Goal: Task Accomplishment & Management: Use online tool/utility

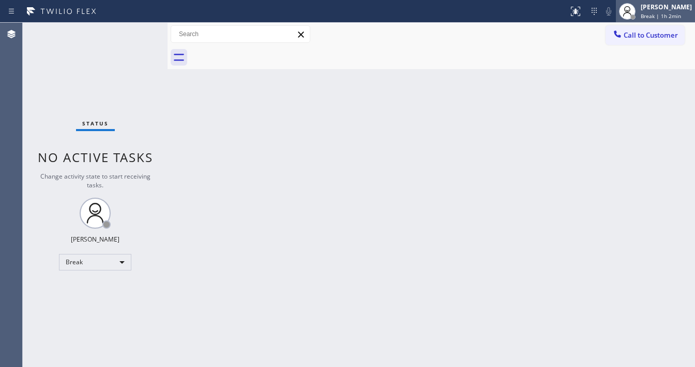
click at [680, 10] on div "[PERSON_NAME]" at bounding box center [665, 7] width 51 height 9
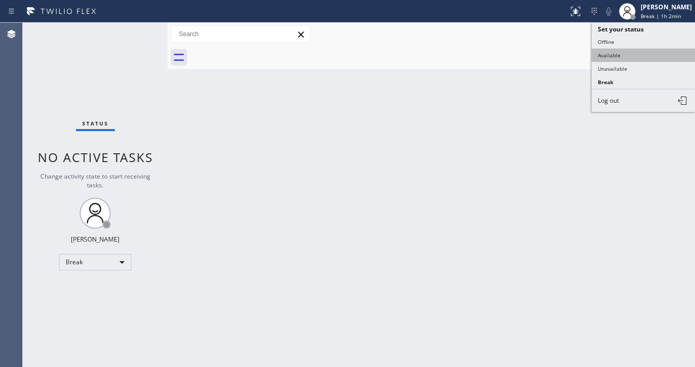
click at [637, 56] on button "Available" at bounding box center [642, 55] width 103 height 13
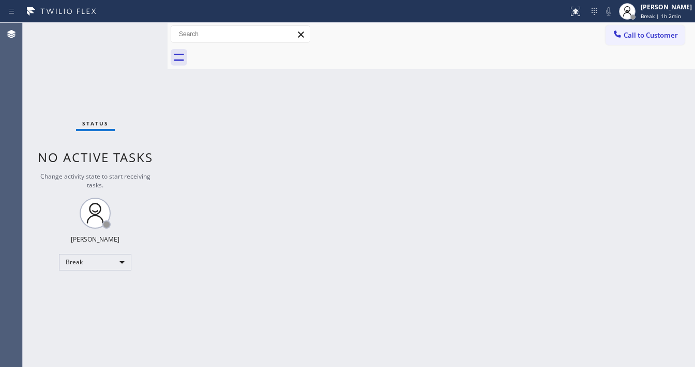
drag, startPoint x: 451, startPoint y: 127, endPoint x: 292, endPoint y: 366, distance: 287.5
click at [425, 146] on div "Back to Dashboard Change Sender ID Customers Technicians Select a contact Outbo…" at bounding box center [430, 195] width 527 height 345
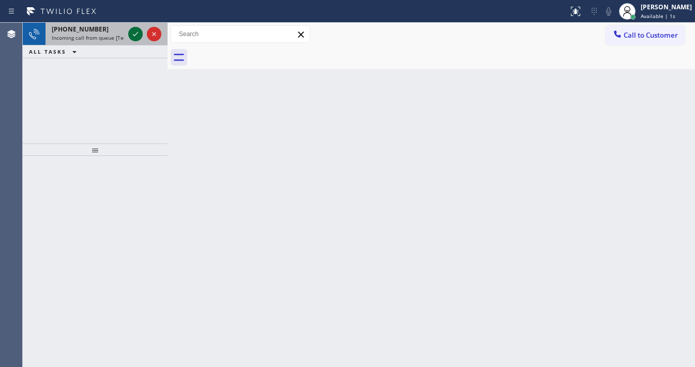
click at [135, 41] on div at bounding box center [144, 34] width 37 height 23
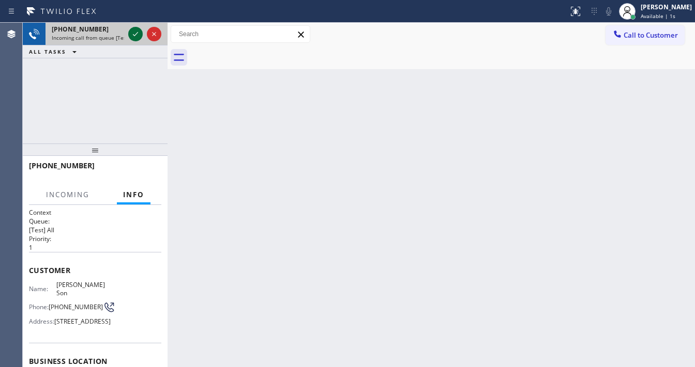
click at [136, 37] on icon at bounding box center [135, 34] width 12 height 12
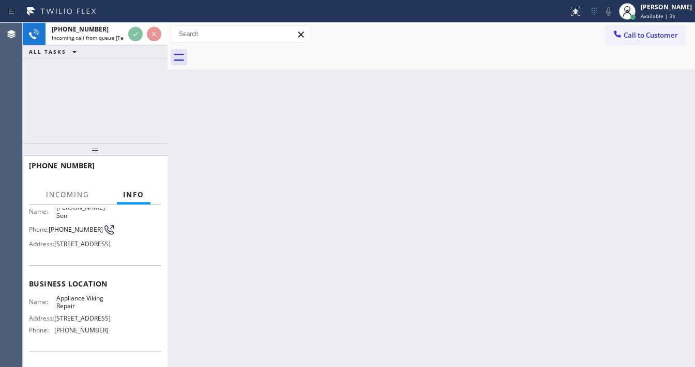
scroll to position [83, 0]
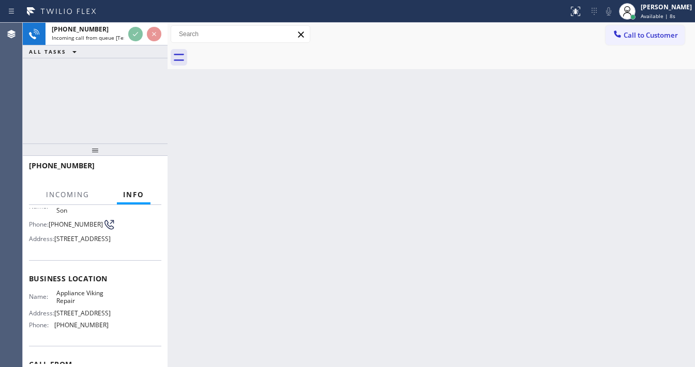
click at [109, 80] on div "[PHONE_NUMBER] Incoming call from queue [Test] All ALL TASKS ALL TASKS ACTIVE T…" at bounding box center [95, 83] width 145 height 121
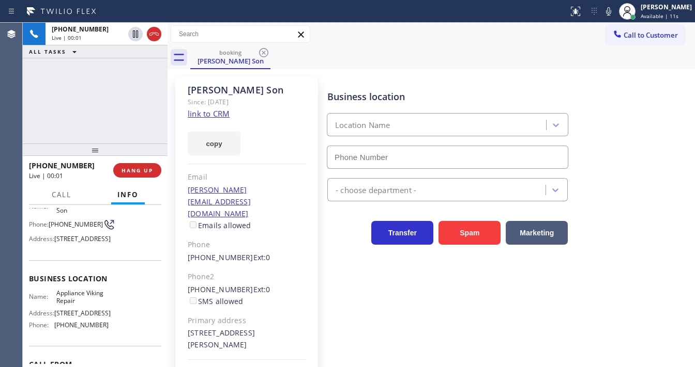
type input "[PHONE_NUMBER]"
click at [211, 115] on link "link to CRM" at bounding box center [209, 114] width 42 height 10
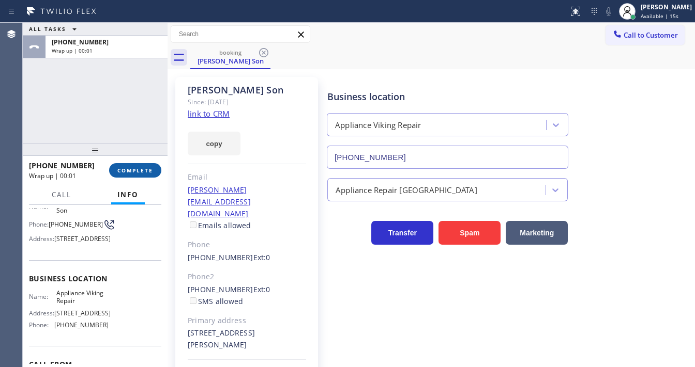
click at [147, 169] on span "COMPLETE" at bounding box center [135, 170] width 36 height 7
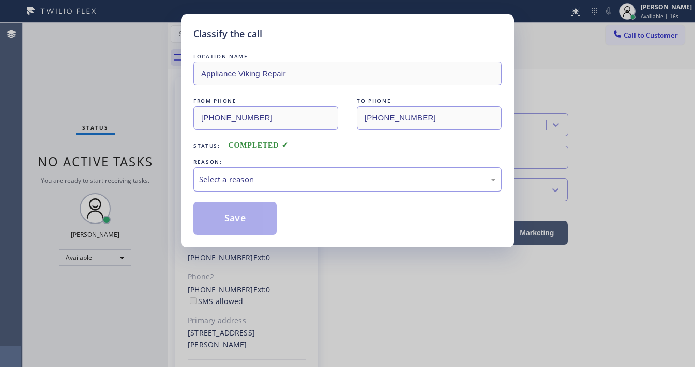
click at [249, 184] on div "Select a reason" at bounding box center [347, 180] width 297 height 12
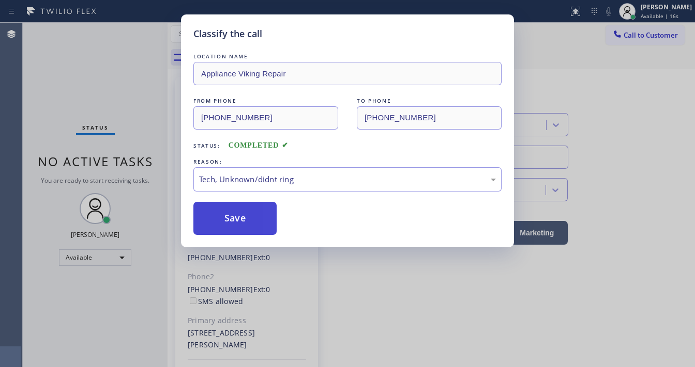
click at [240, 215] on button "Save" at bounding box center [234, 218] width 83 height 33
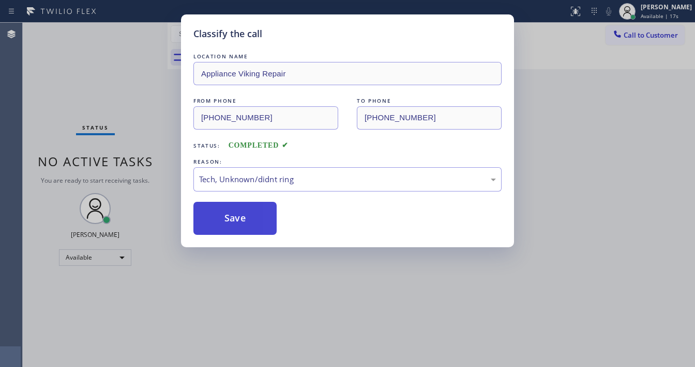
click at [240, 215] on button "Save" at bounding box center [234, 218] width 83 height 33
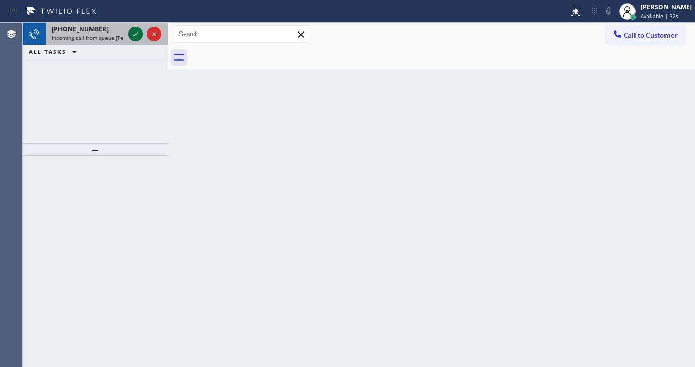
drag, startPoint x: 112, startPoint y: 38, endPoint x: 140, endPoint y: 36, distance: 28.0
click at [112, 38] on span "Incoming call from queue [Test] All" at bounding box center [95, 37] width 86 height 7
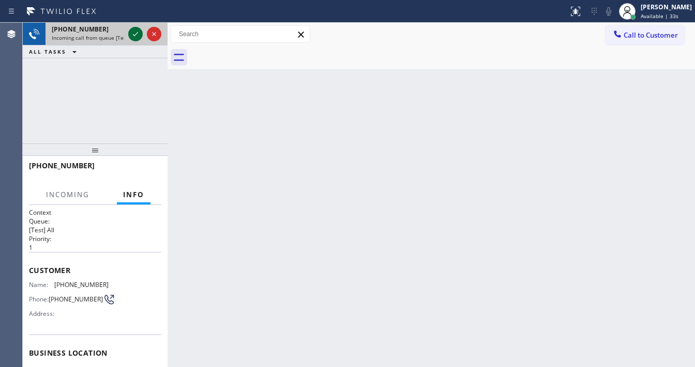
click at [136, 33] on icon at bounding box center [135, 34] width 12 height 12
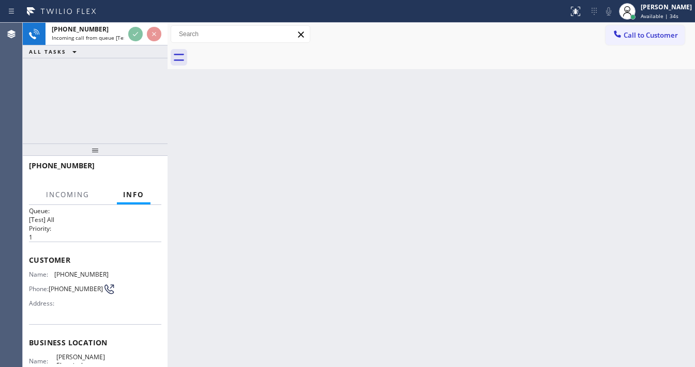
scroll to position [41, 0]
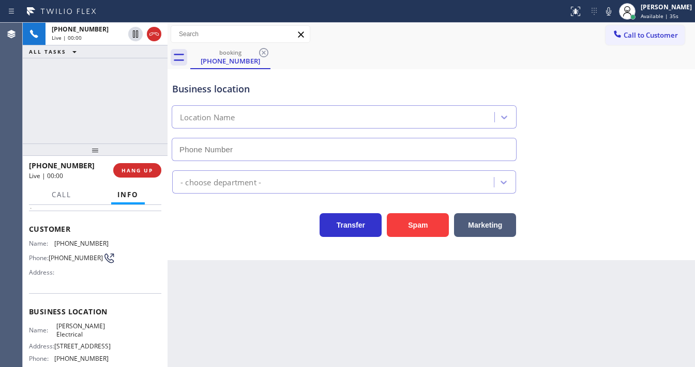
type input "[PHONE_NUMBER]"
click at [19, 95] on div "Agent Desktop" at bounding box center [11, 195] width 22 height 345
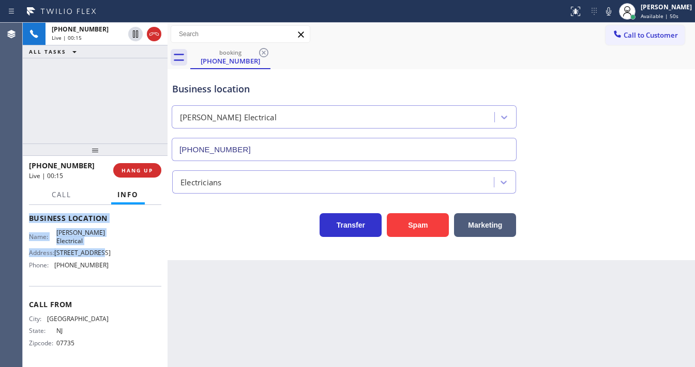
scroll to position [127, 0]
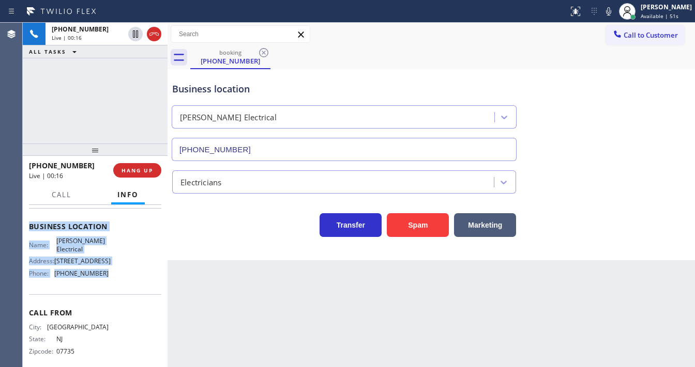
drag, startPoint x: 30, startPoint y: 224, endPoint x: 119, endPoint y: 274, distance: 102.7
click at [123, 303] on div "Context Queue: [Test] All Priority: 1 Customer Name: [PHONE_NUMBER] Phone: [PHO…" at bounding box center [95, 227] width 132 height 291
copy div "Customer Name: [PHONE_NUMBER] Phone: [PHONE_NUMBER] Address: Business location …"
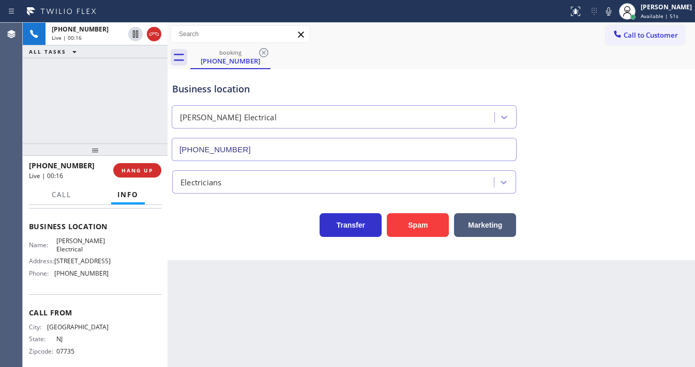
click at [85, 100] on div "[PHONE_NUMBER] Live | 00:16 ALL TASKS ALL TASKS ACTIVE TASKS TASKS IN WRAP UP" at bounding box center [95, 83] width 145 height 121
drag, startPoint x: 100, startPoint y: 96, endPoint x: 131, endPoint y: 54, distance: 52.4
click at [100, 96] on div "[PHONE_NUMBER] Live | 00:47 ALL TASKS ALL TASKS ACTIVE TASKS TASKS IN WRAP UP" at bounding box center [95, 83] width 145 height 121
drag, startPoint x: 137, startPoint y: 33, endPoint x: 190, endPoint y: 31, distance: 53.2
click at [137, 33] on icon at bounding box center [135, 34] width 12 height 12
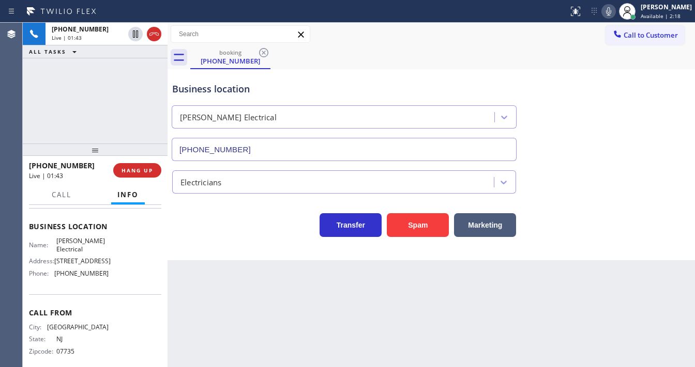
click at [612, 10] on icon at bounding box center [608, 11] width 12 height 12
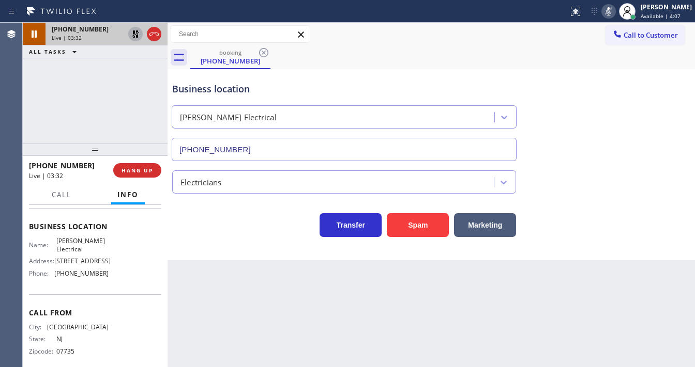
click at [135, 32] on icon at bounding box center [135, 34] width 12 height 12
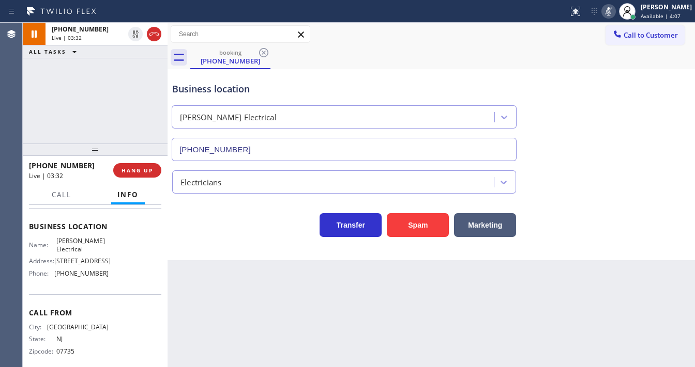
click at [610, 14] on icon at bounding box center [608, 11] width 12 height 12
click at [86, 113] on div "[PHONE_NUMBER] Live | 03:33 ALL TASKS ALL TASKS ACTIVE TASKS TASKS IN WRAP UP" at bounding box center [95, 83] width 145 height 121
drag, startPoint x: 33, startPoint y: 105, endPoint x: 40, endPoint y: 105, distance: 7.2
click at [33, 105] on div "[PHONE_NUMBER] Live | 03:35 ALL TASKS ALL TASKS ACTIVE TASKS TASKS IN WRAP UP" at bounding box center [95, 83] width 145 height 121
click at [70, 191] on span "Call" at bounding box center [62, 194] width 20 height 9
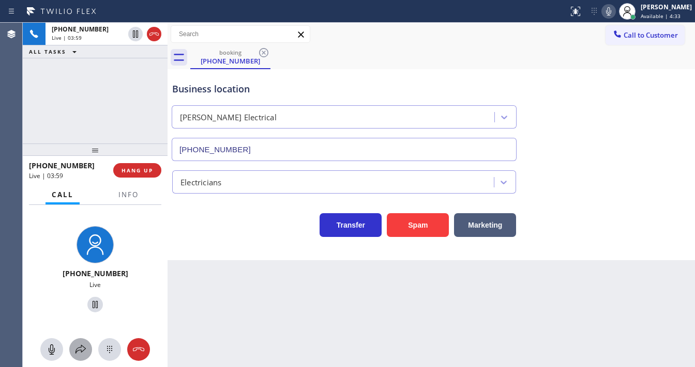
click at [79, 344] on icon at bounding box center [80, 350] width 12 height 12
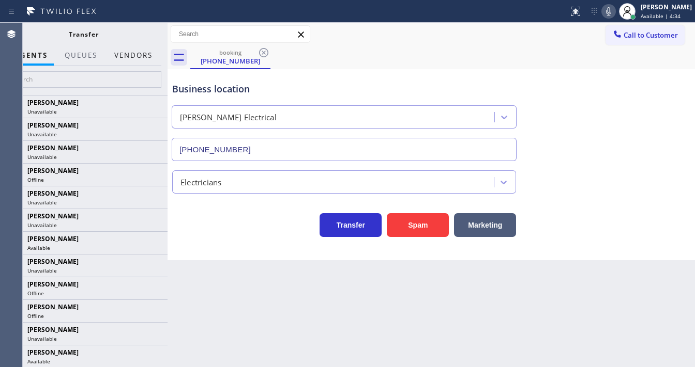
click at [131, 57] on button "Vendors" at bounding box center [133, 55] width 51 height 20
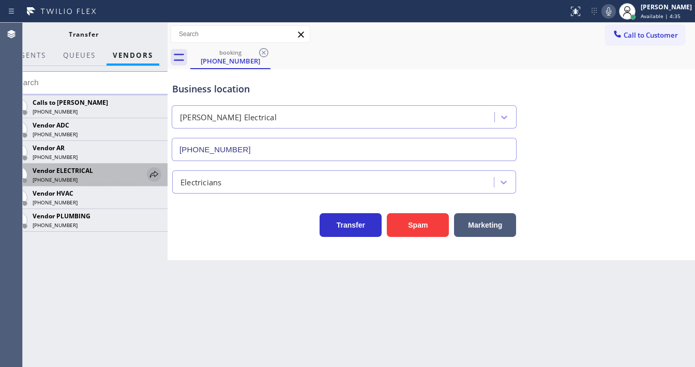
click at [159, 178] on icon at bounding box center [154, 174] width 12 height 12
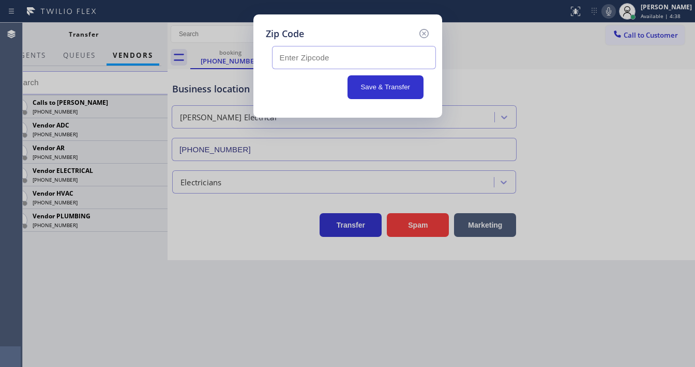
click at [310, 64] on input "text" at bounding box center [354, 57] width 164 height 23
paste input "08757"
type input "08757"
click at [310, 92] on div "Save & Transfer" at bounding box center [347, 87] width 151 height 24
click at [302, 81] on div "Save & Transfer" at bounding box center [347, 87] width 151 height 24
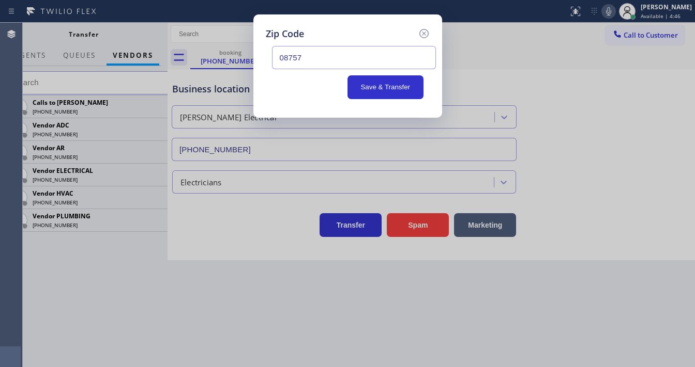
click at [331, 83] on div "Save & Transfer" at bounding box center [347, 87] width 151 height 24
click at [343, 29] on div "Zip Code" at bounding box center [348, 34] width 164 height 14
click at [367, 86] on button "Save & Transfer" at bounding box center [385, 87] width 76 height 24
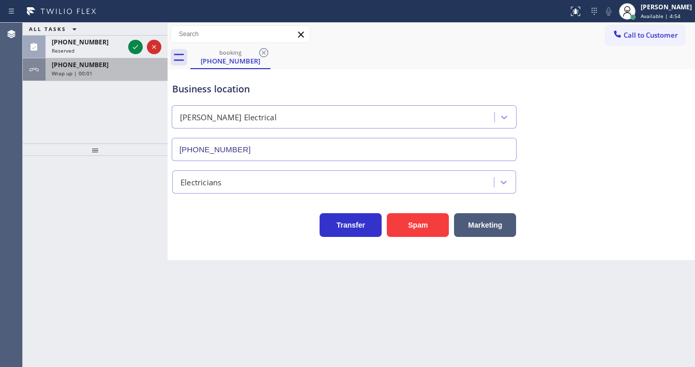
click at [96, 67] on div "[PHONE_NUMBER]" at bounding box center [107, 64] width 110 height 9
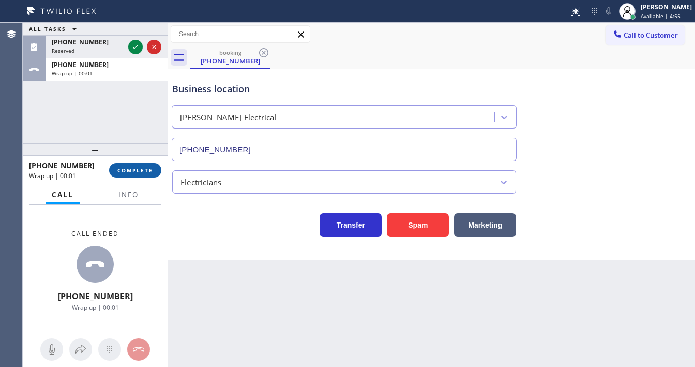
click at [131, 168] on span "COMPLETE" at bounding box center [135, 170] width 36 height 7
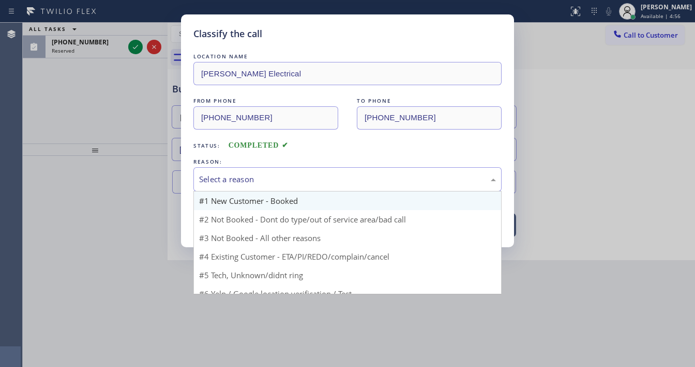
drag, startPoint x: 219, startPoint y: 184, endPoint x: 225, endPoint y: 192, distance: 10.0
click at [224, 184] on div "Select a reason" at bounding box center [347, 180] width 297 height 12
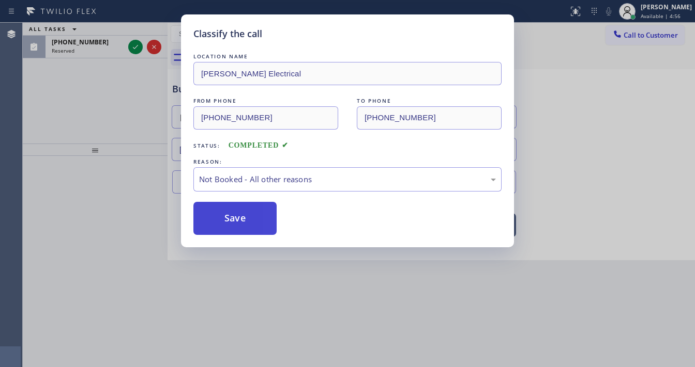
click at [229, 217] on button "Save" at bounding box center [234, 218] width 83 height 33
click at [230, 217] on button "Save" at bounding box center [234, 218] width 83 height 33
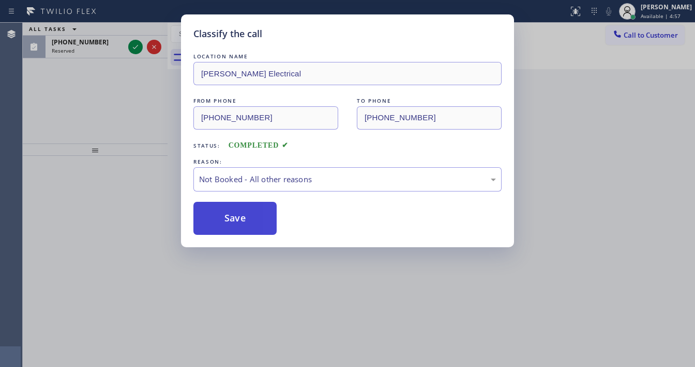
click at [230, 217] on button "Save" at bounding box center [234, 218] width 83 height 33
drag, startPoint x: 80, startPoint y: 121, endPoint x: 115, endPoint y: 68, distance: 63.3
click at [81, 118] on div "Classify the call LOCATION NAME [PERSON_NAME] Electrical FROM PHONE [PHONE_NUMB…" at bounding box center [347, 183] width 695 height 367
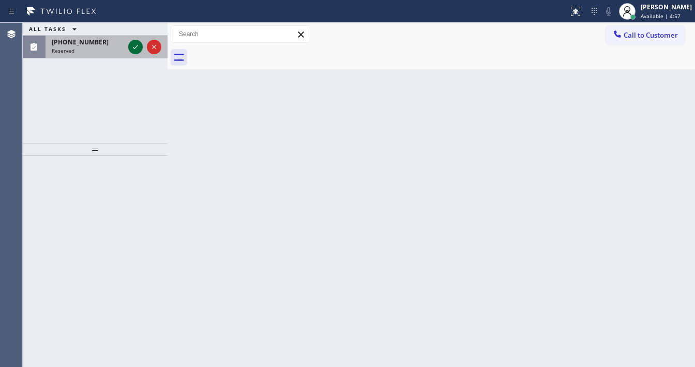
click at [132, 49] on icon at bounding box center [135, 47] width 12 height 12
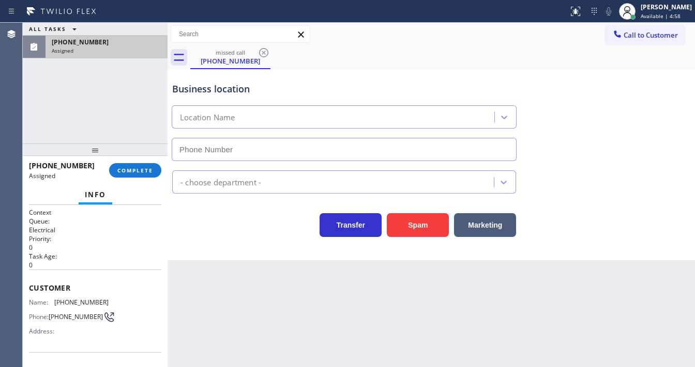
type input "[PHONE_NUMBER]"
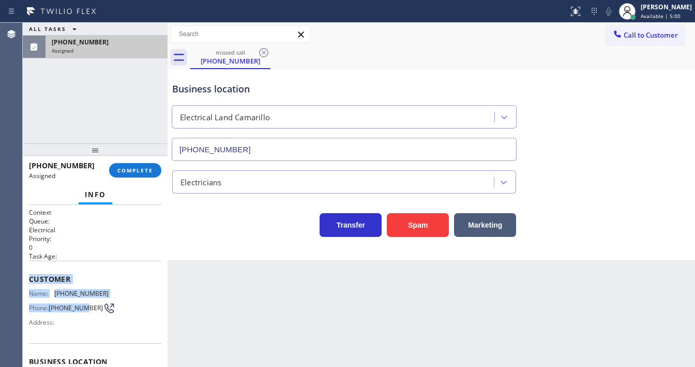
scroll to position [83, 0]
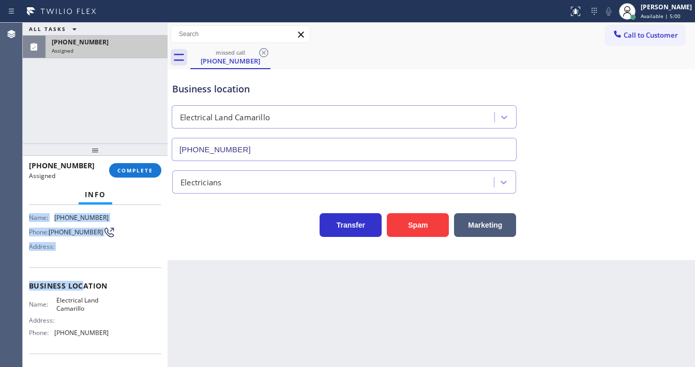
drag, startPoint x: 27, startPoint y: 273, endPoint x: 83, endPoint y: 294, distance: 60.0
click at [83, 294] on div "Context Queue: Electrical Priority: 0 Task Age: Customer Name: [PHONE_NUMBER] P…" at bounding box center [95, 286] width 145 height 162
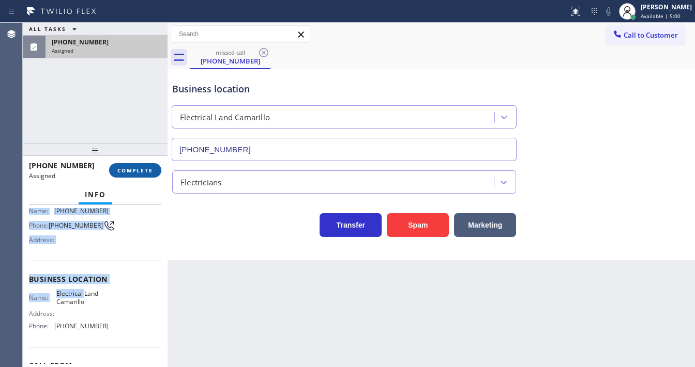
click at [141, 166] on button "COMPLETE" at bounding box center [135, 170] width 52 height 14
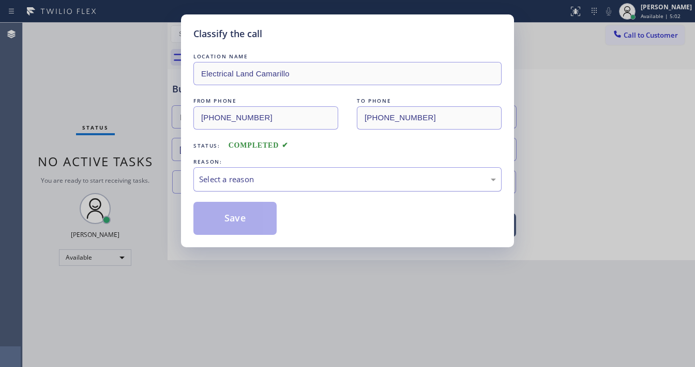
click at [211, 182] on div "Select a reason" at bounding box center [347, 180] width 297 height 12
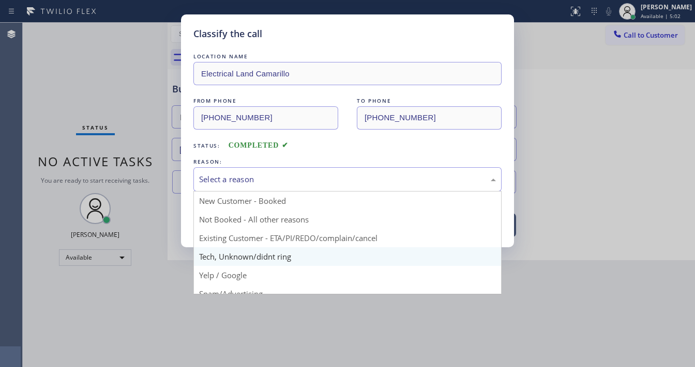
drag, startPoint x: 224, startPoint y: 259, endPoint x: 236, endPoint y: 219, distance: 42.0
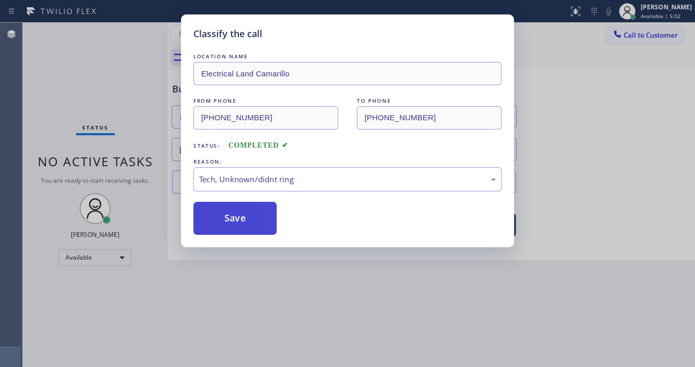
click at [236, 218] on button "Save" at bounding box center [234, 218] width 83 height 33
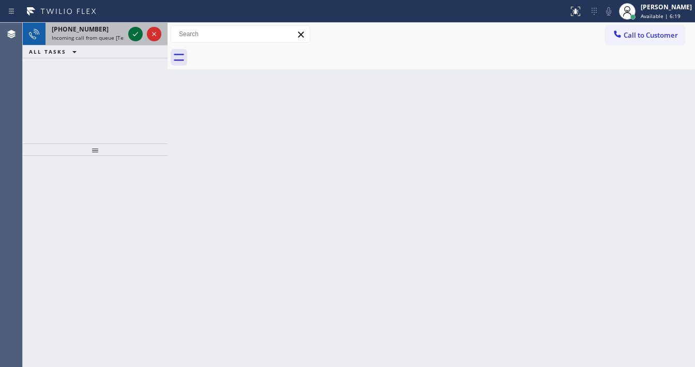
click at [133, 35] on icon at bounding box center [135, 34] width 5 height 4
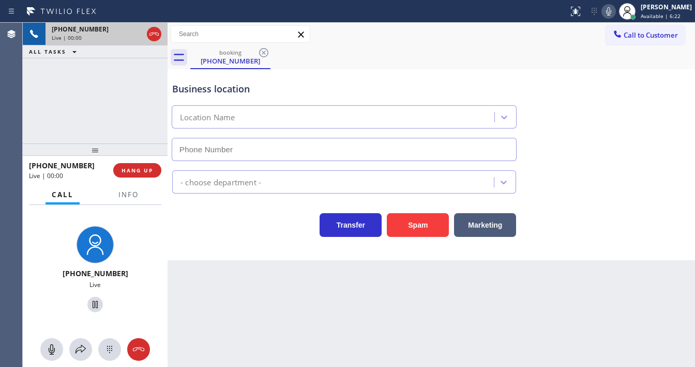
type input "[PHONE_NUMBER]"
click at [135, 200] on button "Info" at bounding box center [128, 195] width 33 height 20
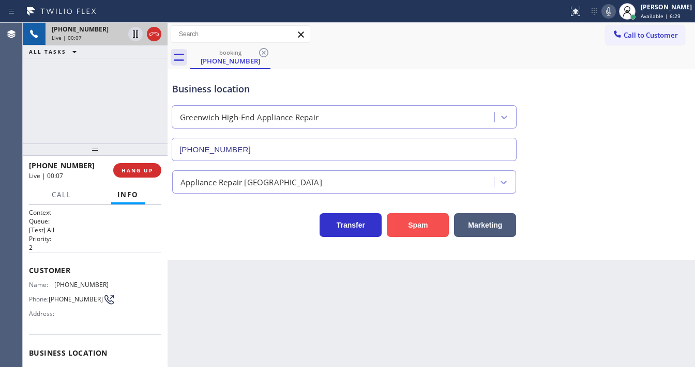
click at [407, 227] on button "Spam" at bounding box center [418, 225] width 62 height 24
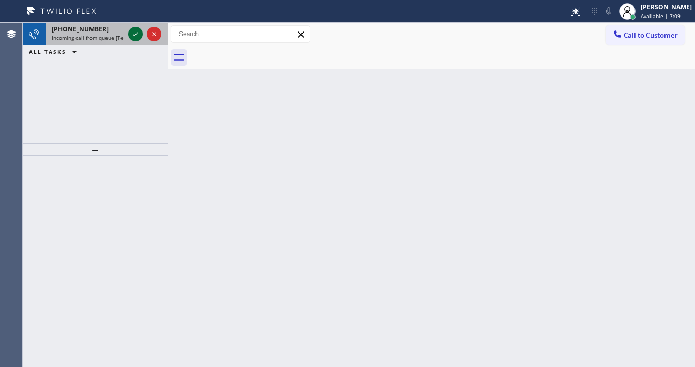
click at [135, 35] on icon at bounding box center [135, 34] width 5 height 4
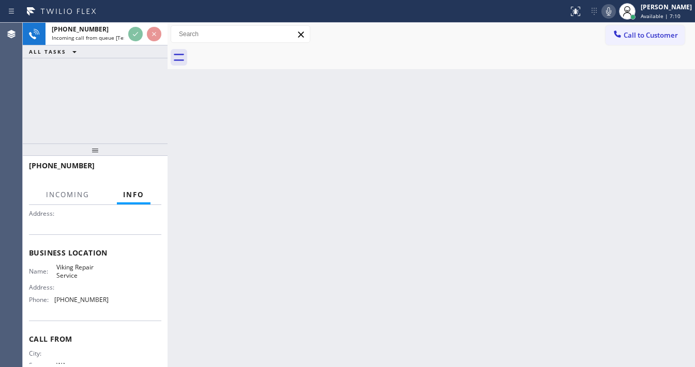
scroll to position [124, 0]
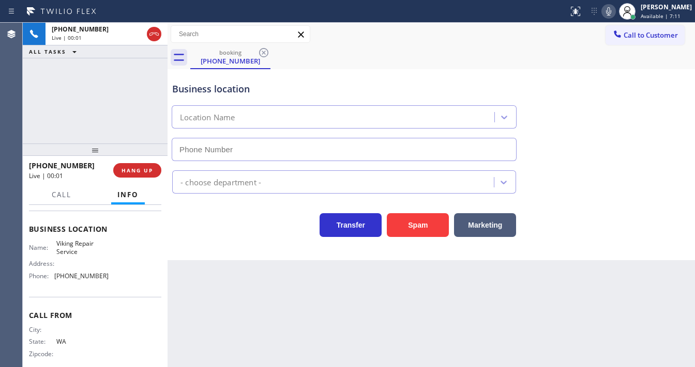
type input "[PHONE_NUMBER]"
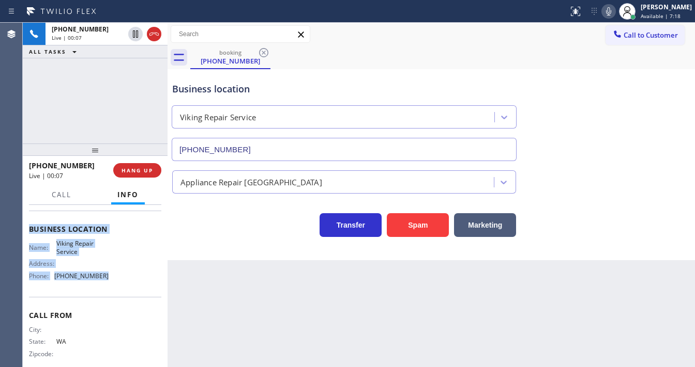
drag, startPoint x: 26, startPoint y: 268, endPoint x: 104, endPoint y: 285, distance: 80.5
click at [104, 285] on div "Context Queue: [Test] All Priority: 1 Customer Name: [PHONE_NUMBER] Phone: [PHO…" at bounding box center [95, 286] width 145 height 162
copy div "Customer Name: [PHONE_NUMBER] Phone: [PHONE_NUMBER] Address: Business location …"
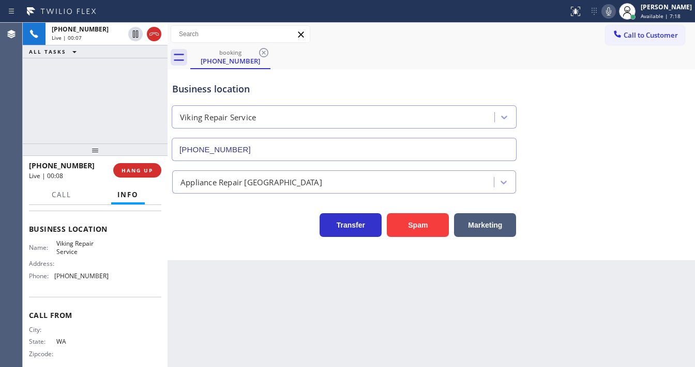
click at [101, 116] on div "[PHONE_NUMBER] Live | 00:07 ALL TASKS ALL TASKS ACTIVE TASKS TASKS IN WRAP UP" at bounding box center [95, 83] width 145 height 121
click at [86, 97] on div "[PHONE_NUMBER] Live | 00:16 ALL TASKS ALL TASKS ACTIVE TASKS TASKS IN WRAP UP" at bounding box center [95, 83] width 145 height 121
click at [26, 117] on div "[PHONE_NUMBER] Live | 00:18 ALL TASKS ALL TASKS ACTIVE TASKS TASKS IN WRAP UP" at bounding box center [95, 83] width 145 height 121
click at [411, 222] on button "Spam" at bounding box center [418, 225] width 62 height 24
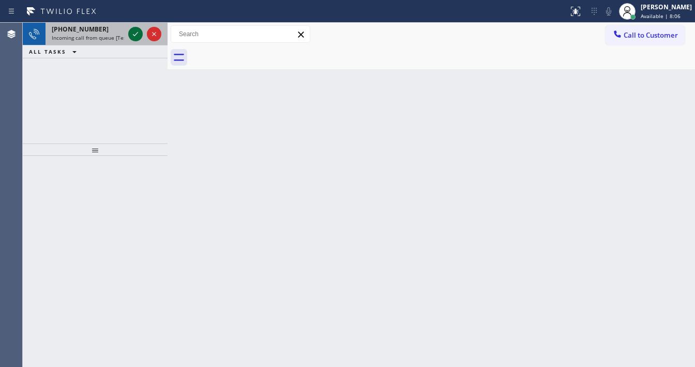
click at [138, 29] on icon at bounding box center [135, 34] width 12 height 12
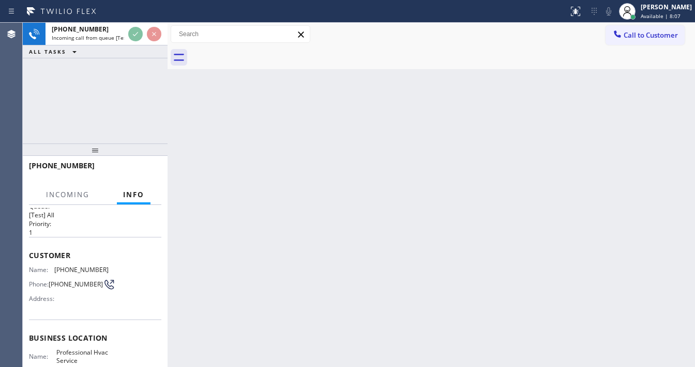
scroll to position [41, 0]
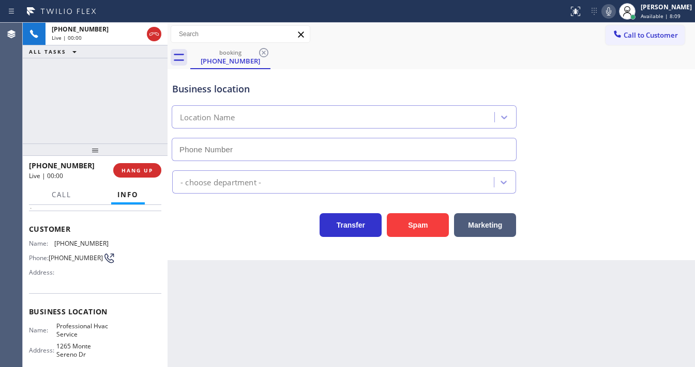
type input "[PHONE_NUMBER]"
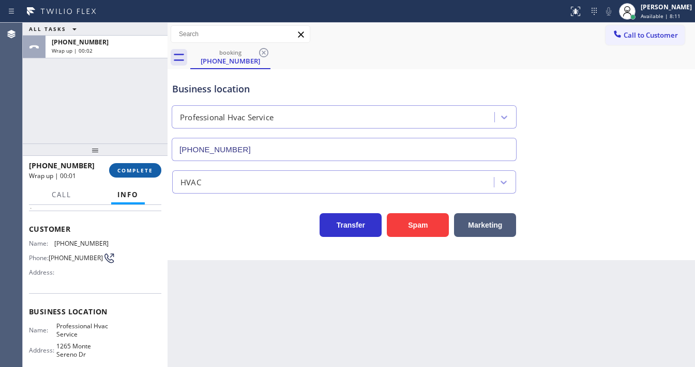
click at [159, 173] on button "COMPLETE" at bounding box center [135, 170] width 52 height 14
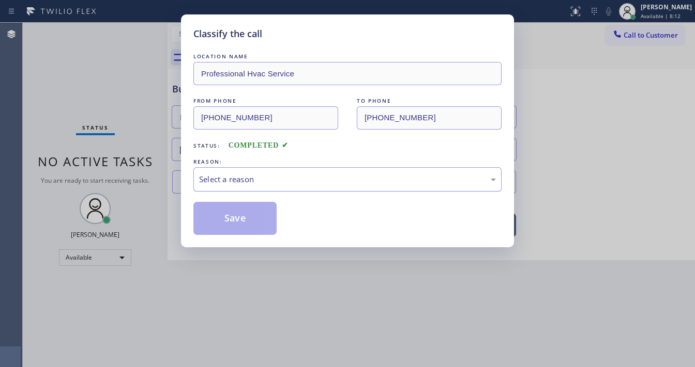
click at [241, 177] on div "Select a reason" at bounding box center [347, 180] width 297 height 12
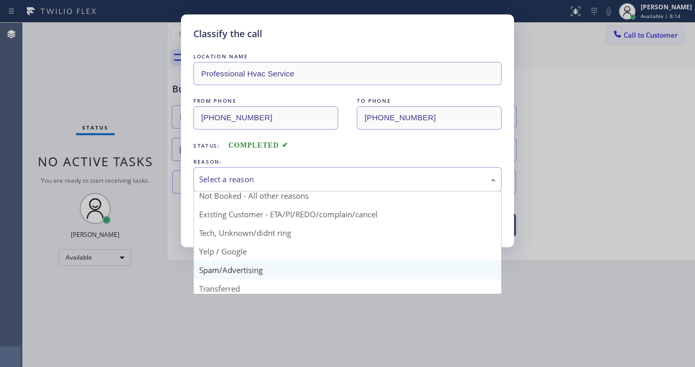
scroll to position [65, 0]
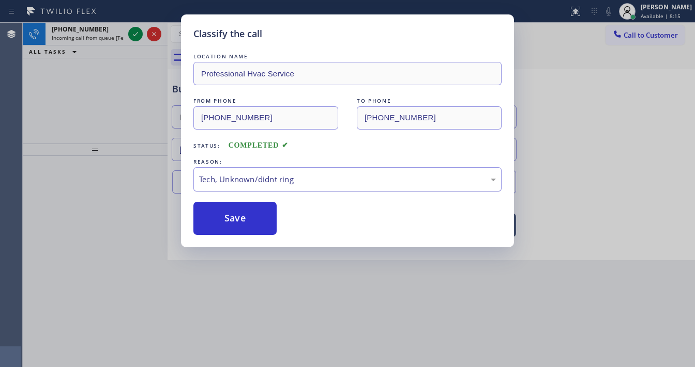
click at [246, 182] on div "Tech, Unknown/didnt ring" at bounding box center [347, 180] width 297 height 12
click at [242, 190] on div "Not Booked - All other reasons" at bounding box center [347, 179] width 308 height 24
click at [240, 191] on div "LOCATION NAME Professional Hvac Service FROM PHONE [PHONE_NUMBER] TO PHONE [PHO…" at bounding box center [347, 143] width 308 height 184
click at [243, 183] on div "Existing Customer - ETA/PI/REDO/complain/cancel" at bounding box center [347, 180] width 297 height 12
click at [230, 232] on button "Save" at bounding box center [234, 218] width 83 height 33
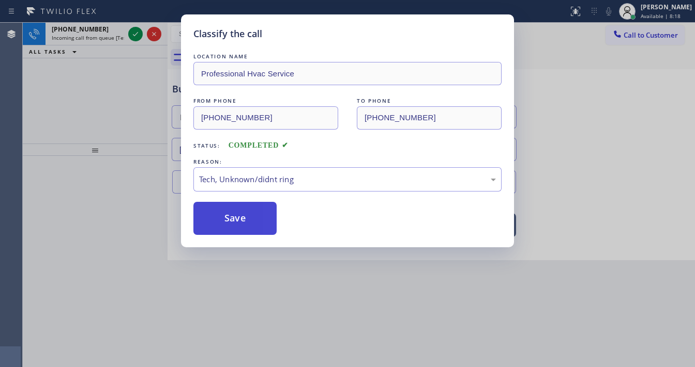
click at [230, 230] on button "Save" at bounding box center [234, 218] width 83 height 33
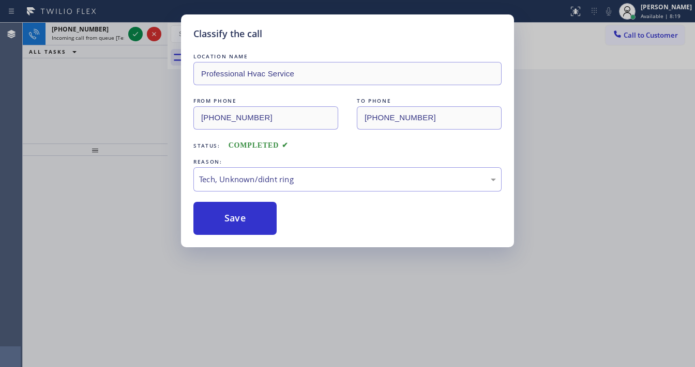
click at [134, 37] on div "Classify the call LOCATION NAME Professional Hvac Service FROM PHONE [PHONE_NUM…" at bounding box center [347, 183] width 695 height 367
click at [134, 37] on div "Classify the call LOCATION NAME Subzero Repair Professionals FROM PHONE [PHONE_…" at bounding box center [359, 195] width 672 height 345
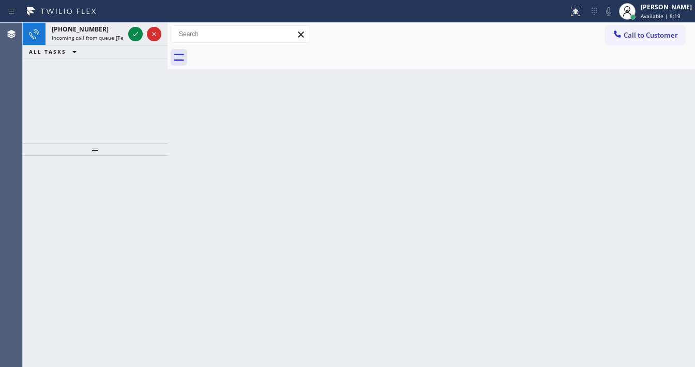
click at [134, 37] on icon at bounding box center [135, 34] width 12 height 12
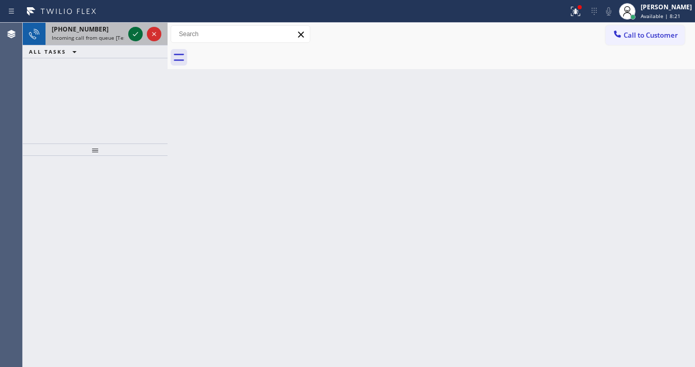
click at [133, 30] on icon at bounding box center [135, 34] width 12 height 12
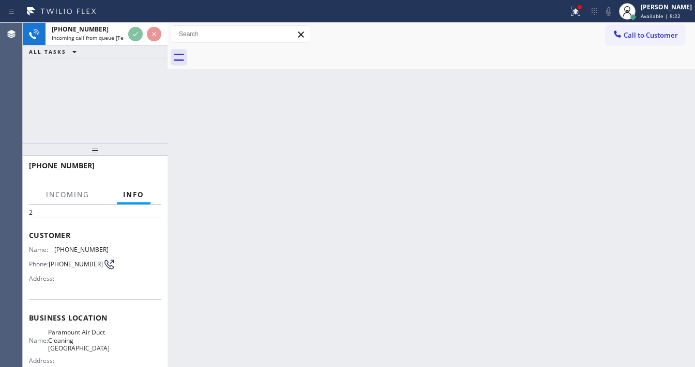
scroll to position [83, 0]
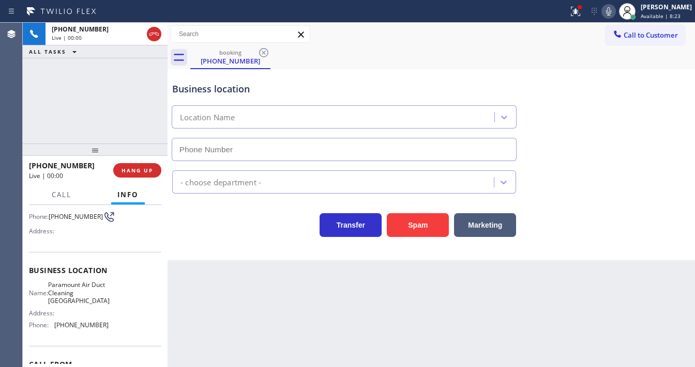
type input "[PHONE_NUMBER]"
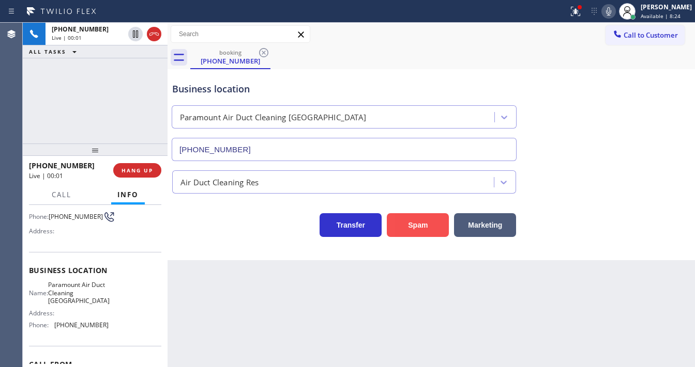
click at [405, 221] on button "Spam" at bounding box center [418, 225] width 62 height 24
click at [581, 14] on icon at bounding box center [575, 11] width 12 height 12
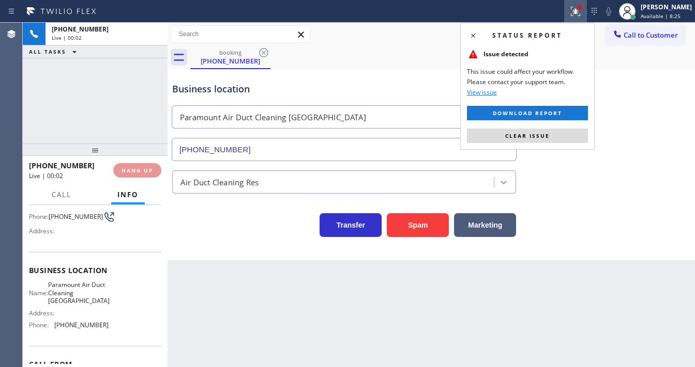
click at [546, 135] on span "Clear issue" at bounding box center [527, 135] width 44 height 7
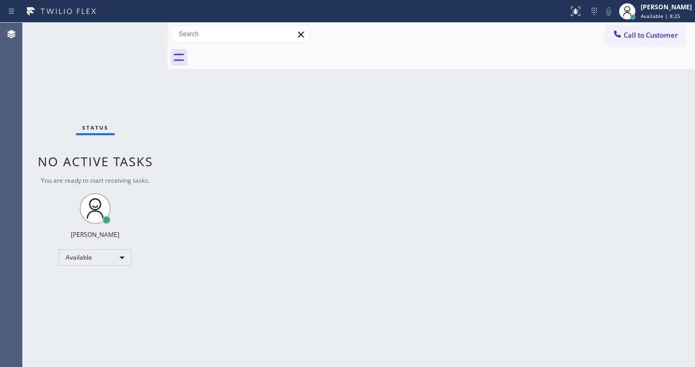
click at [552, 143] on div "Back to Dashboard Change Sender ID Customers Technicians Select a contact Outbo…" at bounding box center [430, 195] width 527 height 345
click at [128, 27] on div "Status No active tasks You are ready to start receiving tasks. [PERSON_NAME]" at bounding box center [95, 195] width 145 height 345
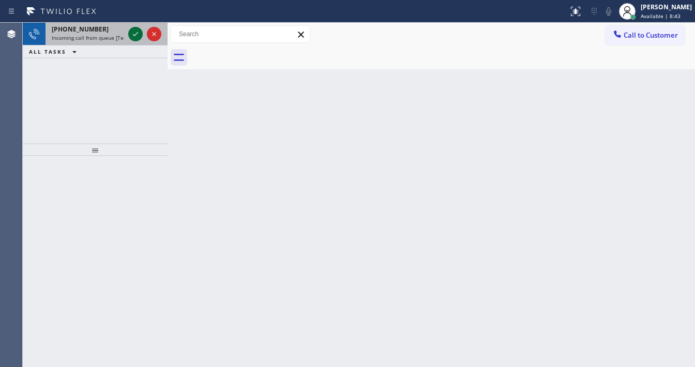
click at [132, 32] on icon at bounding box center [135, 34] width 12 height 12
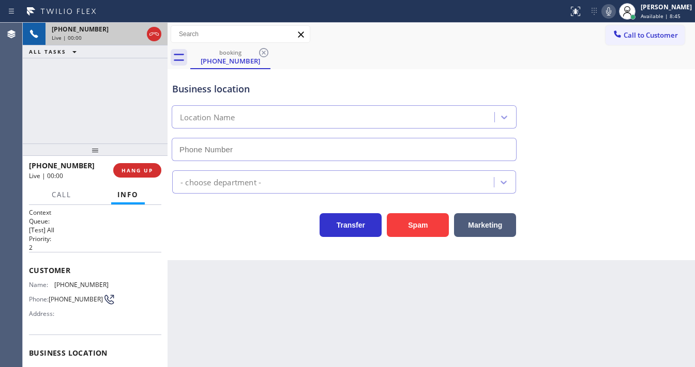
scroll to position [83, 0]
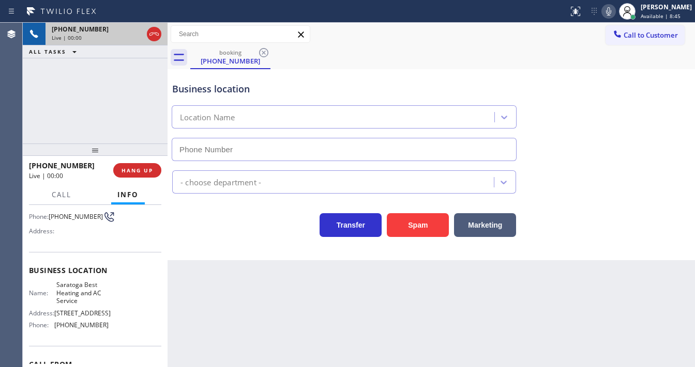
type input "[PHONE_NUMBER]"
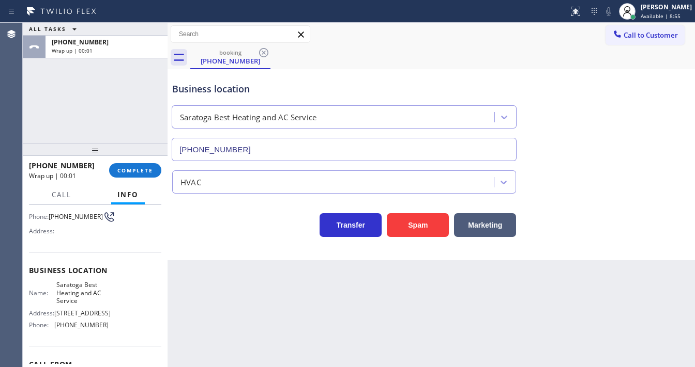
click at [48, 132] on div "ALL TASKS ALL TASKS ACTIVE TASKS TASKS IN WRAP UP [PHONE_NUMBER] Wrap up | 00:01" at bounding box center [95, 83] width 145 height 121
click at [122, 178] on div "[PHONE_NUMBER] Wrap up | 00:01 COMPLETE" at bounding box center [95, 170] width 132 height 27
click at [128, 174] on span "COMPLETE" at bounding box center [135, 170] width 36 height 7
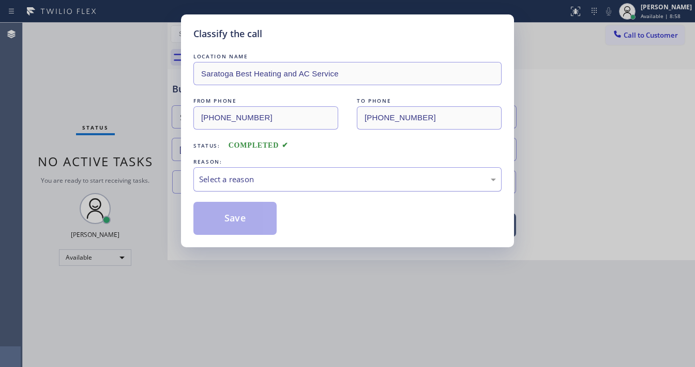
click at [261, 185] on div "Select a reason" at bounding box center [347, 179] width 308 height 24
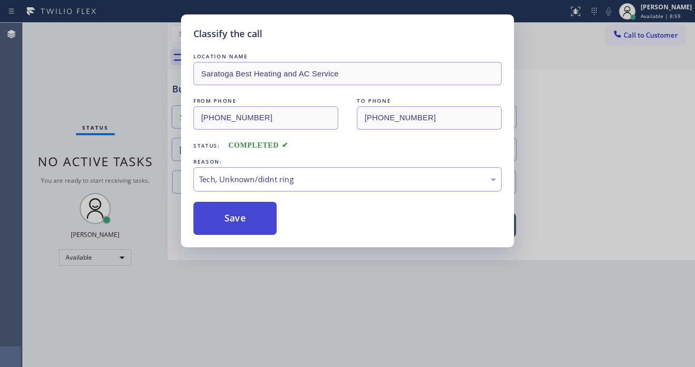
click at [231, 215] on button "Save" at bounding box center [234, 218] width 83 height 33
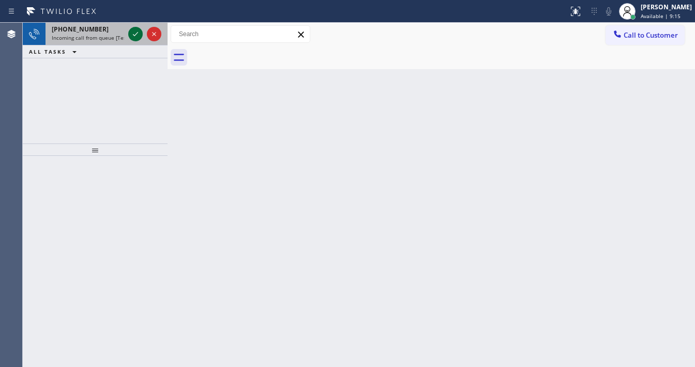
click at [132, 35] on icon at bounding box center [135, 34] width 12 height 12
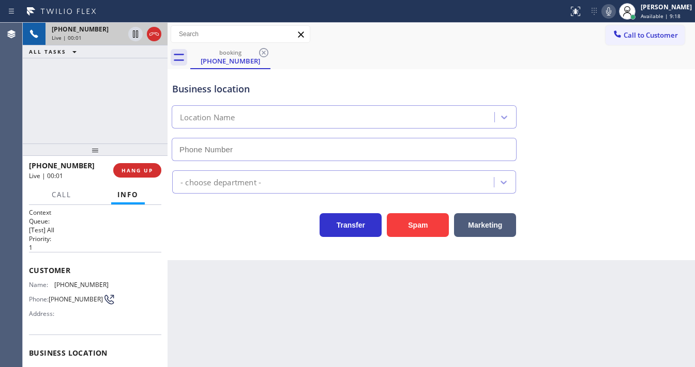
type input "[PHONE_NUMBER]"
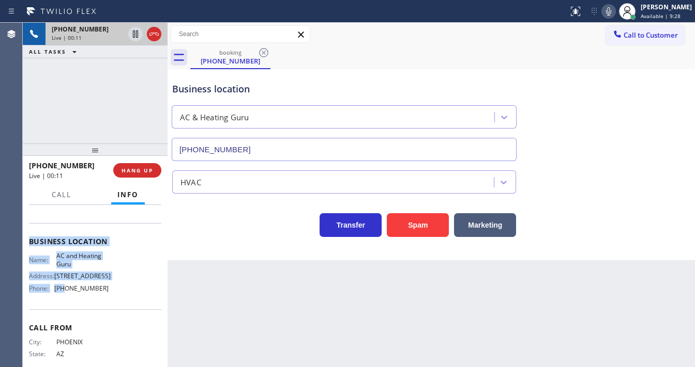
scroll to position [144, 0]
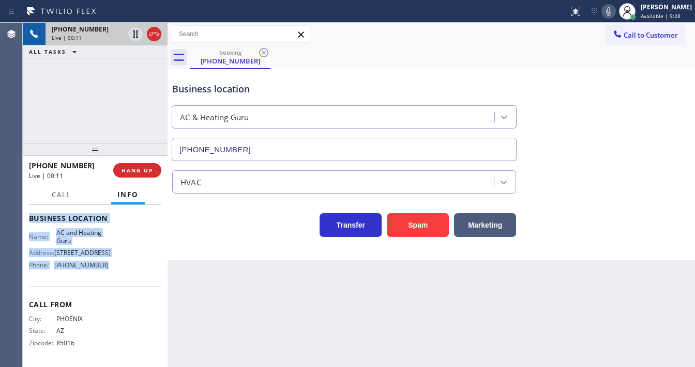
drag, startPoint x: 26, startPoint y: 267, endPoint x: 105, endPoint y: 265, distance: 79.6
click at [105, 265] on div "Context Queue: [Test] All Priority: 1 Customer Name: [PHONE_NUMBER] Phone: [PHO…" at bounding box center [95, 286] width 145 height 162
copy div "Customer Name: [PHONE_NUMBER] Phone: [PHONE_NUMBER] Address: Business location …"
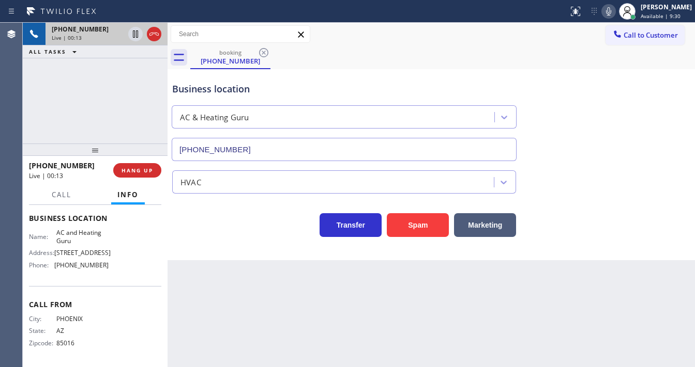
click at [91, 104] on div "[PHONE_NUMBER] Live | 00:13 ALL TASKS ALL TASKS ACTIVE TASKS TASKS IN WRAP UP" at bounding box center [95, 83] width 145 height 121
click at [54, 114] on div "[PHONE_NUMBER] Live | 01:27 ALL TASKS ALL TASKS ACTIVE TASKS TASKS IN WRAP UP" at bounding box center [95, 83] width 145 height 121
click at [48, 112] on div "[PHONE_NUMBER] Live | 01:36 ALL TASKS ALL TASKS ACTIVE TASKS TASKS IN WRAP UP" at bounding box center [95, 83] width 145 height 121
drag, startPoint x: 560, startPoint y: 59, endPoint x: 587, endPoint y: 42, distance: 32.1
click at [560, 58] on div "booking [PHONE_NUMBER]" at bounding box center [442, 57] width 504 height 23
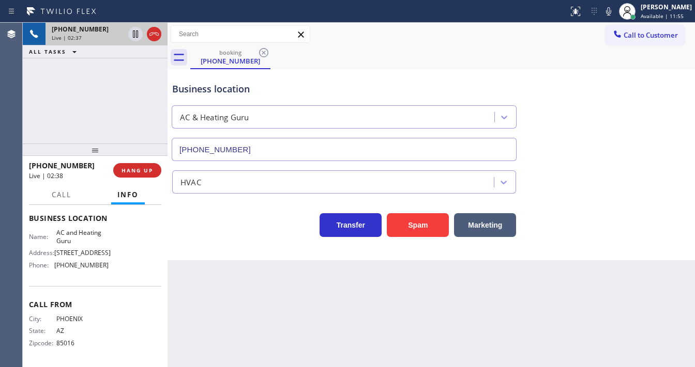
drag, startPoint x: 613, startPoint y: 13, endPoint x: 487, endPoint y: 53, distance: 132.2
click at [613, 13] on icon at bounding box center [608, 11] width 12 height 12
click at [130, 34] on icon at bounding box center [135, 34] width 12 height 12
click at [17, 122] on div "Agent Desktop" at bounding box center [11, 195] width 22 height 345
click at [134, 35] on icon at bounding box center [135, 34] width 12 height 12
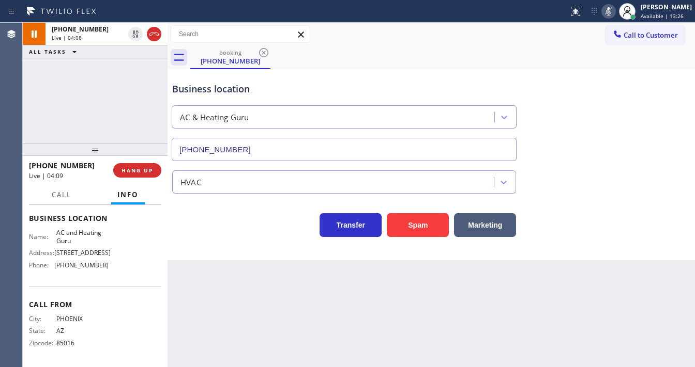
click at [611, 10] on icon at bounding box center [608, 11] width 12 height 12
click at [552, 57] on div "booking [PHONE_NUMBER]" at bounding box center [442, 57] width 504 height 23
click at [123, 84] on div "[PHONE_NUMBER] Live | 04:10 ALL TASKS ALL TASKS ACTIVE TASKS TASKS IN WRAP UP" at bounding box center [95, 83] width 145 height 121
click at [614, 11] on icon at bounding box center [608, 11] width 12 height 12
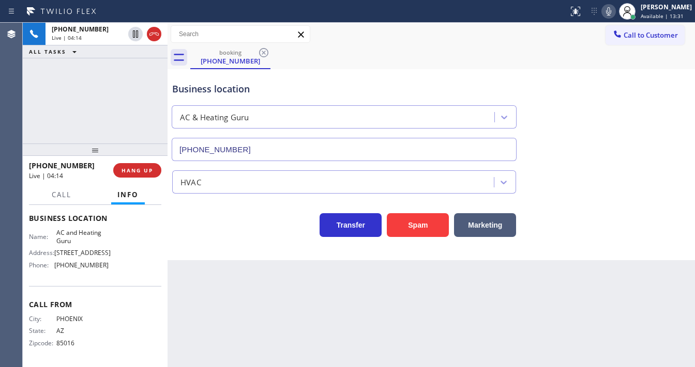
click at [134, 110] on div "[PHONE_NUMBER] Live | 04:14 ALL TASKS ALL TASKS ACTIVE TASKS TASKS IN WRAP UP" at bounding box center [95, 83] width 145 height 121
click at [661, 194] on div "Transfer Spam Marketing" at bounding box center [431, 215] width 522 height 43
click at [614, 10] on icon at bounding box center [608, 11] width 12 height 12
click at [611, 13] on icon at bounding box center [608, 11] width 5 height 8
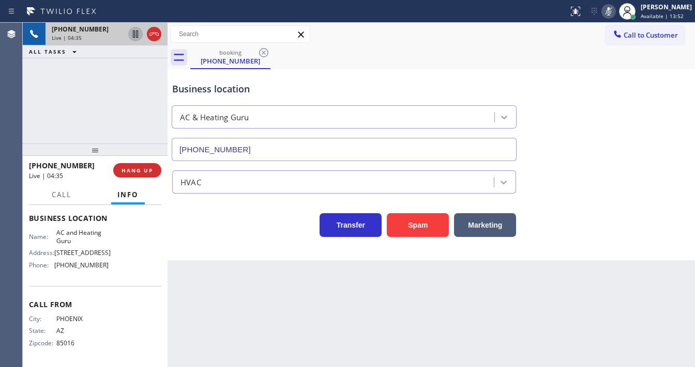
click at [133, 37] on icon at bounding box center [135, 33] width 5 height 7
drag, startPoint x: 110, startPoint y: 91, endPoint x: 115, endPoint y: 84, distance: 8.5
click at [112, 88] on div "[PHONE_NUMBER] Live | 05:16 ALL TASKS ALL TASKS ACTIVE TASKS TASKS IN WRAP UP" at bounding box center [95, 83] width 145 height 121
click at [130, 35] on icon at bounding box center [135, 34] width 12 height 12
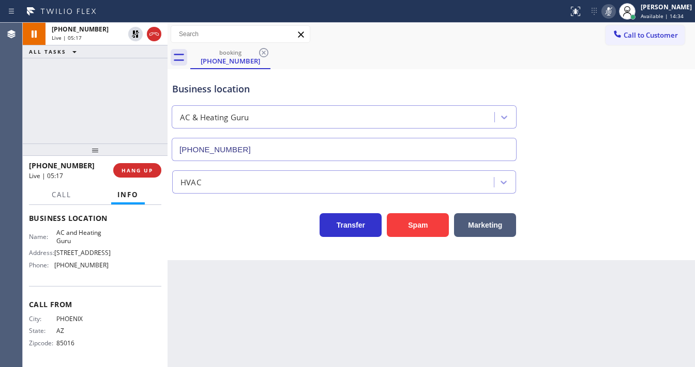
click at [611, 13] on icon at bounding box center [608, 11] width 5 height 8
click at [96, 86] on div "[PHONE_NUMBER] Live | 05:18 ALL TASKS ALL TASKS ACTIVE TASKS TASKS IN WRAP UP" at bounding box center [95, 83] width 145 height 121
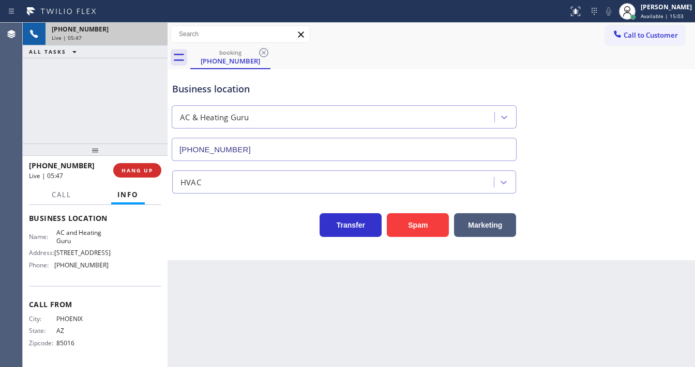
click at [162, 36] on div "[PHONE_NUMBER] Live | 05:47" at bounding box center [104, 34] width 118 height 23
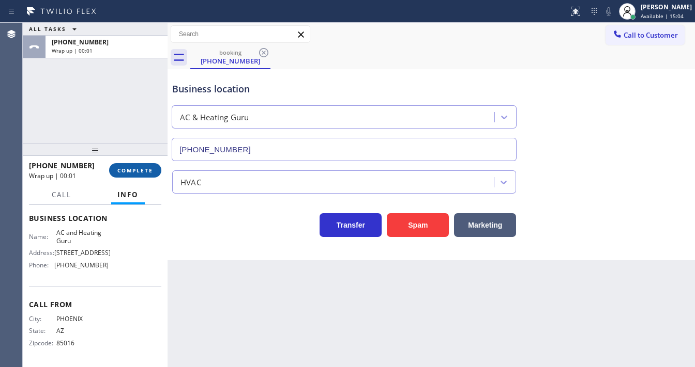
click at [147, 168] on span "COMPLETE" at bounding box center [135, 170] width 36 height 7
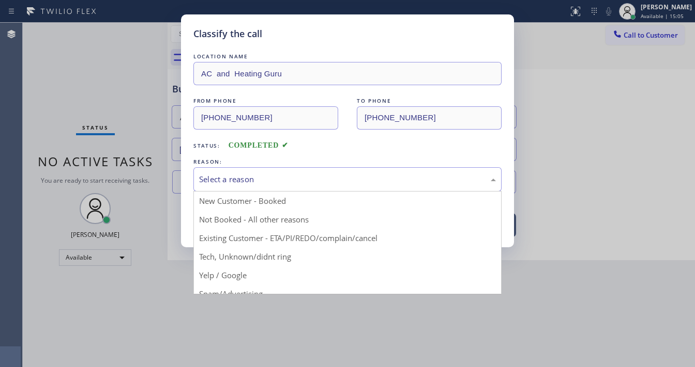
click at [246, 186] on div "Select a reason" at bounding box center [347, 179] width 308 height 24
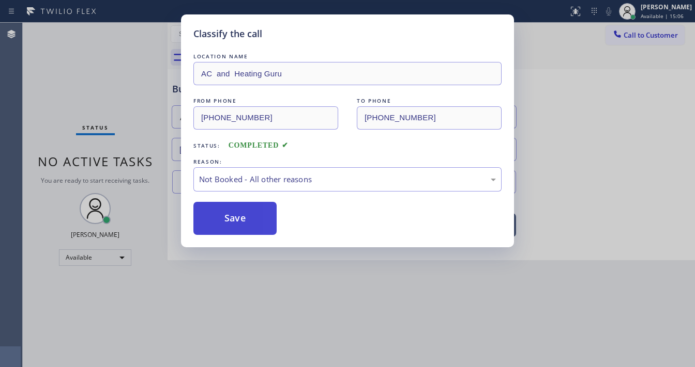
click at [234, 211] on button "Save" at bounding box center [234, 218] width 83 height 33
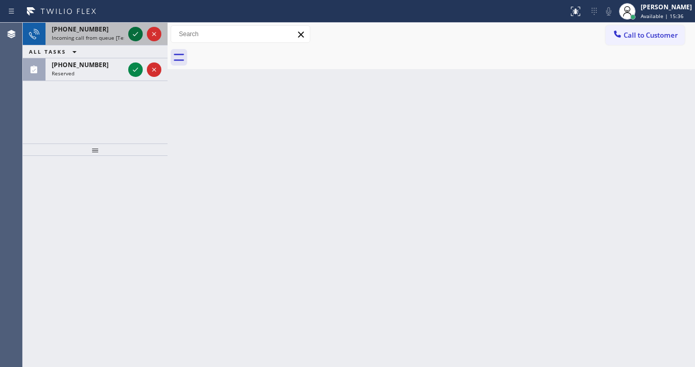
click at [132, 38] on icon at bounding box center [135, 34] width 12 height 12
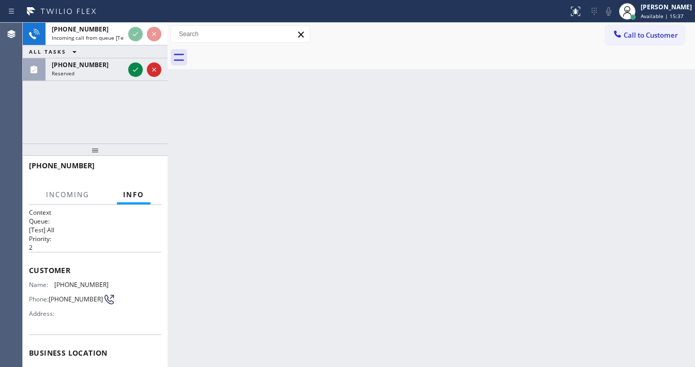
scroll to position [41, 0]
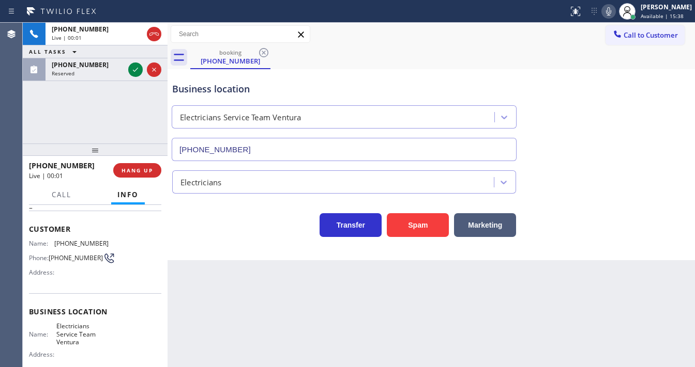
type input "[PHONE_NUMBER]"
click at [110, 126] on div "[PHONE_NUMBER] Live | 00:01 ALL TASKS ALL TASKS ACTIVE TASKS TASKS IN WRAP UP […" at bounding box center [95, 83] width 145 height 121
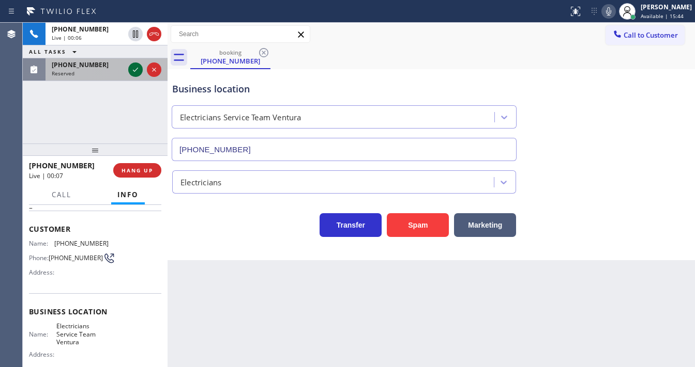
click at [128, 73] on div at bounding box center [135, 70] width 14 height 12
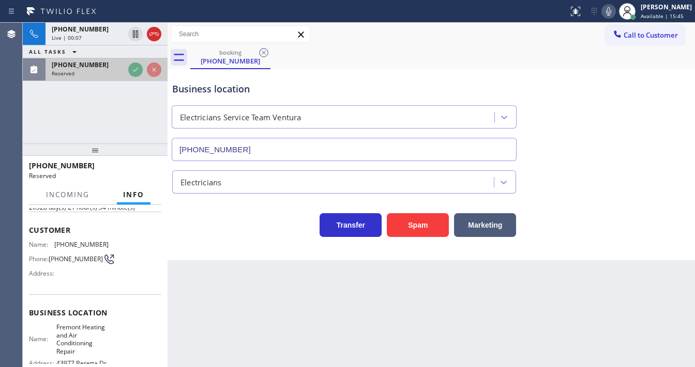
click at [124, 70] on div "Reserved" at bounding box center [88, 73] width 72 height 7
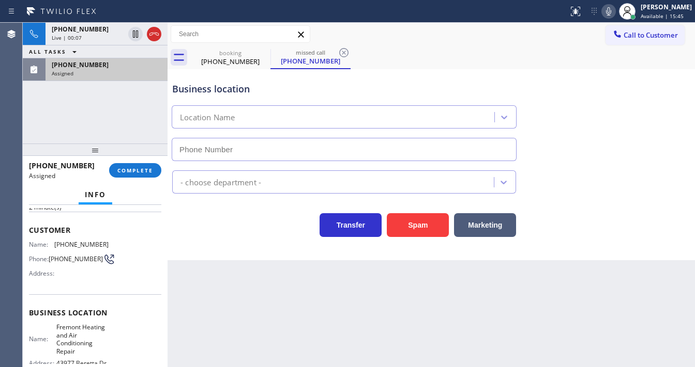
type input "[PHONE_NUMBER]"
click at [126, 169] on span "COMPLETE" at bounding box center [135, 170] width 36 height 7
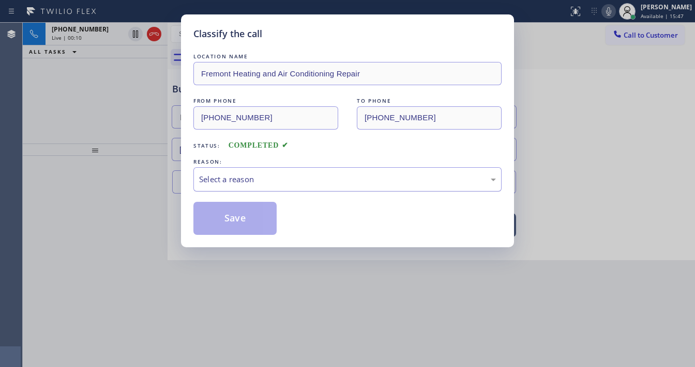
click at [244, 178] on div "Select a reason" at bounding box center [347, 180] width 297 height 12
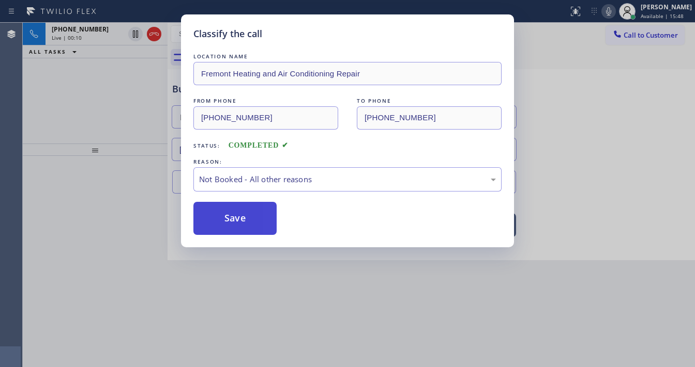
click at [234, 221] on button "Save" at bounding box center [234, 218] width 83 height 33
click at [152, 140] on div "Classify the call LOCATION NAME Fremont Heating and Air Conditioning Repair FRO…" at bounding box center [347, 183] width 695 height 367
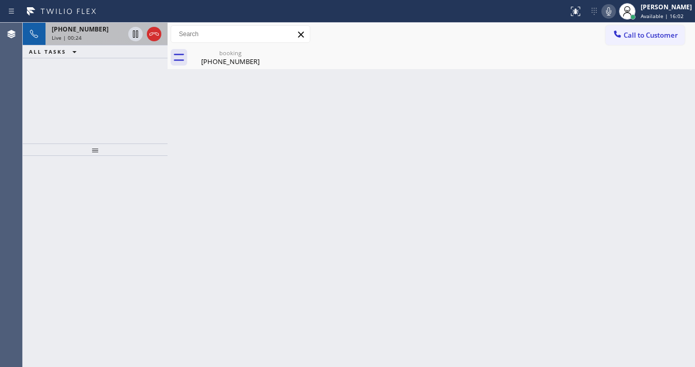
click at [88, 36] on div "Live | 00:24" at bounding box center [88, 37] width 72 height 7
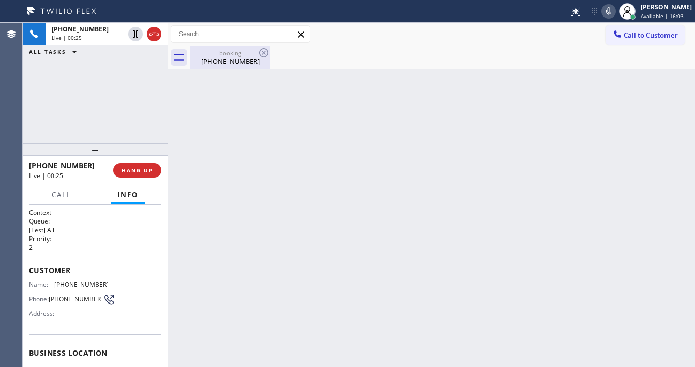
click at [231, 63] on div "[PHONE_NUMBER]" at bounding box center [230, 61] width 78 height 9
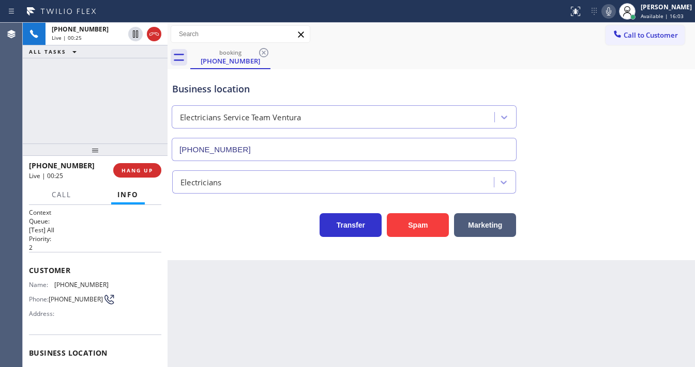
click at [143, 89] on div "[PHONE_NUMBER] Live | 00:25 ALL TASKS ALL TASKS ACTIVE TASKS TASKS IN WRAP UP" at bounding box center [95, 83] width 145 height 121
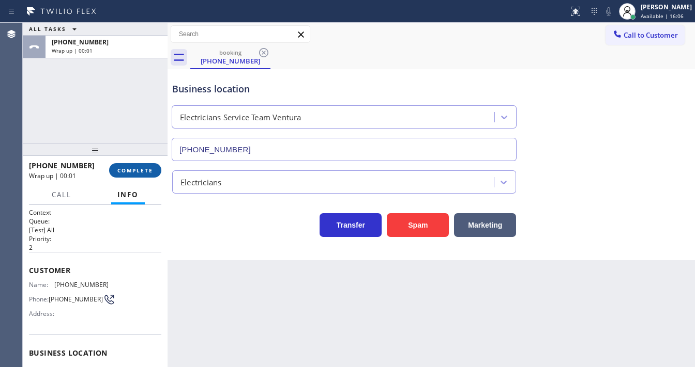
click at [154, 169] on button "COMPLETE" at bounding box center [135, 170] width 52 height 14
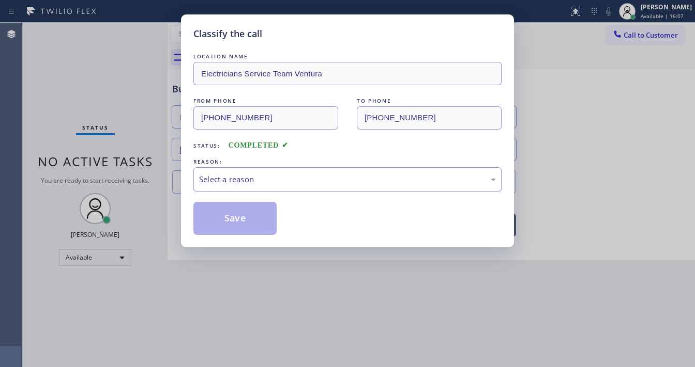
click at [236, 176] on div "Select a reason" at bounding box center [347, 180] width 297 height 12
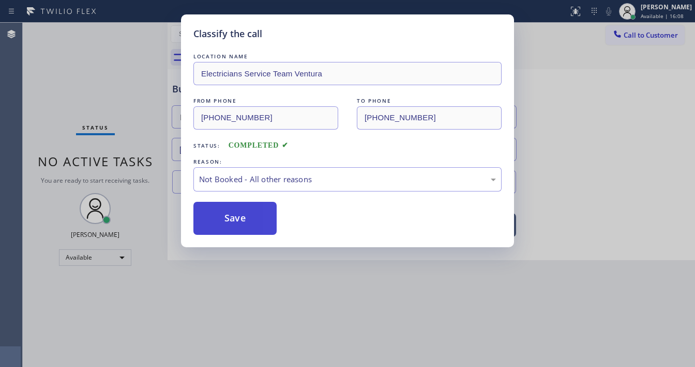
click at [238, 214] on button "Save" at bounding box center [234, 218] width 83 height 33
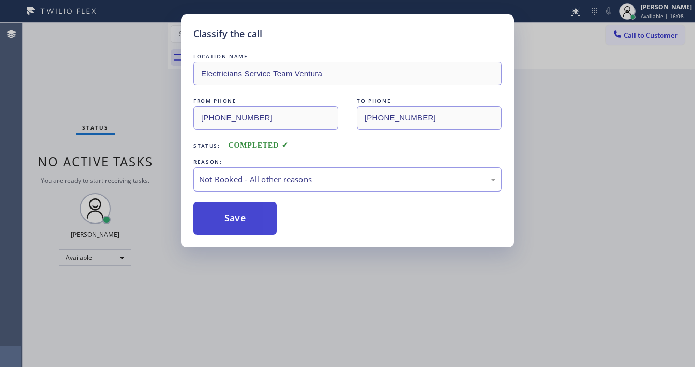
click at [238, 214] on button "Save" at bounding box center [234, 218] width 83 height 33
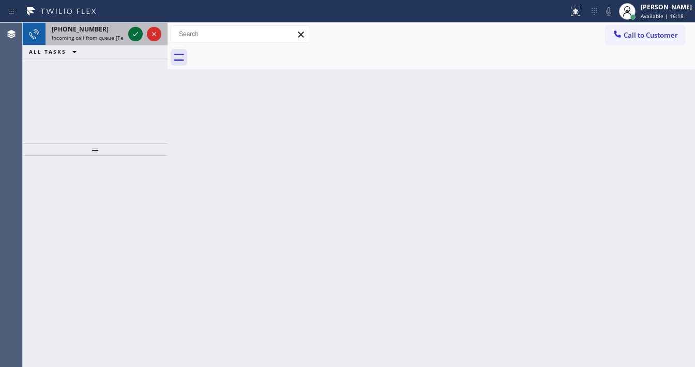
click at [134, 33] on icon at bounding box center [135, 34] width 12 height 12
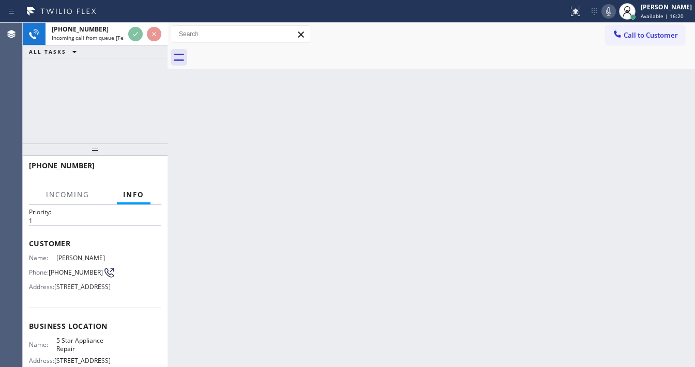
scroll to position [41, 0]
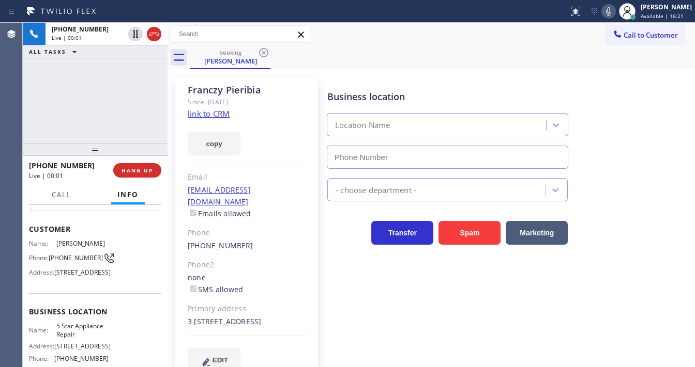
type input "[PHONE_NUMBER]"
click at [219, 113] on link "link to CRM" at bounding box center [209, 114] width 42 height 10
click at [610, 13] on icon at bounding box center [608, 11] width 12 height 12
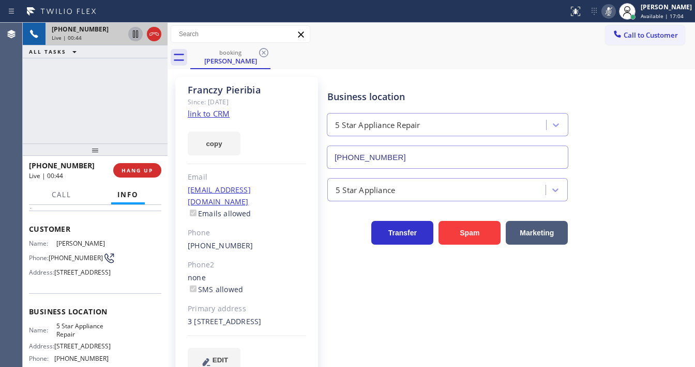
click at [130, 35] on icon at bounding box center [135, 34] width 12 height 12
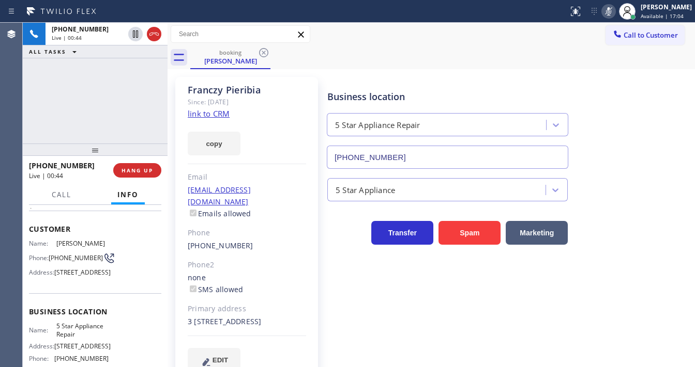
click at [132, 80] on div "[PHONE_NUMBER] Live | 00:44 ALL TASKS ALL TASKS ACTIVE TASKS TASKS IN WRAP UP" at bounding box center [95, 83] width 145 height 121
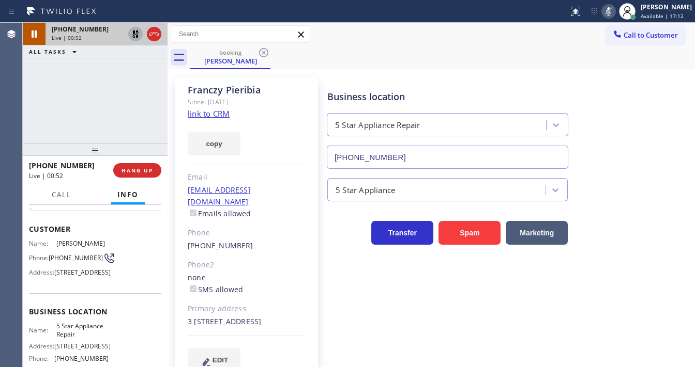
click at [133, 32] on icon at bounding box center [135, 33] width 7 height 7
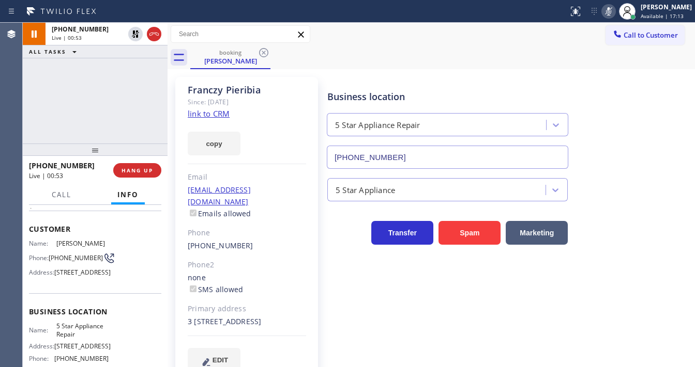
click at [613, 19] on div "Status report No issues detected If you experience an issue, please download th…" at bounding box center [629, 11] width 131 height 23
click at [108, 101] on div "[PHONE_NUMBER] Live | 00:53 ALL TASKS ALL TASKS ACTIVE TASKS TASKS IN WRAP UP" at bounding box center [95, 83] width 145 height 121
click at [611, 10] on icon at bounding box center [608, 11] width 5 height 8
click at [67, 111] on div "[PHONE_NUMBER] Live | 00:55 ALL TASKS ALL TASKS ACTIVE TASKS TASKS IN WRAP UP" at bounding box center [95, 83] width 145 height 121
click at [107, 106] on div "[PHONE_NUMBER] Live | 00:56 ALL TASKS ALL TASKS ACTIVE TASKS TASKS IN WRAP UP" at bounding box center [95, 83] width 145 height 121
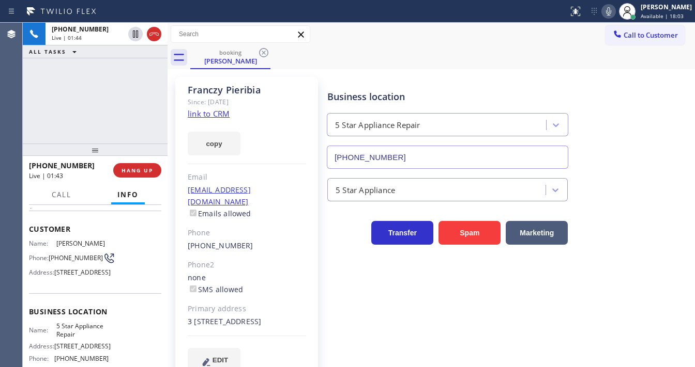
click at [609, 13] on icon at bounding box center [608, 11] width 12 height 12
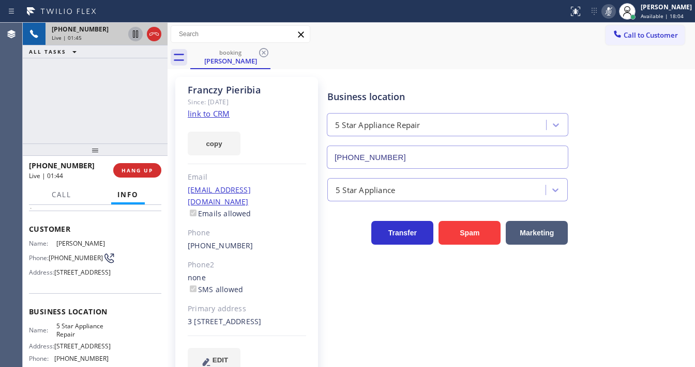
click at [135, 32] on icon at bounding box center [135, 34] width 12 height 12
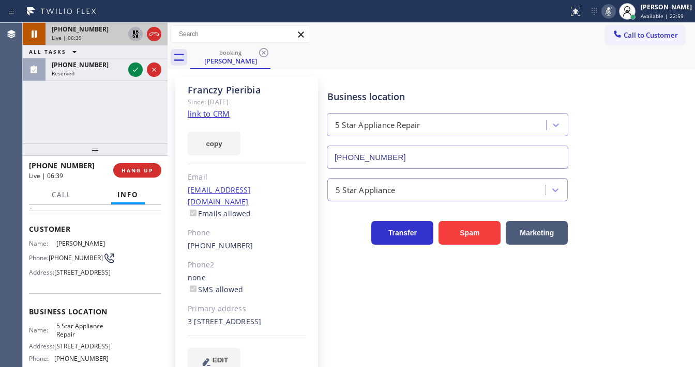
click at [31, 113] on div "[PHONE_NUMBER] Live | 06:39 ALL TASKS ALL TASKS ACTIVE TASKS TASKS IN WRAP UP […" at bounding box center [95, 83] width 145 height 121
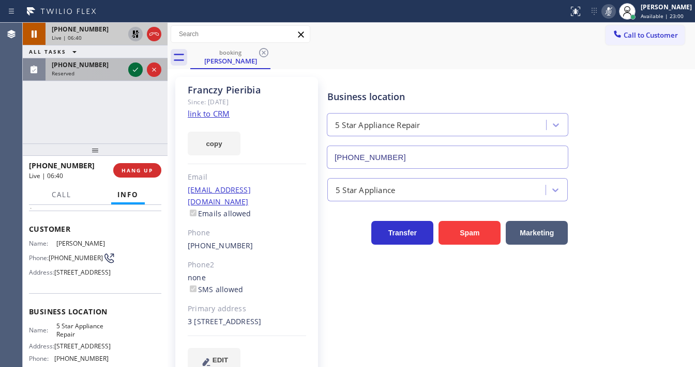
click at [132, 72] on icon at bounding box center [135, 70] width 12 height 12
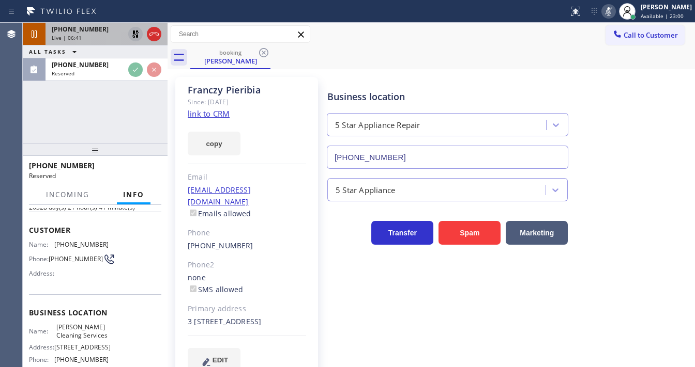
scroll to position [50, 0]
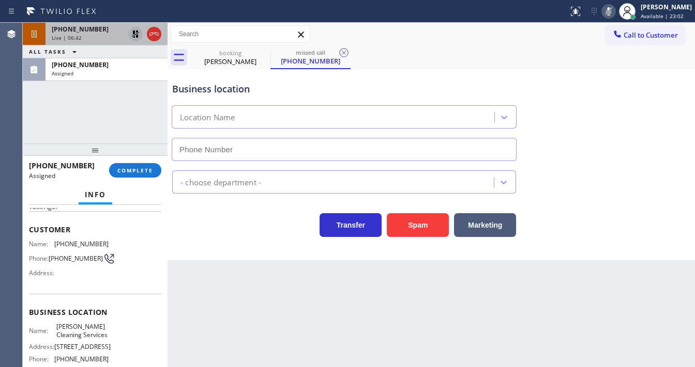
type input "[PHONE_NUMBER]"
click at [141, 170] on span "COMPLETE" at bounding box center [135, 170] width 36 height 7
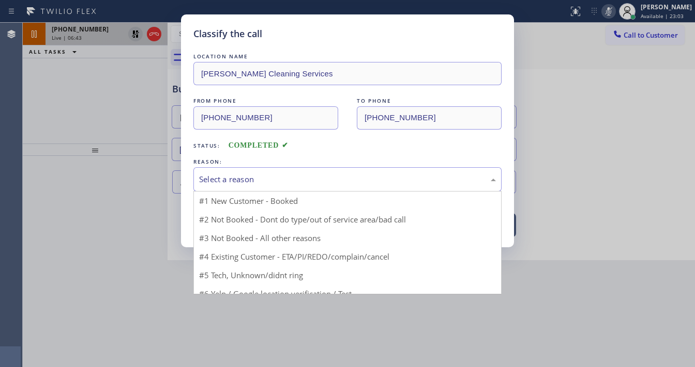
click at [217, 180] on div "Select a reason" at bounding box center [347, 180] width 297 height 12
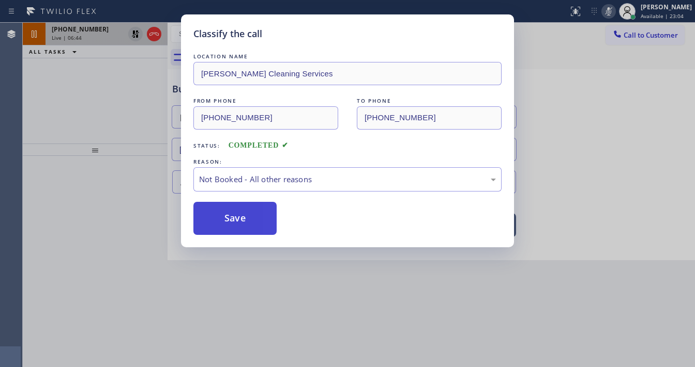
click at [218, 218] on button "Save" at bounding box center [234, 218] width 83 height 33
type input "[PHONE_NUMBER]"
click at [218, 218] on button "Save" at bounding box center [234, 218] width 83 height 33
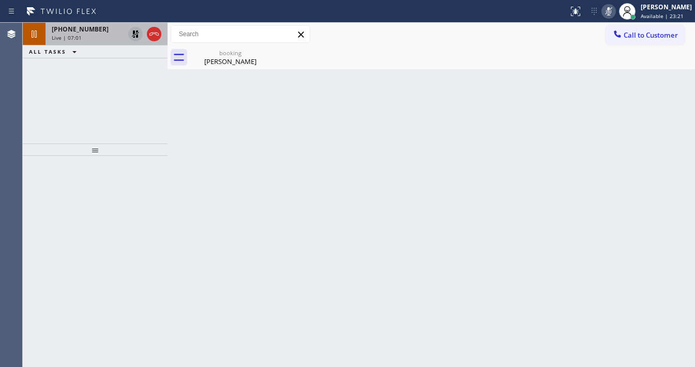
click at [17, 149] on div "Agent Desktop" at bounding box center [11, 195] width 22 height 345
drag, startPoint x: 29, startPoint y: 99, endPoint x: 147, endPoint y: 37, distance: 133.1
click at [28, 100] on div "[PHONE_NUMBER] Live | 07:04 ALL TASKS ALL TASKS ACTIVE TASKS TASKS IN WRAP UP" at bounding box center [95, 83] width 145 height 121
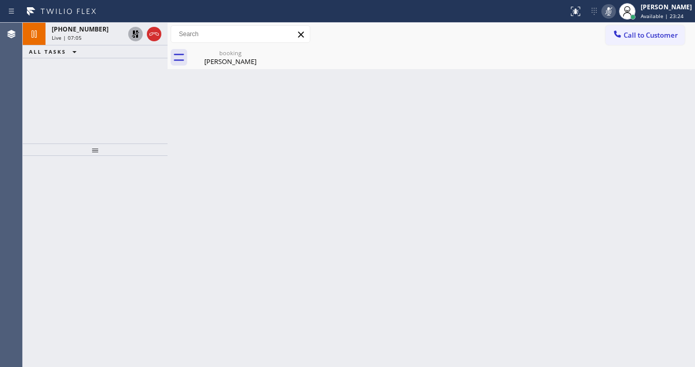
click at [134, 35] on icon at bounding box center [135, 33] width 7 height 7
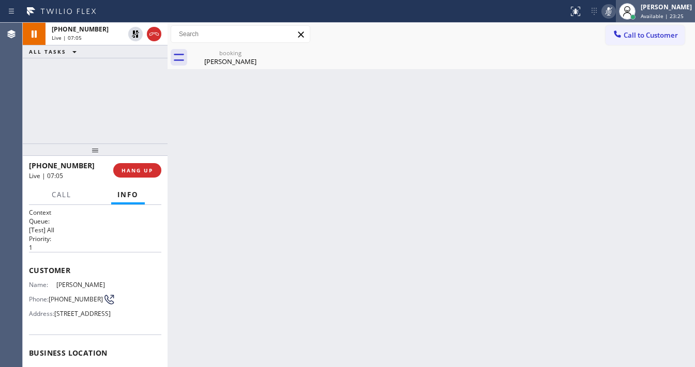
click at [625, 17] on div at bounding box center [626, 11] width 23 height 23
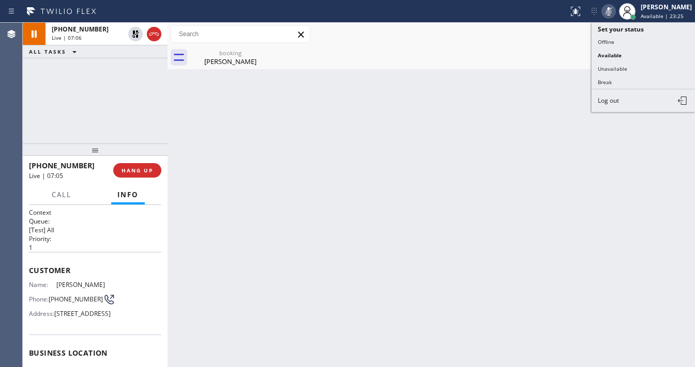
click at [614, 15] on icon at bounding box center [608, 11] width 12 height 12
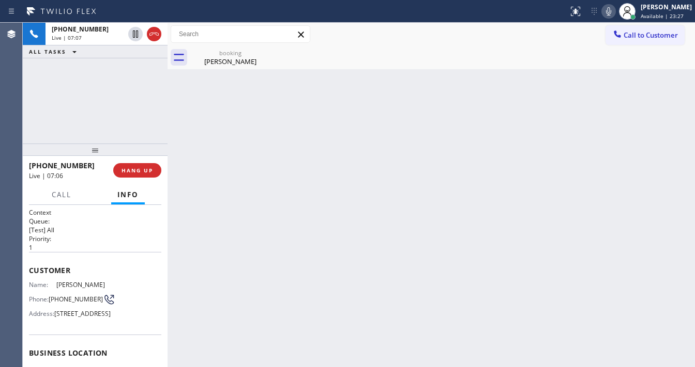
click at [118, 103] on div "[PHONE_NUMBER] Live | 07:07 ALL TASKS ALL TASKS ACTIVE TASKS TASKS IN WRAP UP" at bounding box center [95, 83] width 145 height 121
click at [212, 63] on div "[PERSON_NAME]" at bounding box center [230, 61] width 78 height 9
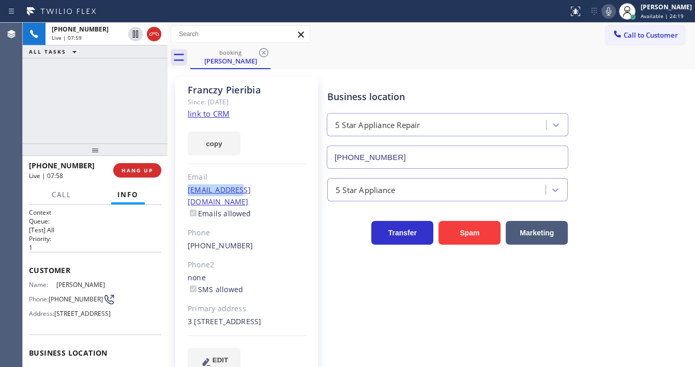
drag, startPoint x: 248, startPoint y: 192, endPoint x: 176, endPoint y: 188, distance: 72.5
click at [176, 188] on div "[PERSON_NAME] Since: [DATE] link to CRM copy Email [EMAIL_ADDRESS][DOMAIN_NAME]…" at bounding box center [246, 230] width 143 height 307
click at [148, 112] on div "[PHONE_NUMBER] Live | 07:59 ALL TASKS ALL TASKS ACTIVE TASKS TASKS IN WRAP UP" at bounding box center [95, 83] width 145 height 121
click at [150, 169] on span "HANG UP" at bounding box center [137, 170] width 32 height 7
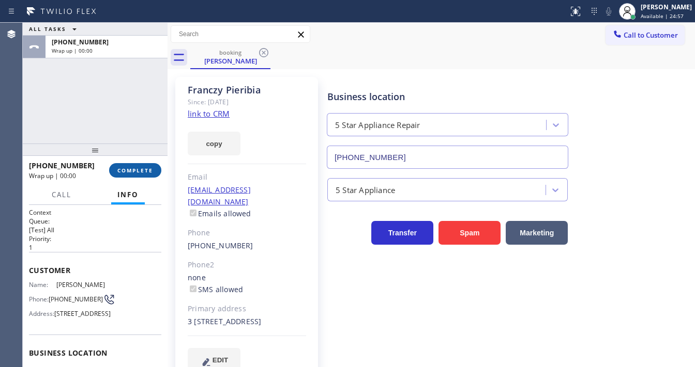
click at [150, 169] on span "COMPLETE" at bounding box center [135, 170] width 36 height 7
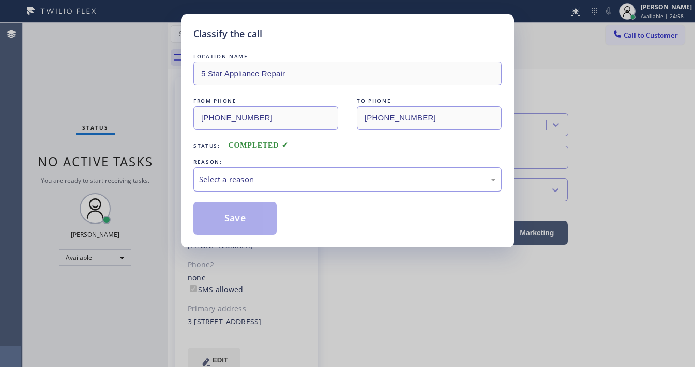
click at [248, 182] on div "Select a reason" at bounding box center [347, 180] width 297 height 12
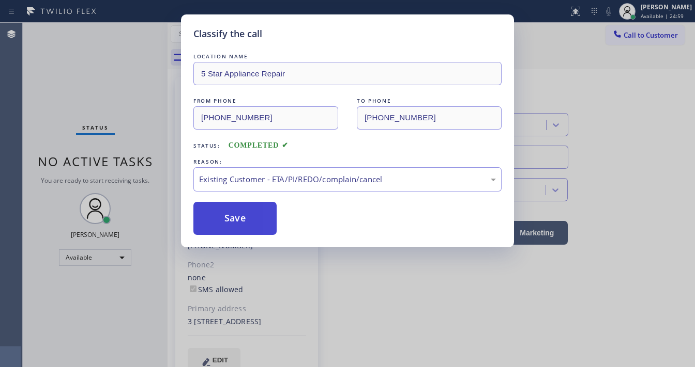
click at [242, 219] on button "Save" at bounding box center [234, 218] width 83 height 33
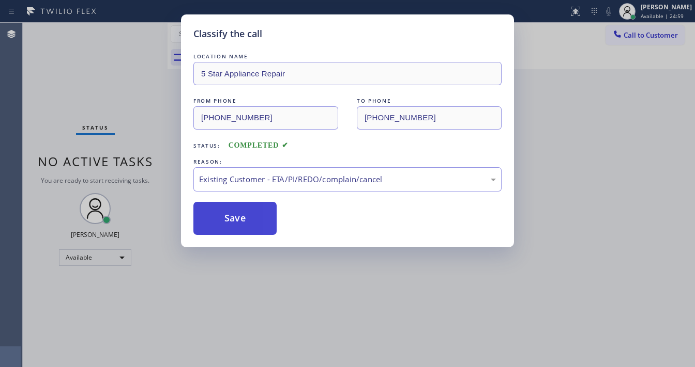
click at [242, 219] on button "Save" at bounding box center [234, 218] width 83 height 33
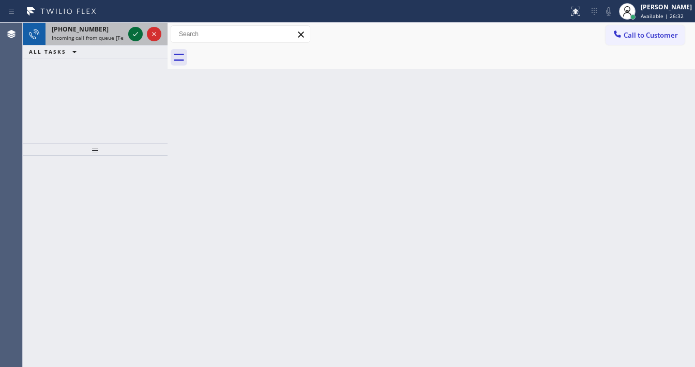
click at [130, 35] on icon at bounding box center [135, 34] width 12 height 12
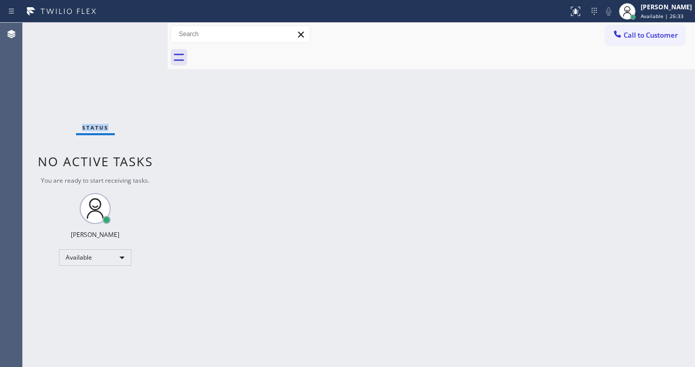
click at [130, 35] on div "Status No active tasks You are ready to start receiving tasks. [PERSON_NAME]" at bounding box center [95, 195] width 145 height 345
click at [129, 35] on div "Status No active tasks You are ready to start receiving tasks. [PERSON_NAME]" at bounding box center [95, 195] width 145 height 345
click at [582, 7] on div at bounding box center [579, 7] width 6 height 6
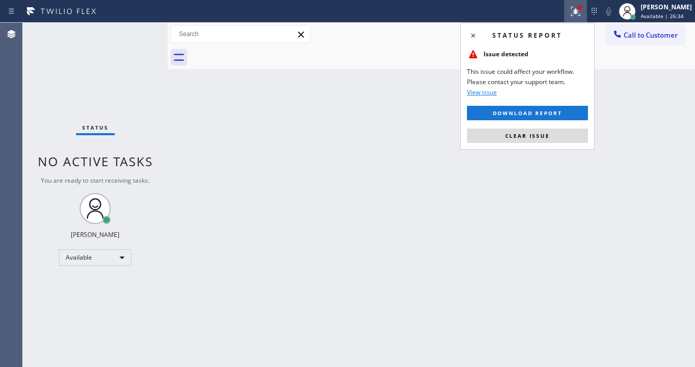
click at [531, 131] on button "Clear issue" at bounding box center [527, 136] width 121 height 14
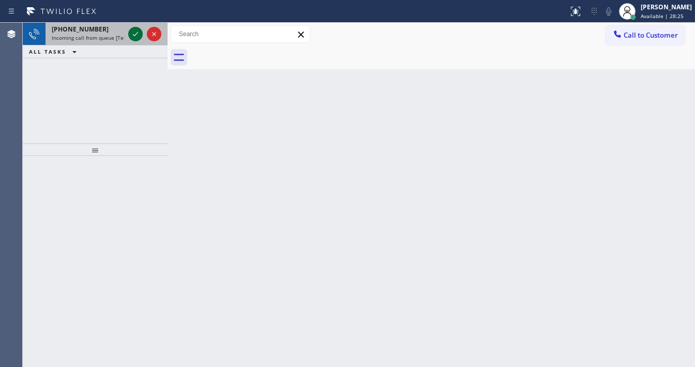
click at [135, 39] on icon at bounding box center [135, 34] width 12 height 12
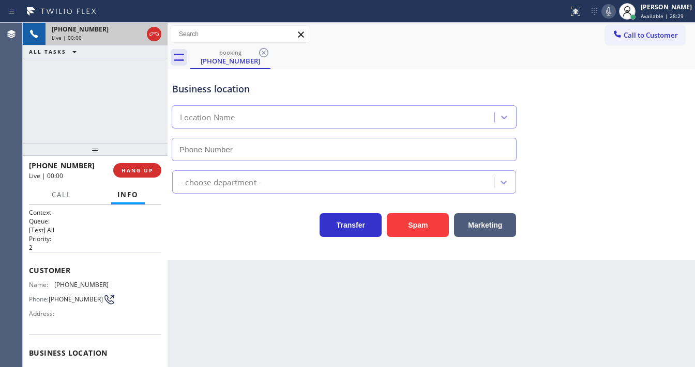
type input "[PHONE_NUMBER]"
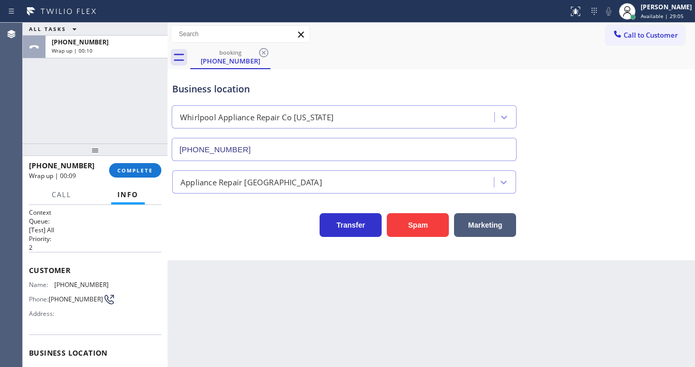
click at [36, 130] on div "ALL TASKS ALL TASKS ACTIVE TASKS TASKS IN WRAP UP [PHONE_NUMBER] Wrap up | 00:10" at bounding box center [95, 83] width 145 height 121
click at [137, 172] on span "COMPLETE" at bounding box center [135, 170] width 36 height 7
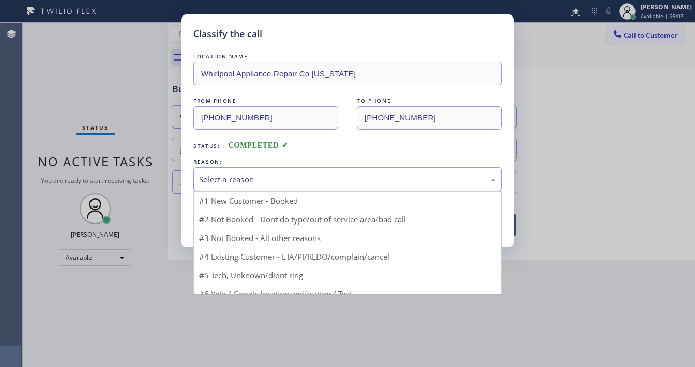
click at [254, 172] on div "Select a reason" at bounding box center [347, 179] width 308 height 24
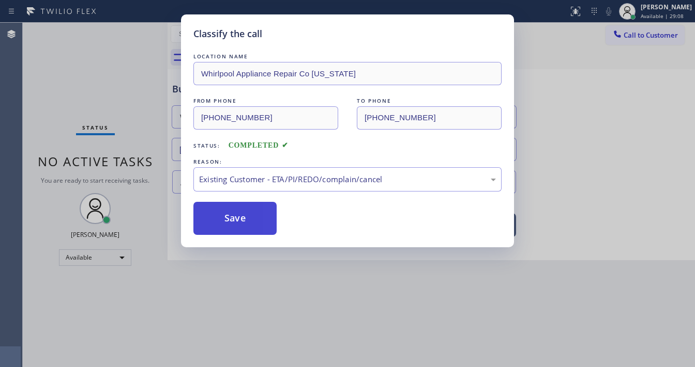
drag, startPoint x: 243, startPoint y: 235, endPoint x: 276, endPoint y: 227, distance: 33.9
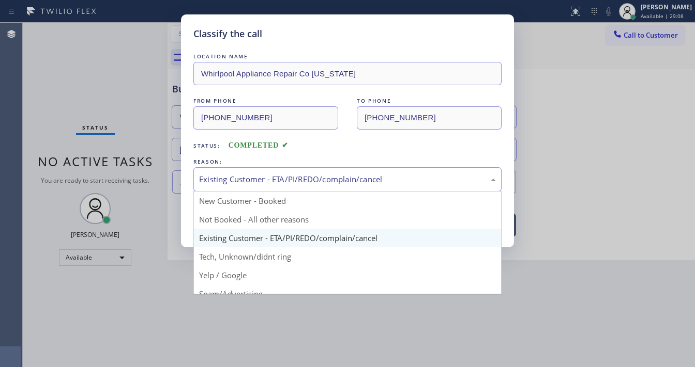
click at [295, 167] on div "Existing Customer - ETA/PI/REDO/complain/cancel" at bounding box center [347, 179] width 308 height 24
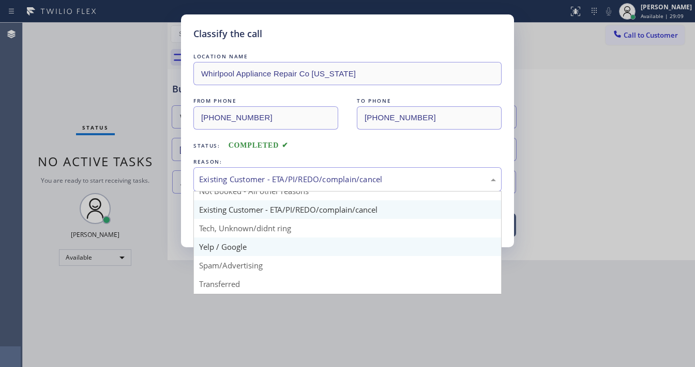
scroll to position [65, 0]
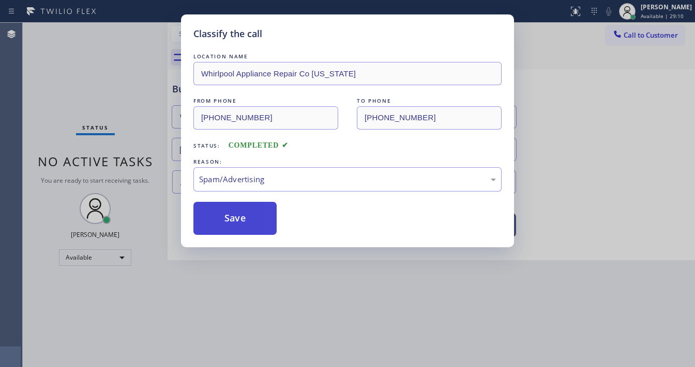
click at [230, 224] on button "Save" at bounding box center [234, 218] width 83 height 33
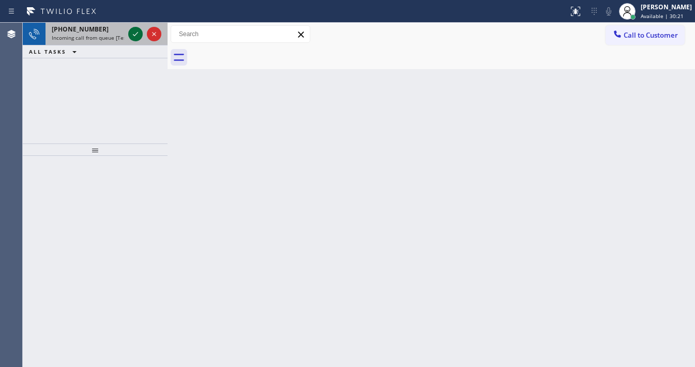
click at [134, 34] on icon at bounding box center [135, 34] width 12 height 12
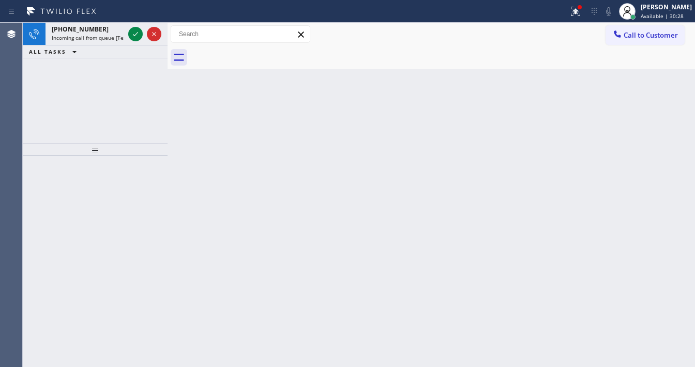
click at [133, 28] on icon at bounding box center [135, 34] width 12 height 12
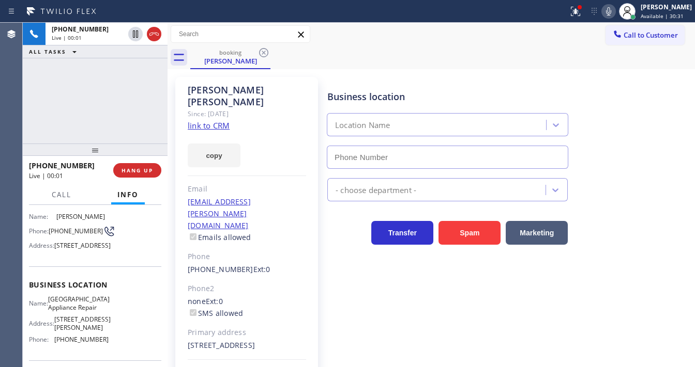
scroll to position [83, 0]
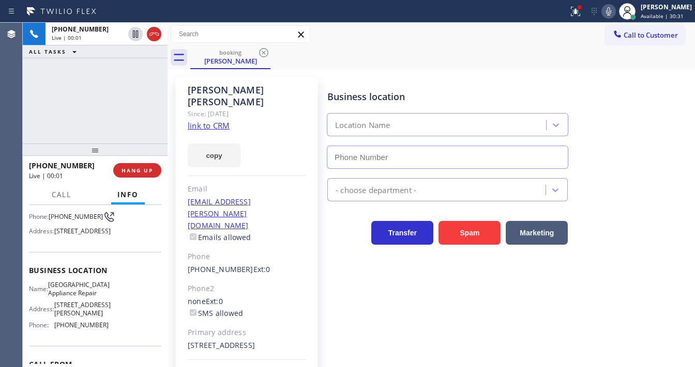
type input "[PHONE_NUMBER]"
click at [207, 120] on link "link to CRM" at bounding box center [209, 125] width 42 height 10
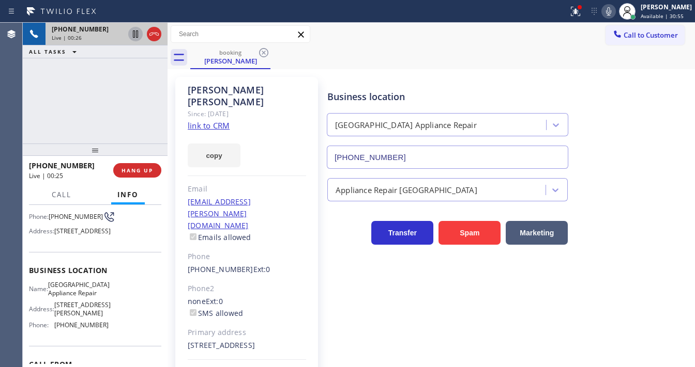
click at [133, 35] on icon at bounding box center [135, 34] width 12 height 12
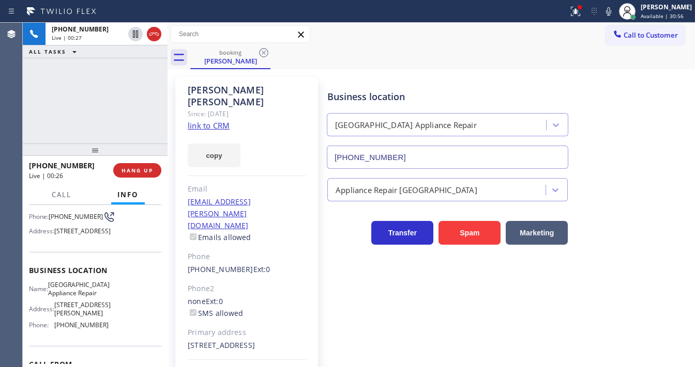
drag, startPoint x: 609, startPoint y: 12, endPoint x: 601, endPoint y: 18, distance: 8.9
click at [608, 12] on div at bounding box center [608, 11] width 14 height 12
click at [579, 14] on icon at bounding box center [575, 11] width 12 height 12
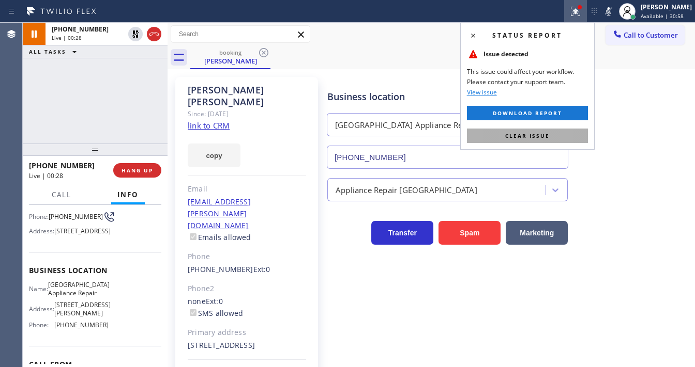
click at [573, 138] on button "Clear issue" at bounding box center [527, 136] width 121 height 14
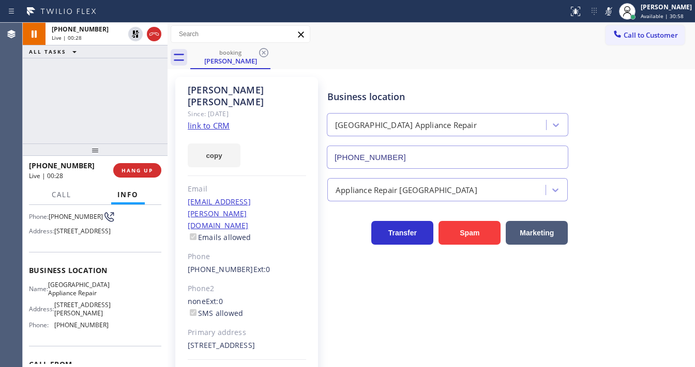
click at [143, 113] on div "[PHONE_NUMBER] Live | 00:28 ALL TASKS ALL TASKS ACTIVE TASKS TASKS IN WRAP UP" at bounding box center [95, 83] width 145 height 121
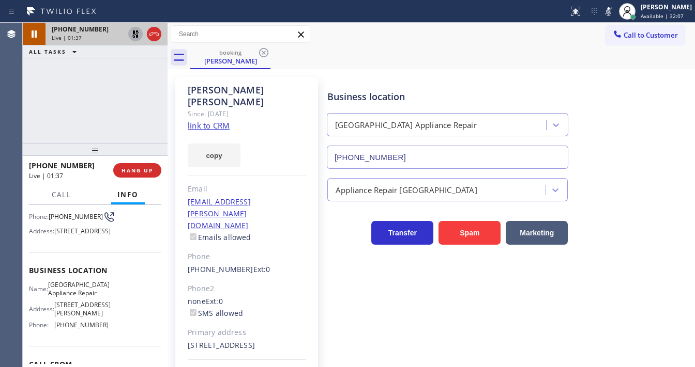
click at [133, 35] on icon at bounding box center [135, 33] width 7 height 7
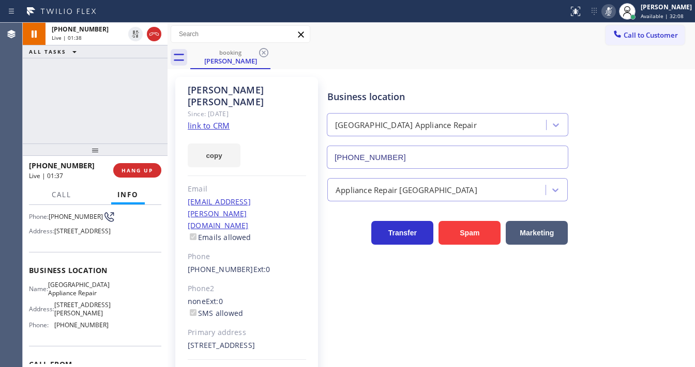
click at [612, 10] on rect at bounding box center [608, 10] width 7 height 7
click at [116, 53] on div "ALL TASKS ALL TASKS ACTIVE TASKS TASKS IN WRAP UP" at bounding box center [95, 51] width 145 height 13
drag, startPoint x: 186, startPoint y: 232, endPoint x: 237, endPoint y: 233, distance: 51.2
click at [237, 233] on div "[PERSON_NAME] Since: [DATE] link to CRM copy Email [EMAIL_ADDRESS][PERSON_NAME]…" at bounding box center [246, 242] width 143 height 331
copy link "[PHONE_NUMBER]"
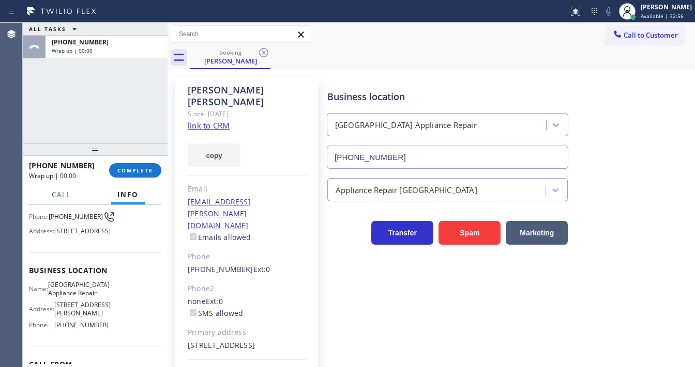
click at [32, 108] on div "ALL TASKS ALL TASKS ACTIVE TASKS TASKS IN WRAP UP [PHONE_NUMBER] Wrap up | 00:00" at bounding box center [95, 83] width 145 height 121
click at [149, 176] on button "COMPLETE" at bounding box center [135, 170] width 52 height 14
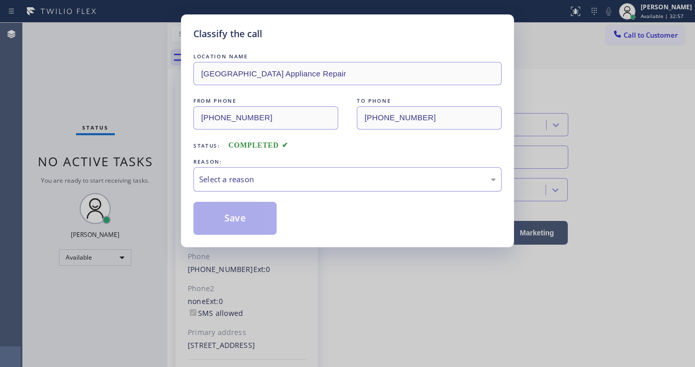
click at [258, 181] on div "Select a reason" at bounding box center [347, 180] width 297 height 12
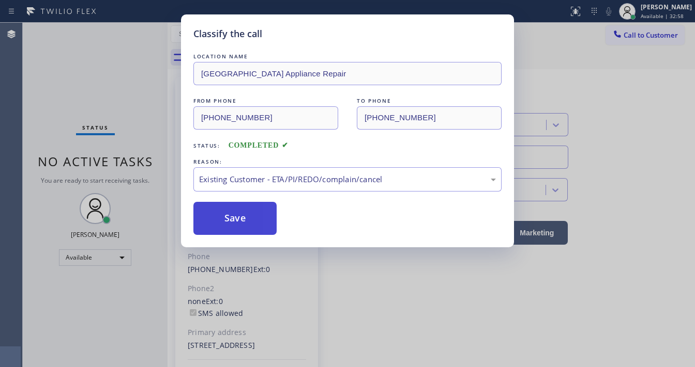
click at [244, 207] on button "Save" at bounding box center [234, 218] width 83 height 33
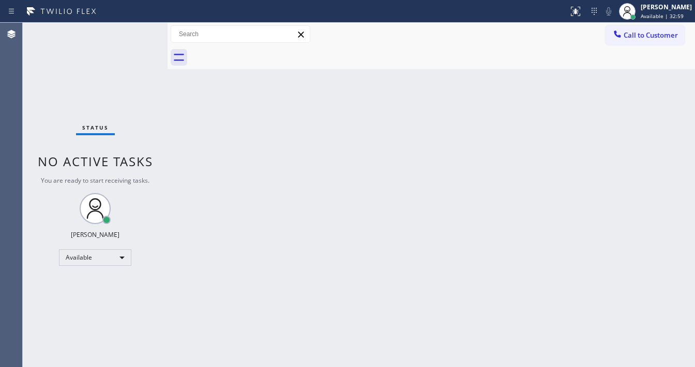
click at [269, 360] on div "Back to Dashboard Change Sender ID Customers Technicians Select a contact Outbo…" at bounding box center [430, 195] width 527 height 345
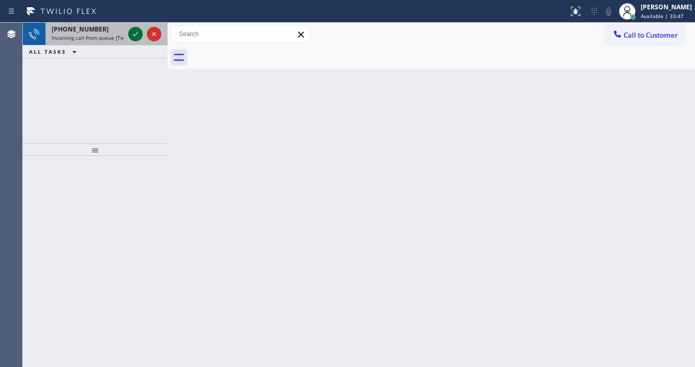
click at [135, 30] on icon at bounding box center [135, 34] width 12 height 12
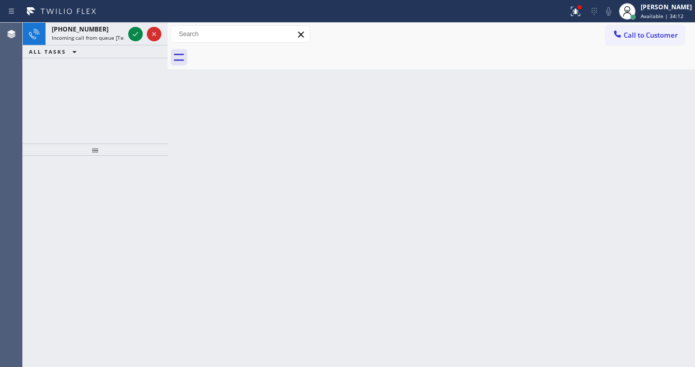
click at [130, 20] on div "Status report Issue detected This issue could affect your workflow. Please cont…" at bounding box center [347, 11] width 695 height 23
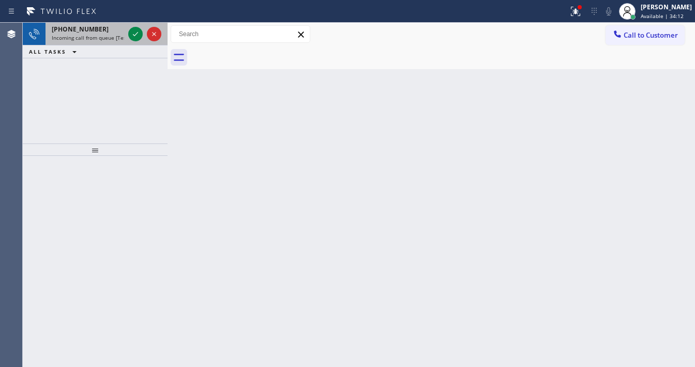
click at [130, 24] on div at bounding box center [144, 34] width 37 height 23
click at [130, 25] on div at bounding box center [144, 34] width 37 height 23
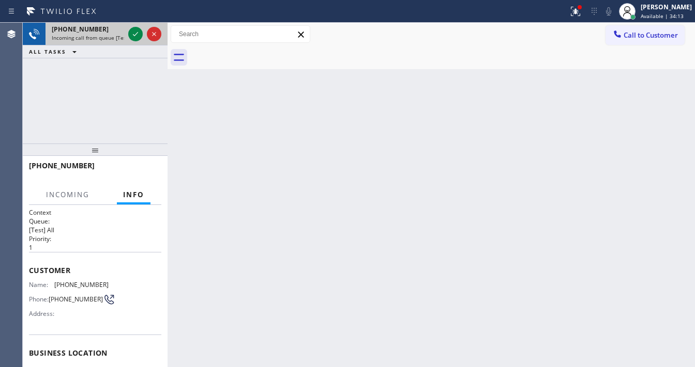
click at [130, 25] on div at bounding box center [144, 34] width 37 height 23
click at [130, 26] on div at bounding box center [144, 34] width 37 height 23
click at [131, 26] on div at bounding box center [144, 34] width 37 height 23
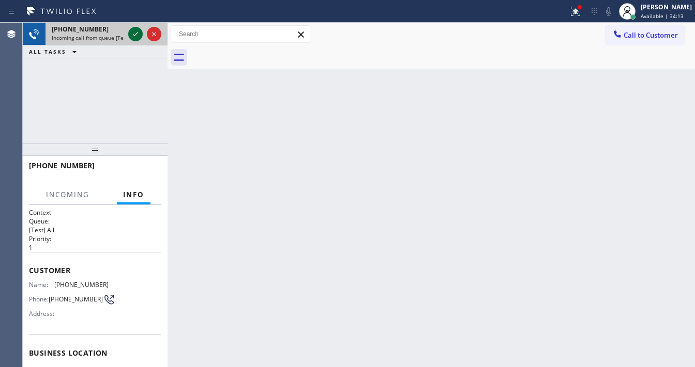
click at [132, 26] on div at bounding box center [144, 34] width 37 height 23
click at [132, 29] on icon at bounding box center [135, 34] width 12 height 12
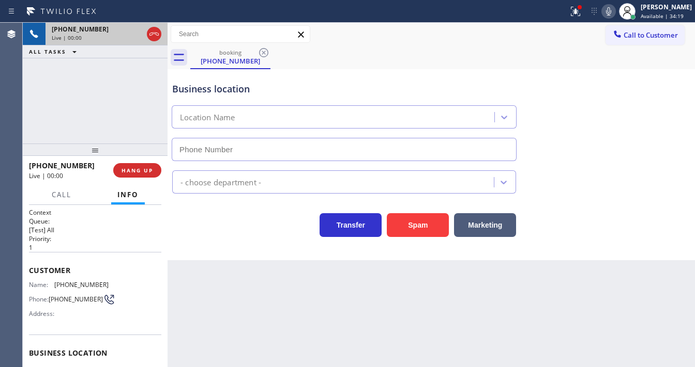
type input "[PHONE_NUMBER]"
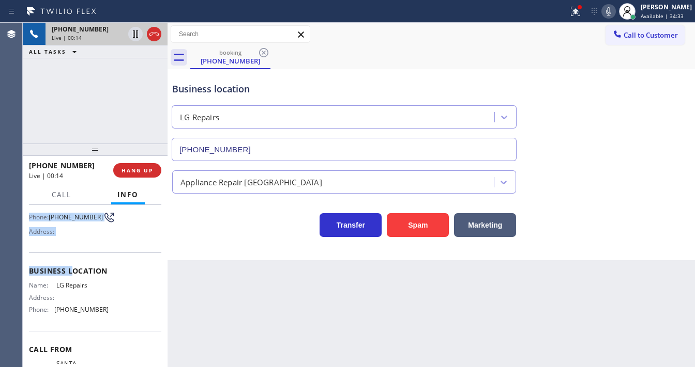
scroll to position [83, 0]
drag, startPoint x: 31, startPoint y: 266, endPoint x: 120, endPoint y: 316, distance: 102.0
click at [120, 316] on div "Context Queue: [Test] All Priority: 1 Customer Name: [PHONE_NUMBER] Phone: [PHO…" at bounding box center [95, 271] width 132 height 291
copy div "Customer Name: [PHONE_NUMBER] Phone: [PHONE_NUMBER] Address: Business location …"
click at [95, 124] on div "[PHONE_NUMBER] Live | 00:15 ALL TASKS ALL TASKS ACTIVE TASKS TASKS IN WRAP UP" at bounding box center [95, 83] width 145 height 121
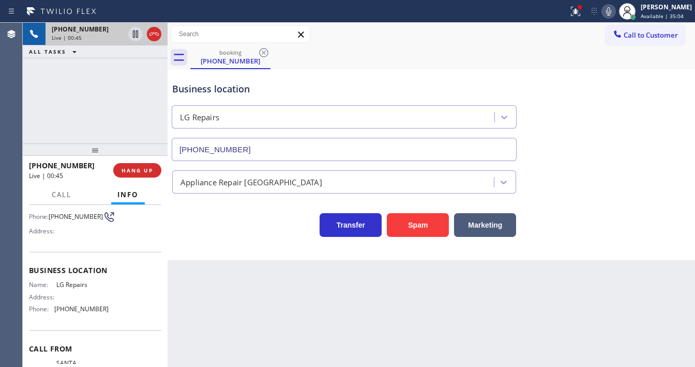
click at [126, 110] on div "[PHONE_NUMBER] Live | 00:45 ALL TASKS ALL TASKS ACTIVE TASKS TASKS IN WRAP UP" at bounding box center [95, 83] width 145 height 121
click at [581, 13] on icon at bounding box center [575, 11] width 12 height 12
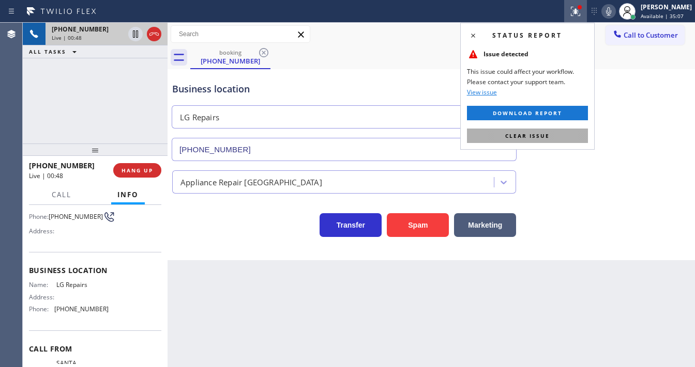
click at [544, 136] on span "Clear issue" at bounding box center [527, 135] width 44 height 7
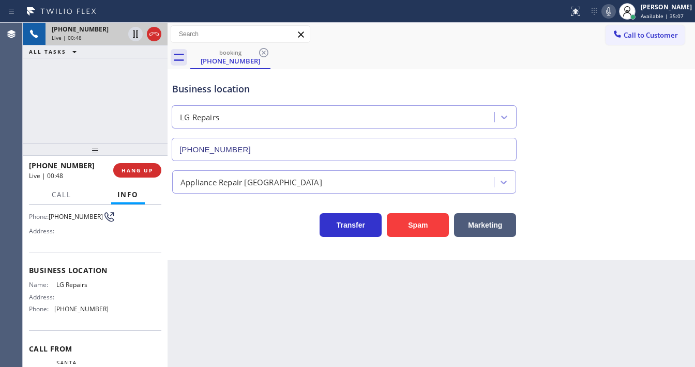
click at [547, 131] on div "Business location LG Repairs [PHONE_NUMBER]" at bounding box center [431, 115] width 522 height 94
click at [399, 82] on div "Business location" at bounding box center [344, 89] width 344 height 14
click at [120, 78] on div "[PHONE_NUMBER] Live | 00:49 ALL TASKS ALL TASKS ACTIVE TASKS TASKS IN WRAP UP" at bounding box center [95, 83] width 145 height 121
click at [38, 105] on div "[PHONE_NUMBER] Live | 03:03 ALL TASKS ALL TASKS ACTIVE TASKS TASKS IN WRAP UP" at bounding box center [95, 83] width 145 height 121
click at [43, 105] on div "[PHONE_NUMBER] Live | 03:22 ALL TASKS ALL TASKS ACTIVE TASKS TASKS IN WRAP UP" at bounding box center [95, 83] width 145 height 121
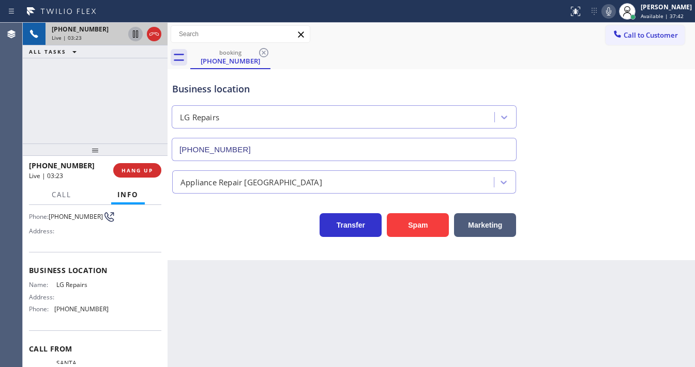
click at [132, 33] on icon at bounding box center [135, 34] width 12 height 12
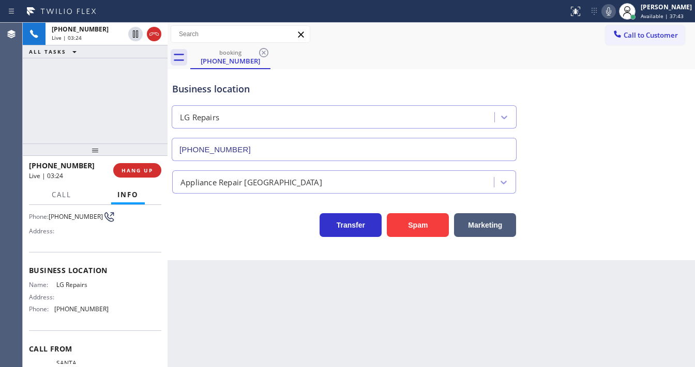
click at [611, 11] on icon at bounding box center [608, 11] width 12 height 12
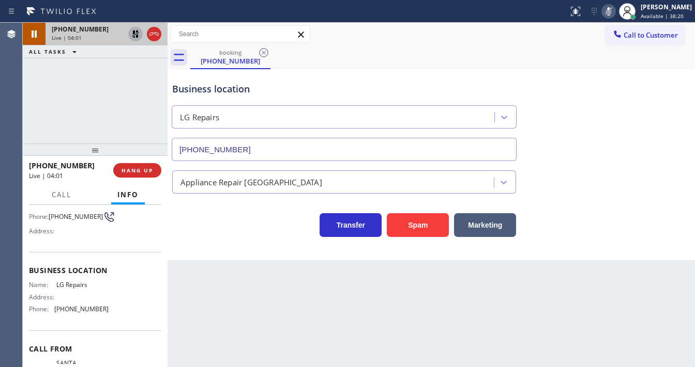
click at [132, 37] on icon at bounding box center [135, 34] width 12 height 12
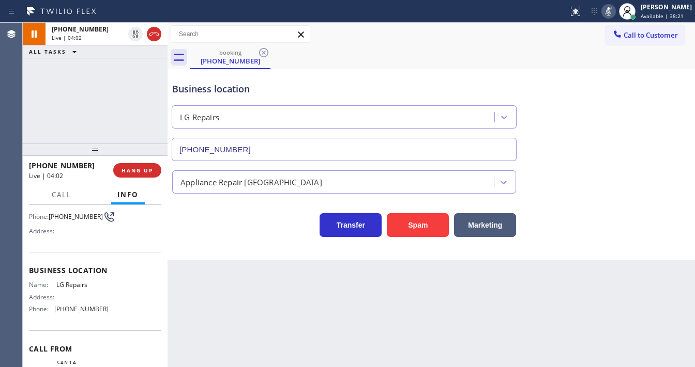
drag, startPoint x: 617, startPoint y: 12, endPoint x: 425, endPoint y: 73, distance: 201.5
click at [614, 12] on icon at bounding box center [608, 11] width 12 height 12
click at [106, 91] on div "[PHONE_NUMBER] Live | 04:03 ALL TASKS ALL TASKS ACTIVE TASKS TASKS IN WRAP UP" at bounding box center [95, 83] width 145 height 121
click at [31, 107] on div "[PHONE_NUMBER] Live | 04:06 ALL TASKS ALL TASKS ACTIVE TASKS TASKS IN WRAP UP" at bounding box center [95, 83] width 145 height 121
click at [612, 8] on icon at bounding box center [608, 11] width 12 height 12
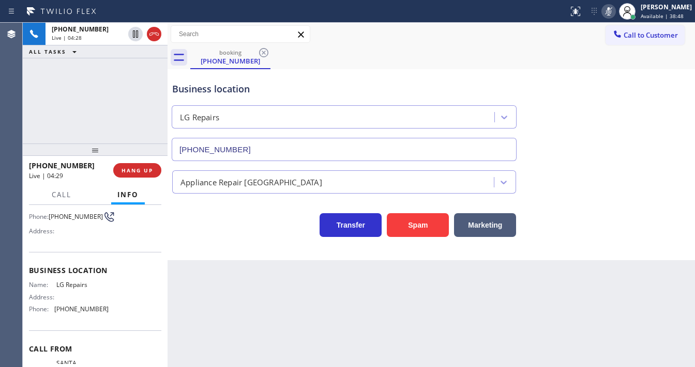
click at [611, 12] on icon at bounding box center [608, 11] width 5 height 8
click at [60, 114] on div "[PHONE_NUMBER] Live | 04:29 ALL TASKS ALL TASKS ACTIVE TASKS TASKS IN WRAP UP" at bounding box center [95, 83] width 145 height 121
drag, startPoint x: 167, startPoint y: 106, endPoint x: 120, endPoint y: 105, distance: 47.0
click at [120, 105] on div "[PHONE_NUMBER] Live | 05:39 ALL TASKS ALL TASKS ACTIVE TASKS TASKS IN WRAP UP […" at bounding box center [359, 195] width 672 height 345
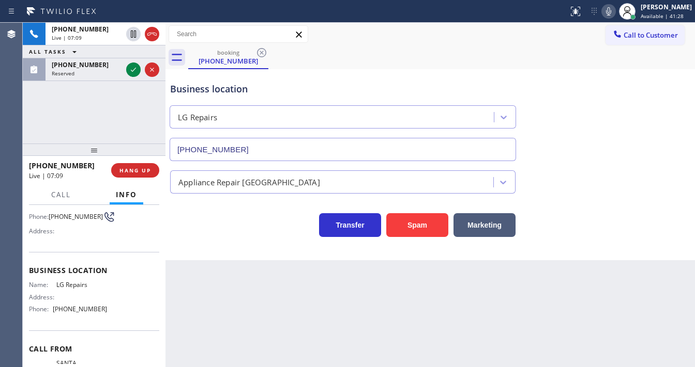
click at [94, 114] on div "[PHONE_NUMBER] Live | 07:09 ALL TASKS ALL TASKS ACTIVE TASKS TASKS IN WRAP UP […" at bounding box center [94, 83] width 143 height 121
drag, startPoint x: 66, startPoint y: 197, endPoint x: 94, endPoint y: 200, distance: 28.1
click at [66, 196] on span "Call" at bounding box center [61, 194] width 20 height 9
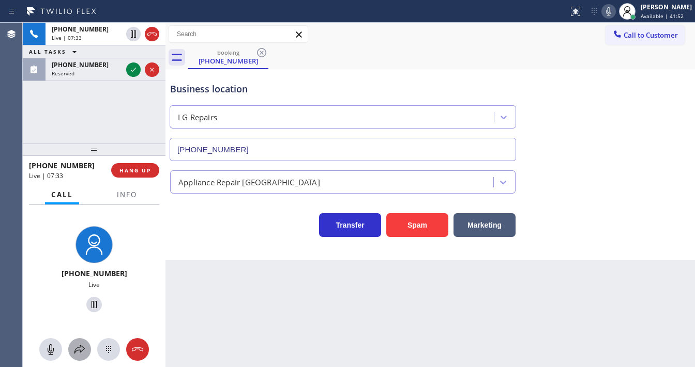
click at [81, 356] on icon at bounding box center [79, 350] width 12 height 12
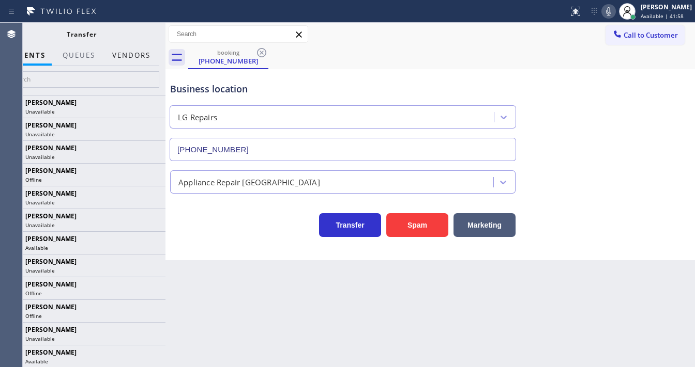
click at [126, 54] on button "Vendors" at bounding box center [131, 55] width 51 height 20
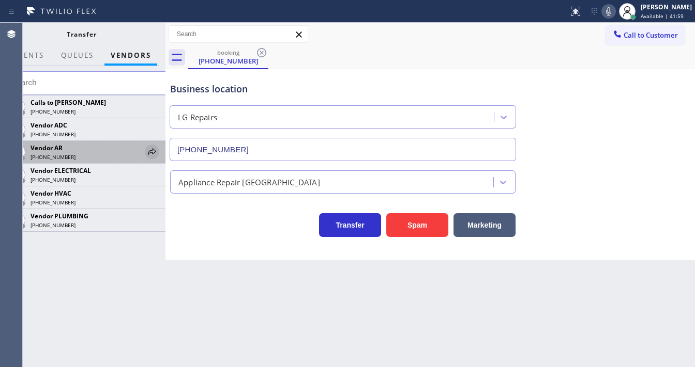
click at [151, 153] on icon at bounding box center [152, 152] width 12 height 12
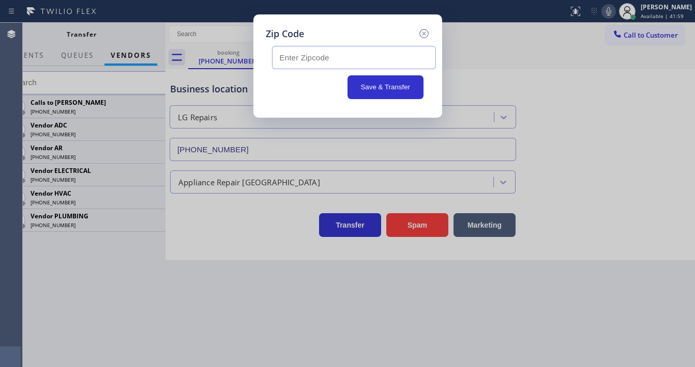
click at [294, 56] on input "text" at bounding box center [354, 57] width 164 height 23
paste input "94951"
type input "94951"
click at [376, 89] on button "Save & Transfer" at bounding box center [385, 87] width 76 height 24
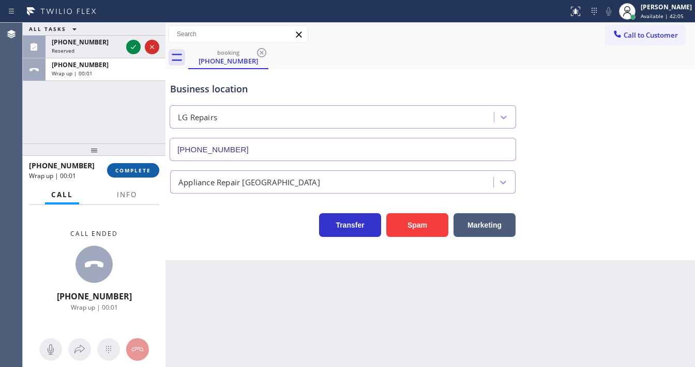
click at [137, 164] on button "COMPLETE" at bounding box center [133, 170] width 52 height 14
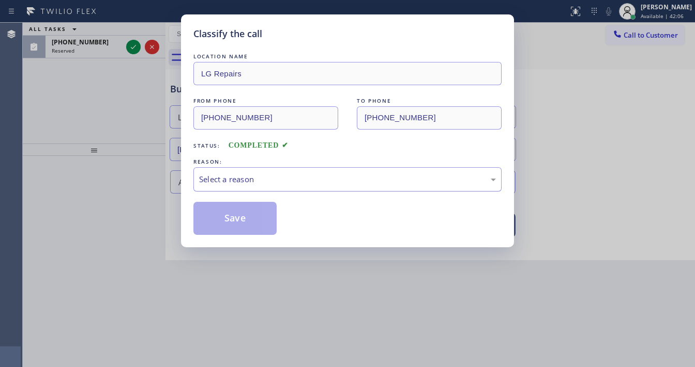
click at [222, 176] on div "Select a reason" at bounding box center [347, 180] width 297 height 12
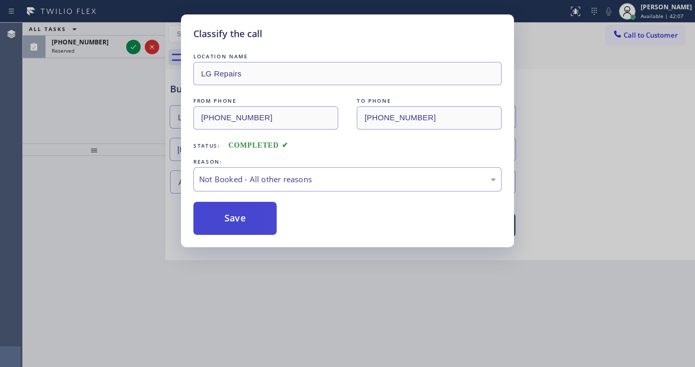
click at [232, 209] on button "Save" at bounding box center [234, 218] width 83 height 33
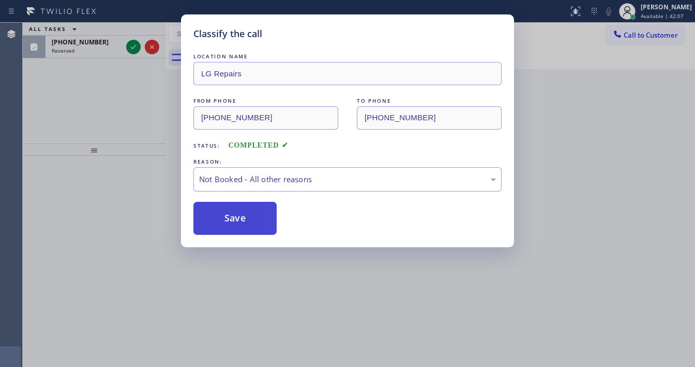
click at [232, 210] on button "Save" at bounding box center [234, 218] width 83 height 33
click at [234, 214] on button "Save" at bounding box center [234, 218] width 83 height 33
drag, startPoint x: 232, startPoint y: 214, endPoint x: 209, endPoint y: 202, distance: 26.2
click at [232, 214] on button "Save" at bounding box center [234, 218] width 83 height 33
drag, startPoint x: 137, startPoint y: 134, endPoint x: 137, endPoint y: 78, distance: 56.3
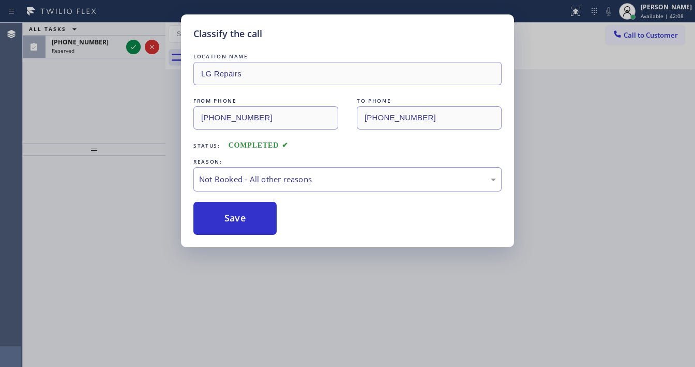
click at [138, 130] on div "Classify the call LOCATION NAME LG Repairs FROM PHONE [PHONE_NUMBER] TO PHONE […" at bounding box center [347, 183] width 695 height 367
click at [134, 50] on icon at bounding box center [133, 47] width 12 height 12
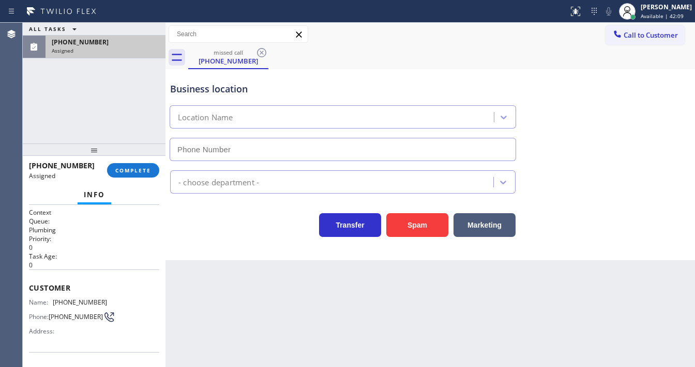
type input "[PHONE_NUMBER]"
click at [131, 165] on button "COMPLETE" at bounding box center [133, 170] width 52 height 14
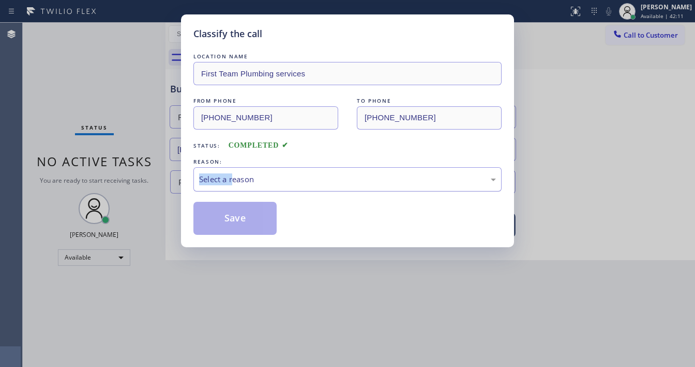
drag, startPoint x: 231, startPoint y: 167, endPoint x: 231, endPoint y: 189, distance: 21.7
click at [232, 168] on div "REASON: Select a reason" at bounding box center [347, 174] width 308 height 35
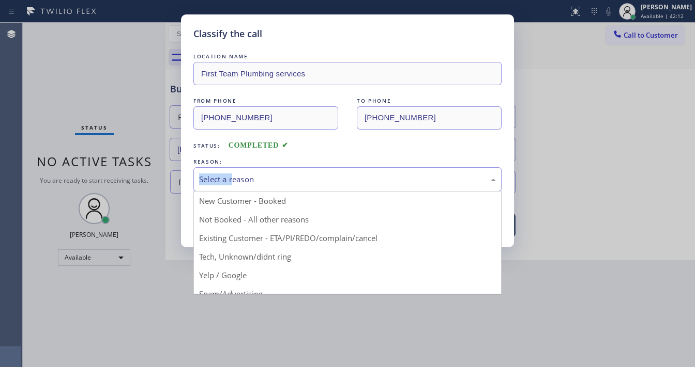
click at [242, 180] on div "Select a reason" at bounding box center [347, 180] width 297 height 12
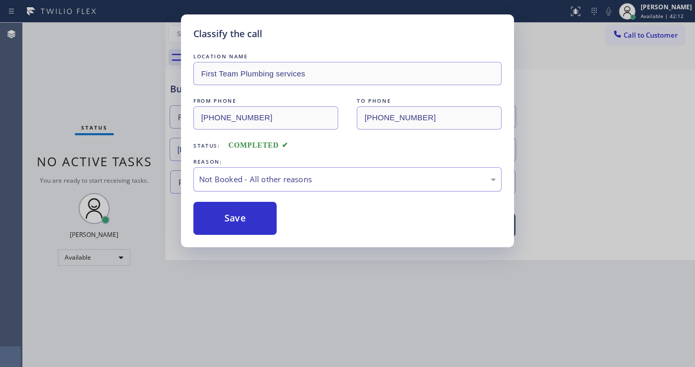
drag, startPoint x: 239, startPoint y: 215, endPoint x: 257, endPoint y: 183, distance: 36.8
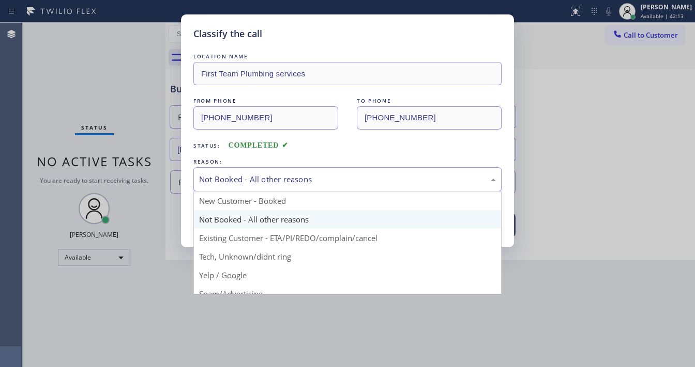
drag, startPoint x: 257, startPoint y: 183, endPoint x: 286, endPoint y: 223, distance: 48.9
click at [258, 184] on div "Not Booked - All other reasons" at bounding box center [347, 180] width 297 height 12
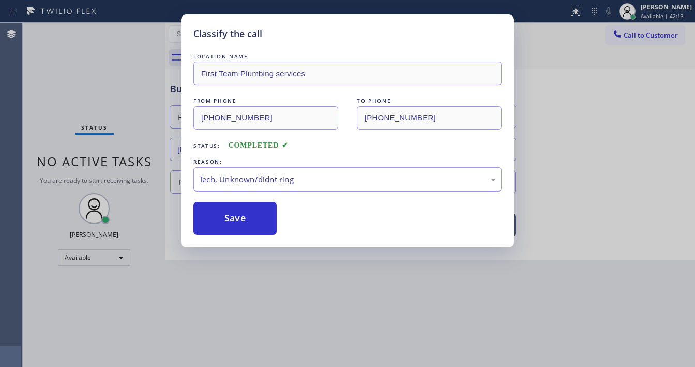
drag, startPoint x: 246, startPoint y: 257, endPoint x: 243, endPoint y: 220, distance: 37.8
click at [243, 219] on button "Save" at bounding box center [234, 218] width 83 height 33
click at [243, 220] on button "Save" at bounding box center [234, 218] width 83 height 33
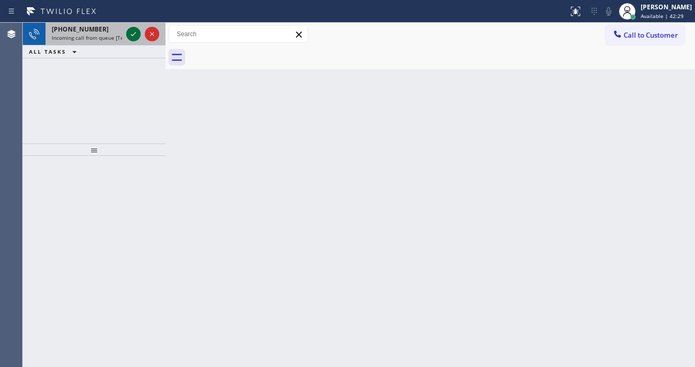
click at [137, 34] on div at bounding box center [142, 34] width 37 height 23
click at [137, 34] on icon at bounding box center [133, 34] width 12 height 12
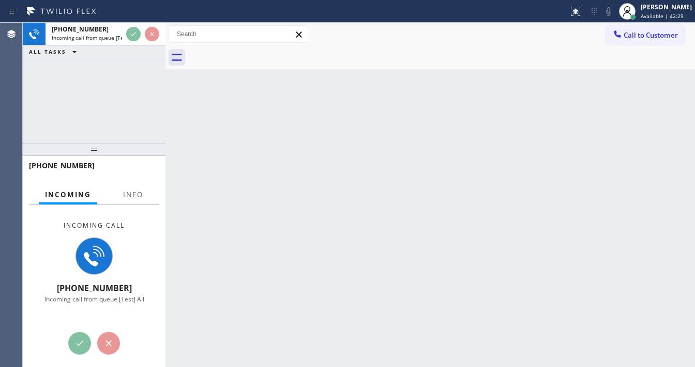
click at [136, 41] on div at bounding box center [142, 34] width 37 height 23
click at [136, 194] on span "Info" at bounding box center [133, 194] width 20 height 9
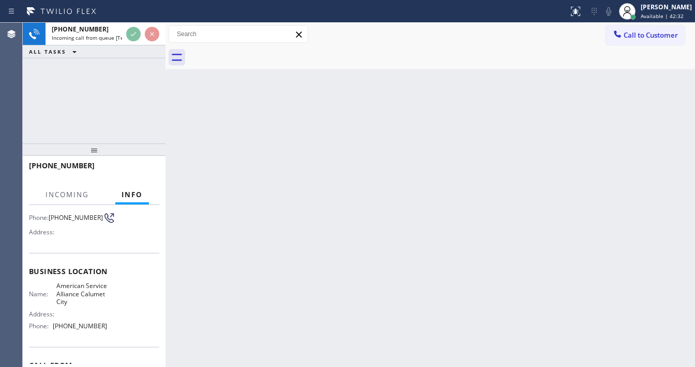
scroll to position [83, 0]
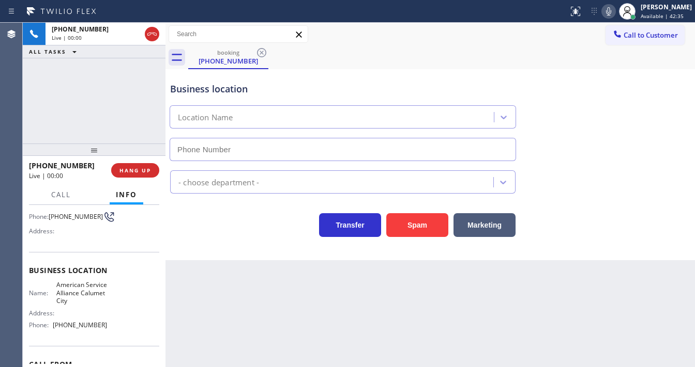
type input "[PHONE_NUMBER]"
click at [123, 108] on div "[PHONE_NUMBER] Live | 00:13 ALL TASKS ALL TASKS ACTIVE TASKS TASKS IN WRAP UP" at bounding box center [94, 83] width 143 height 121
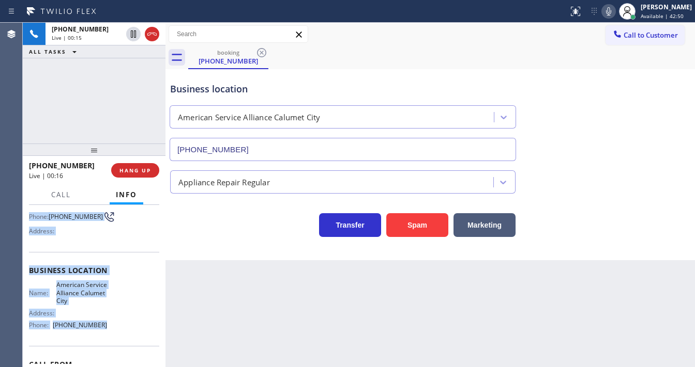
drag, startPoint x: 30, startPoint y: 227, endPoint x: 111, endPoint y: 327, distance: 128.6
click at [111, 327] on div "Context Queue: [Test] All Priority: 1 Customer Name: [PHONE_NUMBER] Phone: [PHO…" at bounding box center [94, 275] width 130 height 299
copy div "Customer Name: [PHONE_NUMBER] Phone: [PHONE_NUMBER] Address: Business location …"
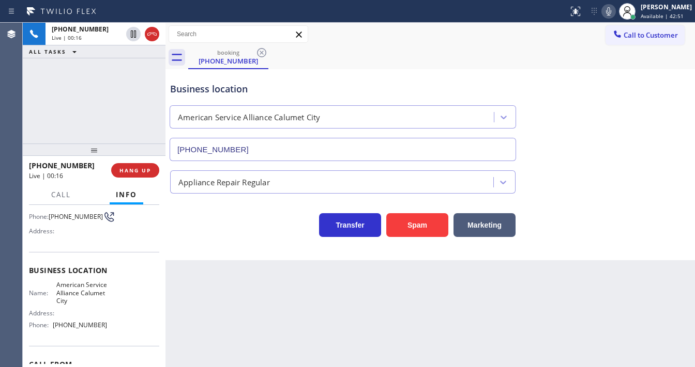
click at [68, 87] on div "[PHONE_NUMBER] Live | 00:16 ALL TASKS ALL TASKS ACTIVE TASKS TASKS IN WRAP UP" at bounding box center [94, 83] width 143 height 121
click at [57, 95] on div "[PHONE_NUMBER] Live | 00:21 ALL TASKS ALL TASKS ACTIVE TASKS TASKS IN WRAP UP" at bounding box center [94, 83] width 143 height 121
click at [362, 23] on div "Call to Customer Outbound call Location Search location Your caller id phone nu…" at bounding box center [429, 34] width 529 height 23
click at [126, 74] on div "[PHONE_NUMBER] Live | 00:31 ALL TASKS ALL TASKS ACTIVE TASKS TASKS IN WRAP UP" at bounding box center [94, 83] width 143 height 121
click at [62, 194] on span "Call" at bounding box center [61, 194] width 20 height 9
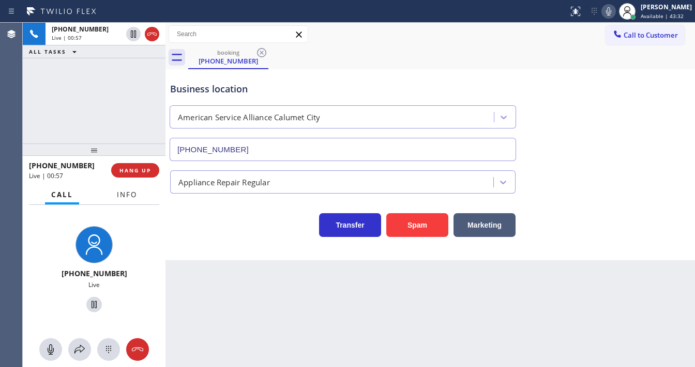
drag, startPoint x: 120, startPoint y: 196, endPoint x: 120, endPoint y: 204, distance: 7.2
click at [120, 196] on span "Info" at bounding box center [127, 194] width 20 height 9
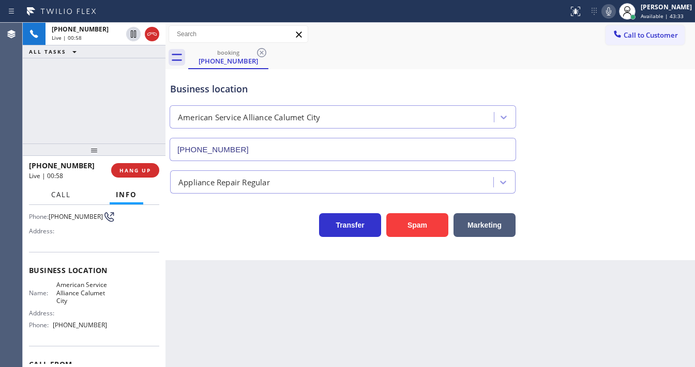
click at [58, 194] on span "Call" at bounding box center [61, 194] width 20 height 9
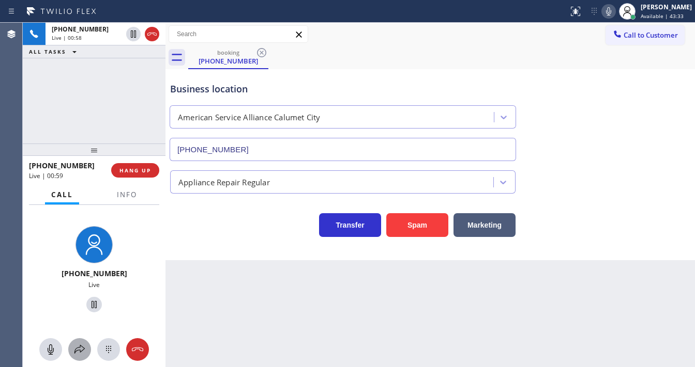
click at [81, 345] on icon at bounding box center [79, 350] width 12 height 12
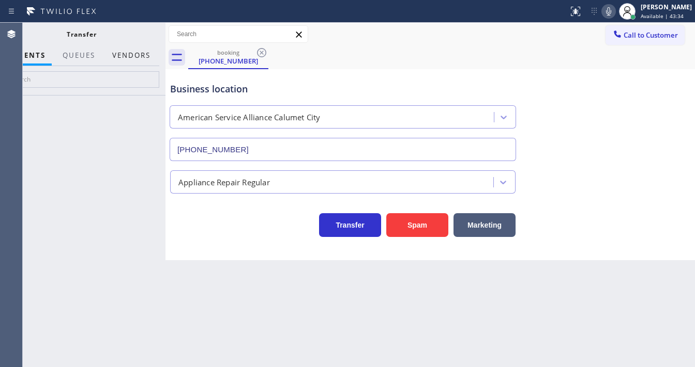
click at [138, 55] on button "Vendors" at bounding box center [131, 55] width 51 height 20
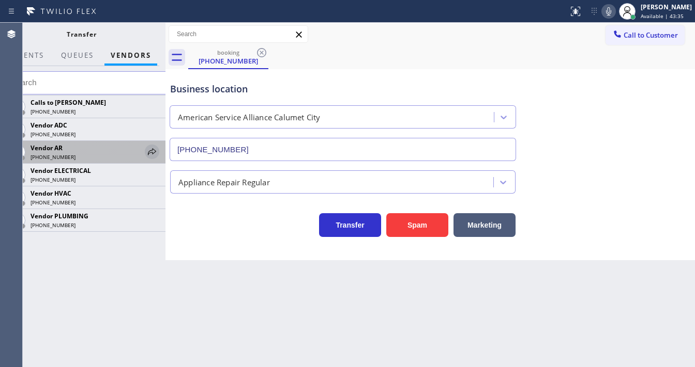
click at [155, 151] on icon at bounding box center [152, 152] width 12 height 12
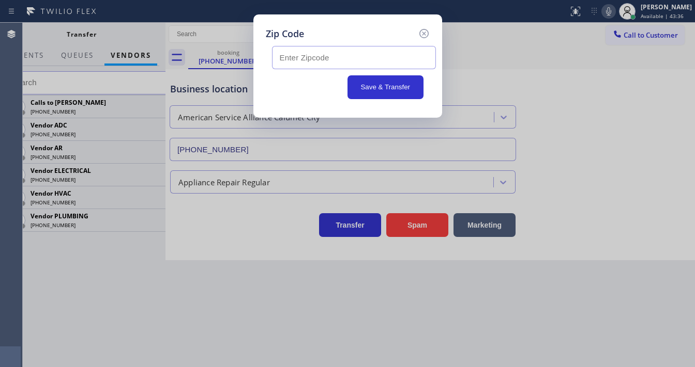
click at [294, 61] on input "text" at bounding box center [354, 57] width 164 height 23
type input "46320"
click at [364, 93] on button "Save & Transfer" at bounding box center [385, 87] width 76 height 24
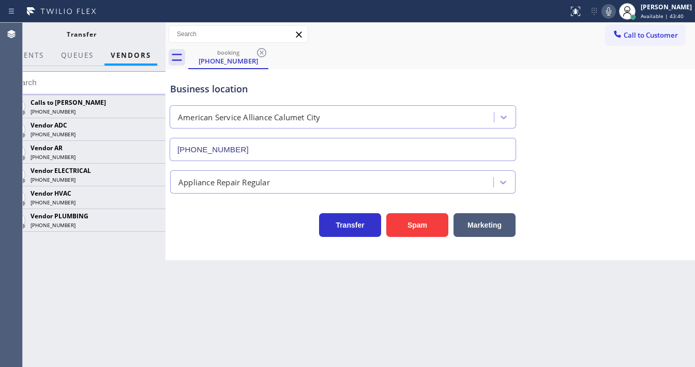
click at [613, 11] on icon at bounding box center [608, 11] width 12 height 12
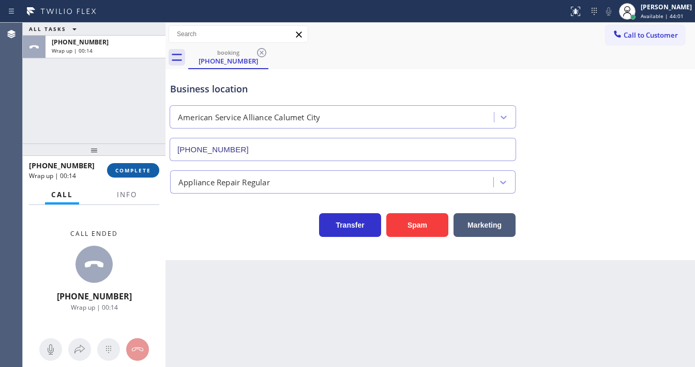
click at [134, 170] on span "COMPLETE" at bounding box center [133, 170] width 36 height 7
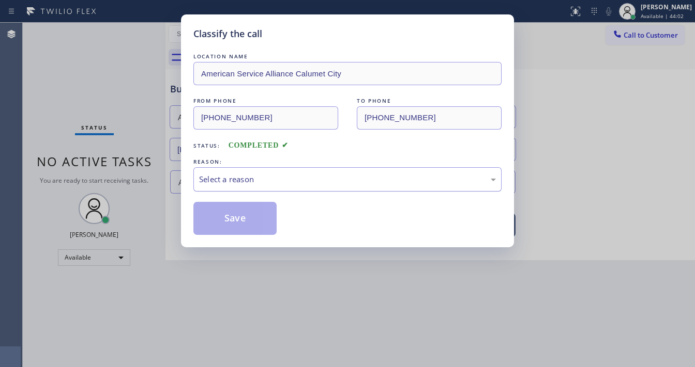
drag, startPoint x: 245, startPoint y: 176, endPoint x: 250, endPoint y: 188, distance: 13.4
click at [246, 178] on div "Select a reason" at bounding box center [347, 180] width 297 height 12
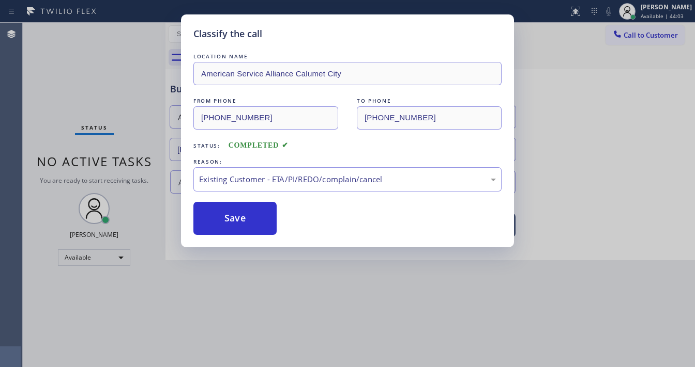
drag, startPoint x: 233, startPoint y: 232, endPoint x: 239, endPoint y: 198, distance: 34.2
click at [240, 175] on div "Existing Customer - ETA/PI/REDO/complain/cancel" at bounding box center [347, 180] width 297 height 12
click at [229, 212] on button "Save" at bounding box center [234, 218] width 83 height 33
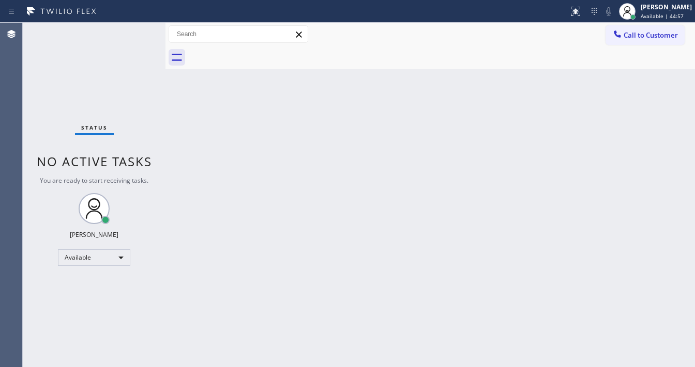
click at [123, 29] on div "Status No active tasks You are ready to start receiving tasks. [PERSON_NAME]" at bounding box center [94, 195] width 143 height 345
click at [661, 16] on span "Available | 44:58" at bounding box center [661, 15] width 43 height 7
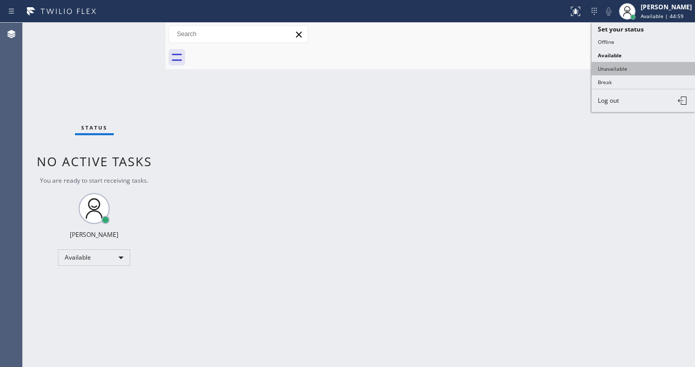
click at [608, 67] on button "Unavailable" at bounding box center [642, 68] width 103 height 13
click at [439, 97] on div "Back to Dashboard Change Sender ID Customers Technicians Select a contact Outbo…" at bounding box center [429, 195] width 529 height 345
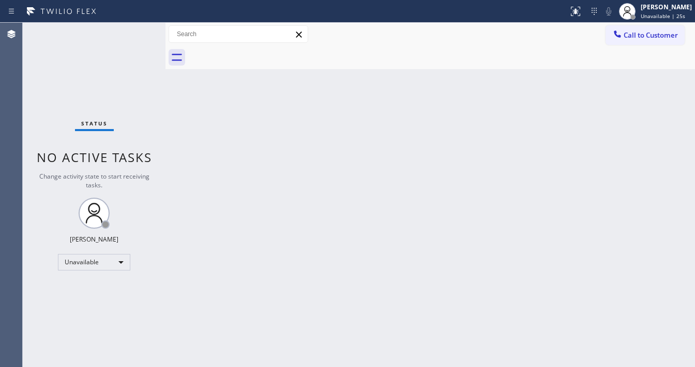
click at [649, 32] on span "Call to Customer" at bounding box center [650, 34] width 54 height 9
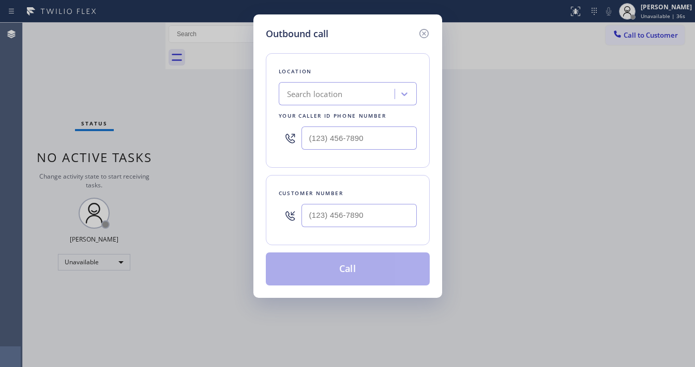
type input "(___) ___-____"
click at [327, 215] on input "(___) ___-____" at bounding box center [358, 215] width 115 height 23
type input "(___) ___-____"
click at [329, 133] on input "(___) ___-____" at bounding box center [358, 138] width 115 height 23
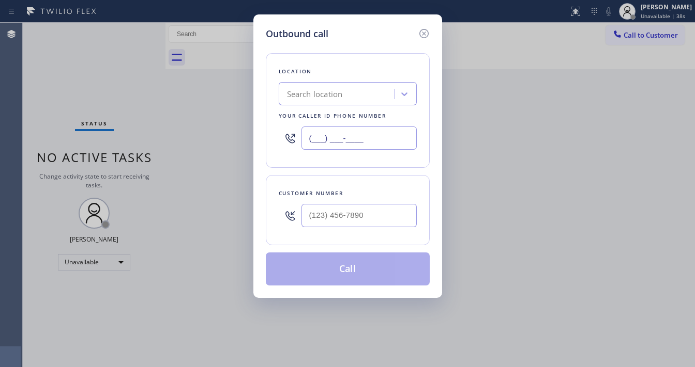
paste input "602) 833-0573"
type input "[PHONE_NUMBER]"
type input "(___) ___-____"
click at [332, 217] on input "(___) ___-____" at bounding box center [358, 215] width 115 height 23
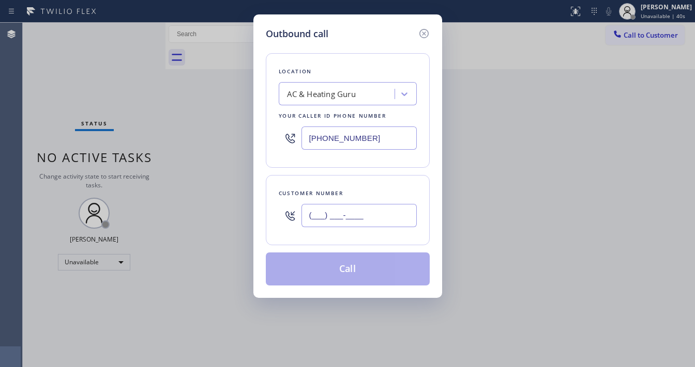
paste input "480) 258-2703"
type input "[PHONE_NUMBER]"
click at [341, 182] on div "Customer number [PHONE_NUMBER]" at bounding box center [348, 210] width 164 height 70
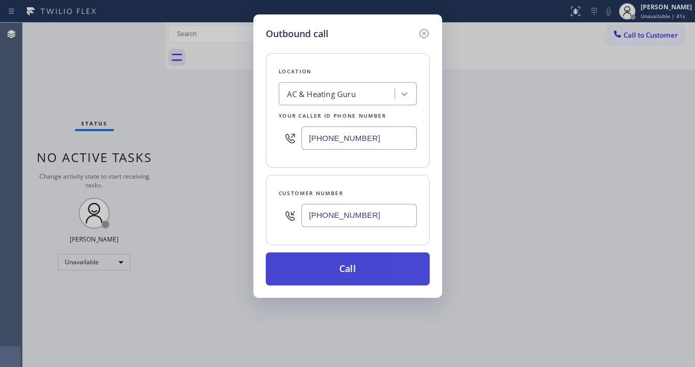
click at [362, 264] on button "Call" at bounding box center [348, 269] width 164 height 33
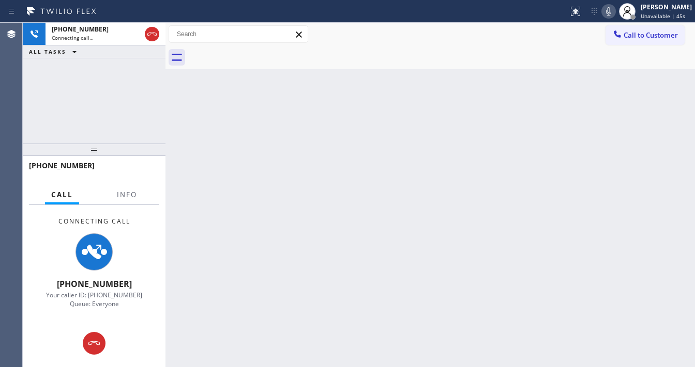
click at [96, 118] on div "[PHONE_NUMBER] Connecting call… ALL TASKS ALL TASKS ACTIVE TASKS TASKS IN WRAP …" at bounding box center [94, 83] width 143 height 121
click at [104, 144] on div at bounding box center [94, 150] width 143 height 12
click at [137, 192] on button "Info" at bounding box center [127, 192] width 33 height 20
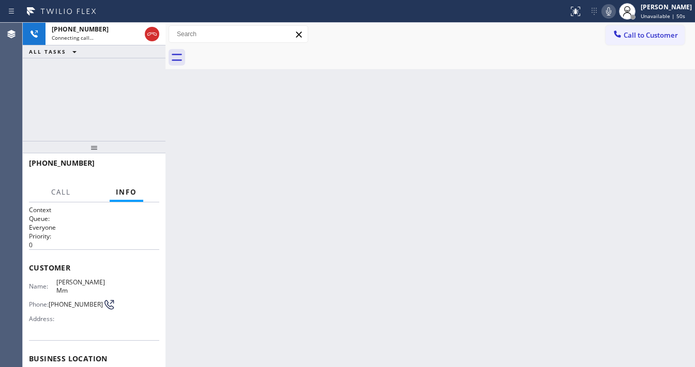
click at [111, 117] on div "[PHONE_NUMBER] Connecting call… ALL TASKS ALL TASKS ACTIVE TASKS TASKS IN WRAP …" at bounding box center [94, 82] width 143 height 118
click at [23, 128] on div "[PHONE_NUMBER] Connecting call… ALL TASKS ALL TASKS ACTIVE TASKS TASKS IN WRAP …" at bounding box center [94, 82] width 143 height 118
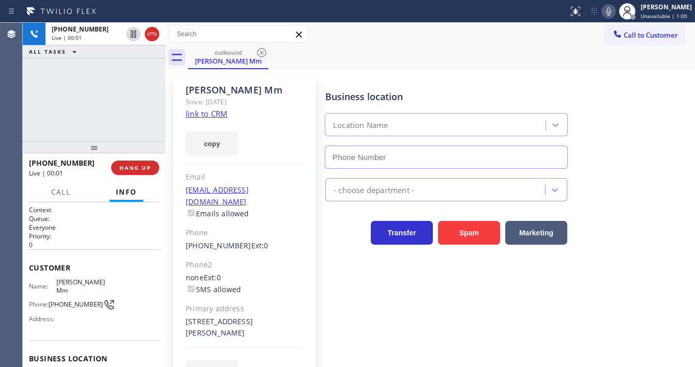
type input "[PHONE_NUMBER]"
click at [92, 119] on div "[PHONE_NUMBER] Live | 00:01 ALL TASKS ALL TASKS ACTIVE TASKS TASKS IN WRAP UP" at bounding box center [94, 82] width 143 height 118
click at [133, 117] on div "[PHONE_NUMBER] Live | 00:05 ALL TASKS ALL TASKS ACTIVE TASKS TASKS IN WRAP UP" at bounding box center [94, 82] width 143 height 118
click at [211, 114] on link "link to CRM" at bounding box center [207, 114] width 42 height 10
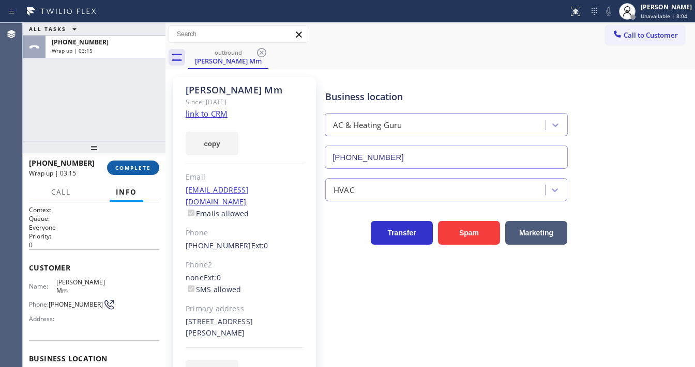
drag, startPoint x: 121, startPoint y: 158, endPoint x: 124, endPoint y: 163, distance: 6.0
click at [121, 159] on div "[PHONE_NUMBER] Wrap up | 03:15 COMPLETE" at bounding box center [94, 168] width 130 height 27
click at [125, 167] on span "COMPLETE" at bounding box center [133, 167] width 36 height 7
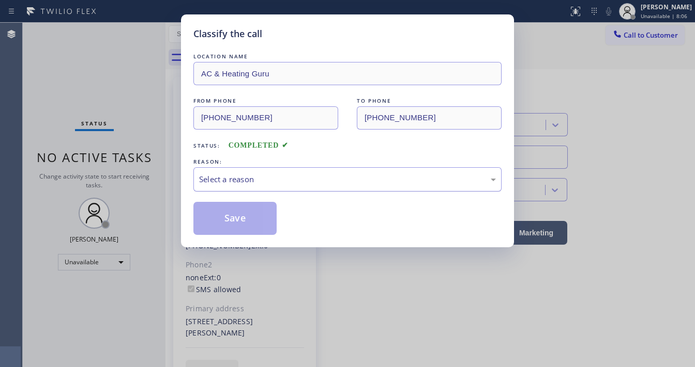
click at [245, 186] on div "Select a reason" at bounding box center [347, 179] width 308 height 24
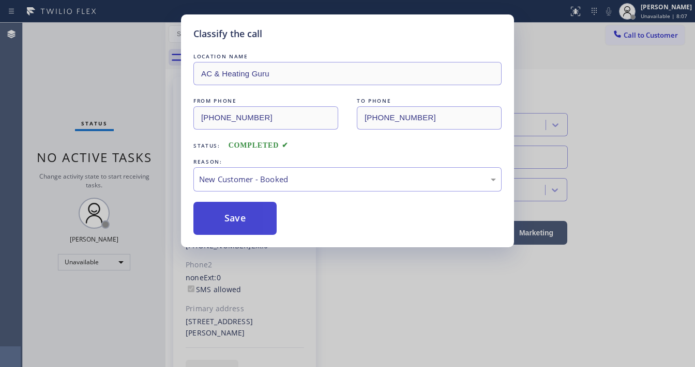
click at [236, 221] on button "Save" at bounding box center [234, 218] width 83 height 33
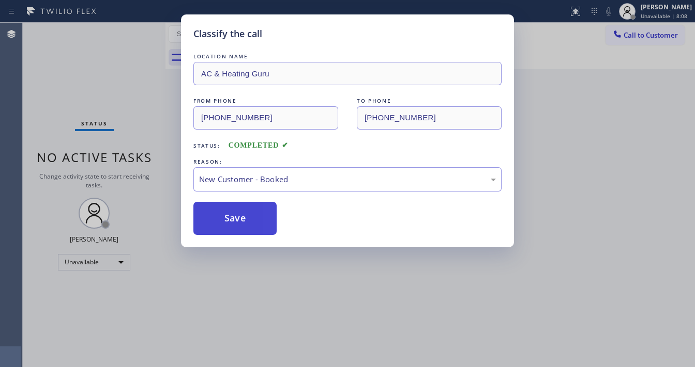
click at [236, 221] on button "Save" at bounding box center [234, 218] width 83 height 33
click at [115, 192] on div "Classify the call LOCATION NAME AC & Heating Guru FROM PHONE [PHONE_NUMBER] TO …" at bounding box center [347, 183] width 695 height 367
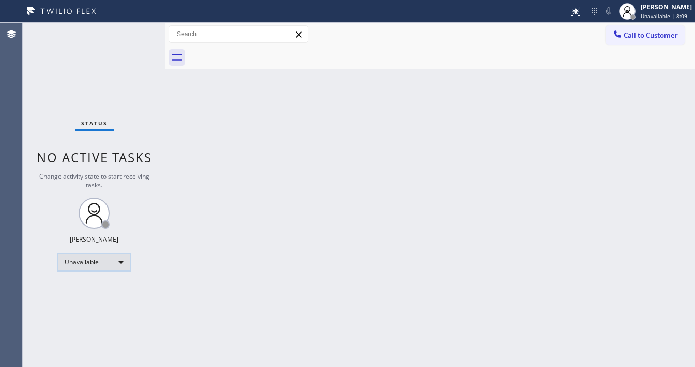
click at [97, 262] on div "Unavailable" at bounding box center [94, 262] width 72 height 17
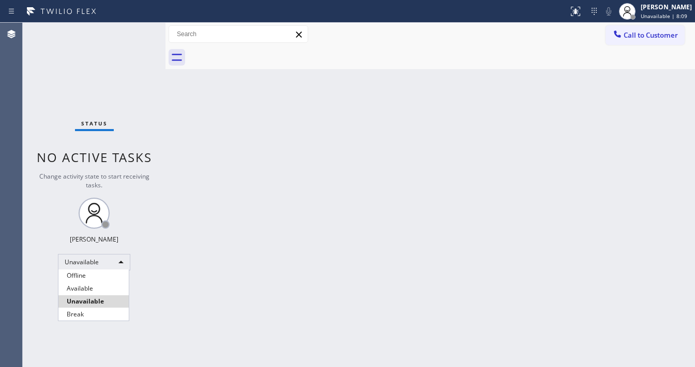
click at [90, 282] on ul "Offline Available Unavailable Break" at bounding box center [93, 295] width 71 height 51
click at [90, 286] on li "Available" at bounding box center [93, 289] width 70 height 12
click at [122, 159] on span "No active tasks" at bounding box center [94, 157] width 115 height 17
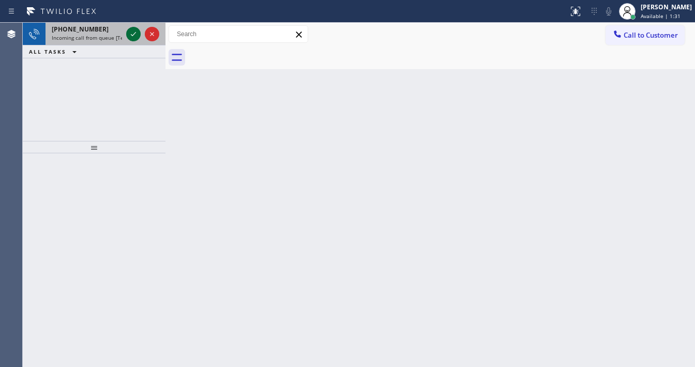
click at [128, 33] on div at bounding box center [142, 34] width 37 height 23
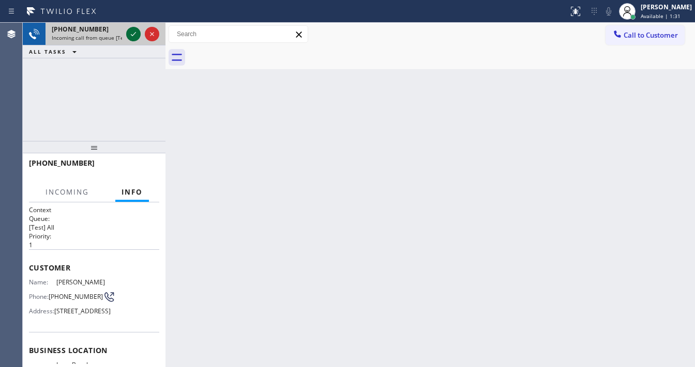
click at [128, 33] on icon at bounding box center [133, 34] width 12 height 12
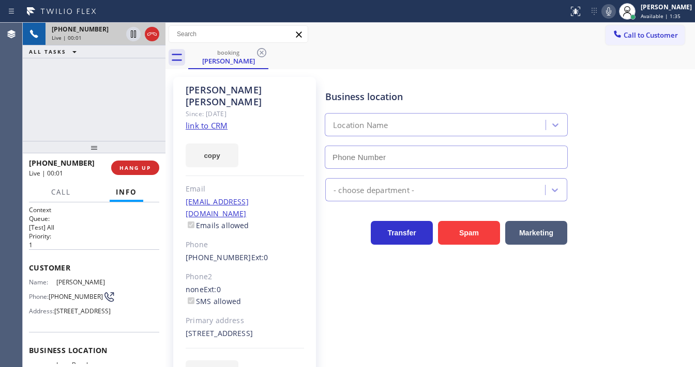
type input "[PHONE_NUMBER]"
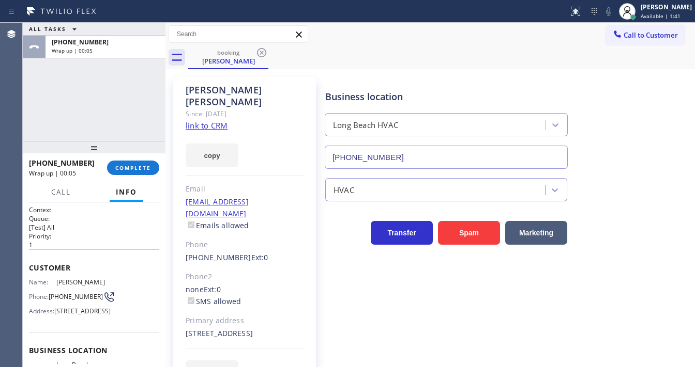
click at [201, 120] on link "link to CRM" at bounding box center [207, 125] width 42 height 10
click at [144, 171] on span "COMPLETE" at bounding box center [133, 167] width 36 height 7
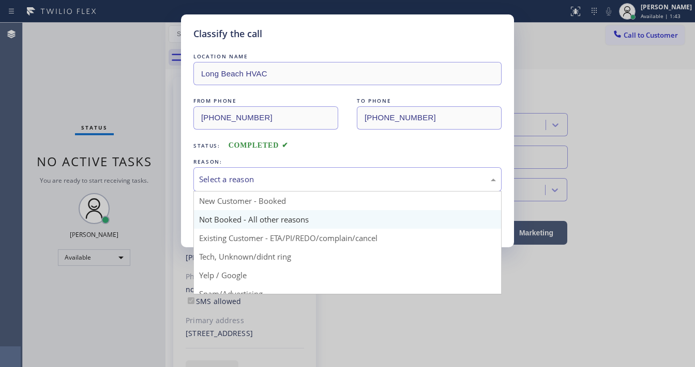
drag, startPoint x: 246, startPoint y: 180, endPoint x: 238, endPoint y: 218, distance: 38.6
click at [246, 180] on div "Select a reason" at bounding box center [347, 180] width 297 height 12
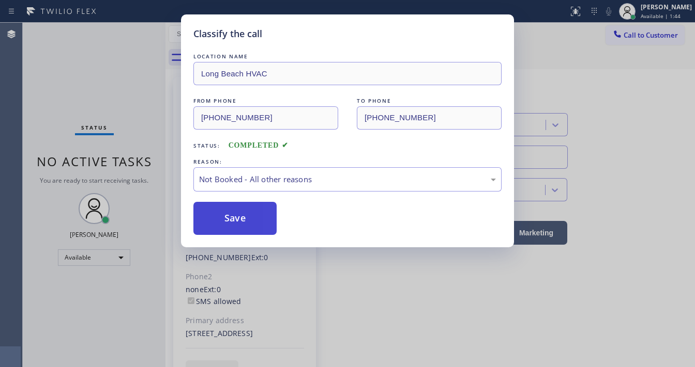
click at [238, 218] on button "Save" at bounding box center [234, 218] width 83 height 33
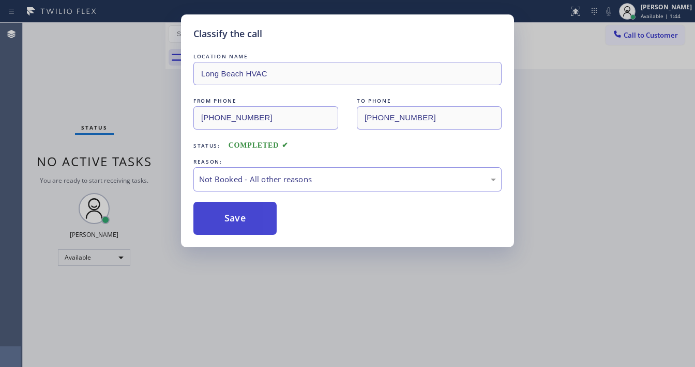
click at [238, 218] on button "Save" at bounding box center [234, 218] width 83 height 33
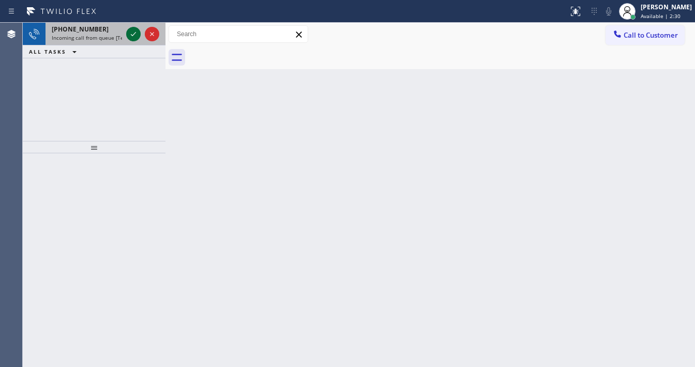
click at [131, 35] on icon at bounding box center [133, 34] width 12 height 12
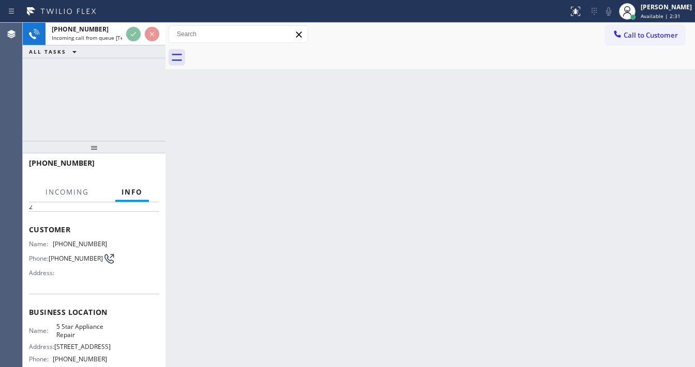
scroll to position [83, 0]
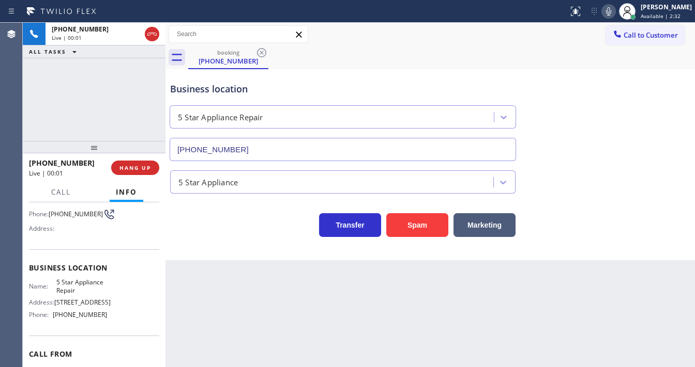
type input "[PHONE_NUMBER]"
drag, startPoint x: 36, startPoint y: 117, endPoint x: 74, endPoint y: 204, distance: 94.9
click at [36, 116] on div "[PHONE_NUMBER] Live | 00:07 ALL TASKS ALL TASKS ACTIVE TASKS TASKS IN WRAP UP" at bounding box center [94, 82] width 143 height 118
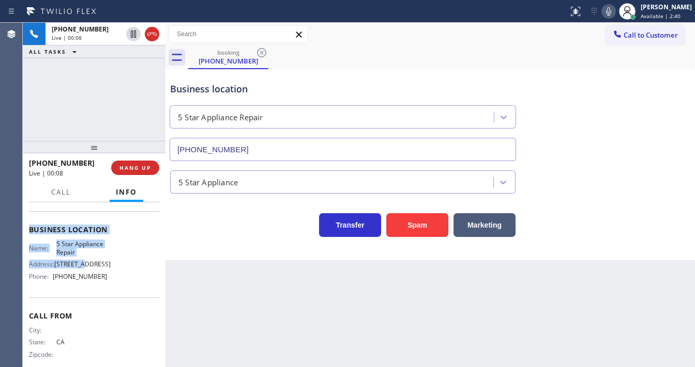
scroll to position [124, 0]
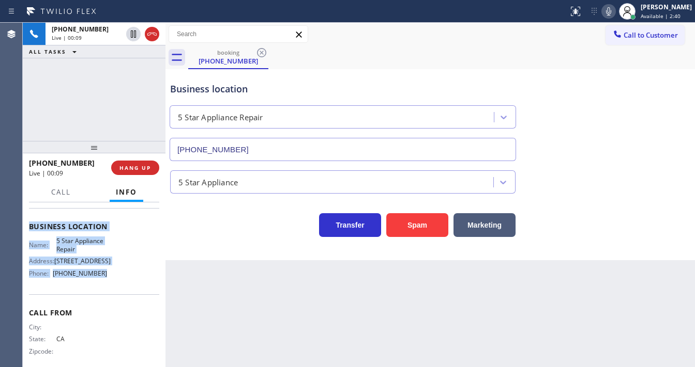
drag, startPoint x: 27, startPoint y: 217, endPoint x: 107, endPoint y: 278, distance: 100.7
click at [107, 278] on div "Context Queue: [Test] All Priority: 2 Customer Name: [PHONE_NUMBER] Phone: [PHO…" at bounding box center [94, 285] width 143 height 165
copy div "Customer Name: [PHONE_NUMBER] Phone: [PHONE_NUMBER] Address: Business location …"
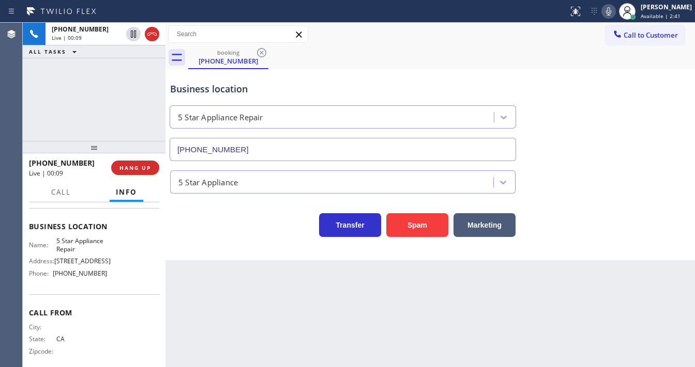
click at [81, 112] on div "[PHONE_NUMBER] Live | 00:09 ALL TASKS ALL TASKS ACTIVE TASKS TASKS IN WRAP UP" at bounding box center [94, 82] width 143 height 118
click at [95, 116] on div "[PHONE_NUMBER] Live | 00:16 ALL TASKS ALL TASKS ACTIVE TASKS TASKS IN WRAP UP" at bounding box center [94, 82] width 143 height 118
drag, startPoint x: 516, startPoint y: 21, endPoint x: 597, endPoint y: 21, distance: 80.6
click at [517, 21] on div "Status report No issues detected If you experience an issue, please download th…" at bounding box center [347, 11] width 695 height 23
click at [612, 14] on icon at bounding box center [608, 11] width 12 height 12
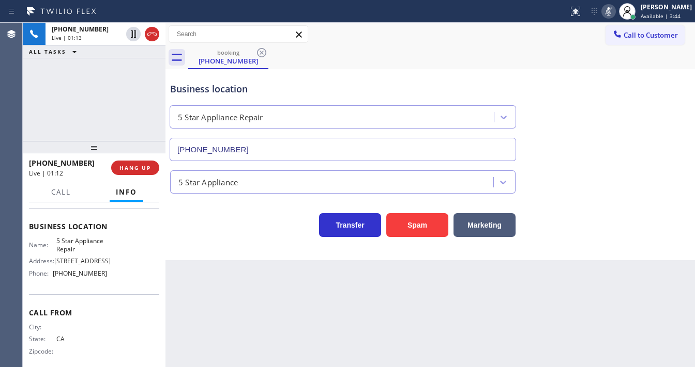
click at [611, 12] on icon at bounding box center [608, 11] width 12 height 12
click at [513, 56] on div "booking [PHONE_NUMBER]" at bounding box center [441, 57] width 506 height 23
click at [526, 66] on div "booking [PHONE_NUMBER]" at bounding box center [441, 57] width 506 height 23
click at [559, 66] on div "booking [PHONE_NUMBER]" at bounding box center [441, 57] width 506 height 23
click at [611, 12] on icon at bounding box center [608, 11] width 5 height 8
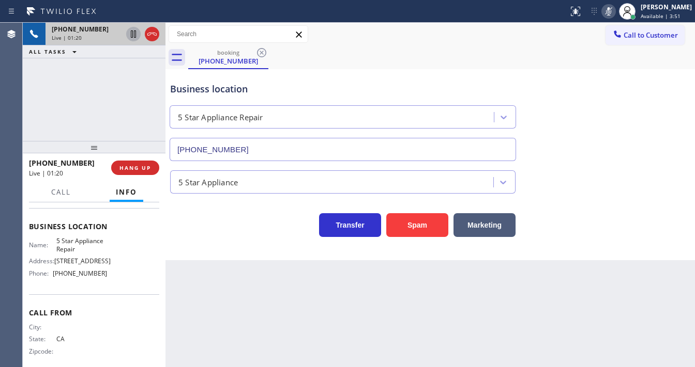
click at [131, 35] on icon at bounding box center [133, 33] width 5 height 7
click at [134, 35] on icon at bounding box center [133, 34] width 12 height 12
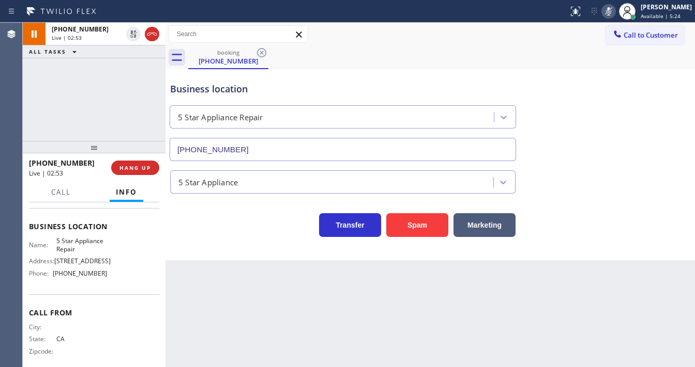
click at [611, 14] on icon at bounding box center [608, 11] width 5 height 8
click at [111, 105] on div "[PHONE_NUMBER] Live | 02:54 ALL TASKS ALL TASKS ACTIVE TASKS TASKS IN WRAP UP" at bounding box center [94, 82] width 143 height 118
click at [114, 103] on div "[PHONE_NUMBER] Live | 02:55 ALL TASKS ALL TASKS ACTIVE TASKS TASKS IN WRAP UP" at bounding box center [94, 82] width 143 height 118
click at [114, 103] on div "[PHONE_NUMBER] Live | 02:57 ALL TASKS ALL TASKS ACTIVE TASKS TASKS IN WRAP UP" at bounding box center [94, 82] width 143 height 118
click at [97, 116] on div "[PHONE_NUMBER] Live | 03:01 ALL TASKS ALL TASKS ACTIVE TASKS TASKS IN WRAP UP" at bounding box center [94, 82] width 143 height 118
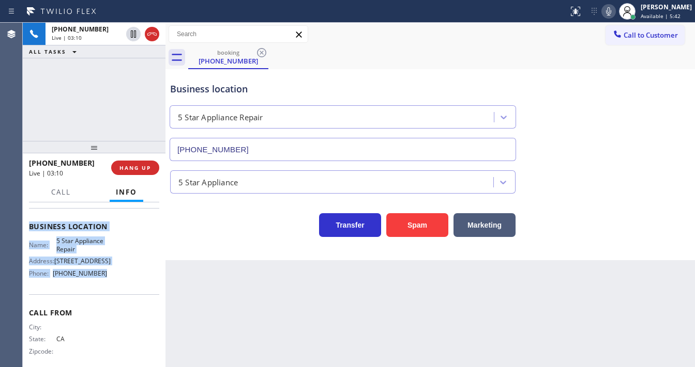
drag, startPoint x: 29, startPoint y: 264, endPoint x: 107, endPoint y: 210, distance: 94.7
click at [116, 281] on div "Context Queue: [Test] All Priority: 2 Customer Name: [PHONE_NUMBER] Phone: [PHO…" at bounding box center [94, 227] width 130 height 291
copy div "Customer Name: [PHONE_NUMBER] Phone: [PHONE_NUMBER] Address: Business location …"
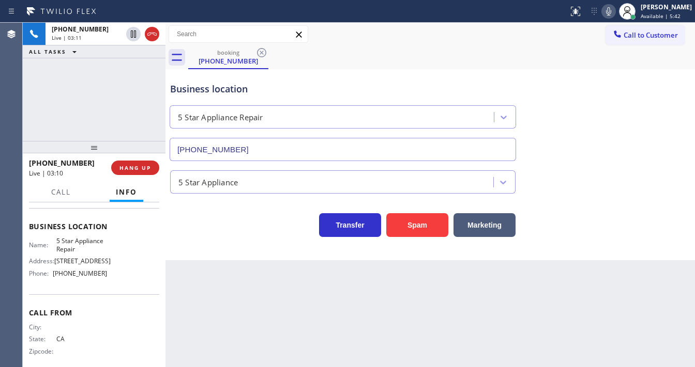
click at [109, 141] on div at bounding box center [94, 147] width 143 height 12
click at [85, 110] on div "[PHONE_NUMBER] Live | 03:14 ALL TASKS ALL TASKS ACTIVE TASKS TASKS IN WRAP UP" at bounding box center [94, 82] width 143 height 118
click at [120, 94] on div "[PHONE_NUMBER] Live | 03:48 ALL TASKS ALL TASKS ACTIVE TASKS TASKS IN WRAP UP" at bounding box center [94, 82] width 143 height 118
click at [112, 105] on div "[PHONE_NUMBER] Live | 04:14 ALL TASKS ALL TASKS ACTIVE TASKS TASKS IN WRAP UP" at bounding box center [94, 82] width 143 height 118
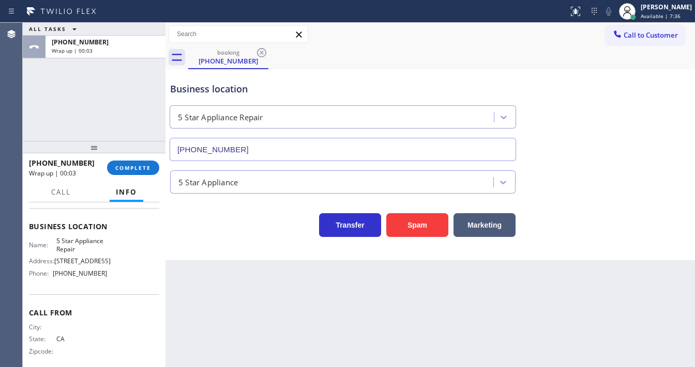
click at [641, 35] on span "Call to Customer" at bounding box center [650, 34] width 54 height 9
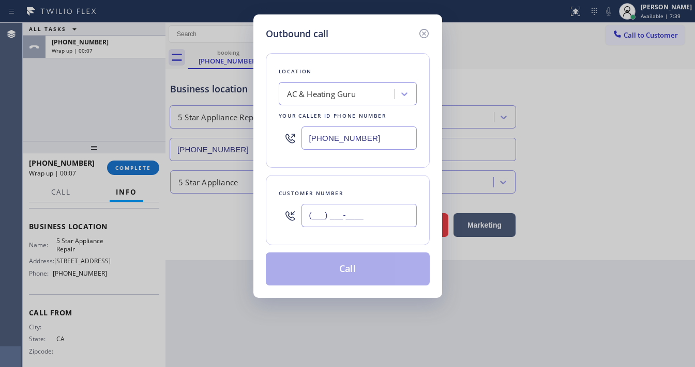
click at [359, 209] on input "(___) ___-____" at bounding box center [358, 215] width 115 height 23
paste input "951) 470-6122"
type input "[PHONE_NUMBER]"
click at [357, 178] on div "Customer number [PHONE_NUMBER]" at bounding box center [348, 210] width 164 height 70
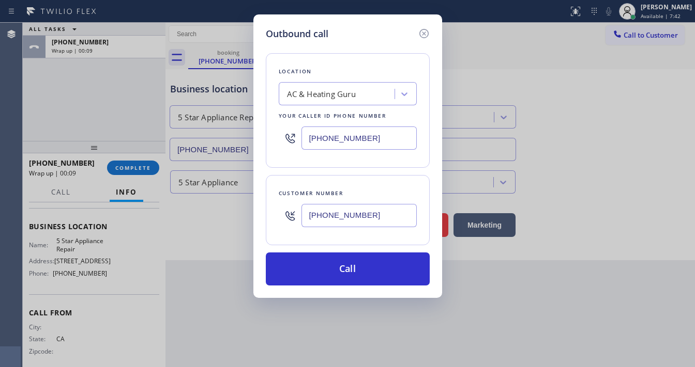
click at [342, 139] on input "[PHONE_NUMBER]" at bounding box center [358, 138] width 115 height 23
paste input "855) 731-4952"
type input "[PHONE_NUMBER]"
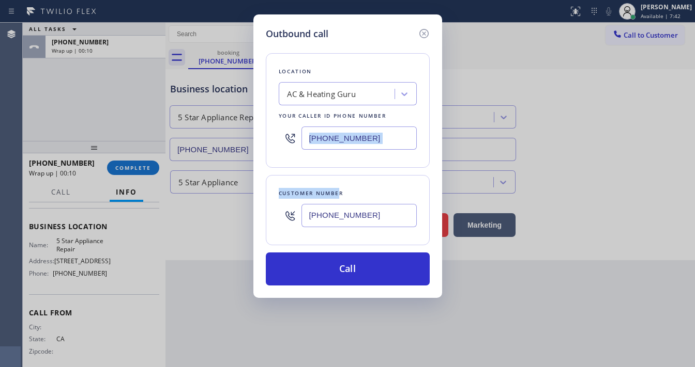
click at [337, 173] on div "Location AC & Heating Guru Your caller id phone number [PHONE_NUMBER] Customer …" at bounding box center [348, 163] width 164 height 245
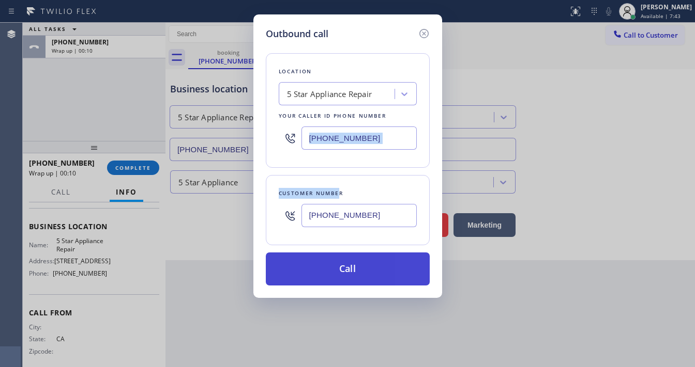
click at [347, 262] on button "Call" at bounding box center [348, 269] width 164 height 33
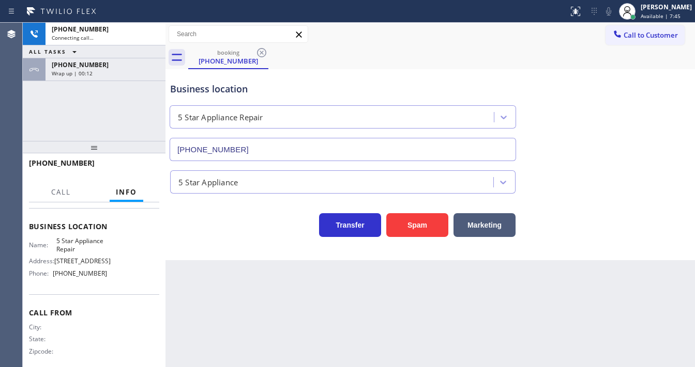
click at [111, 119] on div "[PHONE_NUMBER] Connecting call… ALL TASKS ALL TASKS ACTIVE TASKS TASKS IN WRAP …" at bounding box center [94, 82] width 143 height 118
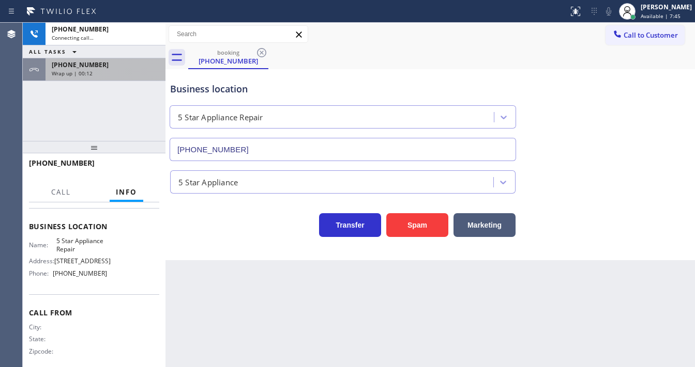
click at [116, 74] on div "Wrap up | 00:12" at bounding box center [105, 73] width 107 height 7
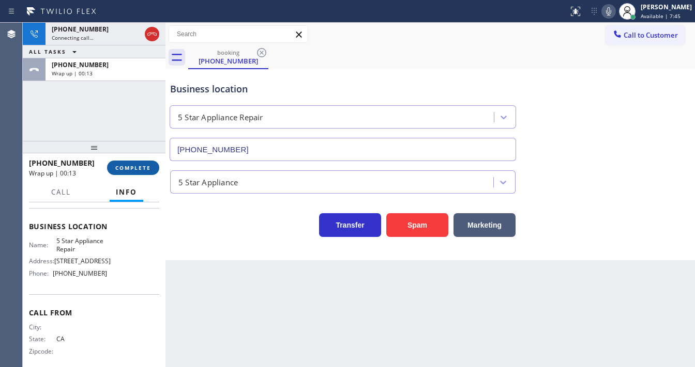
click at [136, 164] on span "COMPLETE" at bounding box center [133, 167] width 36 height 7
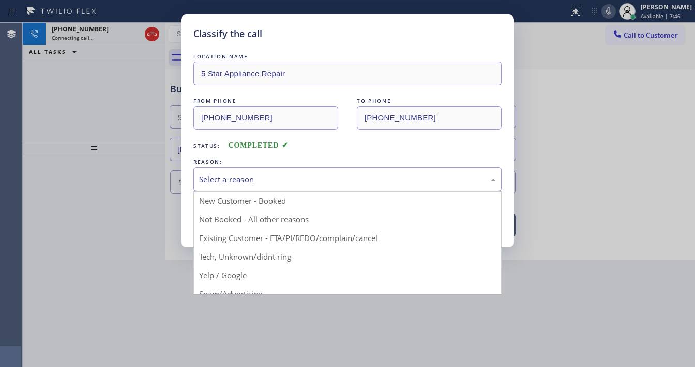
click at [233, 178] on div "Select a reason" at bounding box center [347, 180] width 297 height 12
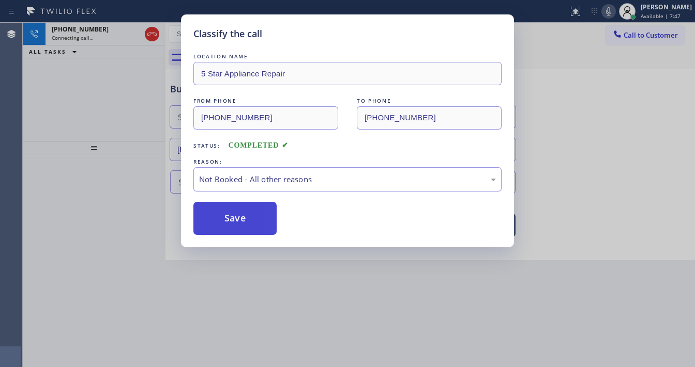
click at [233, 218] on button "Save" at bounding box center [234, 218] width 83 height 33
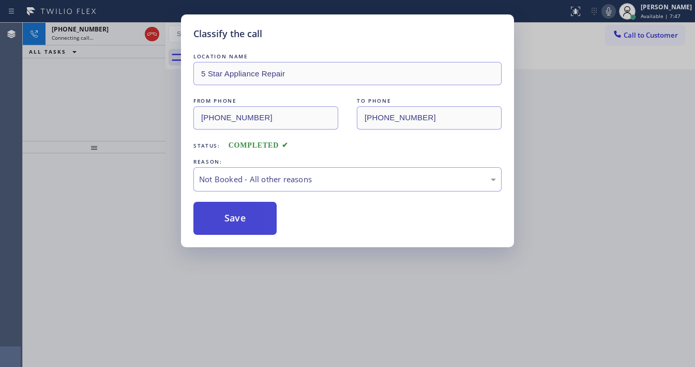
click at [233, 218] on button "Save" at bounding box center [234, 218] width 83 height 33
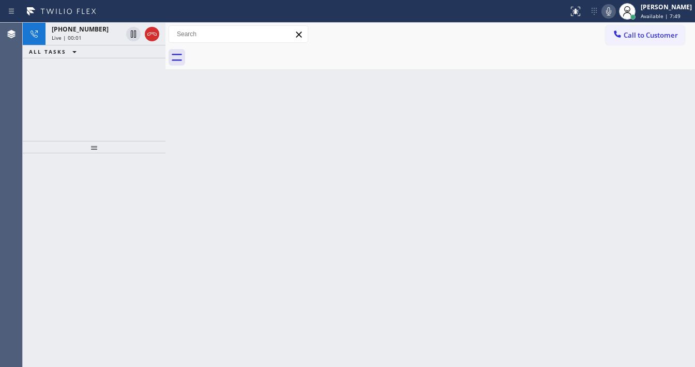
click at [88, 101] on div "[PHONE_NUMBER] Live | 00:01 ALL TASKS ALL TASKS ACTIVE TASKS TASKS IN WRAP UP" at bounding box center [94, 82] width 143 height 118
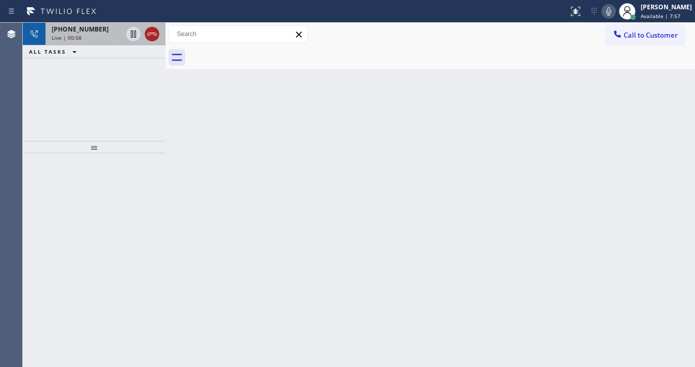
click at [153, 37] on icon at bounding box center [152, 34] width 12 height 12
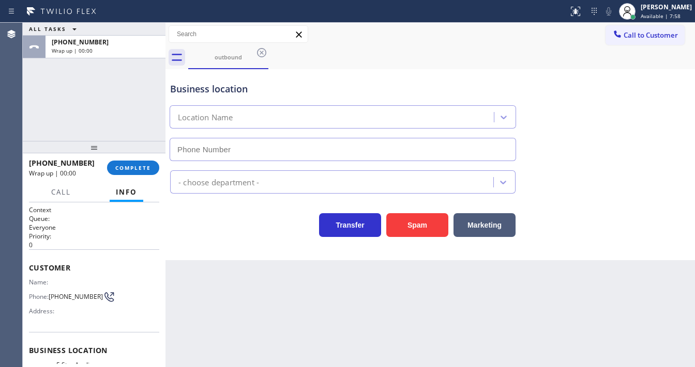
type input "[PHONE_NUMBER]"
click at [139, 164] on button "COMPLETE" at bounding box center [133, 168] width 52 height 14
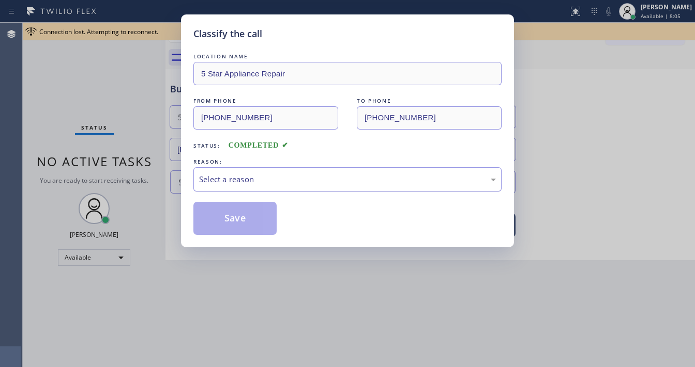
click at [228, 186] on div "Select a reason" at bounding box center [347, 179] width 308 height 24
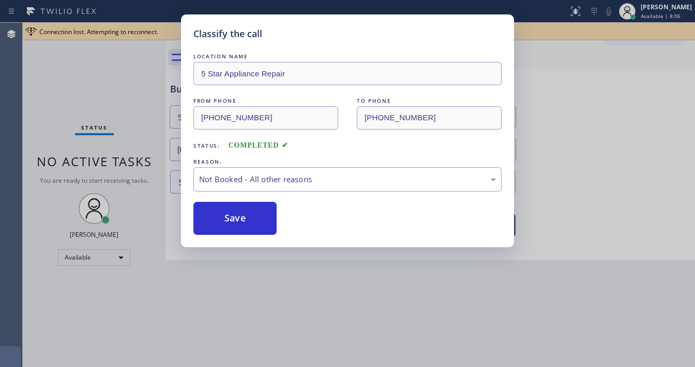
click at [229, 223] on button "Save" at bounding box center [234, 218] width 83 height 33
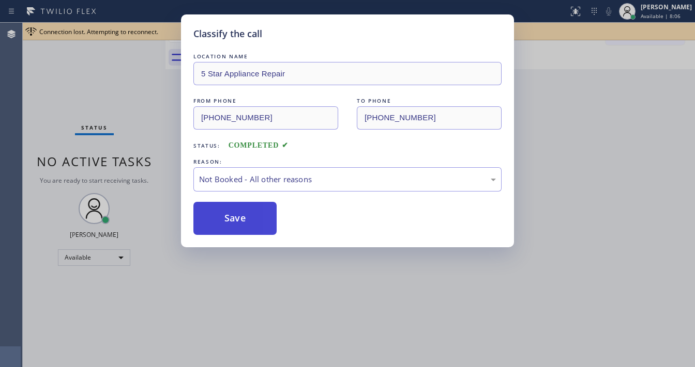
click at [229, 223] on button "Save" at bounding box center [234, 218] width 83 height 33
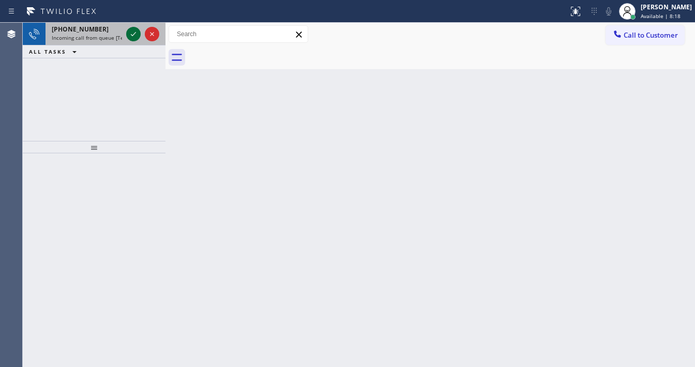
click at [130, 31] on icon at bounding box center [133, 34] width 12 height 12
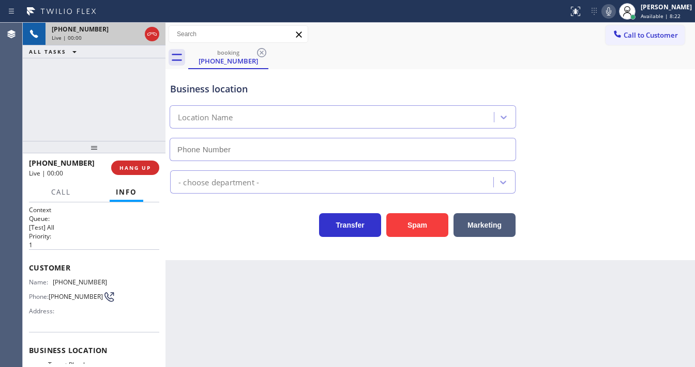
type input "[PHONE_NUMBER]"
click at [614, 14] on icon at bounding box center [608, 11] width 12 height 12
click at [66, 100] on div "[PHONE_NUMBER] Live | 00:11 ALL TASKS ALL TASKS ACTIVE TASKS TASKS IN WRAP UP" at bounding box center [94, 82] width 143 height 118
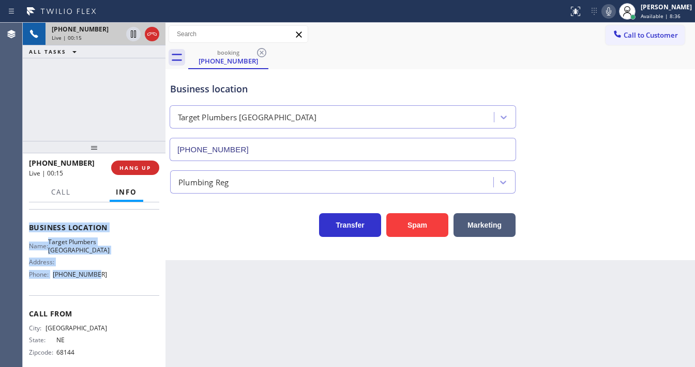
scroll to position [124, 0]
drag, startPoint x: 29, startPoint y: 263, endPoint x: 113, endPoint y: 279, distance: 85.3
click at [113, 279] on div "Context Queue: [Test] All Priority: 1 Customer Name: [PHONE_NUMBER] Phone: [PHO…" at bounding box center [94, 227] width 130 height 291
copy div "Customer Name: [PHONE_NUMBER] Phone: [PHONE_NUMBER] Address: Business location …"
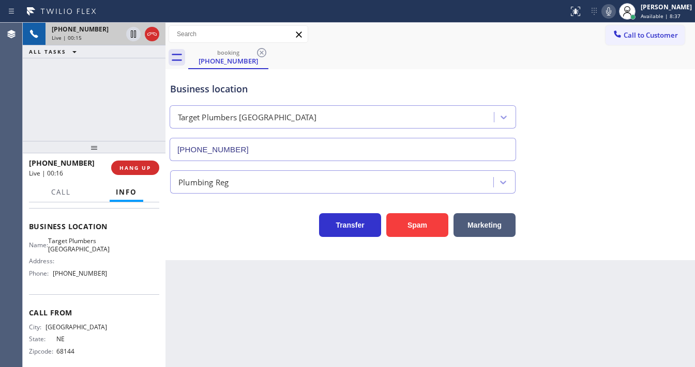
click at [110, 108] on div "[PHONE_NUMBER] Live | 00:15 ALL TASKS ALL TASKS ACTIVE TASKS TASKS IN WRAP UP" at bounding box center [94, 82] width 143 height 118
click at [104, 118] on div "[PHONE_NUMBER] Live | 01:05 ALL TASKS ALL TASKS ACTIVE TASKS TASKS IN WRAP UP" at bounding box center [94, 82] width 143 height 118
click at [614, 10] on icon at bounding box center [608, 11] width 12 height 12
click at [132, 36] on icon at bounding box center [133, 33] width 5 height 7
click at [458, 45] on div "Call to Customer Outbound call Location 5 Star Appliance Repair Your caller id …" at bounding box center [429, 34] width 529 height 23
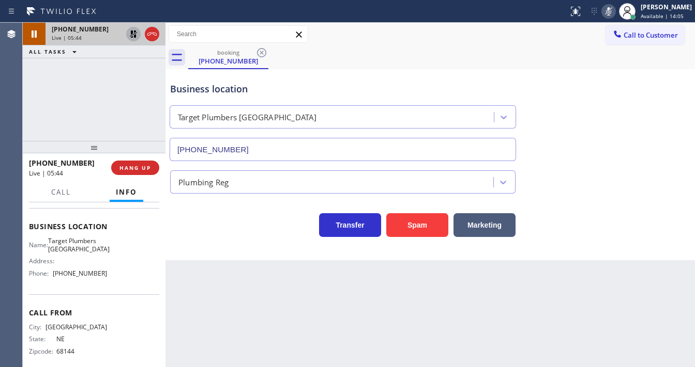
click at [130, 33] on icon at bounding box center [133, 34] width 12 height 12
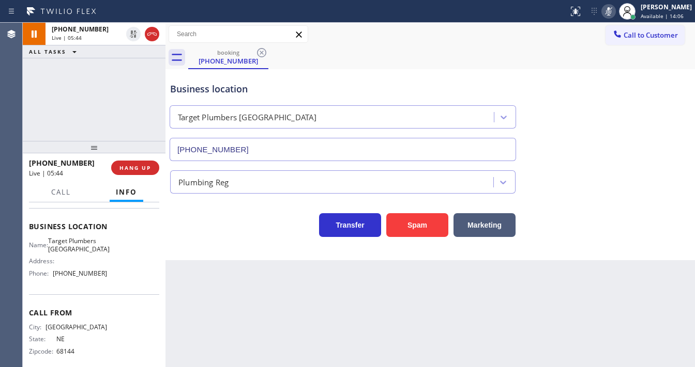
click at [611, 10] on icon at bounding box center [608, 11] width 5 height 8
click at [96, 76] on div "[PHONE_NUMBER] Live | 05:45 ALL TASKS ALL TASKS ACTIVE TASKS TASKS IN WRAP UP" at bounding box center [94, 82] width 143 height 118
click at [103, 114] on div "[PHONE_NUMBER] Live | 05:48 ALL TASKS ALL TASKS ACTIVE TASKS TASKS IN WRAP UP" at bounding box center [94, 82] width 143 height 118
click at [613, 16] on icon at bounding box center [608, 11] width 12 height 12
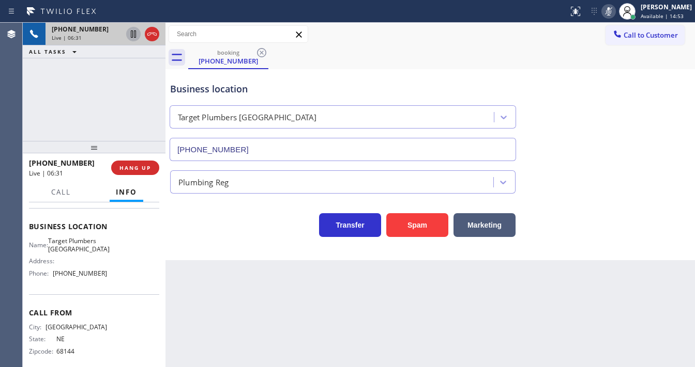
click at [132, 34] on icon at bounding box center [133, 33] width 5 height 7
drag, startPoint x: 25, startPoint y: 115, endPoint x: 111, endPoint y: 10, distance: 135.4
click at [27, 114] on div "[PHONE_NUMBER] Live | 06:48 ALL TASKS ALL TASKS ACTIVE TASKS TASKS IN WRAP UP" at bounding box center [94, 82] width 143 height 118
click at [26, 106] on div "[PHONE_NUMBER] Live | 07:36 ALL TASKS ALL TASKS ACTIVE TASKS TASKS IN WRAP UP" at bounding box center [94, 82] width 143 height 118
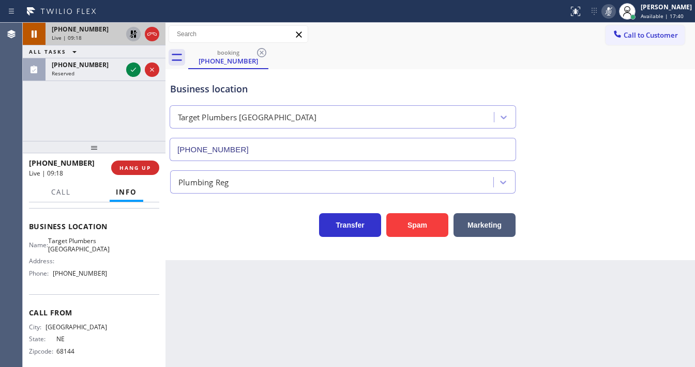
drag, startPoint x: 29, startPoint y: 140, endPoint x: 39, endPoint y: 126, distance: 17.5
click at [30, 141] on div at bounding box center [94, 147] width 143 height 12
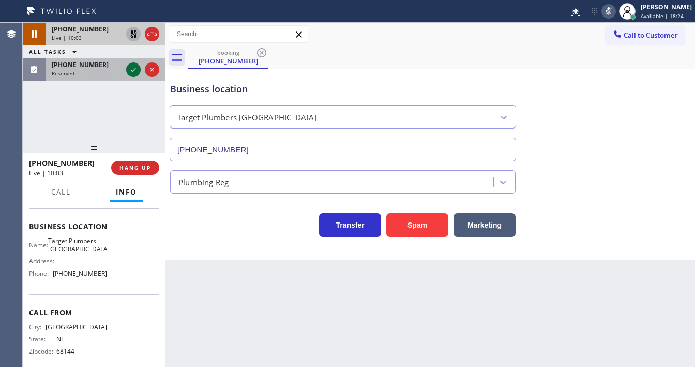
click at [134, 68] on icon at bounding box center [133, 70] width 12 height 12
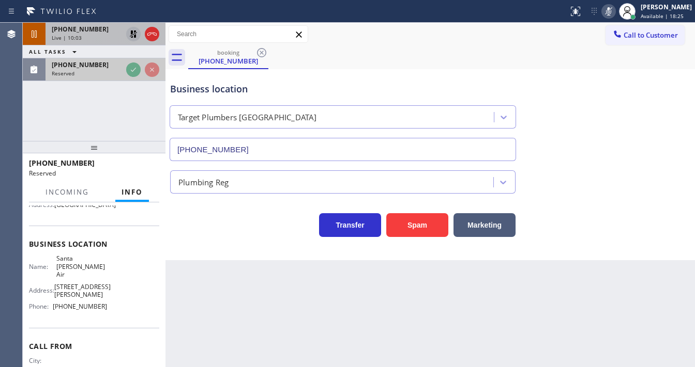
scroll to position [141, 0]
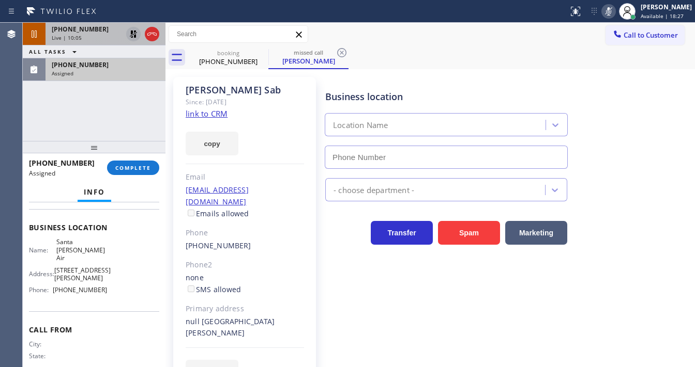
type input "[PHONE_NUMBER]"
click at [87, 101] on div "[PHONE_NUMBER] Live | 10:11 ALL TASKS ALL TASKS ACTIVE TASKS TASKS IN WRAP UP […" at bounding box center [94, 82] width 143 height 118
drag, startPoint x: 39, startPoint y: 122, endPoint x: 43, endPoint y: 118, distance: 5.8
click at [40, 120] on div "[PHONE_NUMBER] Live | 10:18 ALL TASKS ALL TASKS ACTIVE TASKS TASKS IN WRAP UP […" at bounding box center [94, 82] width 143 height 118
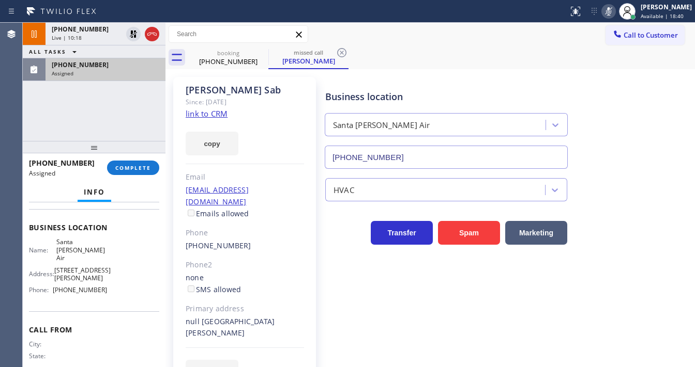
drag, startPoint x: 132, startPoint y: 34, endPoint x: 567, endPoint y: 8, distance: 436.4
click at [132, 34] on icon at bounding box center [133, 34] width 12 height 12
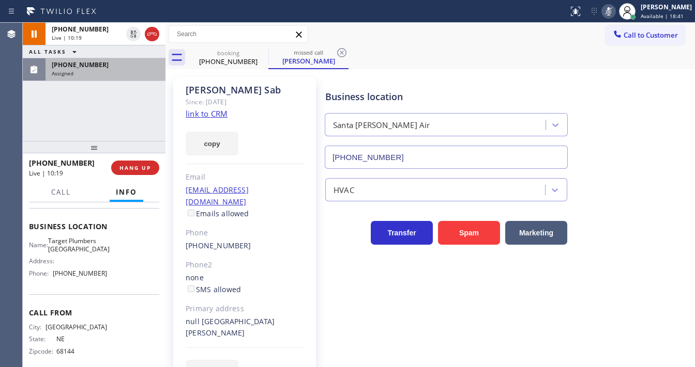
click at [612, 11] on icon at bounding box center [608, 11] width 12 height 12
click at [89, 107] on div "[PHONE_NUMBER] Live | 10:20 ALL TASKS ALL TASKS ACTIVE TASKS TASKS IN WRAP UP […" at bounding box center [94, 82] width 143 height 118
click at [133, 76] on div "Assigned" at bounding box center [105, 73] width 107 height 7
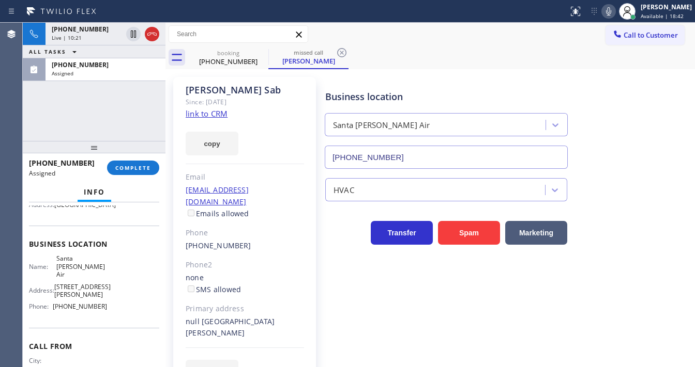
scroll to position [141, 0]
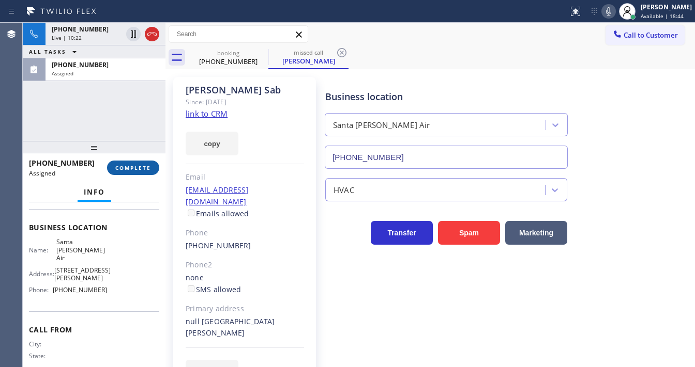
click at [133, 167] on span "COMPLETE" at bounding box center [133, 167] width 36 height 7
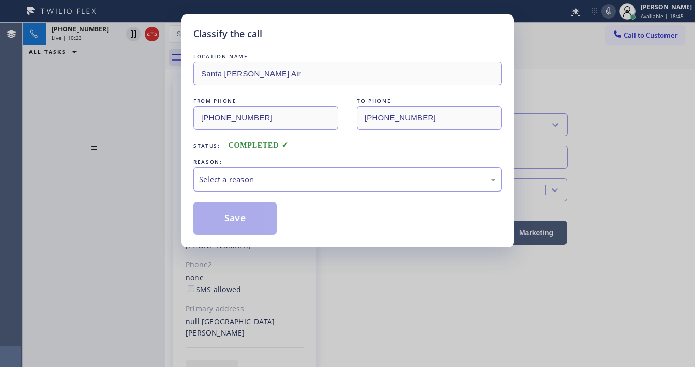
click at [232, 186] on div "Select a reason" at bounding box center [347, 179] width 308 height 24
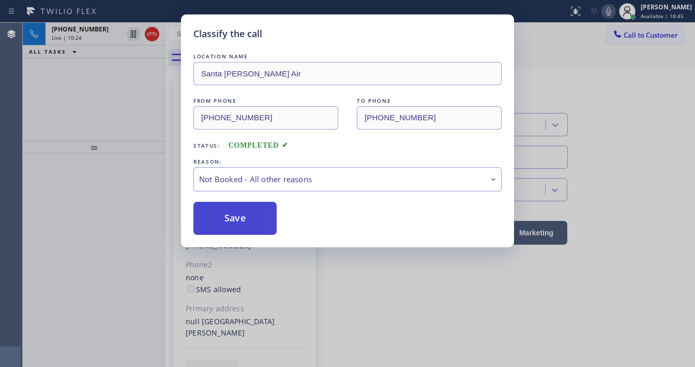
click at [230, 213] on button "Save" at bounding box center [234, 218] width 83 height 33
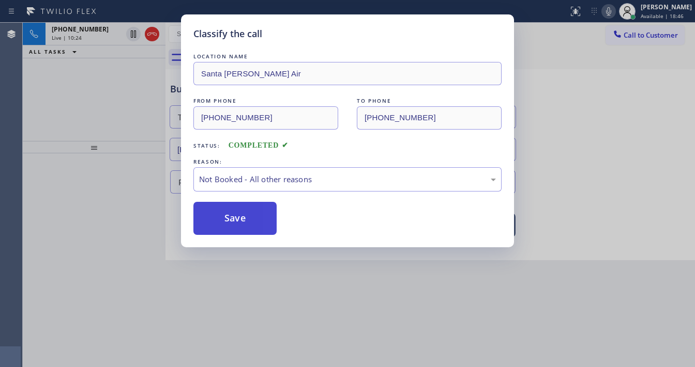
click at [230, 215] on button "Save" at bounding box center [234, 218] width 83 height 33
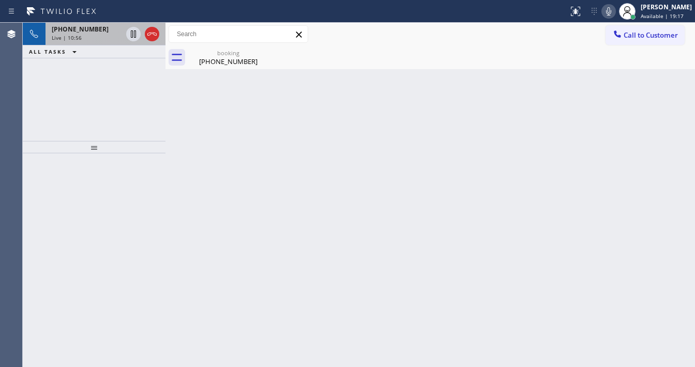
click at [81, 33] on span "[PHONE_NUMBER]" at bounding box center [80, 29] width 57 height 9
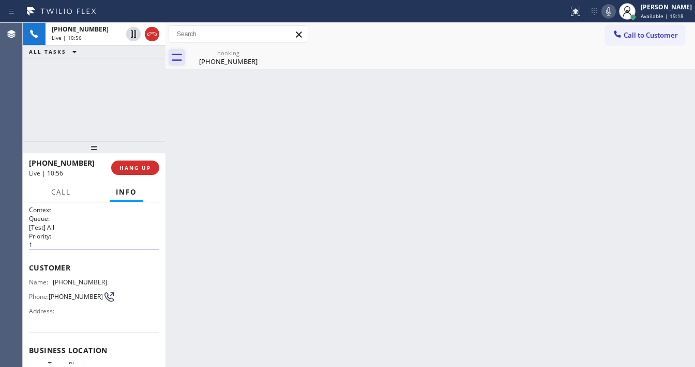
click at [227, 58] on div "[PHONE_NUMBER]" at bounding box center [228, 61] width 78 height 9
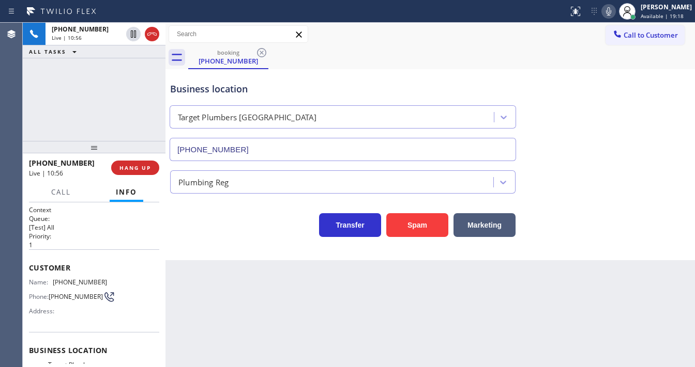
click at [105, 94] on div "[PHONE_NUMBER] Live | 10:56 ALL TASKS ALL TASKS ACTIVE TASKS TASKS IN WRAP UP" at bounding box center [94, 82] width 143 height 118
click at [116, 119] on div "[PHONE_NUMBER] Live | 12:09 ALL TASKS ALL TASKS ACTIVE TASKS TASKS IN WRAP UP" at bounding box center [94, 82] width 143 height 118
click at [36, 122] on div "[PHONE_NUMBER] Live | 12:12 ALL TASKS ALL TASKS ACTIVE TASKS TASKS IN WRAP UP" at bounding box center [94, 82] width 143 height 118
click at [26, 121] on div "[PHONE_NUMBER] Live | 12:13 ALL TASKS ALL TASKS ACTIVE TASKS TASKS IN WRAP UP" at bounding box center [94, 82] width 143 height 118
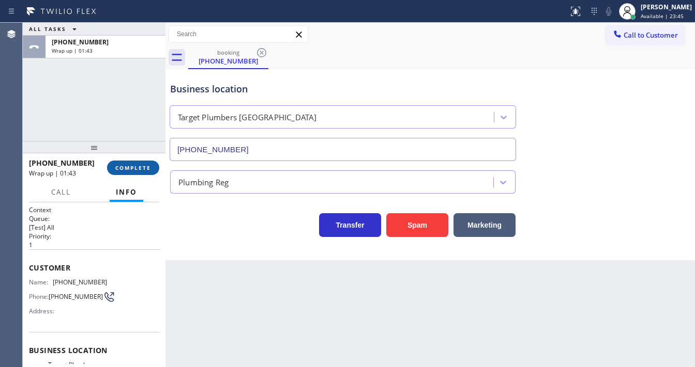
click at [135, 162] on button "COMPLETE" at bounding box center [133, 168] width 52 height 14
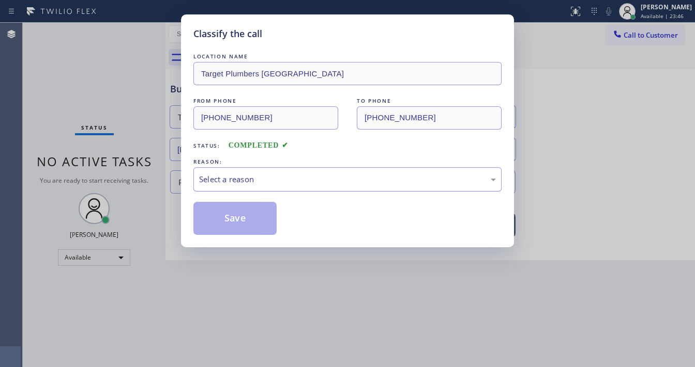
drag, startPoint x: 242, startPoint y: 178, endPoint x: 248, endPoint y: 187, distance: 10.8
click at [244, 178] on div "Select a reason" at bounding box center [347, 180] width 297 height 12
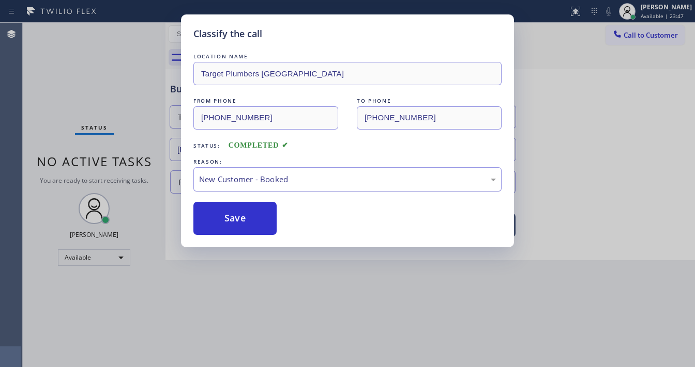
drag, startPoint x: 241, startPoint y: 179, endPoint x: 243, endPoint y: 188, distance: 9.0
click at [242, 180] on div "New Customer - Booked" at bounding box center [347, 180] width 297 height 12
click at [237, 213] on button "Save" at bounding box center [234, 218] width 83 height 33
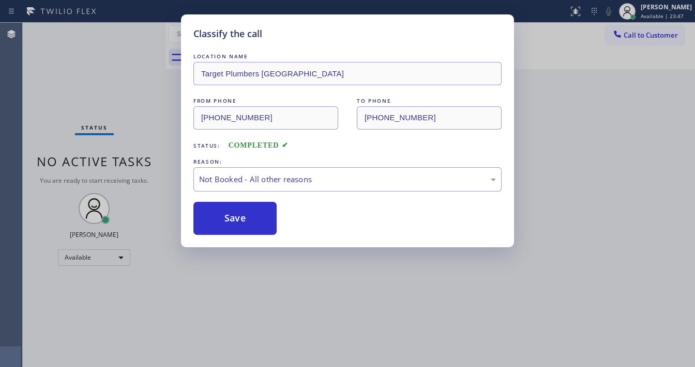
click at [237, 213] on button "Save" at bounding box center [234, 218] width 83 height 33
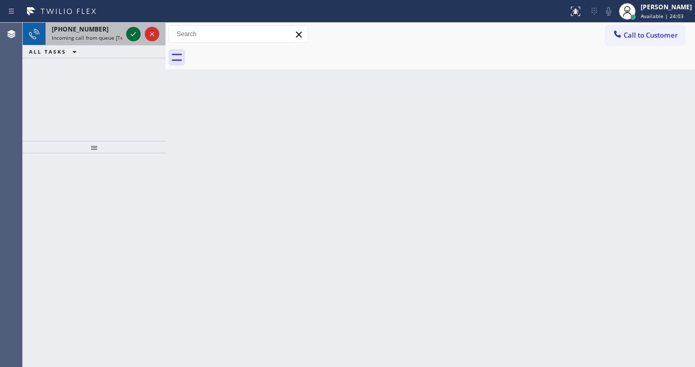
click at [133, 35] on icon at bounding box center [133, 34] width 12 height 12
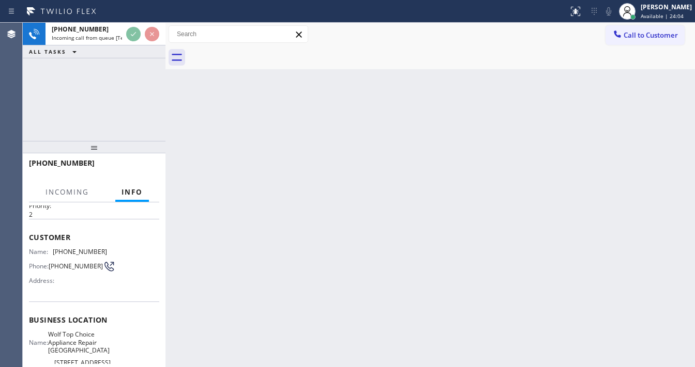
scroll to position [83, 0]
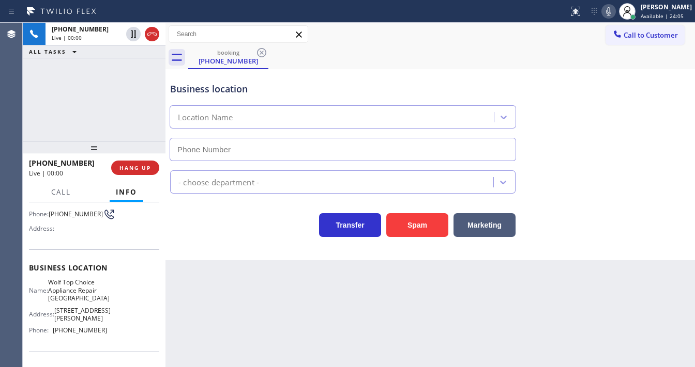
type input "[PHONE_NUMBER]"
click at [101, 116] on div "[PHONE_NUMBER] Live | 00:02 ALL TASKS ALL TASKS ACTIVE TASKS TASKS IN WRAP UP" at bounding box center [94, 82] width 143 height 118
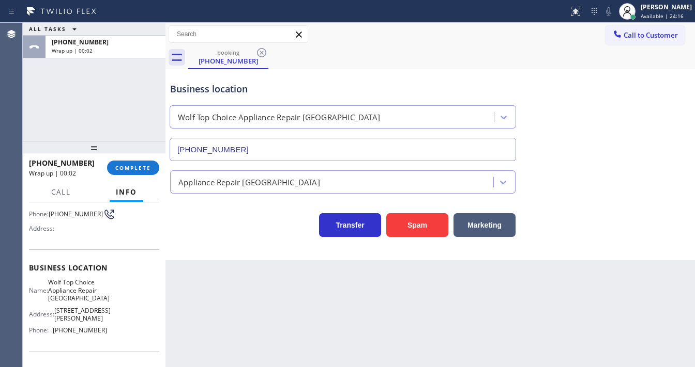
click at [19, 118] on div "Agent Desktop" at bounding box center [11, 195] width 22 height 345
click at [99, 101] on div "ALL TASKS ALL TASKS ACTIVE TASKS TASKS IN WRAP UP [PHONE_NUMBER] Wrap up | 00:05" at bounding box center [94, 82] width 143 height 118
click at [25, 114] on div "ALL TASKS ALL TASKS ACTIVE TASKS TASKS IN WRAP UP [PHONE_NUMBER] Wrap up | 00:25" at bounding box center [94, 82] width 143 height 118
click at [132, 166] on span "COMPLETE" at bounding box center [133, 167] width 36 height 7
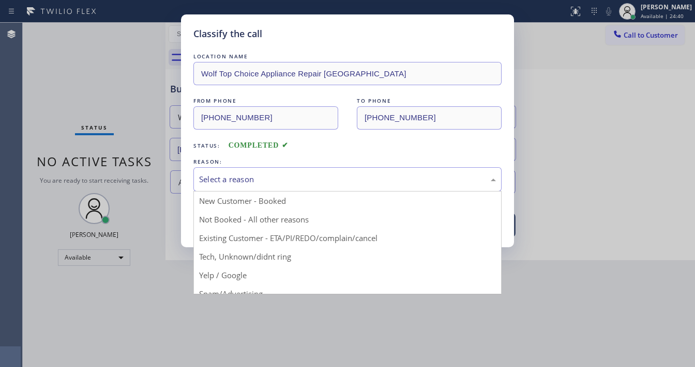
click at [242, 178] on div "Select a reason" at bounding box center [347, 180] width 297 height 12
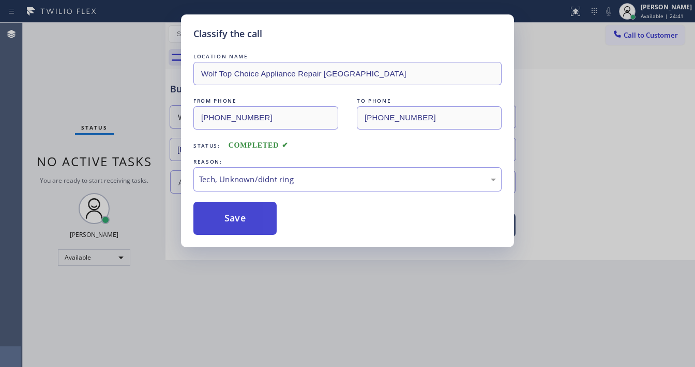
click at [238, 227] on button "Save" at bounding box center [234, 218] width 83 height 33
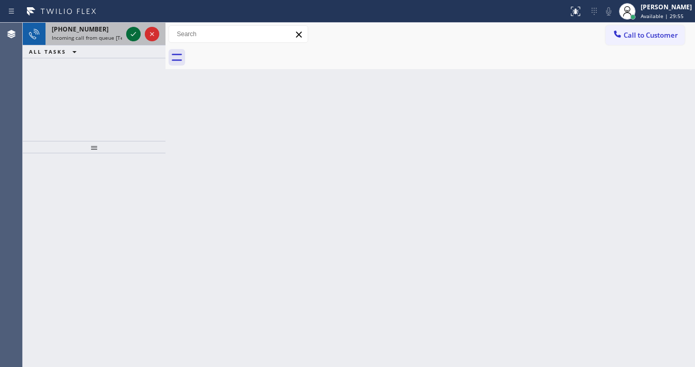
click at [135, 30] on icon at bounding box center [133, 34] width 12 height 12
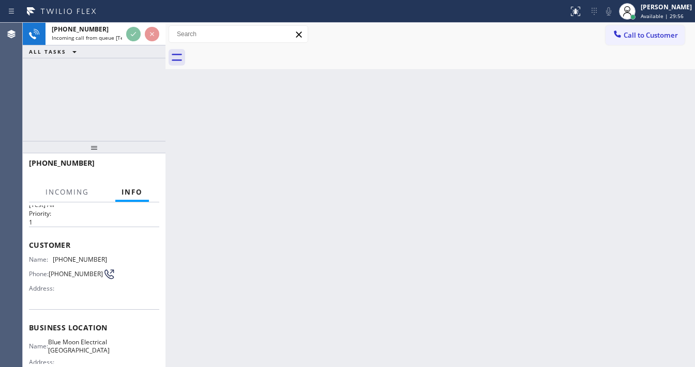
scroll to position [41, 0]
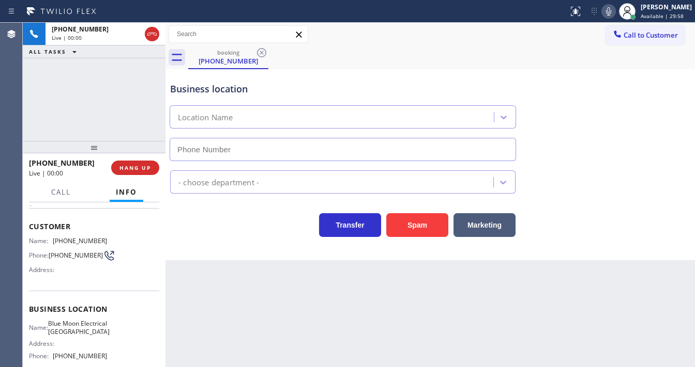
type input "[PHONE_NUMBER]"
click at [105, 121] on div "[PHONE_NUMBER] Live | 00:03 ALL TASKS ALL TASKS ACTIVE TASKS TASKS IN WRAP UP" at bounding box center [94, 82] width 143 height 118
click at [283, 367] on html "Status report No issues detected If you experience an issue, please download th…" at bounding box center [347, 183] width 695 height 367
click at [45, 128] on div "[PHONE_NUMBER] Live | 00:09 ALL TASKS ALL TASKS ACTIVE TASKS TASKS IN WRAP UP" at bounding box center [94, 82] width 143 height 118
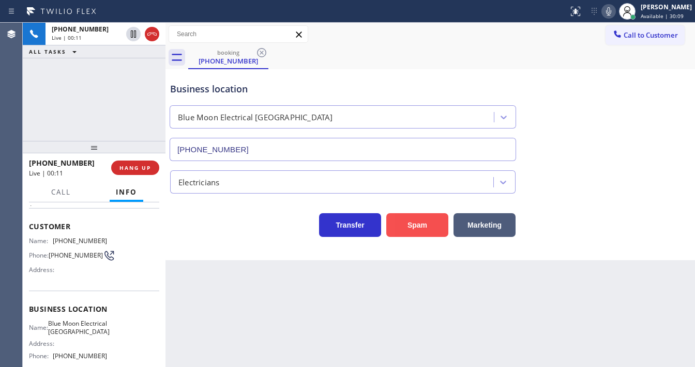
drag, startPoint x: 409, startPoint y: 224, endPoint x: 320, endPoint y: 358, distance: 160.2
click at [409, 225] on button "Spam" at bounding box center [417, 225] width 62 height 24
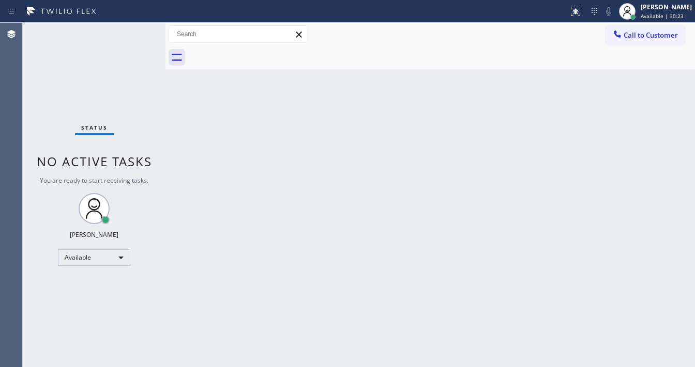
click at [130, 36] on div "Status No active tasks You are ready to start receiving tasks. [PERSON_NAME]" at bounding box center [94, 195] width 143 height 345
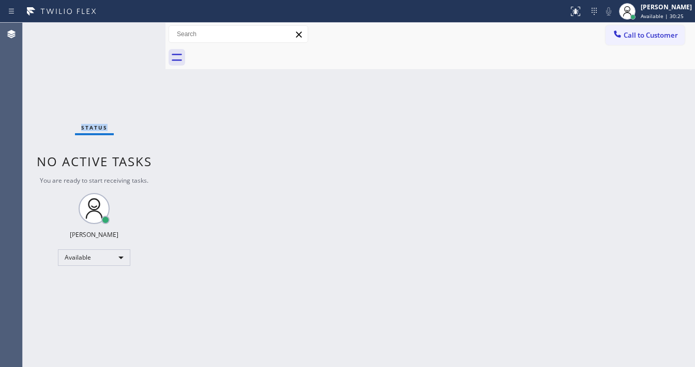
click at [130, 36] on div "Status No active tasks You are ready to start receiving tasks. [PERSON_NAME]" at bounding box center [94, 195] width 143 height 345
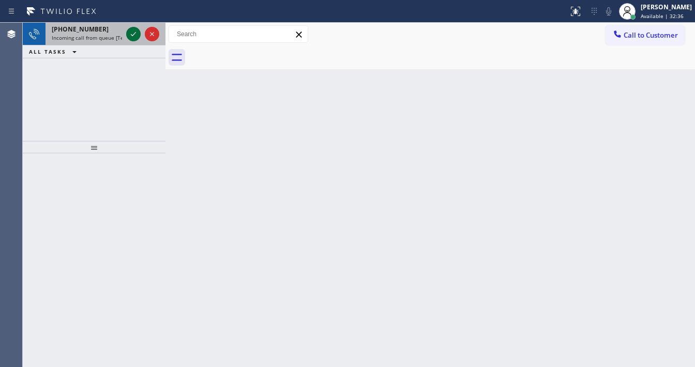
click at [126, 31] on div at bounding box center [133, 34] width 14 height 12
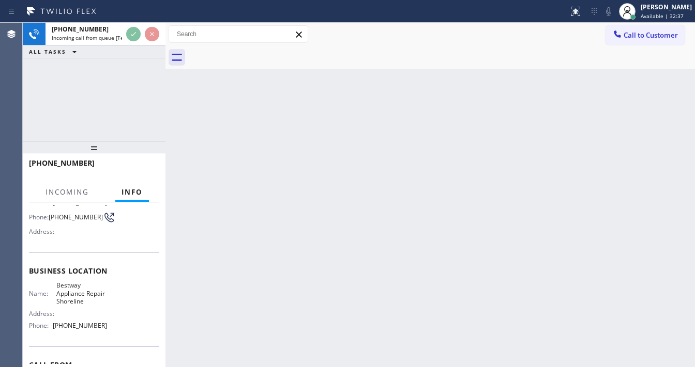
scroll to position [83, 0]
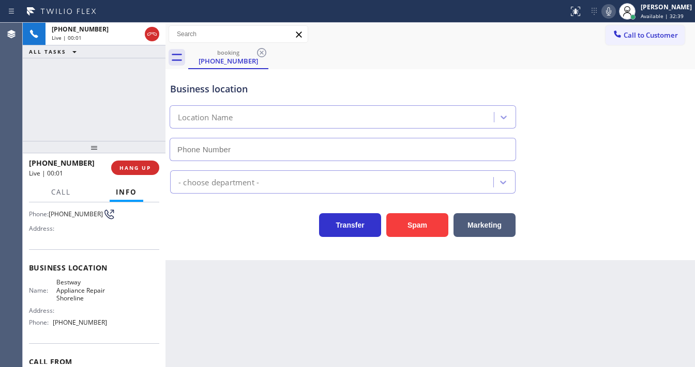
type input "[PHONE_NUMBER]"
click at [28, 118] on div "[PHONE_NUMBER] Live | 00:11 ALL TASKS ALL TASKS ACTIVE TASKS TASKS IN WRAP UP" at bounding box center [94, 82] width 143 height 118
click at [106, 116] on div "[PHONE_NUMBER] Live | 01:34 ALL TASKS ALL TASKS ACTIVE TASKS TASKS IN WRAP UP" at bounding box center [94, 82] width 143 height 118
click at [106, 116] on div "[PHONE_NUMBER] Live | 01:35 ALL TASKS ALL TASKS ACTIVE TASKS TASKS IN WRAP UP" at bounding box center [94, 82] width 143 height 118
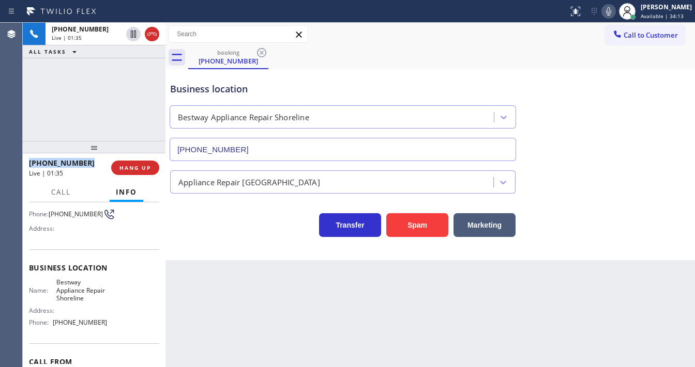
click at [106, 116] on div "[PHONE_NUMBER] Live | 01:35 ALL TASKS ALL TASKS ACTIVE TASKS TASKS IN WRAP UP" at bounding box center [94, 82] width 143 height 118
click at [98, 136] on div "[PHONE_NUMBER] Live | 01:36 ALL TASKS ALL TASKS ACTIVE TASKS TASKS IN WRAP UP" at bounding box center [94, 82] width 143 height 118
click at [95, 147] on div at bounding box center [94, 147] width 143 height 12
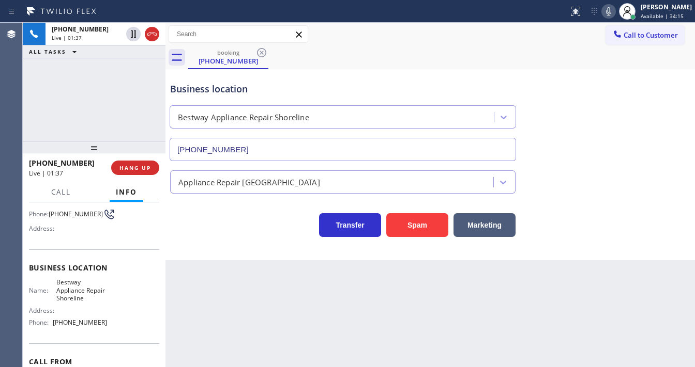
click at [100, 120] on div "[PHONE_NUMBER] Live | 01:37 ALL TASKS ALL TASKS ACTIVE TASKS TASKS IN WRAP UP" at bounding box center [94, 82] width 143 height 118
click at [85, 118] on div "[PHONE_NUMBER] Live | 02:53 ALL TASKS ALL TASKS ACTIVE TASKS TASKS IN WRAP UP" at bounding box center [94, 82] width 143 height 118
click at [105, 122] on div "[PHONE_NUMBER] Live | 02:55 ALL TASKS ALL TASKS ACTIVE TASKS TASKS IN WRAP UP" at bounding box center [94, 82] width 143 height 118
click at [149, 166] on span "HANG UP" at bounding box center [135, 167] width 32 height 7
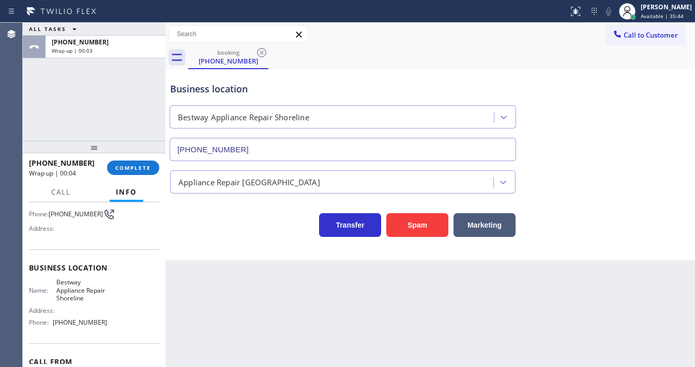
click at [44, 232] on span "Address:" at bounding box center [42, 229] width 27 height 8
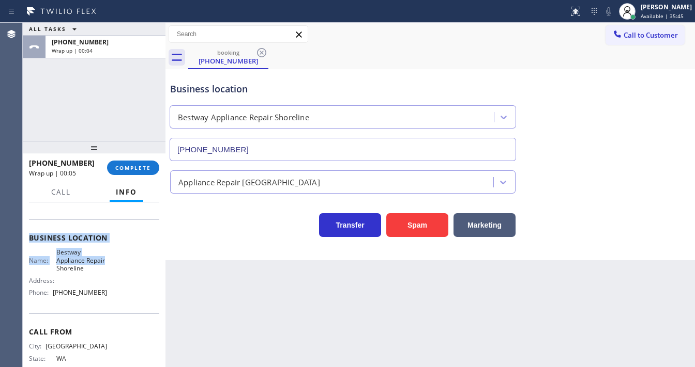
scroll to position [124, 0]
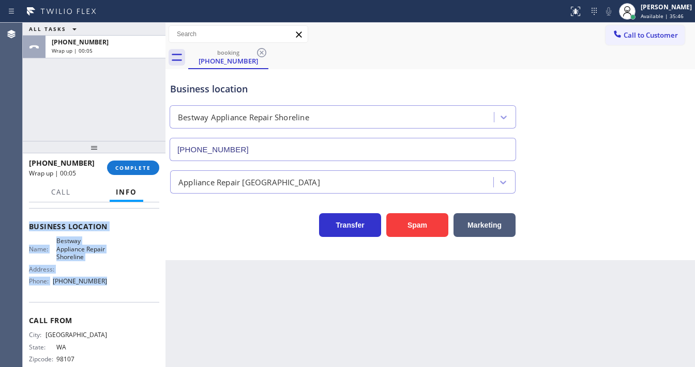
drag, startPoint x: 27, startPoint y: 264, endPoint x: 114, endPoint y: 287, distance: 89.5
click at [114, 287] on div "Context Queue: [Test] All Priority: 2 Customer Name: [PHONE_NUMBER] Phone: [PHO…" at bounding box center [94, 285] width 143 height 165
copy div "Customer Name: [PHONE_NUMBER] Phone: [PHONE_NUMBER] Address: Business location …"
click at [137, 167] on span "COMPLETE" at bounding box center [133, 167] width 36 height 7
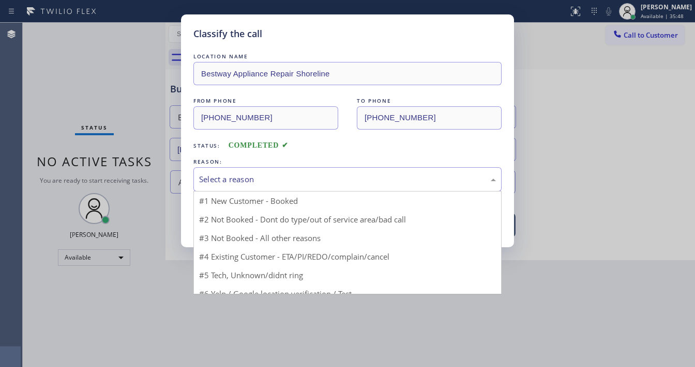
click at [236, 181] on div "Select a reason" at bounding box center [347, 180] width 297 height 12
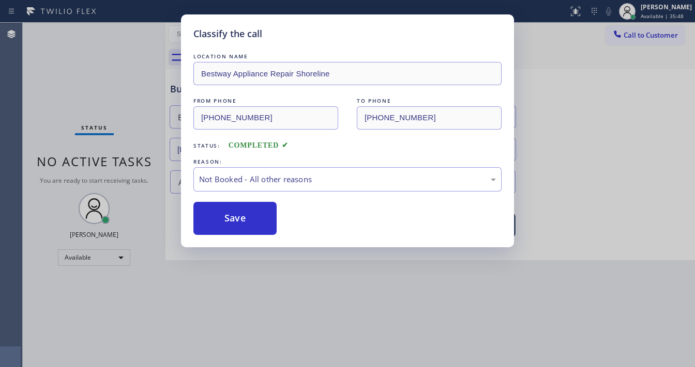
click at [226, 221] on button "Save" at bounding box center [234, 218] width 83 height 33
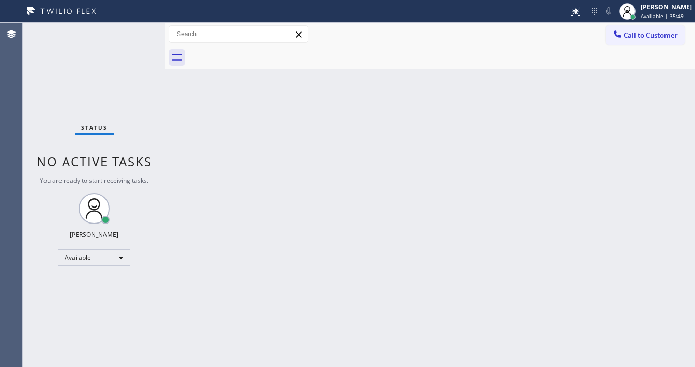
click at [281, 363] on div "Back to Dashboard Change Sender ID Customers Technicians Select a contact Outbo…" at bounding box center [429, 195] width 529 height 345
click at [0, 126] on div "Agent Desktop" at bounding box center [11, 195] width 22 height 345
drag, startPoint x: 650, startPoint y: 15, endPoint x: 651, endPoint y: 29, distance: 14.0
click at [650, 14] on span "Available | 35:54" at bounding box center [661, 15] width 43 height 7
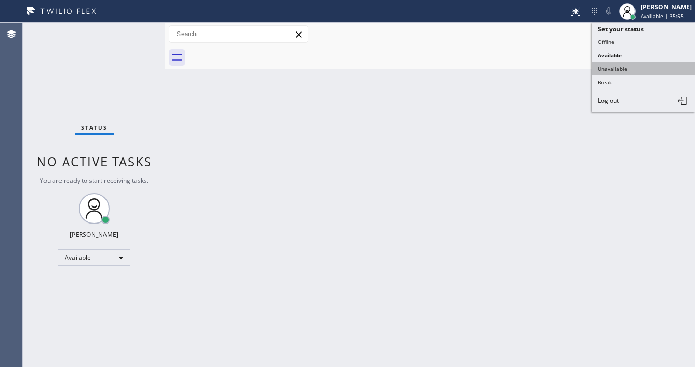
click at [624, 68] on button "Unavailable" at bounding box center [642, 68] width 103 height 13
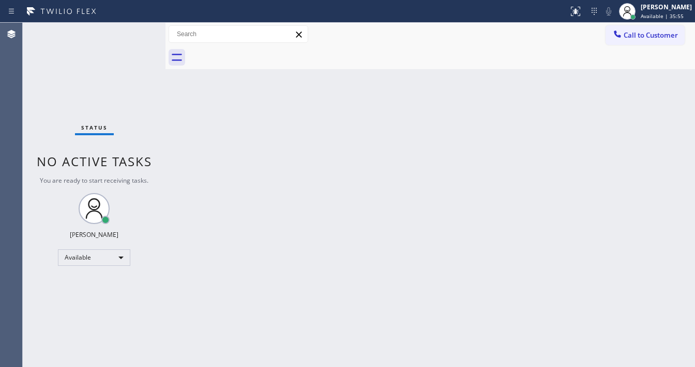
click at [494, 128] on div "Back to Dashboard Change Sender ID Customers Technicians Select a contact Outbo…" at bounding box center [429, 195] width 529 height 345
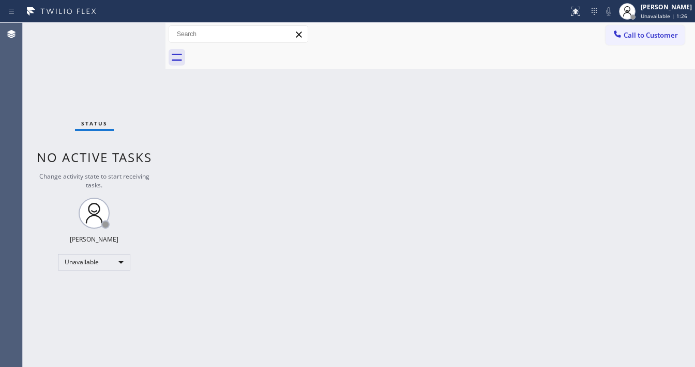
click at [92, 64] on div "Status No active tasks Change activity state to start receiving tasks. [PERSON_…" at bounding box center [94, 195] width 143 height 345
click at [81, 268] on div "Unavailable" at bounding box center [94, 262] width 72 height 17
click at [81, 289] on li "Available" at bounding box center [93, 289] width 70 height 12
click at [105, 150] on span "No active tasks" at bounding box center [94, 157] width 115 height 17
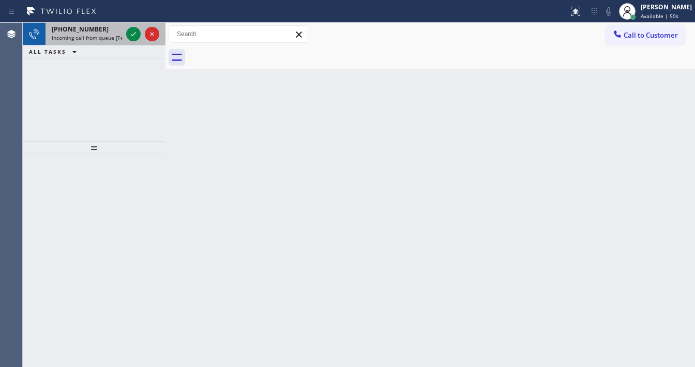
click at [132, 43] on div "[PHONE_NUMBER] Incoming call from queue [Test] All ALL TASKS ALL TASKS ACTIVE T…" at bounding box center [94, 41] width 143 height 36
click at [137, 34] on icon at bounding box center [133, 34] width 12 height 12
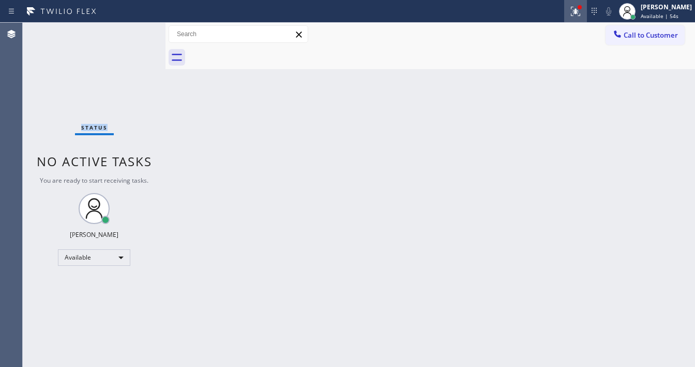
click at [574, 13] on div at bounding box center [575, 11] width 23 height 12
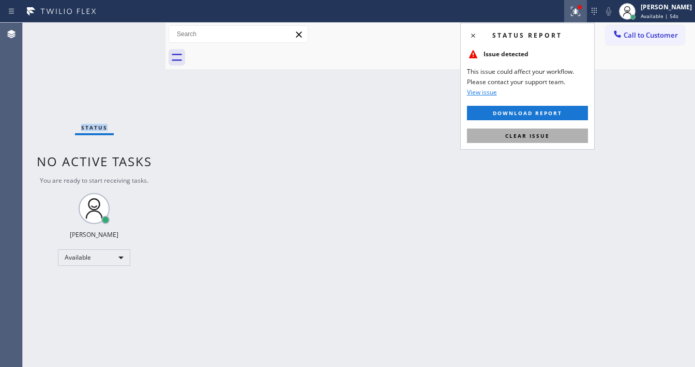
click at [538, 141] on button "Clear issue" at bounding box center [527, 136] width 121 height 14
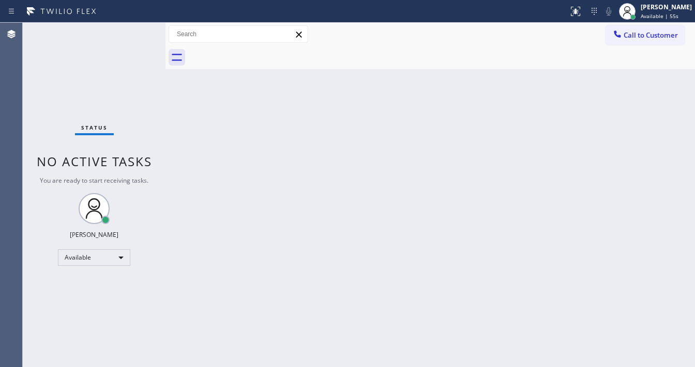
click at [279, 149] on div "Back to Dashboard Change Sender ID Customers Technicians Select a contact Outbo…" at bounding box center [429, 195] width 529 height 345
click at [126, 37] on div "Status No active tasks You are ready to start receiving tasks. [PERSON_NAME]" at bounding box center [94, 195] width 143 height 345
click at [94, 66] on div "Status No active tasks You are ready to start receiving tasks. [PERSON_NAME]" at bounding box center [94, 195] width 143 height 345
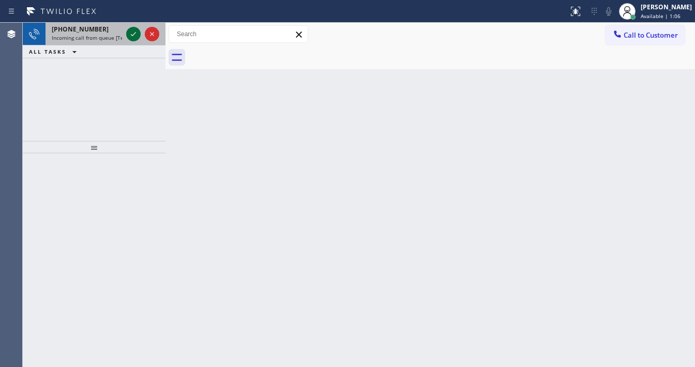
click at [132, 36] on icon at bounding box center [133, 34] width 12 height 12
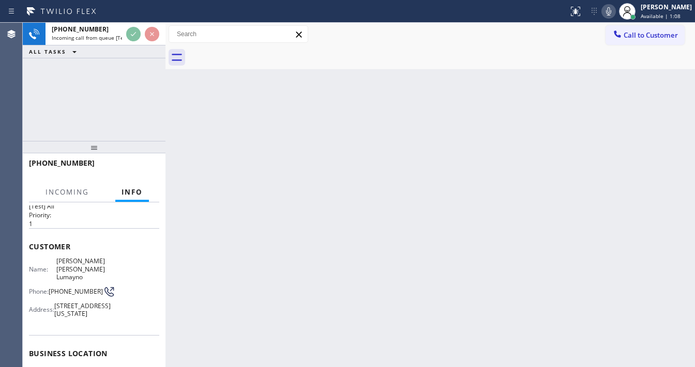
scroll to position [41, 0]
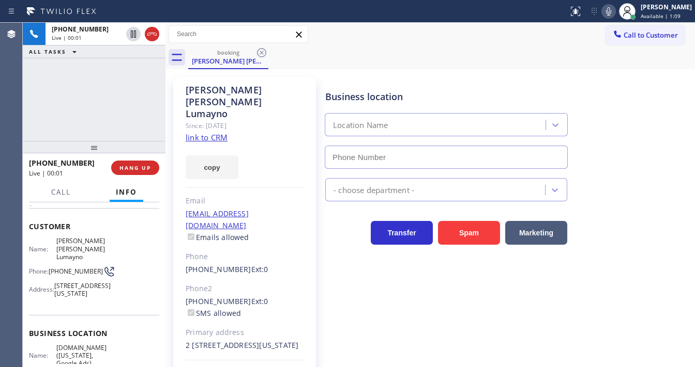
type input "[PHONE_NUMBER]"
click at [202, 132] on link "link to CRM" at bounding box center [207, 137] width 42 height 10
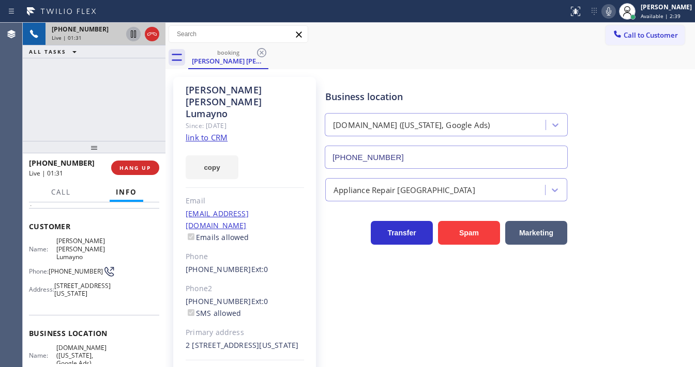
click at [133, 35] on icon at bounding box center [133, 34] width 12 height 12
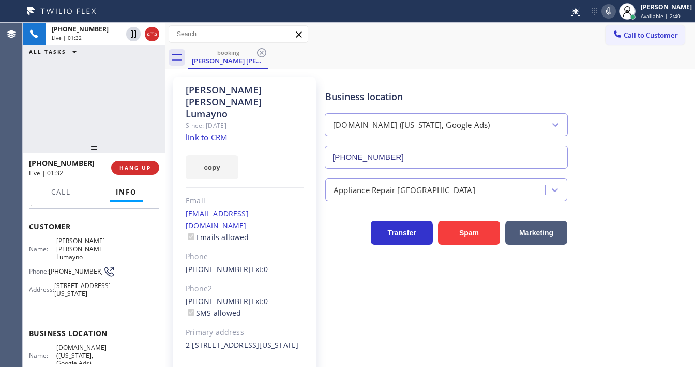
click at [612, 15] on icon at bounding box center [608, 11] width 12 height 12
click at [27, 101] on div "[PHONE_NUMBER] Live | 03:28 ALL TASKS ALL TASKS ACTIVE TASKS TASKS IN WRAP UP" at bounding box center [94, 82] width 143 height 118
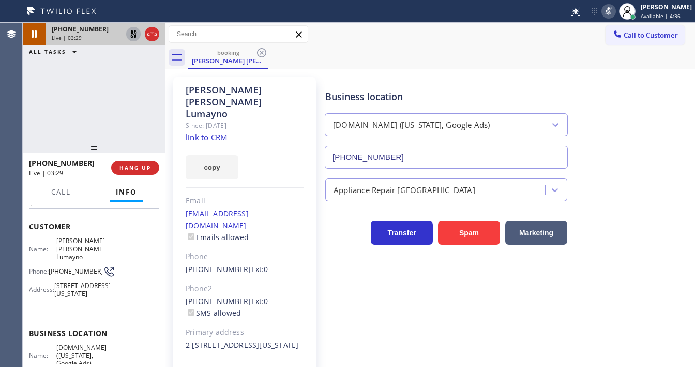
click at [132, 33] on icon at bounding box center [133, 33] width 7 height 7
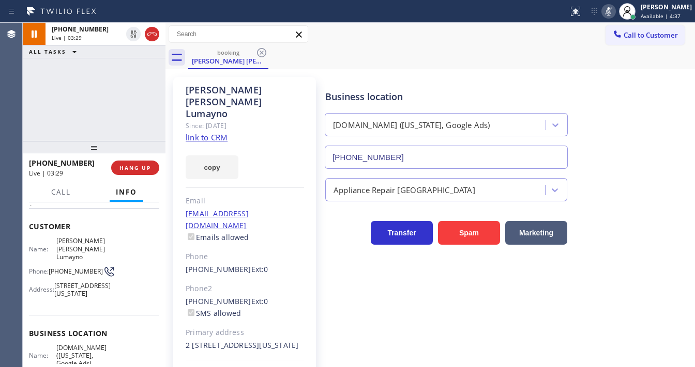
click at [611, 11] on icon at bounding box center [608, 11] width 5 height 8
click at [107, 102] on div "[PHONE_NUMBER] Live | 03:31 ALL TASKS ALL TASKS ACTIVE TASKS TASKS IN WRAP UP" at bounding box center [94, 82] width 143 height 118
click at [90, 78] on div "[PHONE_NUMBER] Live | 03:34 ALL TASKS ALL TASKS ACTIVE TASKS TASKS IN WRAP UP" at bounding box center [94, 82] width 143 height 118
click at [106, 50] on div "ALL TASKS ALL TASKS ACTIVE TASKS TASKS IN WRAP UP" at bounding box center [94, 51] width 143 height 13
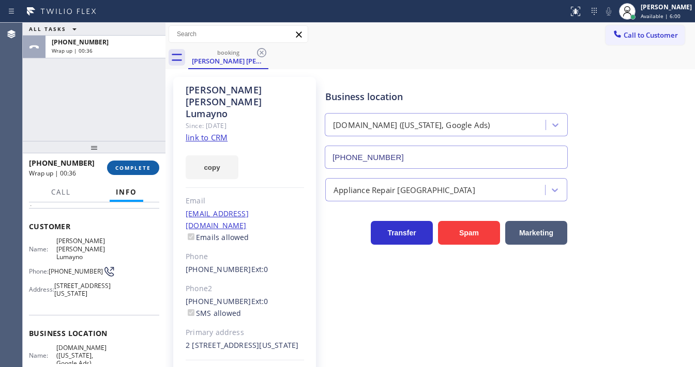
click at [138, 172] on button "COMPLETE" at bounding box center [133, 168] width 52 height 14
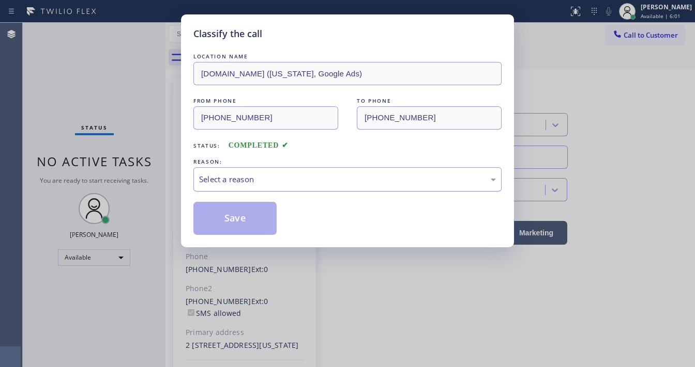
drag, startPoint x: 227, startPoint y: 181, endPoint x: 231, endPoint y: 187, distance: 7.0
click at [228, 182] on div "Select a reason" at bounding box center [347, 180] width 297 height 12
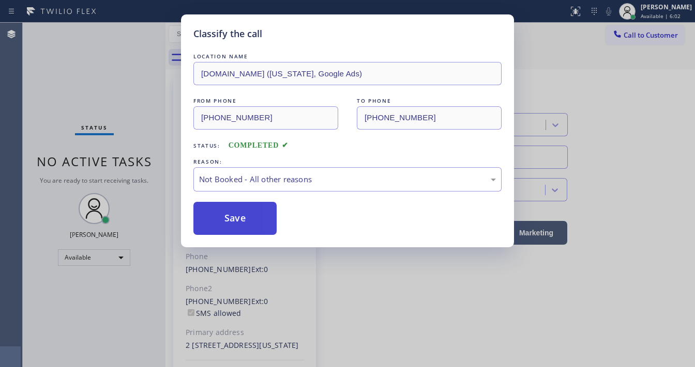
click at [229, 218] on button "Save" at bounding box center [234, 218] width 83 height 33
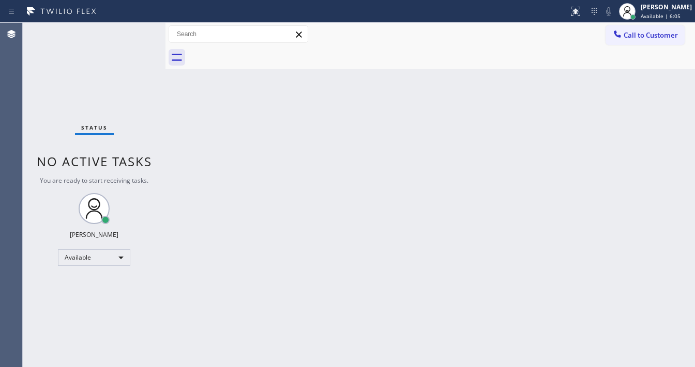
click at [113, 133] on div "Status" at bounding box center [94, 129] width 39 height 11
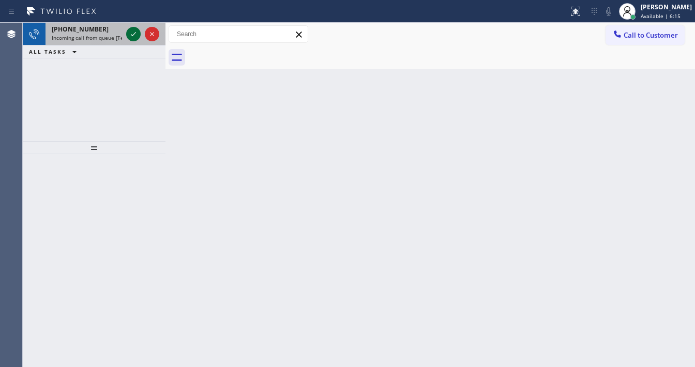
click at [128, 32] on icon at bounding box center [133, 34] width 12 height 12
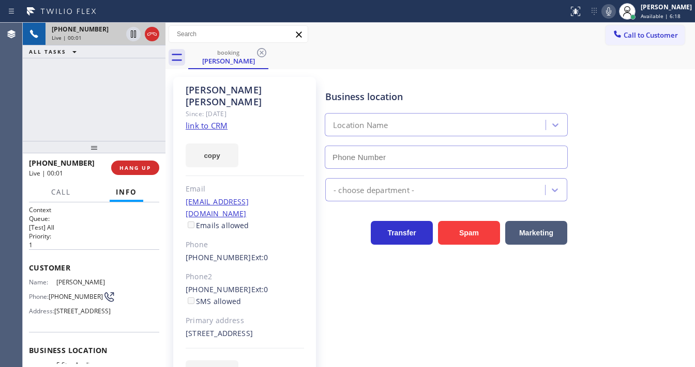
type input "[PHONE_NUMBER]"
drag, startPoint x: 23, startPoint y: 122, endPoint x: 124, endPoint y: 33, distance: 134.8
click at [23, 121] on div "[PHONE_NUMBER] Live | 00:13 ALL TASKS ALL TASKS ACTIVE TASKS TASKS IN WRAP UP" at bounding box center [94, 82] width 143 height 118
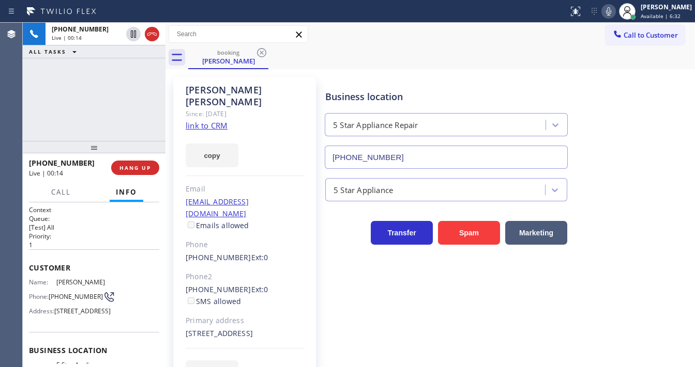
click at [194, 120] on link "link to CRM" at bounding box center [207, 125] width 42 height 10
click at [122, 95] on div "[PHONE_NUMBER] Live | 00:44 ALL TASKS ALL TASKS ACTIVE TASKS TASKS IN WRAP UP" at bounding box center [94, 82] width 143 height 118
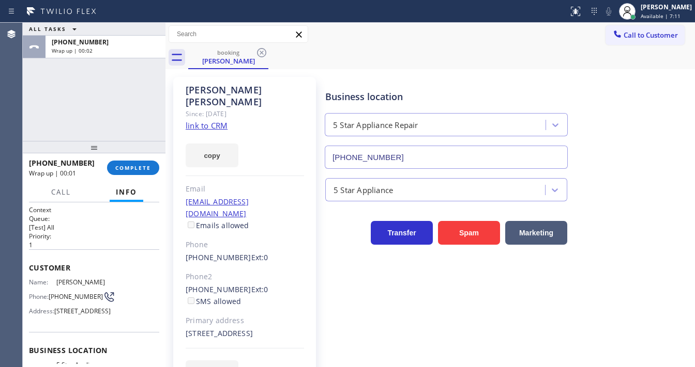
click at [136, 176] on div "[PHONE_NUMBER] Wrap up | 00:01 COMPLETE" at bounding box center [94, 168] width 130 height 27
click at [138, 167] on span "COMPLETE" at bounding box center [133, 167] width 36 height 7
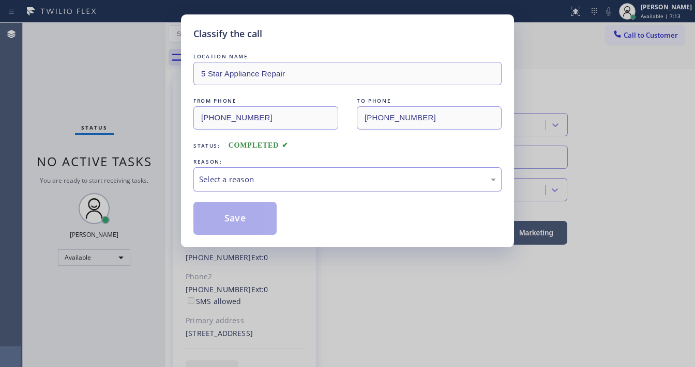
click at [252, 184] on div "Select a reason" at bounding box center [347, 180] width 297 height 12
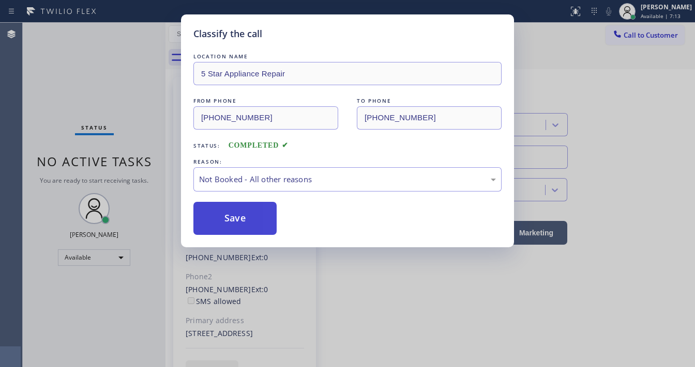
click at [238, 217] on button "Save" at bounding box center [234, 218] width 83 height 33
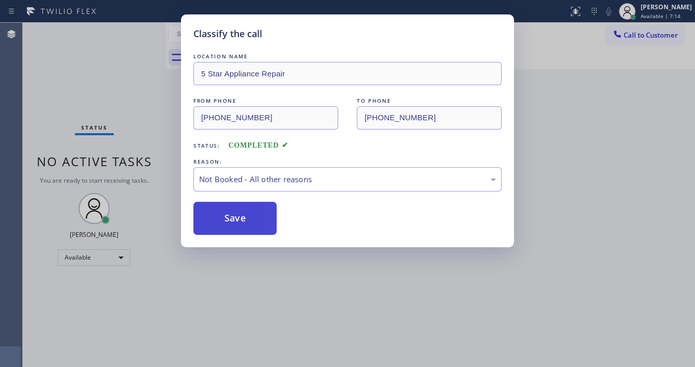
click at [238, 217] on button "Save" at bounding box center [234, 218] width 83 height 33
drag, startPoint x: 118, startPoint y: 99, endPoint x: 131, endPoint y: 6, distance: 93.3
click at [118, 92] on div "Classify the call LOCATION NAME 5 Star Appliance Repair FROM PHONE [PHONE_NUMBE…" at bounding box center [347, 183] width 695 height 367
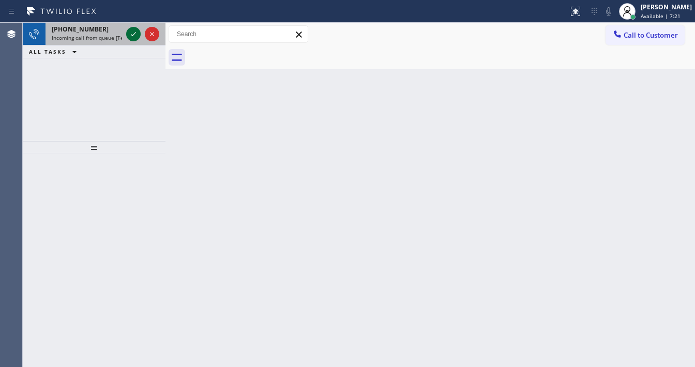
click at [131, 33] on icon at bounding box center [133, 34] width 12 height 12
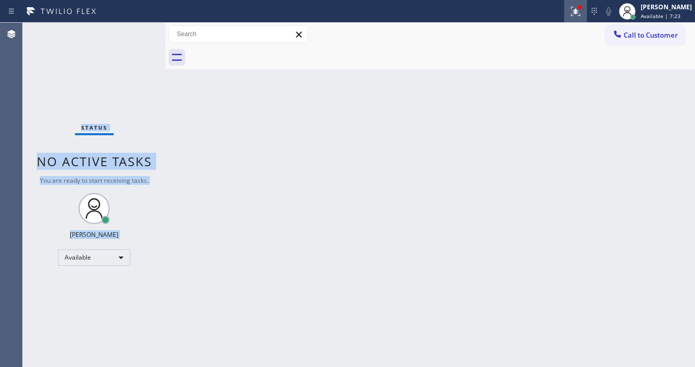
click at [577, 12] on icon at bounding box center [573, 10] width 6 height 7
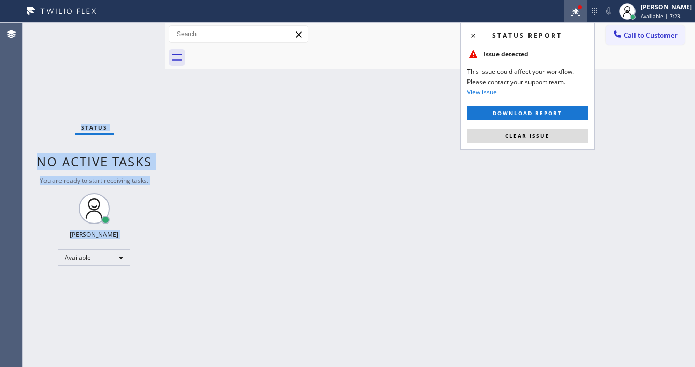
click at [545, 136] on span "Clear issue" at bounding box center [527, 135] width 44 height 7
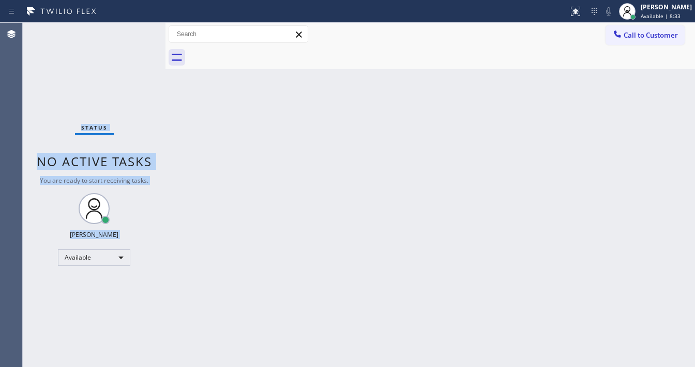
drag, startPoint x: 110, startPoint y: 48, endPoint x: 101, endPoint y: 4, distance: 45.3
click at [110, 48] on div "Status No active tasks You are ready to start receiving tasks. [PERSON_NAME]" at bounding box center [94, 195] width 143 height 345
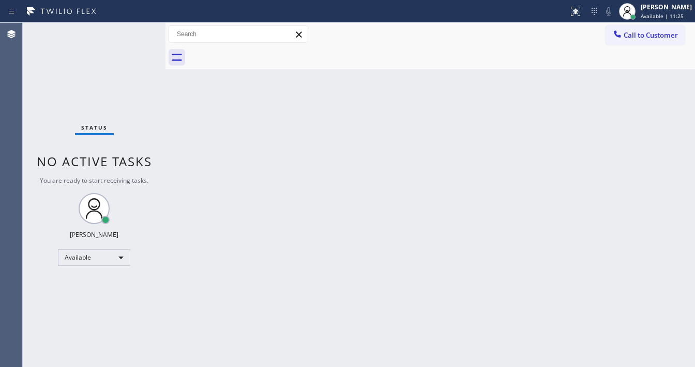
click at [337, 28] on div "Call to Customer Outbound call Location 5 Star Appliance Repair Your caller id …" at bounding box center [429, 34] width 529 height 18
click at [258, 365] on div "Back to Dashboard Change Sender ID Customers Technicians Select a contact Outbo…" at bounding box center [429, 195] width 529 height 345
drag, startPoint x: 450, startPoint y: 30, endPoint x: 420, endPoint y: 12, distance: 35.0
click at [450, 30] on div "Call to Customer Outbound call Location 5 Star Appliance Repair Your caller id …" at bounding box center [429, 34] width 529 height 18
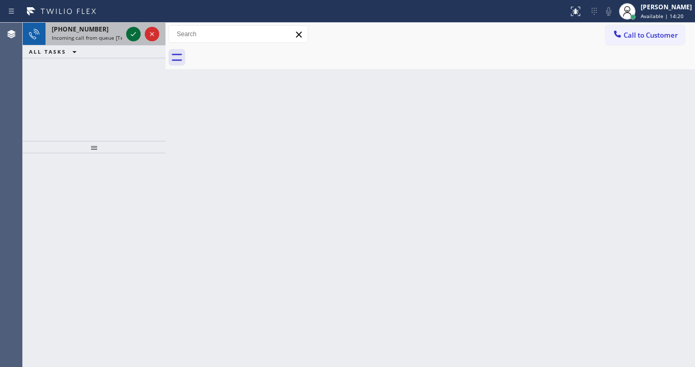
click at [132, 34] on icon at bounding box center [133, 34] width 12 height 12
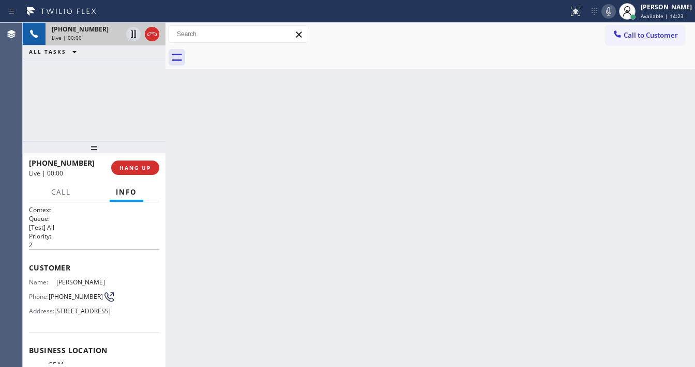
click at [33, 111] on div "[PHONE_NUMBER] Live | 00:00 ALL TASKS ALL TASKS ACTIVE TASKS TASKS IN WRAP UP" at bounding box center [94, 82] width 143 height 118
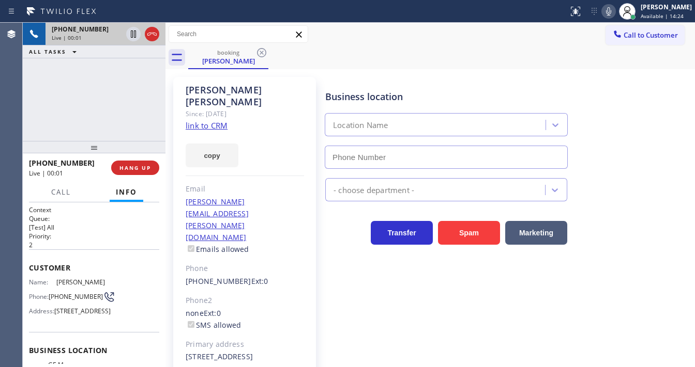
type input "[PHONE_NUMBER]"
click at [219, 120] on link "link to CRM" at bounding box center [207, 125] width 42 height 10
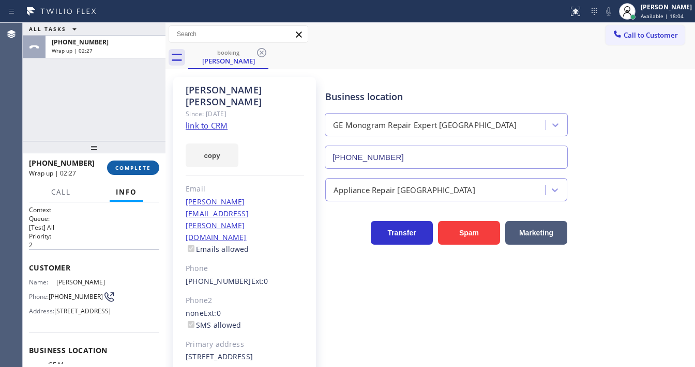
click at [141, 169] on span "COMPLETE" at bounding box center [133, 167] width 36 height 7
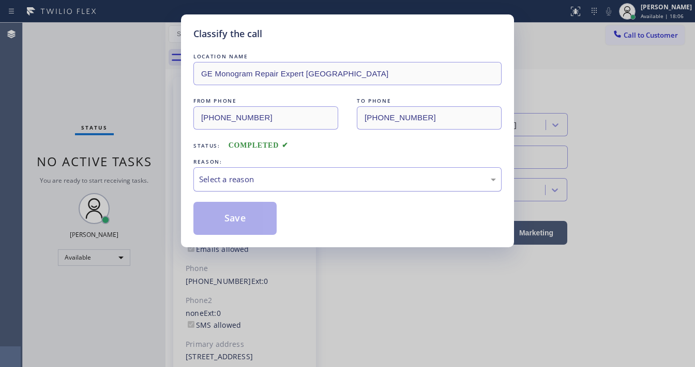
click at [232, 183] on div "Select a reason" at bounding box center [347, 180] width 297 height 12
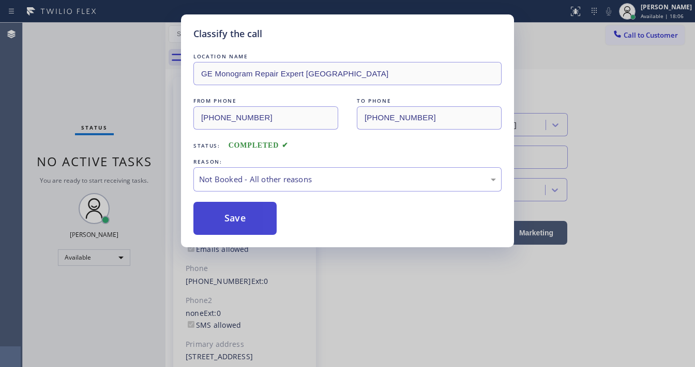
click at [234, 215] on button "Save" at bounding box center [234, 218] width 83 height 33
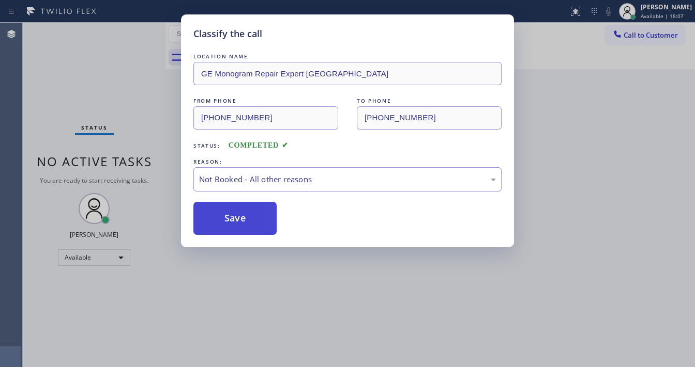
click at [234, 215] on button "Save" at bounding box center [234, 218] width 83 height 33
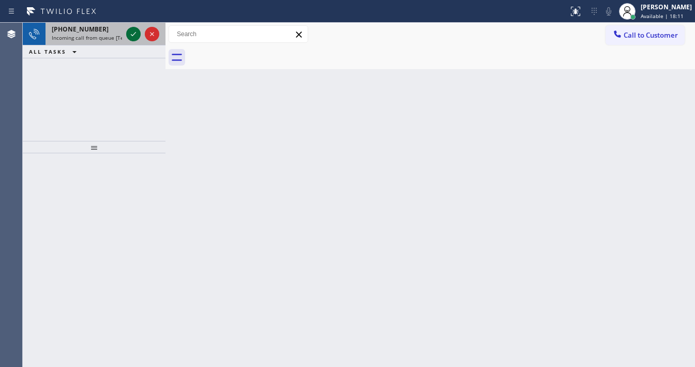
click at [130, 33] on icon at bounding box center [133, 34] width 12 height 12
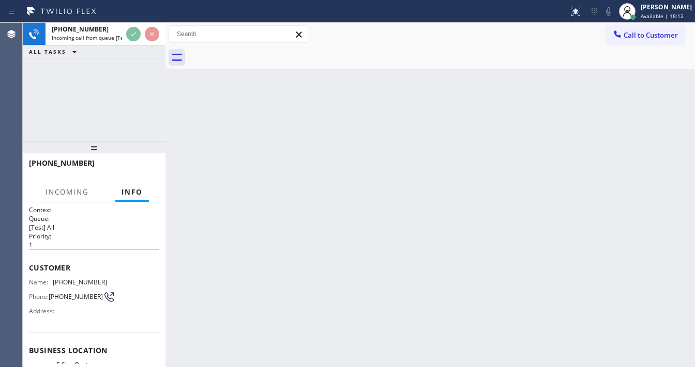
scroll to position [83, 0]
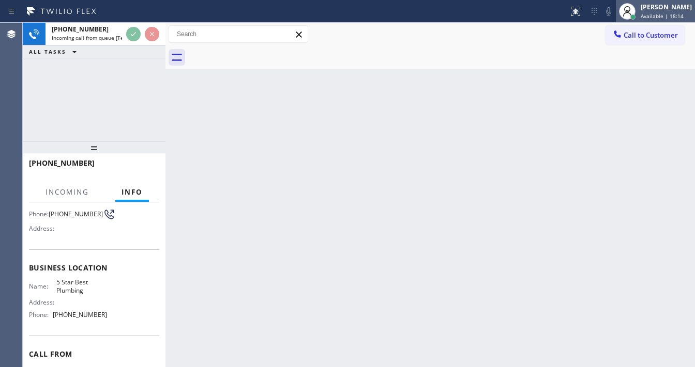
click at [676, 16] on span "Available | 18:14" at bounding box center [661, 15] width 43 height 7
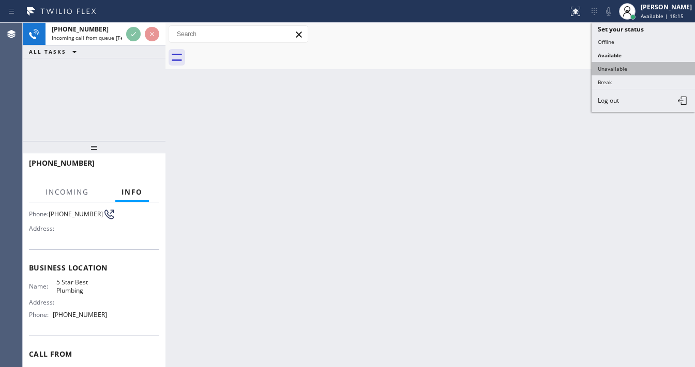
click at [607, 68] on button "Unavailable" at bounding box center [642, 68] width 103 height 13
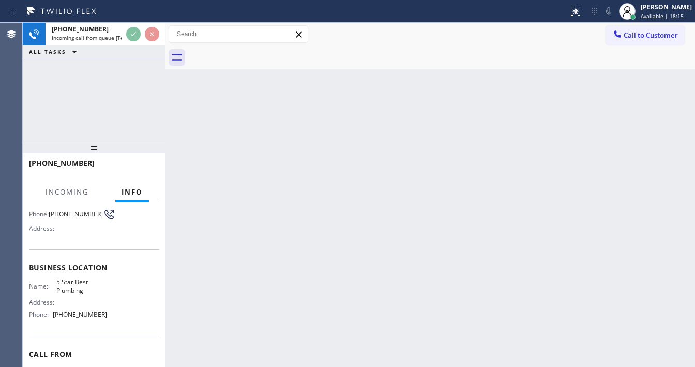
click at [533, 88] on div "Back to Dashboard Change Sender ID Customers Technicians Select a contact Outbo…" at bounding box center [429, 195] width 529 height 345
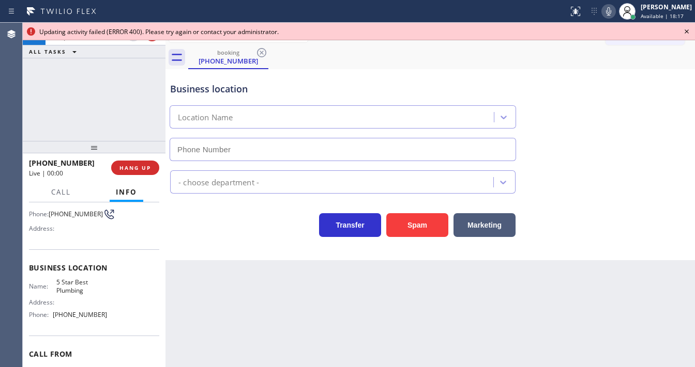
type input "[PHONE_NUMBER]"
click at [688, 33] on icon at bounding box center [686, 31] width 12 height 12
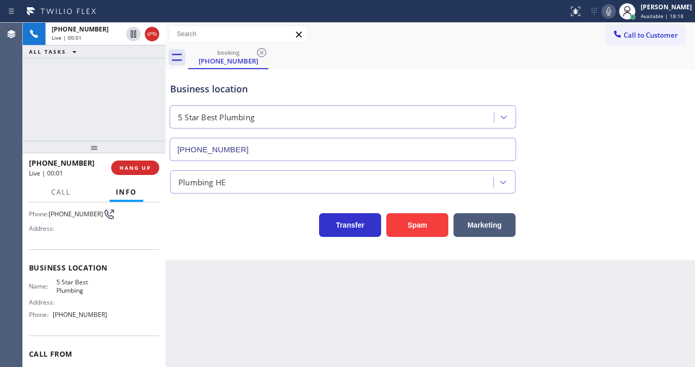
click at [157, 35] on icon at bounding box center [152, 34] width 12 height 12
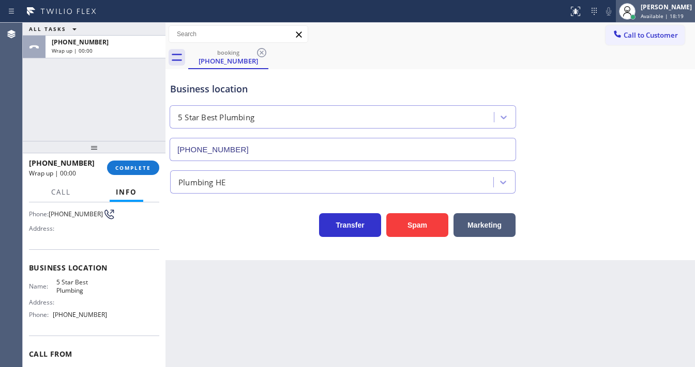
click at [661, 12] on span "Available | 18:19" at bounding box center [661, 15] width 43 height 7
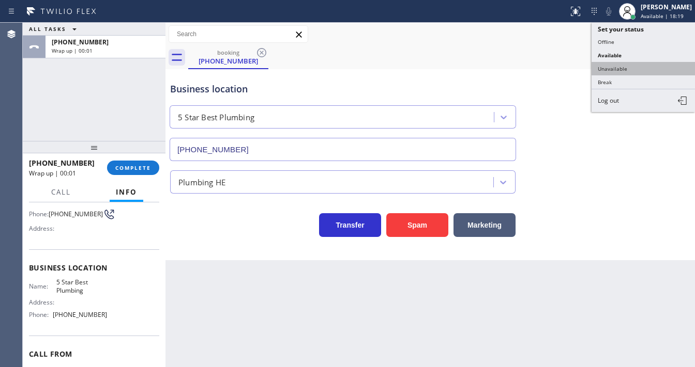
click at [630, 65] on button "Unavailable" at bounding box center [642, 68] width 103 height 13
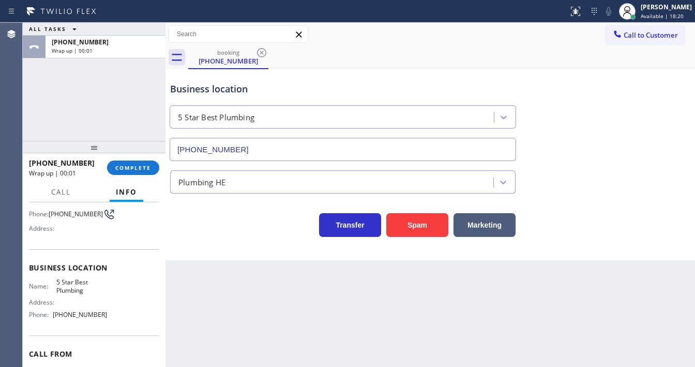
click at [120, 115] on div "ALL TASKS ALL TASKS ACTIVE TASKS TASKS IN WRAP UP [PHONE_NUMBER] Wrap up | 00:01" at bounding box center [94, 82] width 143 height 118
click at [138, 165] on span "COMPLETE" at bounding box center [133, 167] width 36 height 7
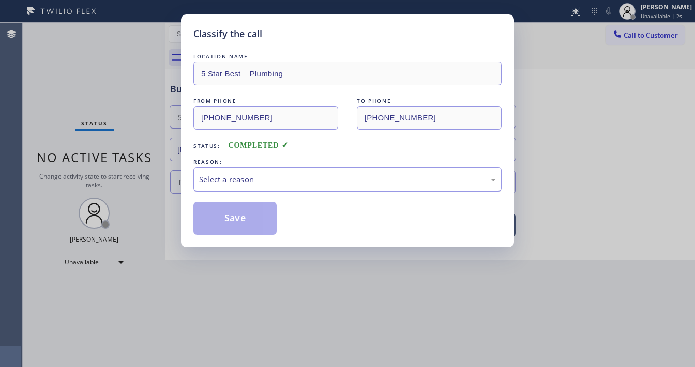
click at [269, 176] on div "Select a reason" at bounding box center [347, 180] width 297 height 12
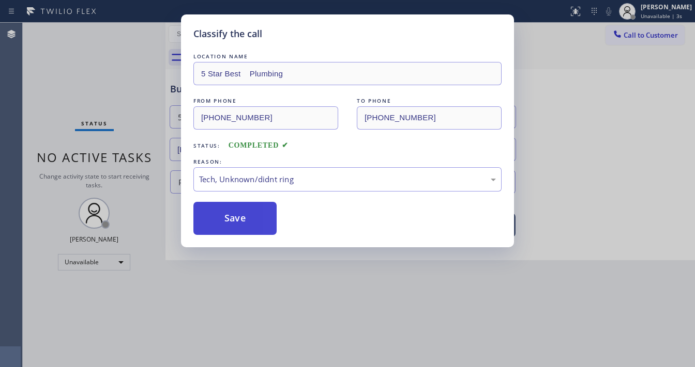
click at [248, 225] on button "Save" at bounding box center [234, 218] width 83 height 33
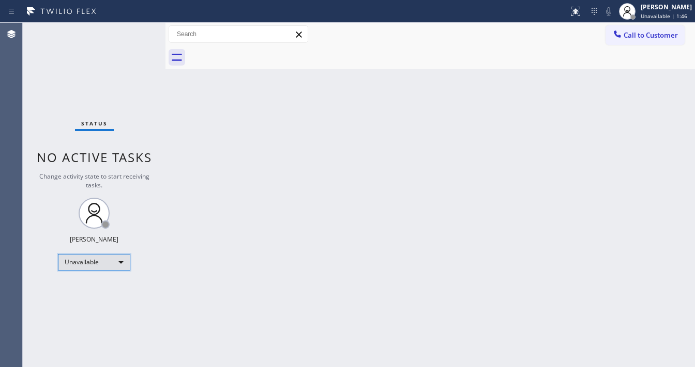
click at [113, 261] on div "Unavailable" at bounding box center [94, 262] width 72 height 17
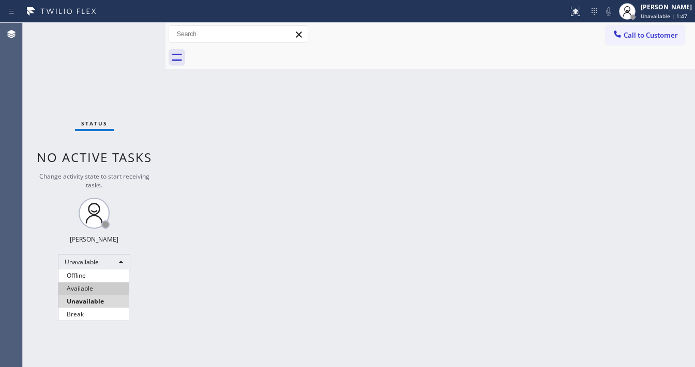
click at [109, 290] on li "Available" at bounding box center [93, 289] width 70 height 12
click at [191, 248] on div "Back to Dashboard Change Sender ID Customers Technicians Select a contact Outbo…" at bounding box center [429, 195] width 529 height 345
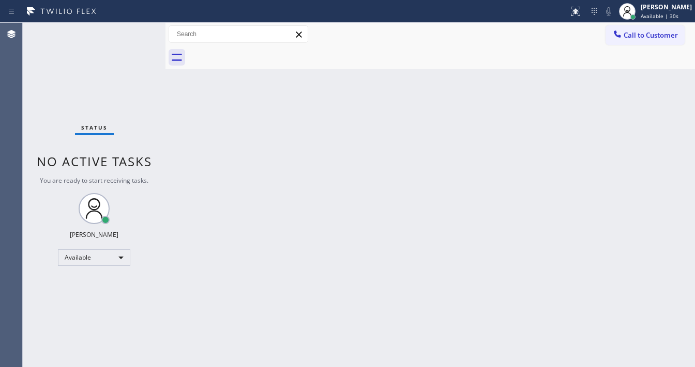
click at [396, 41] on div "Call to Customer Outbound call Location 5 Star Appliance Repair Your caller id …" at bounding box center [429, 34] width 529 height 18
drag, startPoint x: 650, startPoint y: 135, endPoint x: 650, endPoint y: 128, distance: 6.7
click at [650, 132] on div "Back to Dashboard Change Sender ID Customers Technicians Select a contact Outbo…" at bounding box center [429, 195] width 529 height 345
click at [651, 7] on div "[PERSON_NAME]" at bounding box center [665, 7] width 51 height 9
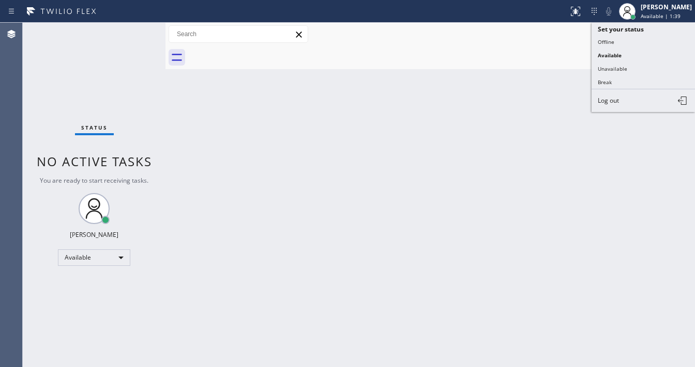
drag, startPoint x: 620, startPoint y: 78, endPoint x: 465, endPoint y: 98, distance: 156.8
click at [615, 78] on button "Break" at bounding box center [642, 81] width 103 height 13
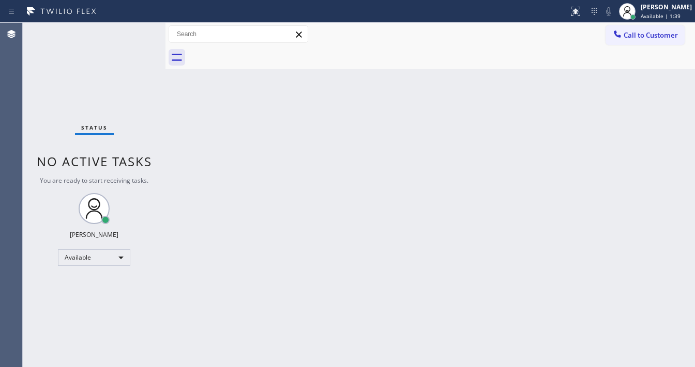
drag, startPoint x: 349, startPoint y: 152, endPoint x: 289, endPoint y: 300, distance: 159.0
click at [341, 166] on div "Back to Dashboard Change Sender ID Customers Technicians Select a contact Outbo…" at bounding box center [429, 195] width 529 height 345
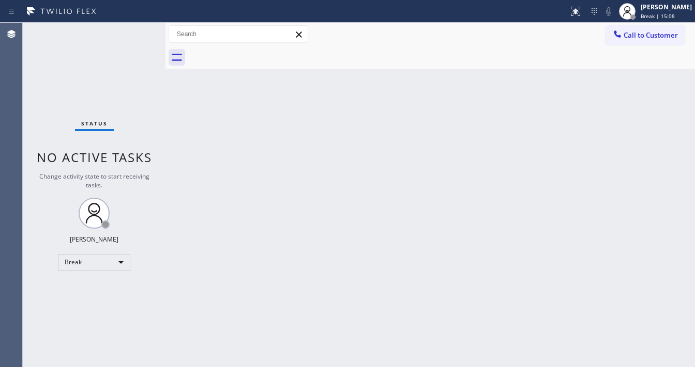
click at [132, 41] on div "Status No active tasks Change activity state to start receiving tasks. [PERSON_…" at bounding box center [94, 195] width 143 height 345
click at [91, 261] on div "Break" at bounding box center [94, 262] width 72 height 17
click at [89, 286] on li "Available" at bounding box center [93, 289] width 70 height 12
click at [186, 286] on div "Back to Dashboard Change Sender ID Customers Technicians Select a contact Outbo…" at bounding box center [429, 195] width 529 height 345
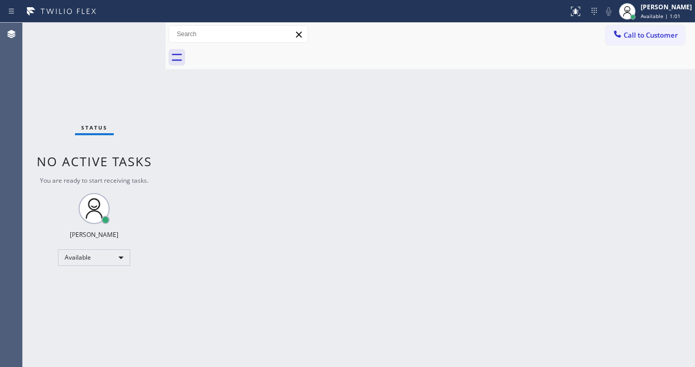
click at [152, 29] on div "Status No active tasks You are ready to start receiving tasks. [PERSON_NAME]" at bounding box center [94, 195] width 143 height 345
click at [142, 25] on div "Status No active tasks You are ready to start receiving tasks. [PERSON_NAME]" at bounding box center [94, 195] width 143 height 345
click at [142, 26] on div "Status No active tasks You are ready to start receiving tasks. [PERSON_NAME]" at bounding box center [94, 195] width 143 height 345
click at [138, 26] on div "Status No active tasks You are ready to start receiving tasks. [PERSON_NAME]" at bounding box center [94, 195] width 143 height 345
click at [136, 26] on div "Status No active tasks You are ready to start receiving tasks. [PERSON_NAME]" at bounding box center [94, 195] width 143 height 345
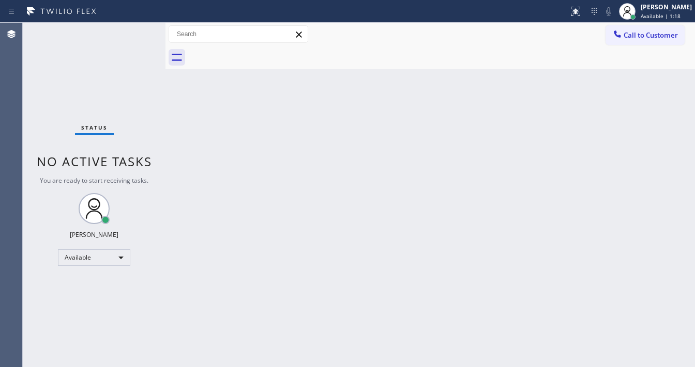
click at [136, 26] on div "Status No active tasks You are ready to start receiving tasks. [PERSON_NAME]" at bounding box center [94, 195] width 143 height 345
click at [135, 28] on div "Status No active tasks You are ready to start receiving tasks. [PERSON_NAME]" at bounding box center [94, 195] width 143 height 345
click at [134, 28] on div "Status No active tasks You are ready to start receiving tasks. [PERSON_NAME]" at bounding box center [94, 195] width 143 height 345
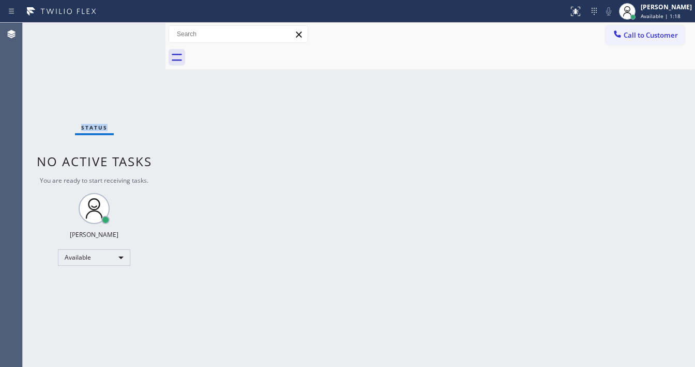
click at [134, 28] on div "Status No active tasks You are ready to start receiving tasks. [PERSON_NAME]" at bounding box center [94, 195] width 143 height 345
click at [142, 25] on div "Status No active tasks You are ready to start receiving tasks. [PERSON_NAME]" at bounding box center [94, 195] width 143 height 345
click at [138, 25] on div "Status No active tasks You are ready to start receiving tasks. [PERSON_NAME]" at bounding box center [94, 195] width 143 height 345
click at [138, 26] on div "Status No active tasks You are ready to start receiving tasks. [PERSON_NAME]" at bounding box center [94, 195] width 143 height 345
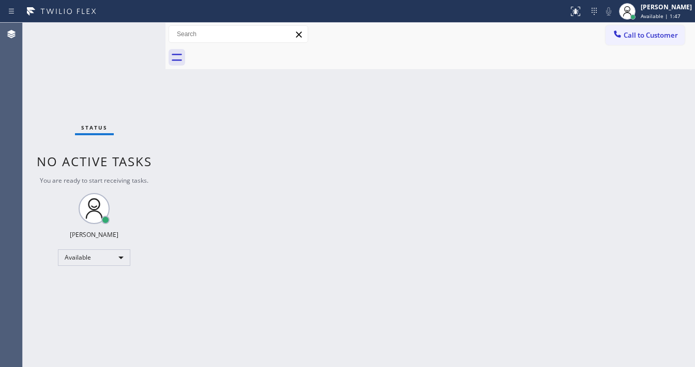
click at [137, 26] on div "Status No active tasks You are ready to start receiving tasks. [PERSON_NAME]" at bounding box center [94, 195] width 143 height 345
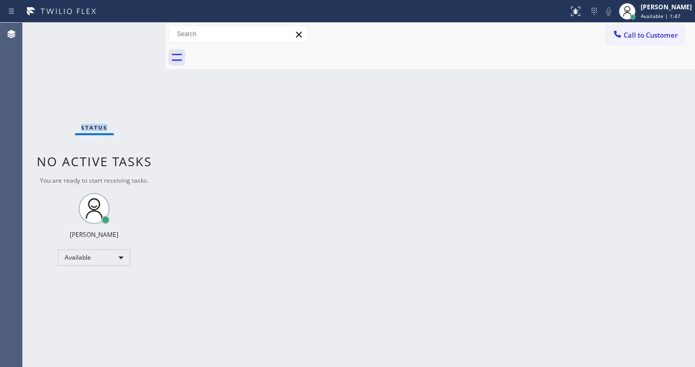
click at [137, 26] on div "Status No active tasks You are ready to start receiving tasks. [PERSON_NAME]" at bounding box center [94, 195] width 143 height 345
click at [137, 27] on div "Status No active tasks You are ready to start receiving tasks. [PERSON_NAME]" at bounding box center [94, 195] width 143 height 345
click at [127, 29] on div "Status No active tasks You are ready to start receiving tasks. [PERSON_NAME]" at bounding box center [94, 195] width 143 height 345
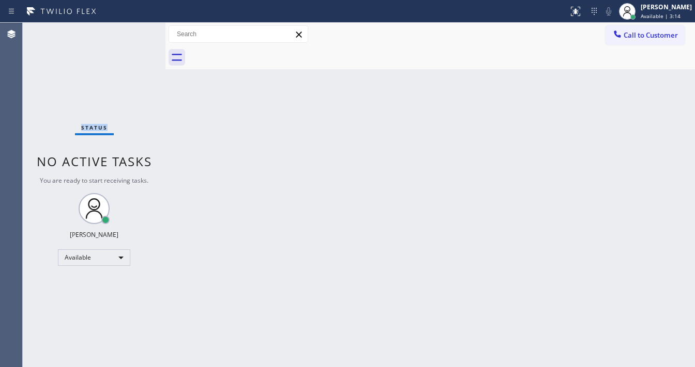
click at [129, 29] on div "Status No active tasks You are ready to start receiving tasks. [PERSON_NAME]" at bounding box center [94, 195] width 143 height 345
click at [130, 29] on div "Status No active tasks You are ready to start receiving tasks. [PERSON_NAME]" at bounding box center [94, 195] width 143 height 345
click at [131, 30] on div "Status No active tasks You are ready to start receiving tasks. [PERSON_NAME]" at bounding box center [94, 195] width 143 height 345
click at [132, 30] on div "Status No active tasks You are ready to start receiving tasks. [PERSON_NAME]" at bounding box center [94, 195] width 143 height 345
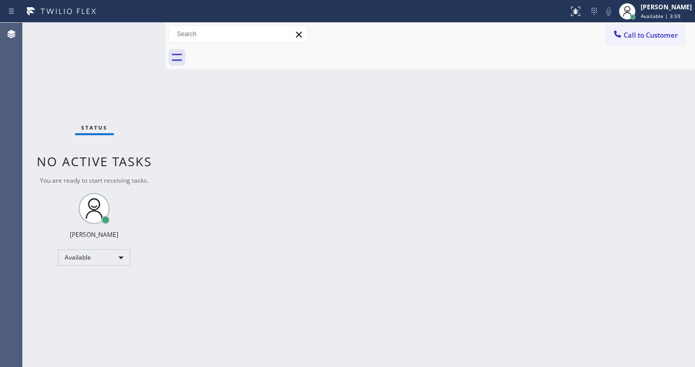
click at [134, 30] on div "Status No active tasks You are ready to start receiving tasks. [PERSON_NAME]" at bounding box center [94, 195] width 143 height 345
click at [134, 29] on div "Status No active tasks You are ready to start receiving tasks. [PERSON_NAME]" at bounding box center [94, 195] width 143 height 345
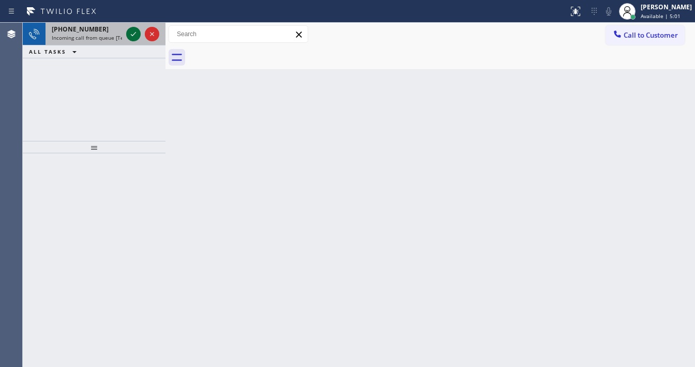
click at [130, 29] on icon at bounding box center [133, 34] width 12 height 12
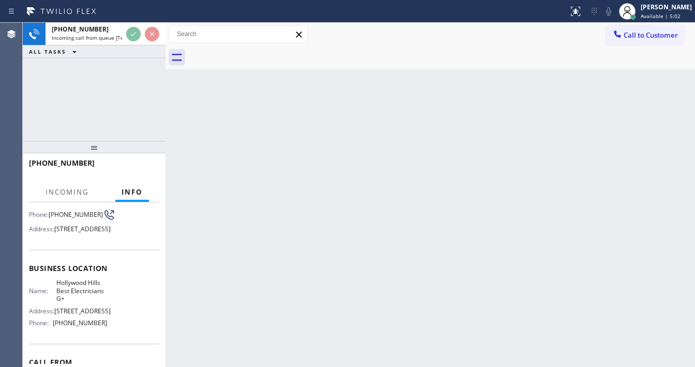
scroll to position [83, 0]
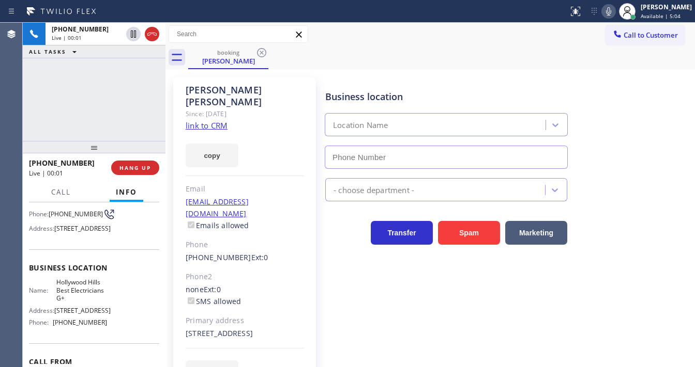
type input "[PHONE_NUMBER]"
click at [204, 120] on link "link to CRM" at bounding box center [207, 125] width 42 height 10
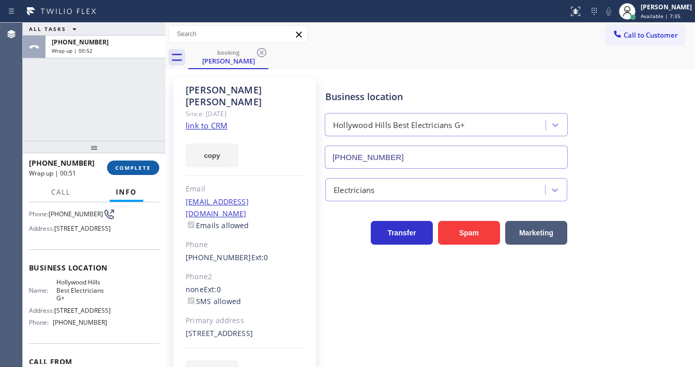
click at [137, 173] on button "COMPLETE" at bounding box center [133, 168] width 52 height 14
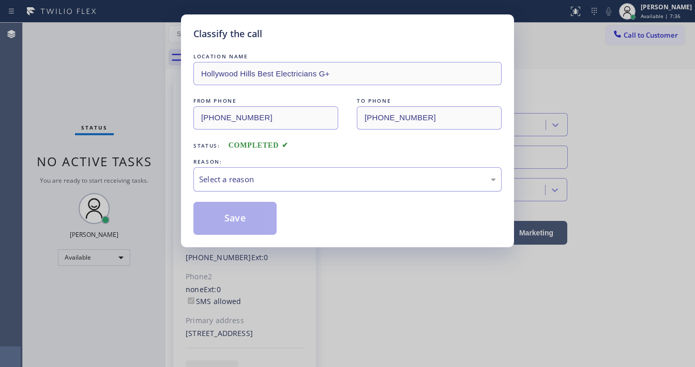
drag, startPoint x: 228, startPoint y: 181, endPoint x: 232, endPoint y: 186, distance: 6.0
click at [229, 181] on div "Select a reason" at bounding box center [347, 180] width 297 height 12
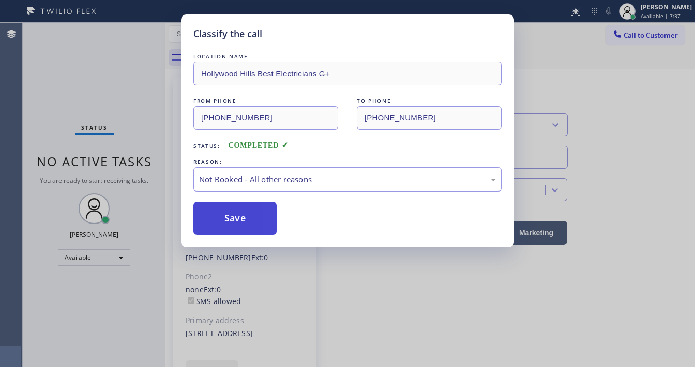
click at [227, 220] on button "Save" at bounding box center [234, 218] width 83 height 33
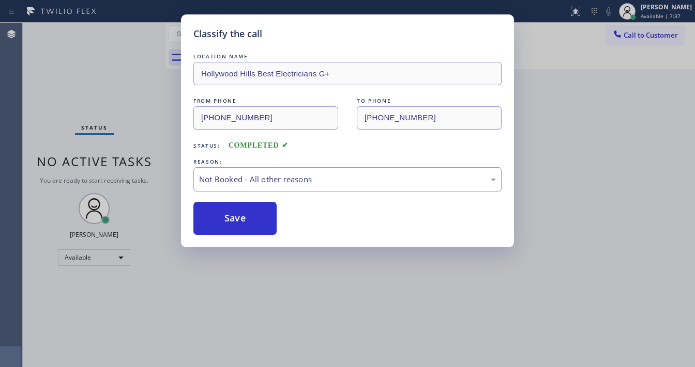
drag, startPoint x: 227, startPoint y: 220, endPoint x: 189, endPoint y: 81, distance: 144.0
click at [226, 220] on button "Save" at bounding box center [234, 218] width 83 height 33
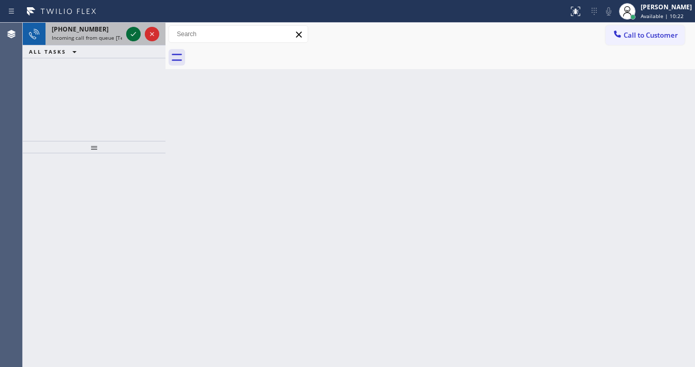
click at [133, 32] on icon at bounding box center [133, 34] width 12 height 12
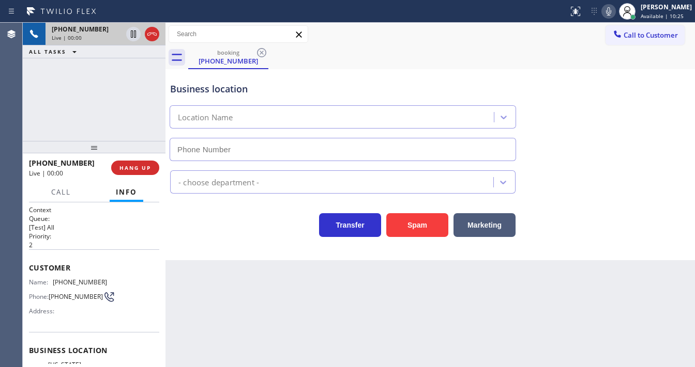
type input "[PHONE_NUMBER]"
click at [81, 115] on div "[PHONE_NUMBER] Live | 00:33 ALL TASKS ALL TASKS ACTIVE TASKS TASKS IN WRAP UP" at bounding box center [94, 82] width 143 height 118
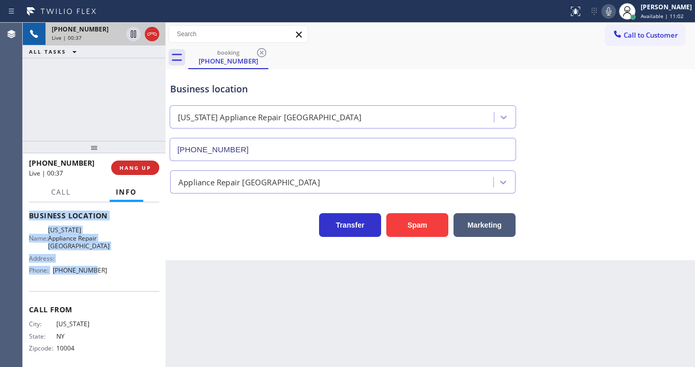
scroll to position [141, 0]
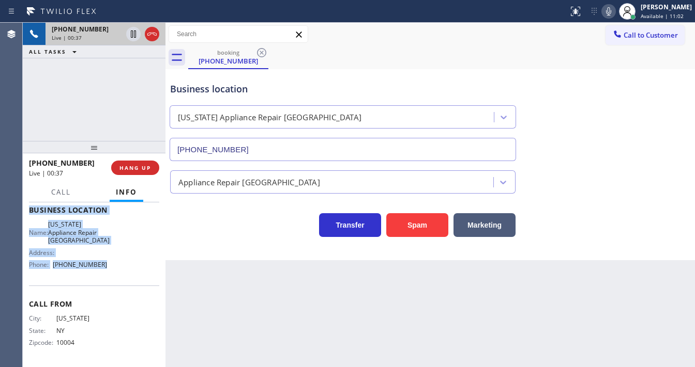
drag, startPoint x: 45, startPoint y: 277, endPoint x: 104, endPoint y: 203, distance: 95.0
click at [124, 275] on div "Context Queue: [Test] All Priority: 2 Customer Name: [PHONE_NUMBER] Phone: [PHO…" at bounding box center [94, 285] width 143 height 165
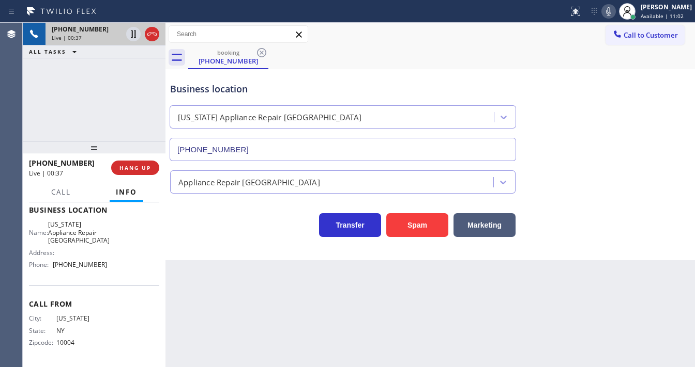
click at [89, 114] on div "[PHONE_NUMBER] Live | 00:37 ALL TASKS ALL TASKS ACTIVE TASKS TASKS IN WRAP UP" at bounding box center [94, 82] width 143 height 118
click at [91, 85] on div "[PHONE_NUMBER] Live | 00:39 ALL TASKS ALL TASKS ACTIVE TASKS TASKS IN WRAP UP" at bounding box center [94, 82] width 143 height 118
click at [614, 16] on icon at bounding box center [608, 11] width 12 height 12
click at [115, 88] on div "[PHONE_NUMBER] Live | 01:12 ALL TASKS ALL TASKS ACTIVE TASKS TASKS IN WRAP UP" at bounding box center [94, 82] width 143 height 118
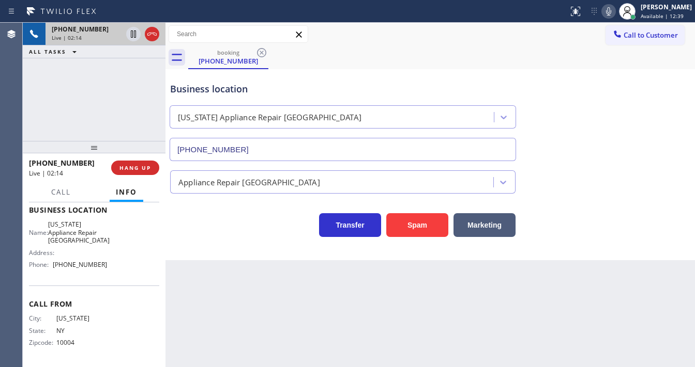
click at [271, 82] on div "Business location" at bounding box center [342, 89] width 345 height 14
click at [209, 87] on div "Business location" at bounding box center [342, 89] width 345 height 14
click at [401, 88] on div "Business location" at bounding box center [342, 89] width 345 height 14
click at [611, 15] on icon at bounding box center [608, 11] width 5 height 8
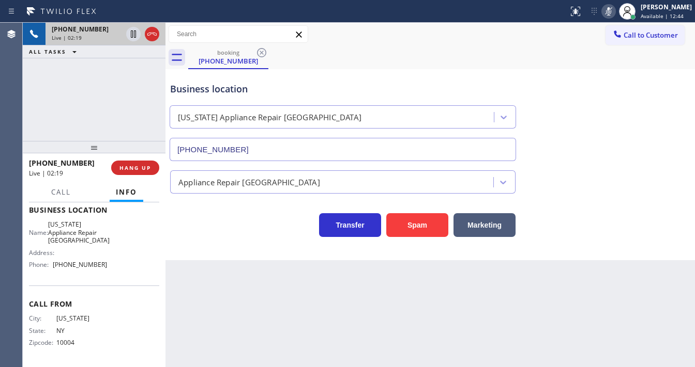
click at [612, 12] on icon at bounding box center [608, 11] width 12 height 12
click at [613, 12] on icon at bounding box center [608, 11] width 12 height 12
click at [132, 34] on icon at bounding box center [133, 33] width 5 height 7
click at [132, 35] on icon at bounding box center [133, 34] width 12 height 12
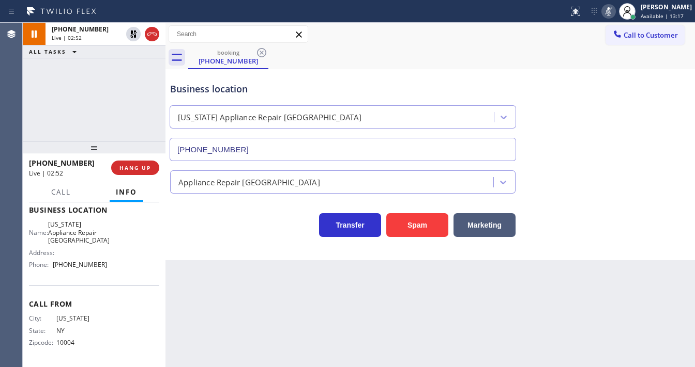
click at [614, 10] on icon at bounding box center [608, 11] width 12 height 12
click at [151, 77] on div "[PHONE_NUMBER] Live | 02:53 ALL TASKS ALL TASKS ACTIVE TASKS TASKS IN WRAP UP" at bounding box center [94, 82] width 143 height 118
drag, startPoint x: 390, startPoint y: 35, endPoint x: 471, endPoint y: 34, distance: 80.6
click at [390, 35] on div "Call to Customer Outbound call Location 5 Star Appliance Repair Your caller id …" at bounding box center [429, 34] width 529 height 18
click at [611, 14] on icon at bounding box center [608, 11] width 12 height 12
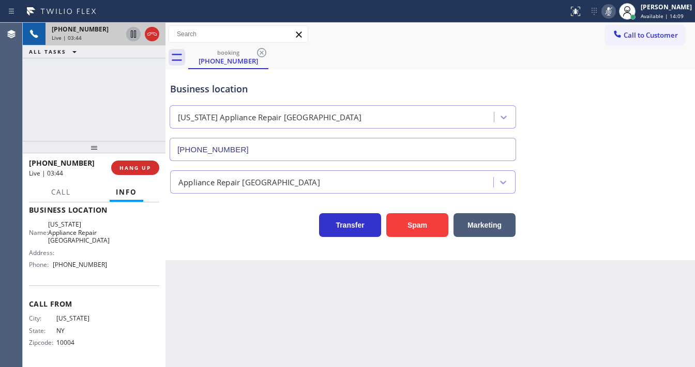
click at [128, 35] on icon at bounding box center [133, 34] width 12 height 12
click at [131, 35] on icon at bounding box center [133, 33] width 7 height 7
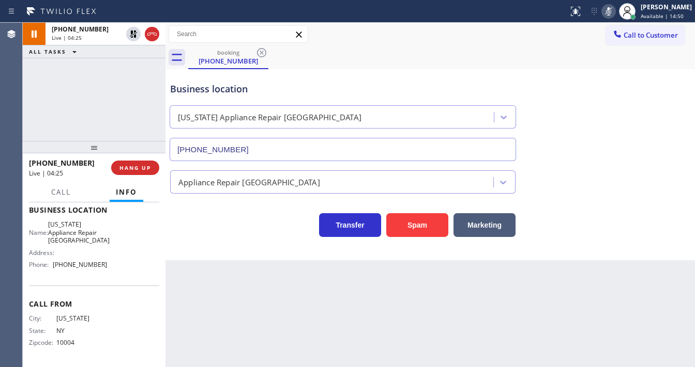
click at [614, 12] on icon at bounding box center [608, 11] width 12 height 12
click at [607, 90] on div "Business location [US_STATE] Appliance Repair [GEOGRAPHIC_DATA] [PHONE_NUMBER]" at bounding box center [430, 115] width 524 height 94
click at [85, 79] on div "[PHONE_NUMBER] Live | 05:04 ALL TASKS ALL TASKS ACTIVE TASKS TASKS IN WRAP UP" at bounding box center [94, 82] width 143 height 118
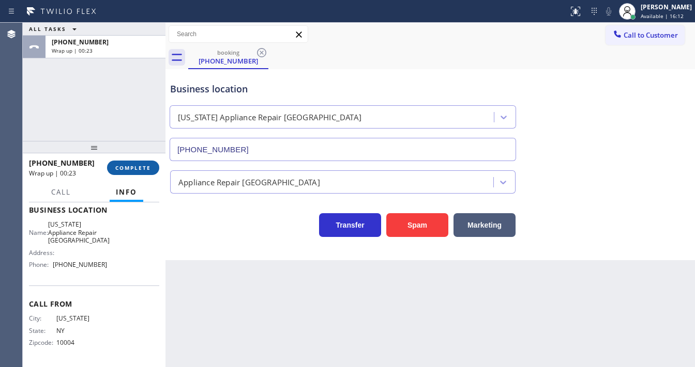
click at [134, 167] on span "COMPLETE" at bounding box center [133, 167] width 36 height 7
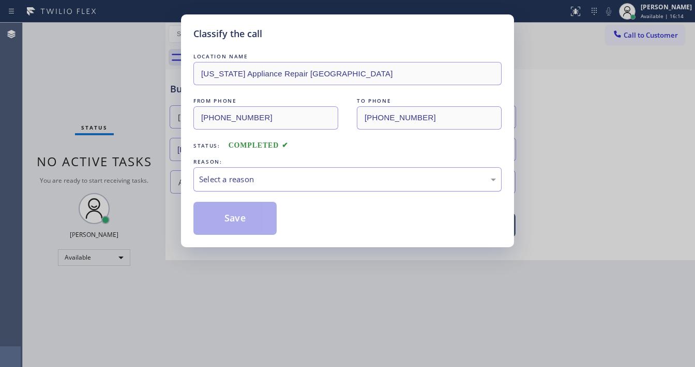
click at [242, 181] on div "Select a reason" at bounding box center [347, 180] width 297 height 12
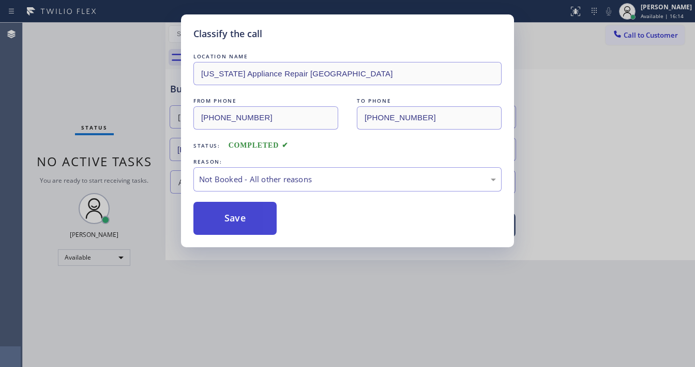
drag, startPoint x: 246, startPoint y: 223, endPoint x: 237, endPoint y: 213, distance: 13.2
click at [237, 213] on button "Save" at bounding box center [234, 218] width 83 height 33
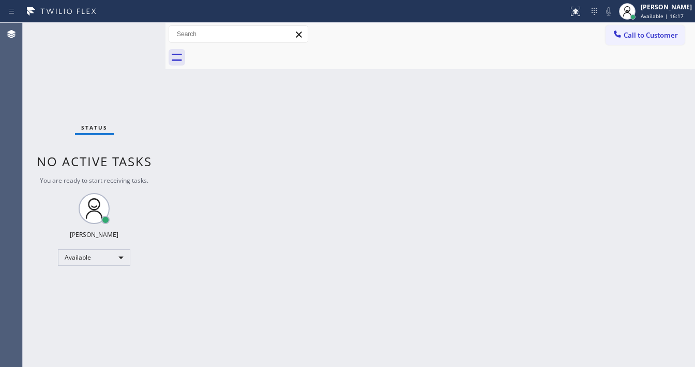
click at [112, 67] on div "Status No active tasks You are ready to start receiving tasks. [PERSON_NAME]" at bounding box center [94, 195] width 143 height 345
click at [140, 31] on div "Status No active tasks You are ready to start receiving tasks. [PERSON_NAME]" at bounding box center [94, 195] width 143 height 345
click at [139, 26] on div "Status No active tasks You are ready to start receiving tasks. [PERSON_NAME]" at bounding box center [94, 195] width 143 height 345
click at [136, 33] on div "Status No active tasks You are ready to start receiving tasks. [PERSON_NAME]" at bounding box center [94, 195] width 143 height 345
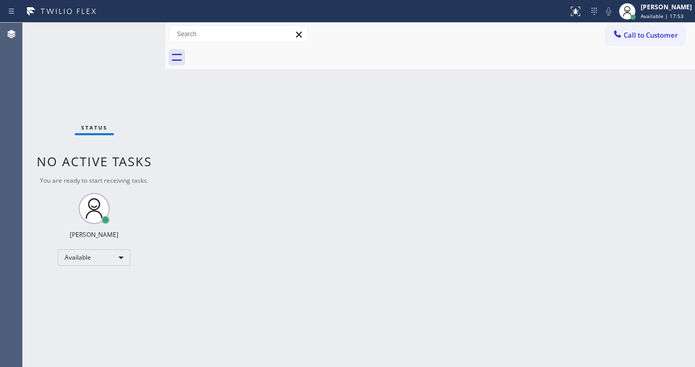
click at [136, 33] on div "Status No active tasks You are ready to start receiving tasks. [PERSON_NAME]" at bounding box center [94, 195] width 143 height 345
click at [136, 32] on div "Status No active tasks You are ready to start receiving tasks. [PERSON_NAME]" at bounding box center [94, 195] width 143 height 345
click at [134, 32] on div "Status No active tasks You are ready to start receiving tasks. [PERSON_NAME]" at bounding box center [94, 195] width 143 height 345
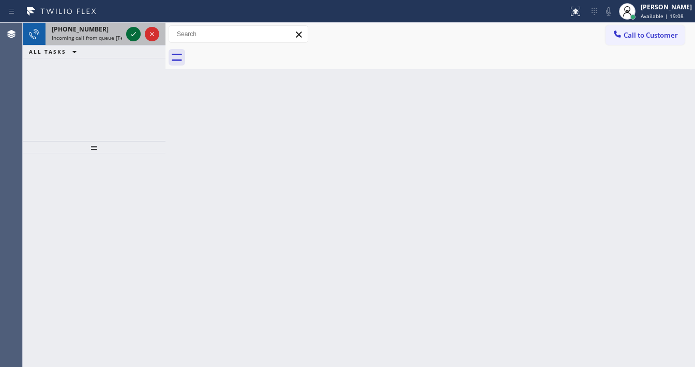
click at [138, 28] on icon at bounding box center [133, 34] width 12 height 12
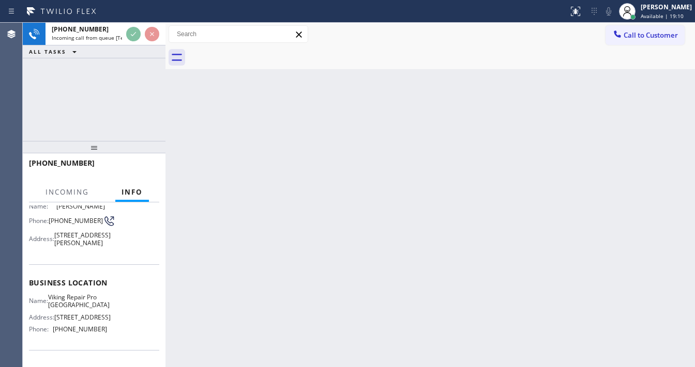
scroll to position [83, 0]
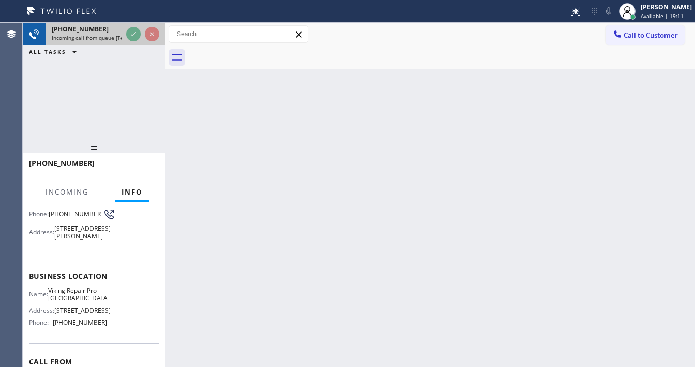
click at [134, 41] on div at bounding box center [142, 34] width 37 height 23
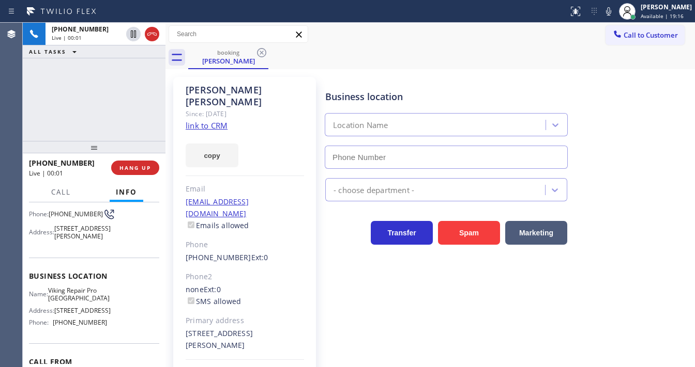
type input "[PHONE_NUMBER]"
click at [192, 120] on link "link to CRM" at bounding box center [207, 125] width 42 height 10
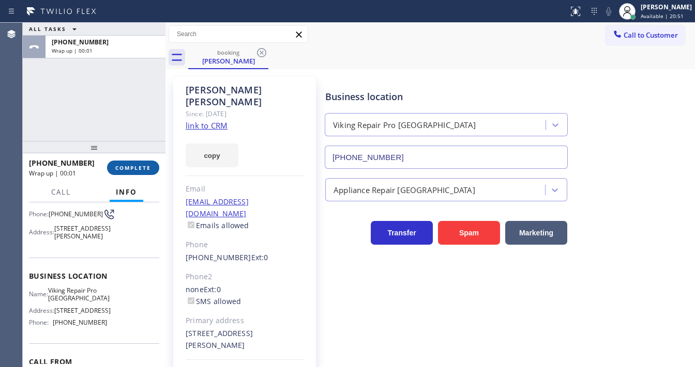
click at [137, 165] on span "COMPLETE" at bounding box center [133, 167] width 36 height 7
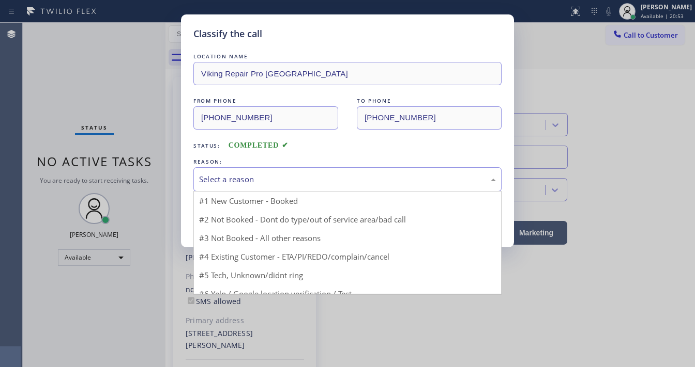
drag, startPoint x: 241, startPoint y: 179, endPoint x: 248, endPoint y: 183, distance: 7.9
click at [244, 179] on div "Select a reason" at bounding box center [347, 180] width 297 height 12
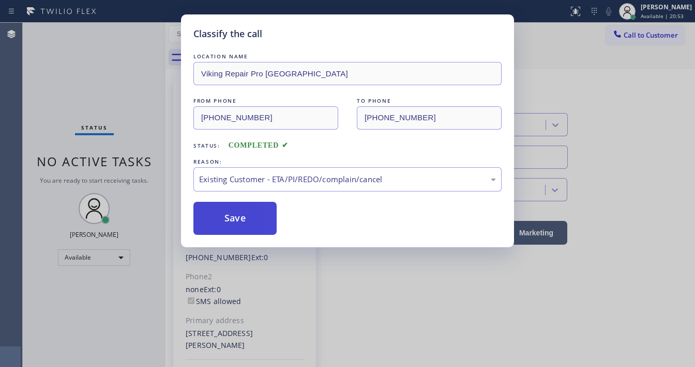
click at [235, 215] on button "Save" at bounding box center [234, 218] width 83 height 33
click at [236, 215] on button "Save" at bounding box center [234, 218] width 83 height 33
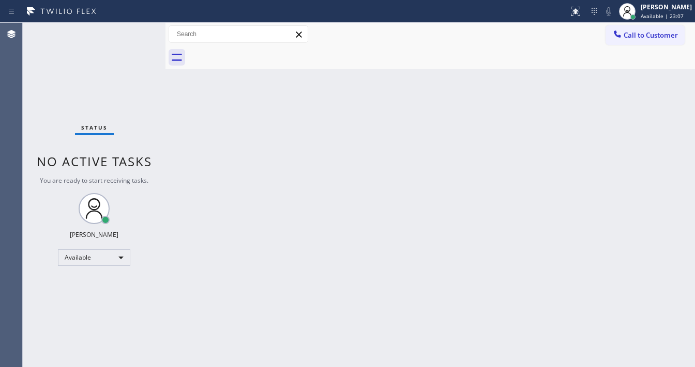
click at [37, 112] on div "Status No active tasks You are ready to start receiving tasks. [PERSON_NAME]" at bounding box center [94, 195] width 143 height 345
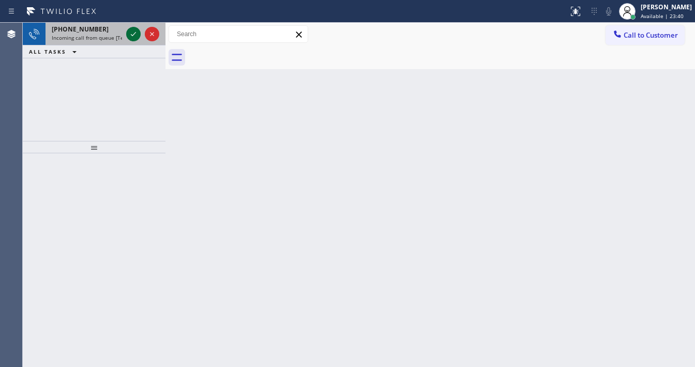
click at [139, 32] on icon at bounding box center [133, 34] width 12 height 12
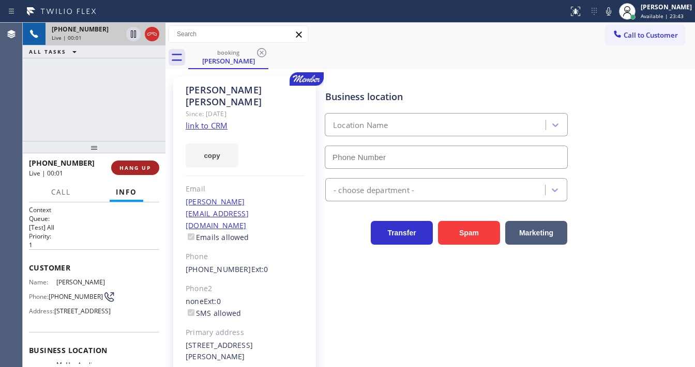
type input "[PHONE_NUMBER]"
click at [207, 120] on link "link to CRM" at bounding box center [207, 125] width 42 height 10
click at [132, 86] on div "[PHONE_NUMBER] Live | 00:56 ALL TASKS ALL TASKS ACTIVE TASKS TASKS IN WRAP UP" at bounding box center [94, 82] width 143 height 118
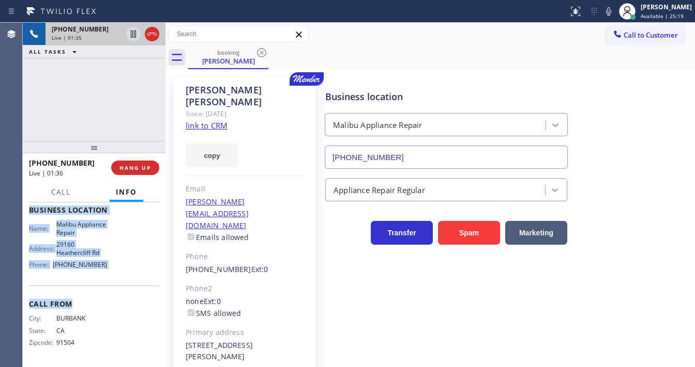
scroll to position [173, 0]
drag, startPoint x: 51, startPoint y: 286, endPoint x: 121, endPoint y: 270, distance: 72.1
click at [121, 270] on div "Context Queue: [Test] All Priority: 1 Customer Name: [PERSON_NAME] Phone: [PHON…" at bounding box center [94, 285] width 143 height 165
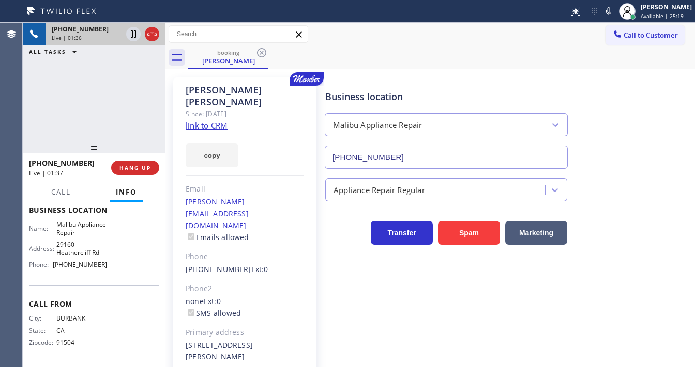
click at [87, 99] on div "[PHONE_NUMBER] Live | 01:36 ALL TASKS ALL TASKS ACTIVE TASKS TASKS IN WRAP UP" at bounding box center [94, 82] width 143 height 118
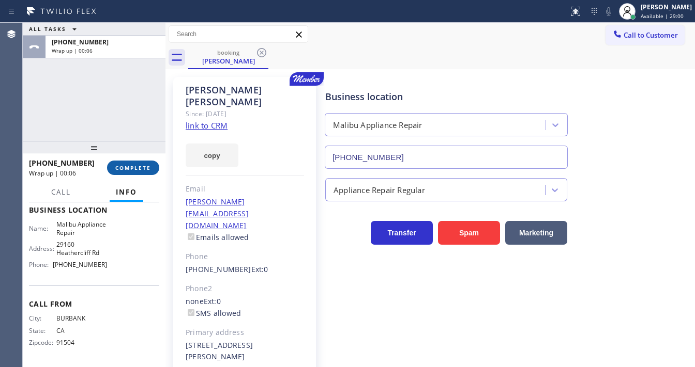
click at [125, 163] on button "COMPLETE" at bounding box center [133, 168] width 52 height 14
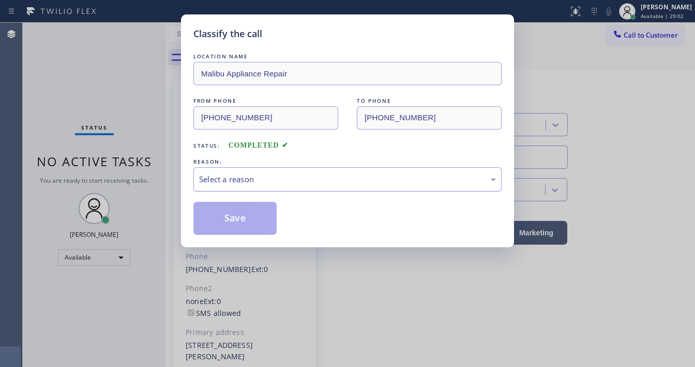
click at [220, 184] on div "Select a reason" at bounding box center [347, 180] width 297 height 12
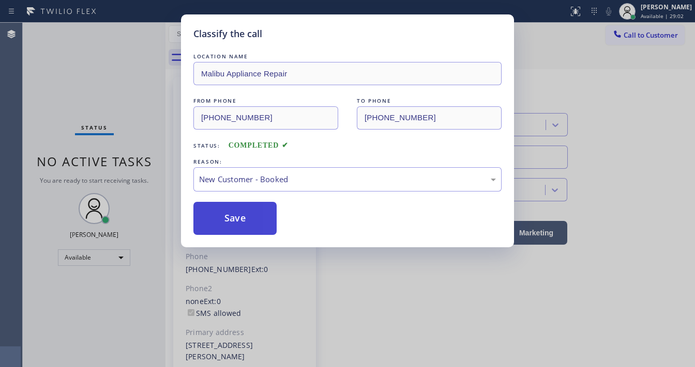
click at [230, 211] on button "Save" at bounding box center [234, 218] width 83 height 33
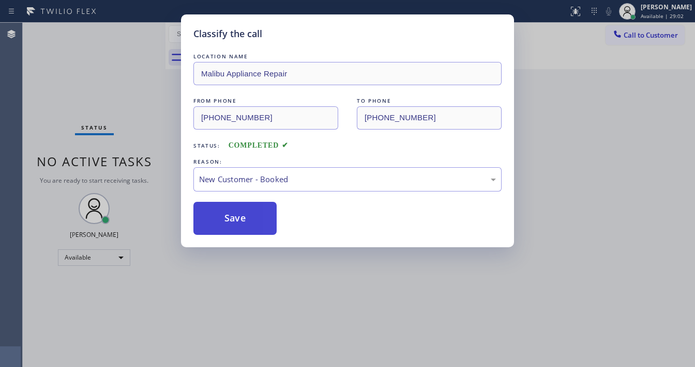
click at [230, 211] on button "Save" at bounding box center [234, 218] width 83 height 33
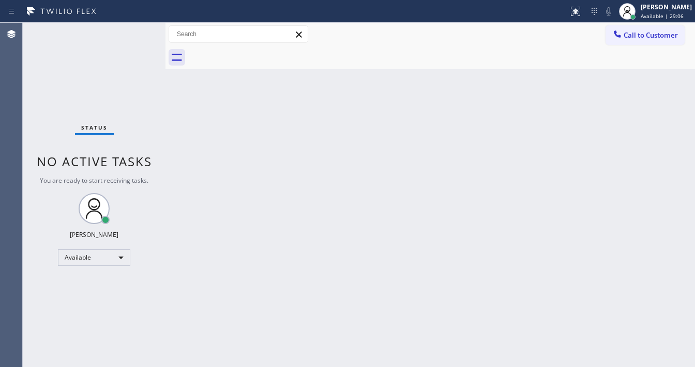
click at [141, 35] on div "Status No active tasks You are ready to start receiving tasks. [PERSON_NAME]" at bounding box center [94, 195] width 143 height 345
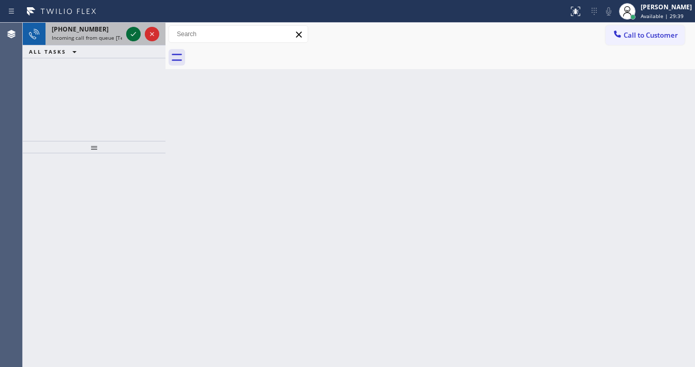
click at [133, 29] on icon at bounding box center [133, 34] width 12 height 12
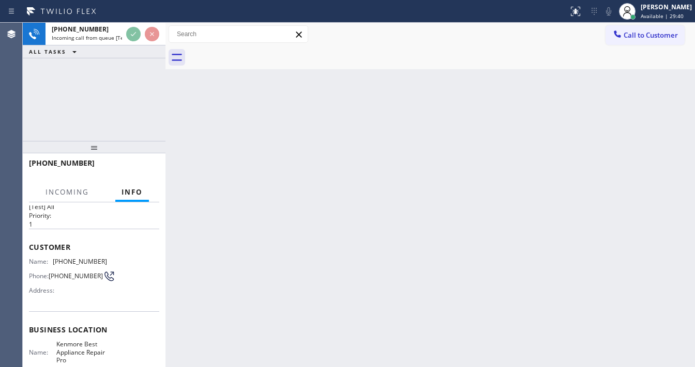
scroll to position [41, 0]
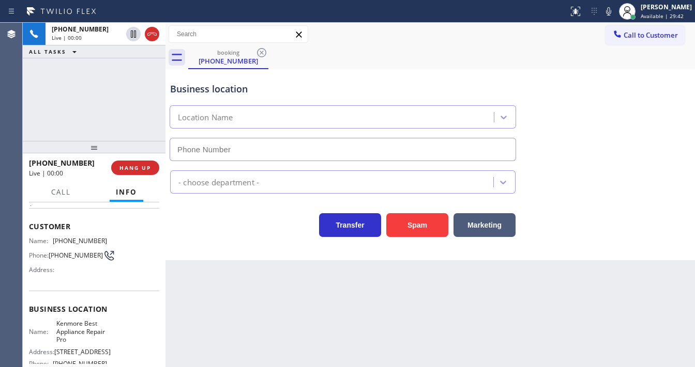
type input "[PHONE_NUMBER]"
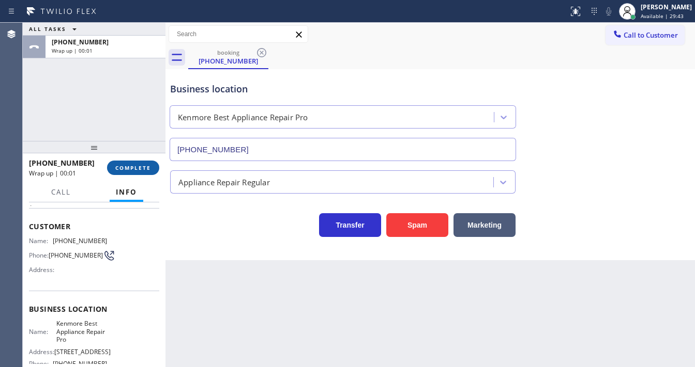
click at [139, 164] on span "COMPLETE" at bounding box center [133, 167] width 36 height 7
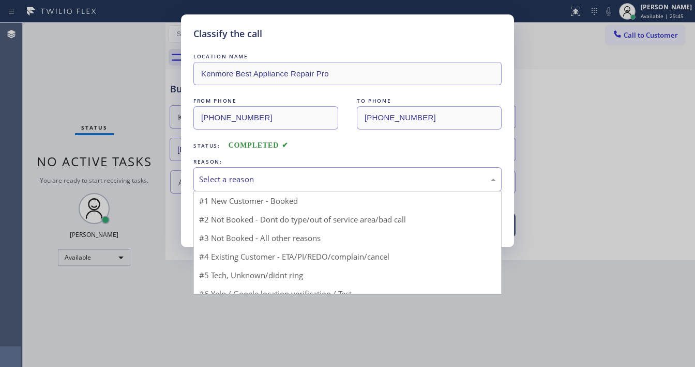
click at [250, 186] on div "Select a reason" at bounding box center [347, 179] width 308 height 24
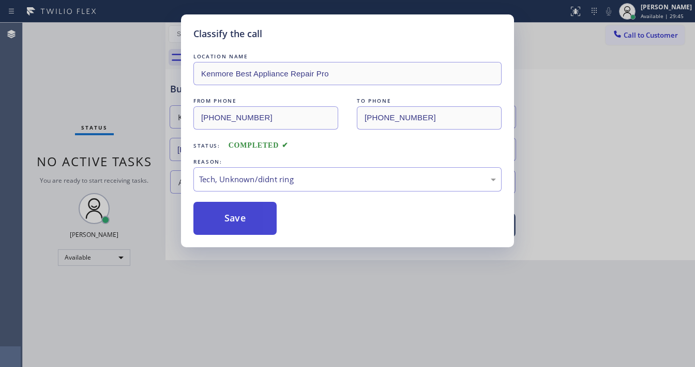
click at [241, 226] on button "Save" at bounding box center [234, 218] width 83 height 33
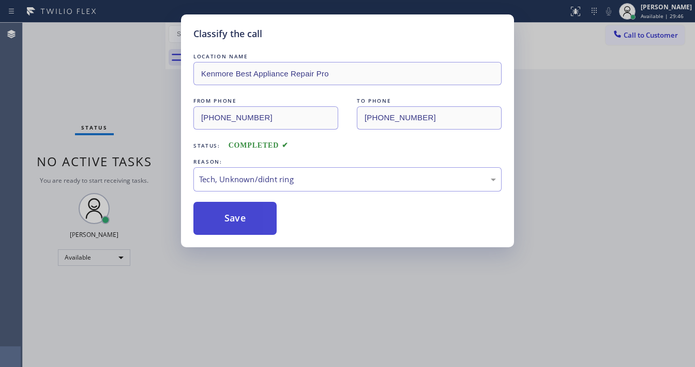
click at [241, 226] on button "Save" at bounding box center [234, 218] width 83 height 33
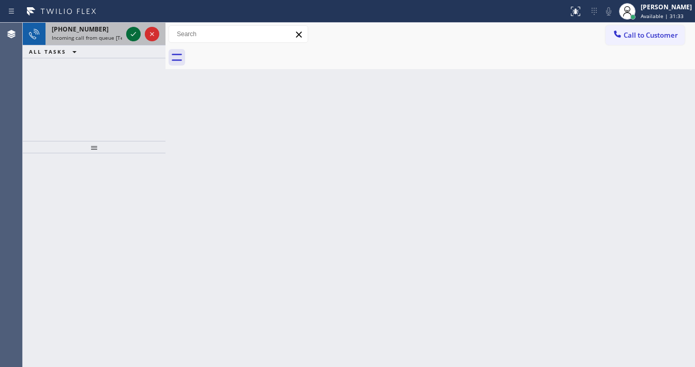
click at [132, 28] on icon at bounding box center [133, 34] width 12 height 12
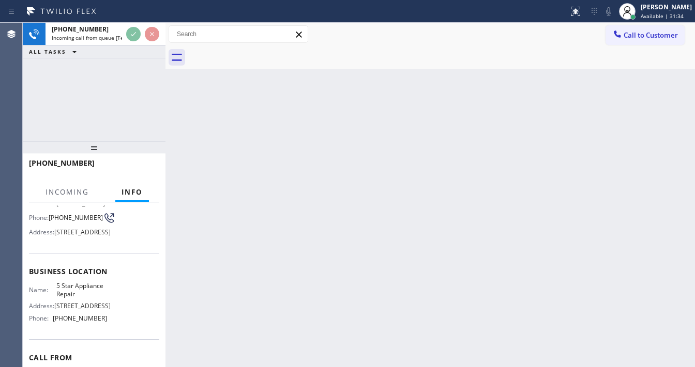
scroll to position [83, 0]
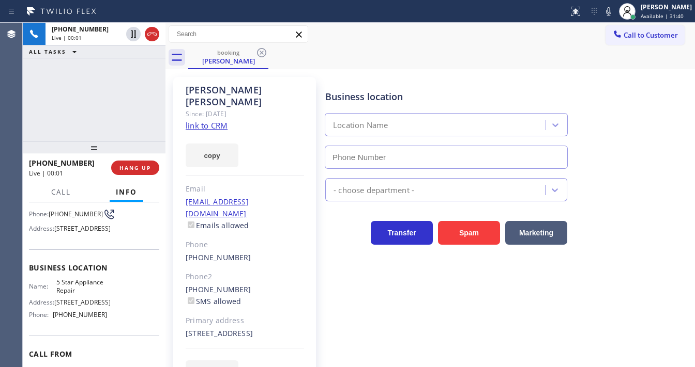
type input "[PHONE_NUMBER]"
click at [217, 120] on link "link to CRM" at bounding box center [207, 125] width 42 height 10
click at [207, 120] on link "link to CRM" at bounding box center [207, 125] width 42 height 10
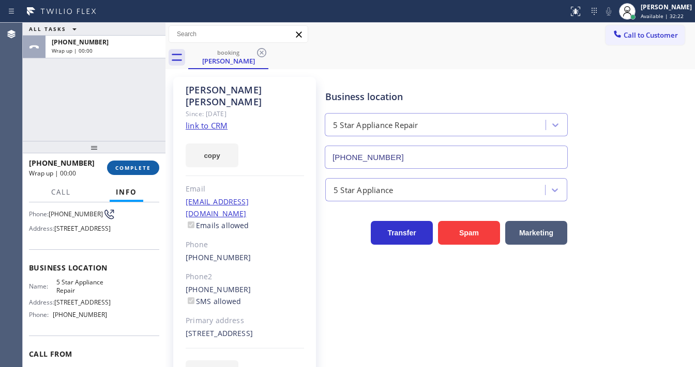
click at [147, 164] on span "COMPLETE" at bounding box center [133, 167] width 36 height 7
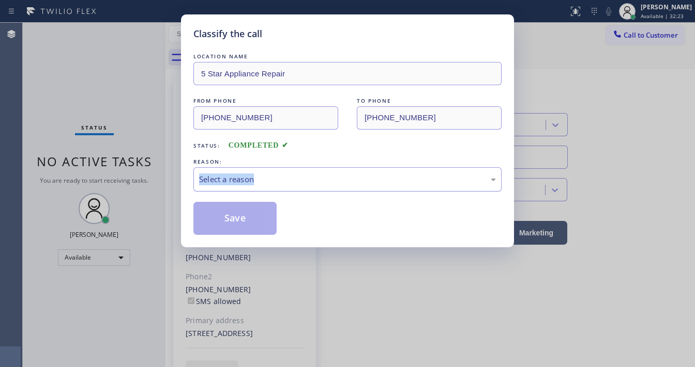
drag, startPoint x: 260, startPoint y: 167, endPoint x: 261, endPoint y: 177, distance: 9.3
click at [260, 169] on div "REASON: Select a reason" at bounding box center [347, 174] width 308 height 35
click at [263, 180] on div "Select a reason" at bounding box center [347, 180] width 297 height 12
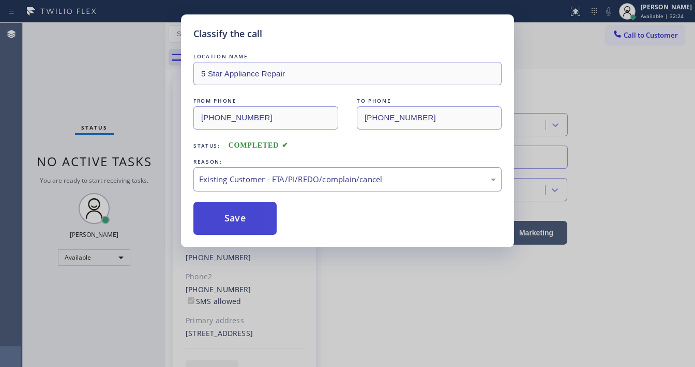
click at [265, 224] on button "Save" at bounding box center [234, 218] width 83 height 33
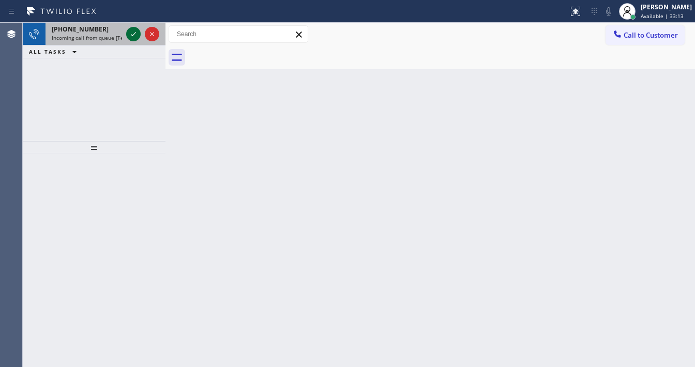
click at [132, 32] on icon at bounding box center [133, 34] width 12 height 12
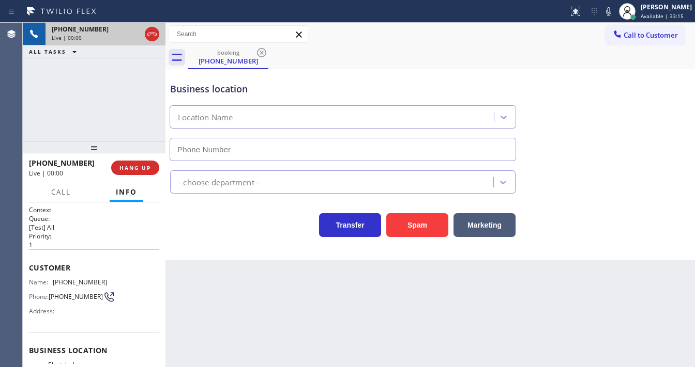
type input "[PHONE_NUMBER]"
click at [399, 225] on button "Spam" at bounding box center [417, 225] width 62 height 24
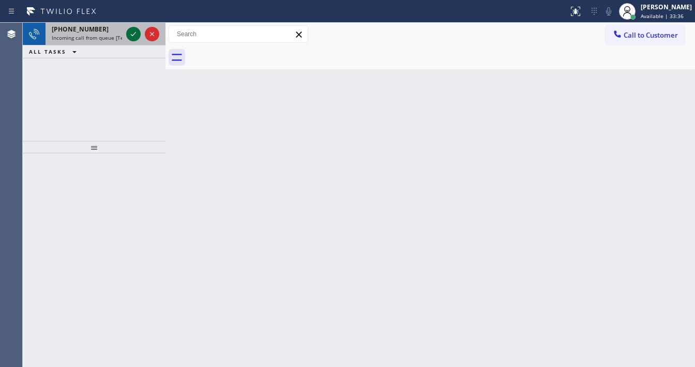
click at [136, 33] on icon at bounding box center [133, 34] width 12 height 12
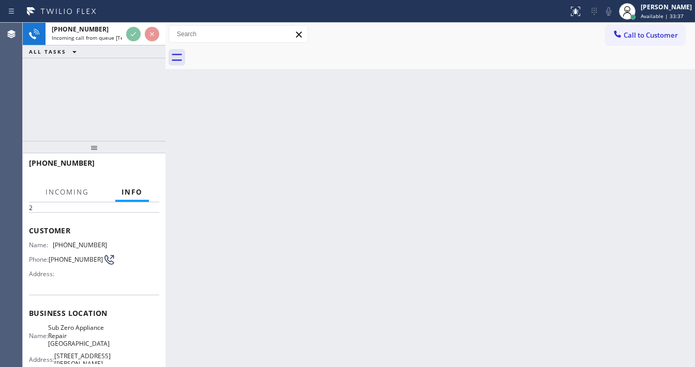
scroll to position [83, 0]
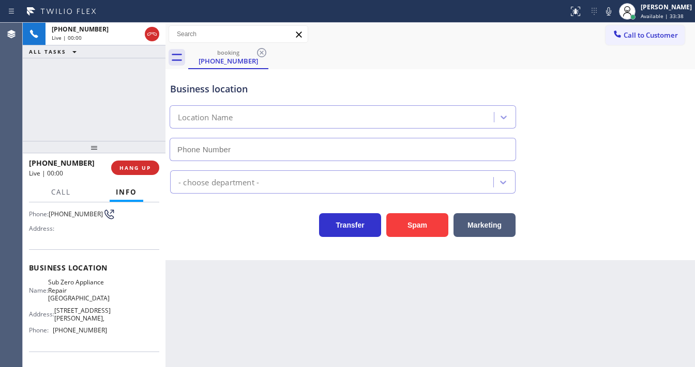
type input "[PHONE_NUMBER]"
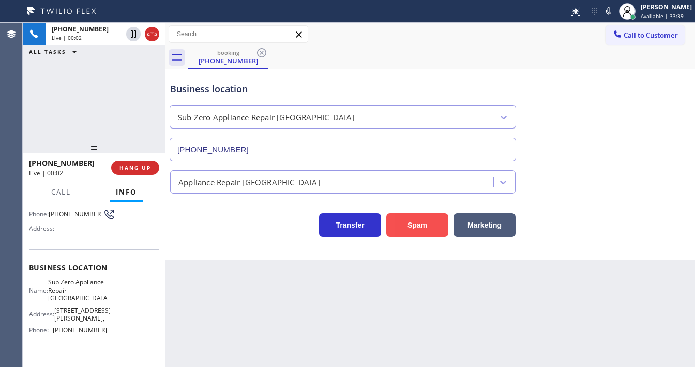
click at [395, 221] on button "Spam" at bounding box center [417, 225] width 62 height 24
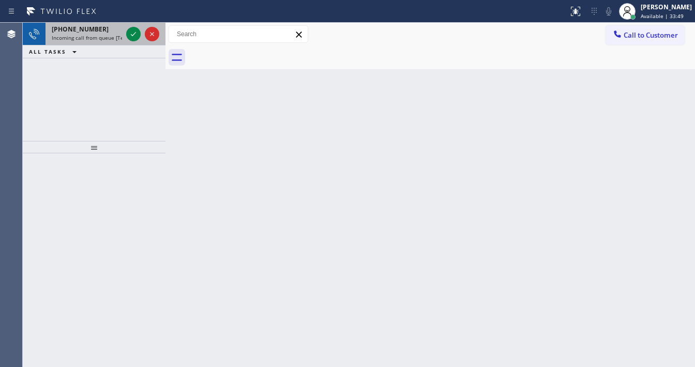
click at [97, 40] on span "Incoming call from queue [Test] All" at bounding box center [95, 37] width 86 height 7
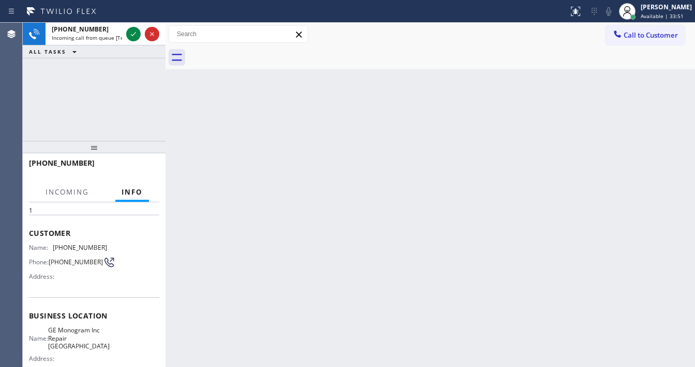
scroll to position [83, 0]
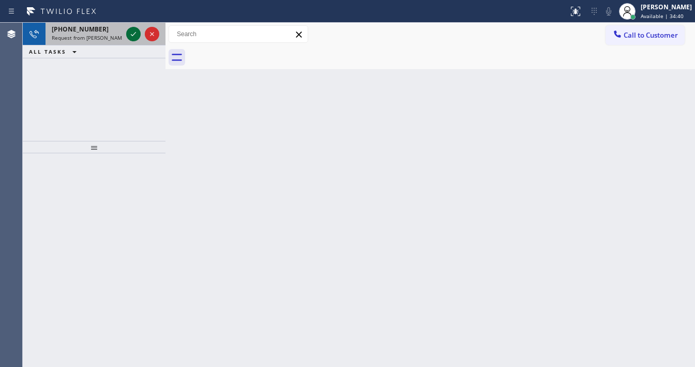
click at [129, 33] on icon at bounding box center [133, 34] width 12 height 12
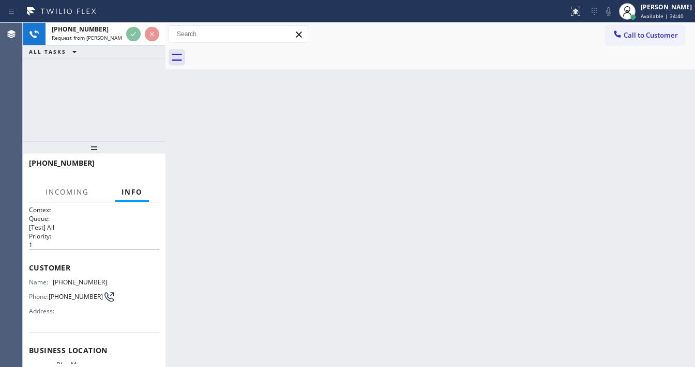
scroll to position [27, 0]
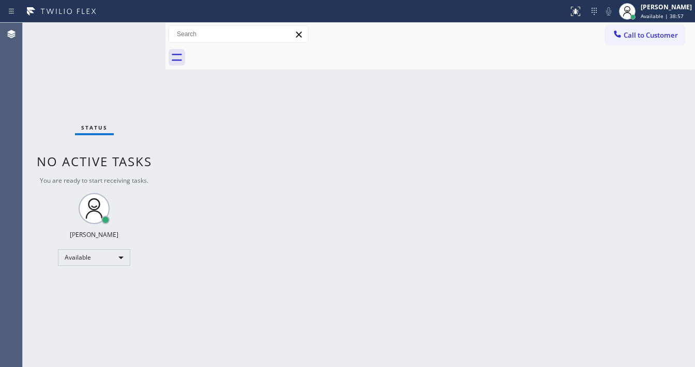
click at [138, 27] on div "Status No active tasks You are ready to start receiving tasks. [PERSON_NAME]" at bounding box center [94, 195] width 143 height 345
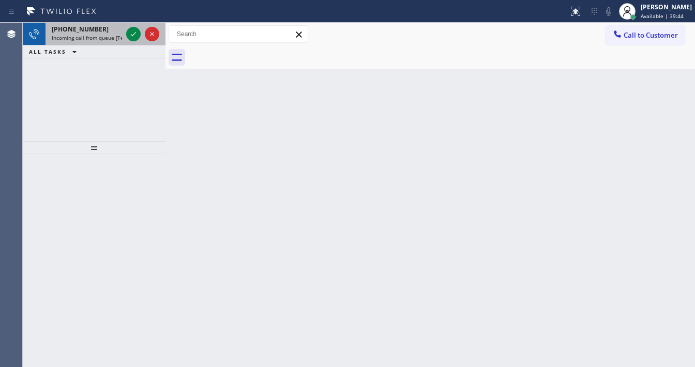
click at [124, 27] on div "[PHONE_NUMBER] Incoming call from queue [Test] All" at bounding box center [84, 34] width 79 height 23
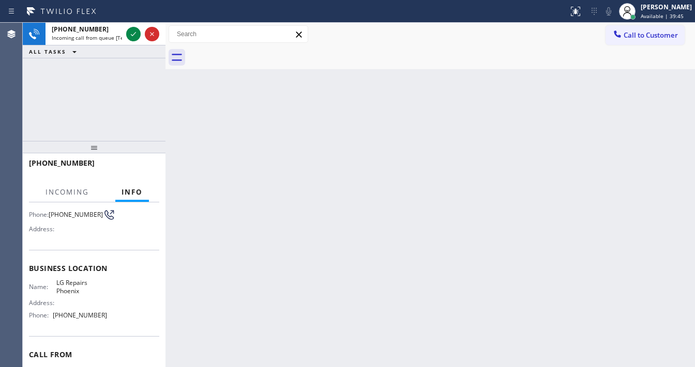
scroll to position [83, 0]
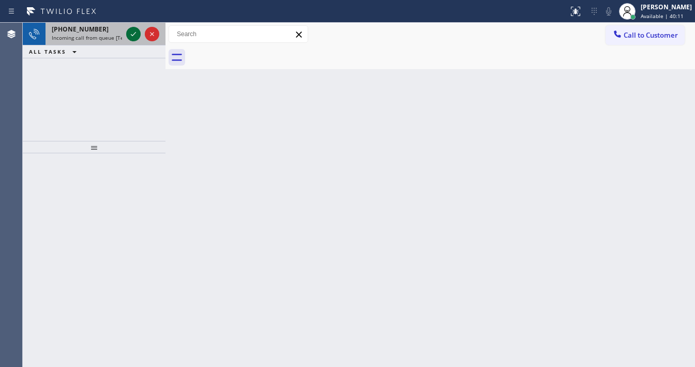
click at [135, 34] on icon at bounding box center [133, 34] width 12 height 12
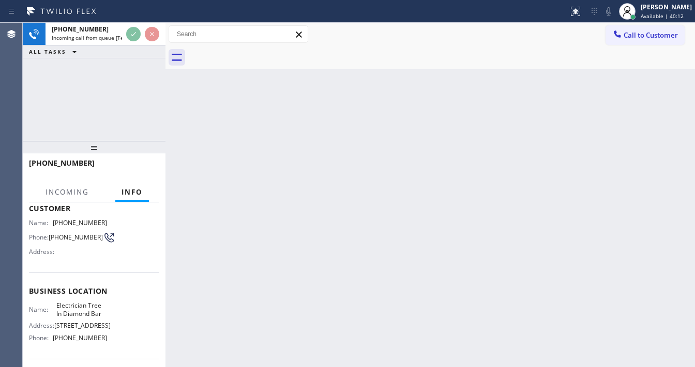
scroll to position [124, 0]
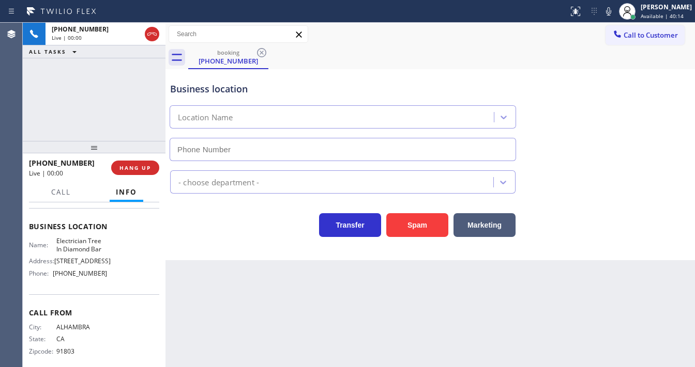
type input "[PHONE_NUMBER]"
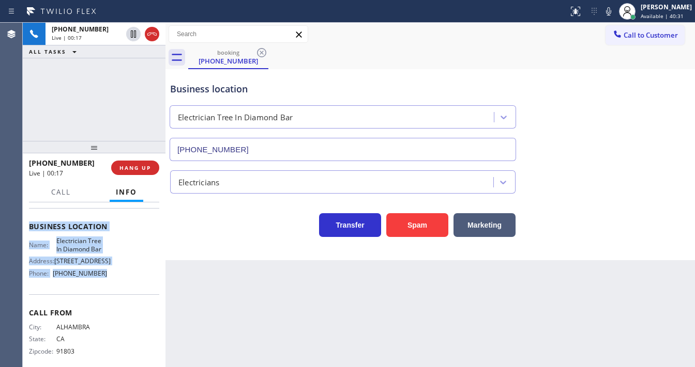
drag, startPoint x: 27, startPoint y: 230, endPoint x: 91, endPoint y: 118, distance: 129.2
click at [113, 275] on div "Context Queue: [Test] All Priority: 1 Customer Name: [PHONE_NUMBER] Phone: [PHO…" at bounding box center [94, 285] width 143 height 165
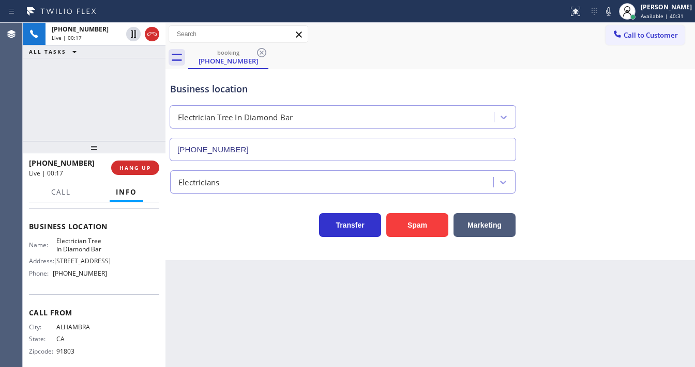
click at [95, 74] on div "[PHONE_NUMBER] Live | 00:17 ALL TASKS ALL TASKS ACTIVE TASKS TASKS IN WRAP UP" at bounding box center [94, 82] width 143 height 118
click at [78, 101] on div "[PHONE_NUMBER] Live | 00:39 ALL TASKS ALL TASKS ACTIVE TASKS TASKS IN WRAP UP" at bounding box center [94, 82] width 143 height 118
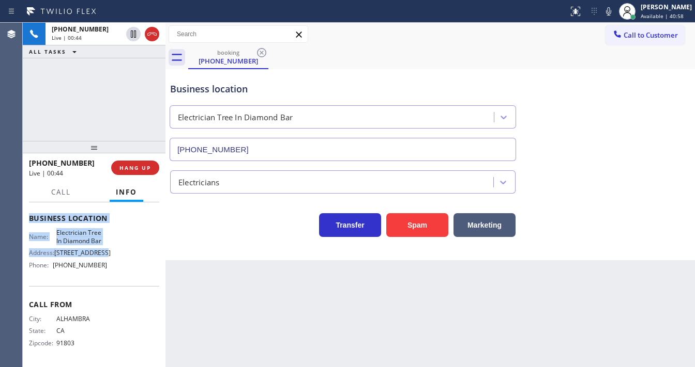
scroll to position [141, 0]
drag, startPoint x: 29, startPoint y: 223, endPoint x: 100, endPoint y: 263, distance: 81.4
click at [100, 263] on div "Context Queue: [Test] All Priority: 1 Customer Name: [PHONE_NUMBER] Phone: [PHO…" at bounding box center [94, 218] width 130 height 291
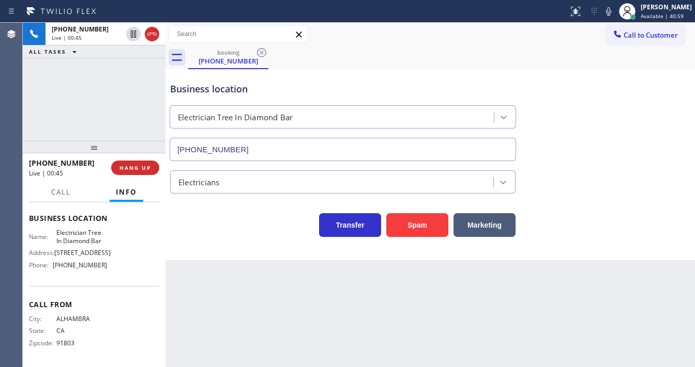
click at [100, 84] on div "[PHONE_NUMBER] Live | 00:45 ALL TASKS ALL TASKS ACTIVE TASKS TASKS IN WRAP UP" at bounding box center [94, 82] width 143 height 118
click at [99, 96] on div "[PHONE_NUMBER] Live | 00:47 ALL TASKS ALL TASKS ACTIVE TASKS TASKS IN WRAP UP" at bounding box center [94, 82] width 143 height 118
click at [609, 17] on div "Status report No issues detected If you experience an issue, please download th…" at bounding box center [629, 11] width 131 height 23
click at [614, 8] on icon at bounding box center [608, 11] width 12 height 12
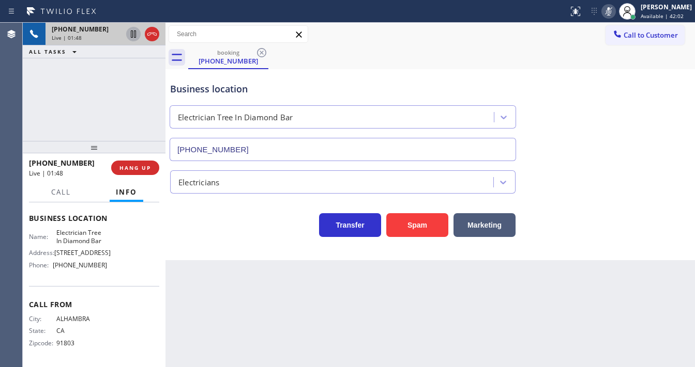
click at [135, 35] on icon at bounding box center [133, 34] width 12 height 12
click at [134, 35] on icon at bounding box center [133, 33] width 7 height 7
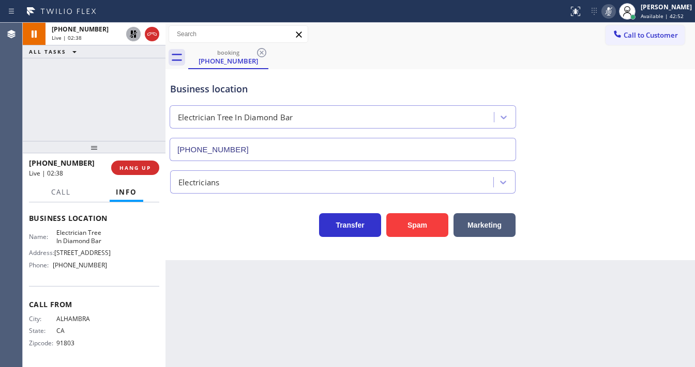
click at [611, 11] on icon at bounding box center [608, 11] width 12 height 12
click at [589, 64] on div "booking [PHONE_NUMBER]" at bounding box center [441, 57] width 506 height 23
click at [121, 92] on div "[PHONE_NUMBER] Live | 02:40 ALL TASKS ALL TASKS ACTIVE TASKS TASKS IN WRAP UP" at bounding box center [94, 82] width 143 height 118
click at [9, 98] on div "Agent Desktop" at bounding box center [11, 195] width 22 height 345
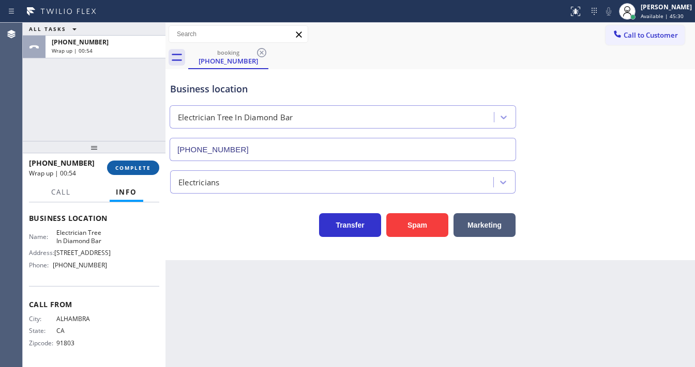
click at [137, 161] on button "COMPLETE" at bounding box center [133, 168] width 52 height 14
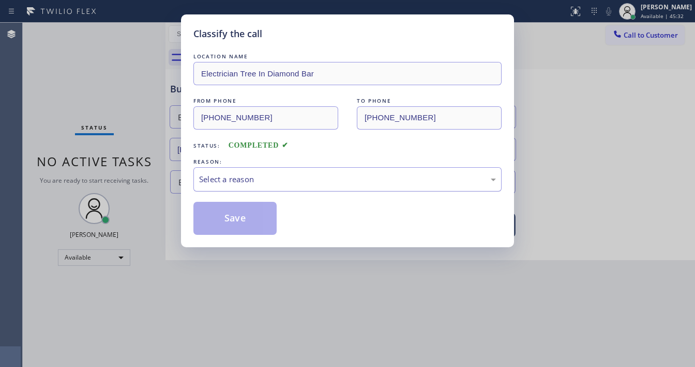
click at [260, 181] on div "Select a reason" at bounding box center [347, 180] width 297 height 12
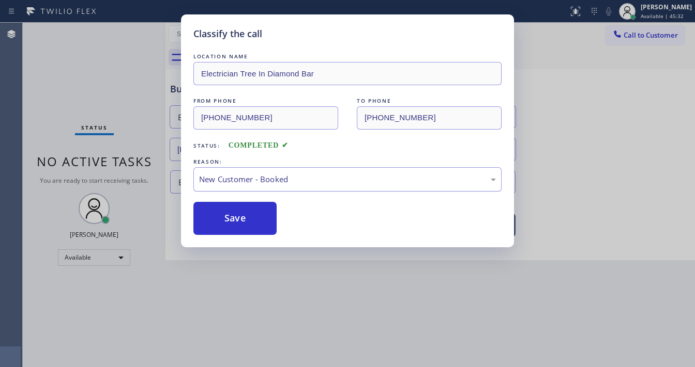
drag, startPoint x: 253, startPoint y: 208, endPoint x: 253, endPoint y: 182, distance: 26.4
click at [253, 181] on div "New Customer - Booked" at bounding box center [347, 180] width 297 height 12
click at [238, 213] on button "Save" at bounding box center [234, 218] width 83 height 33
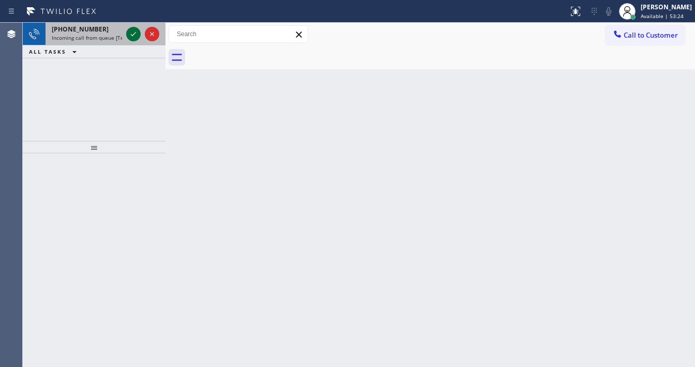
click at [133, 31] on icon at bounding box center [133, 34] width 12 height 12
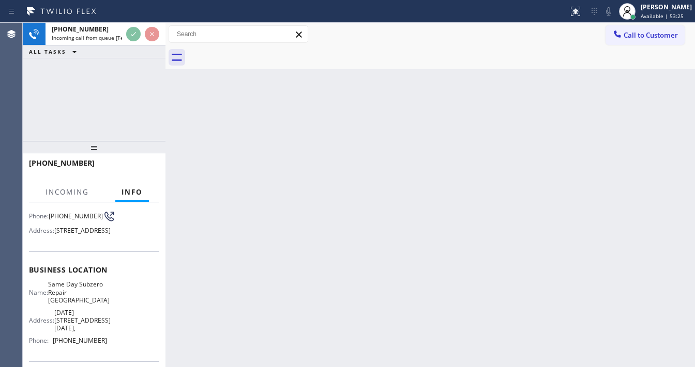
scroll to position [83, 0]
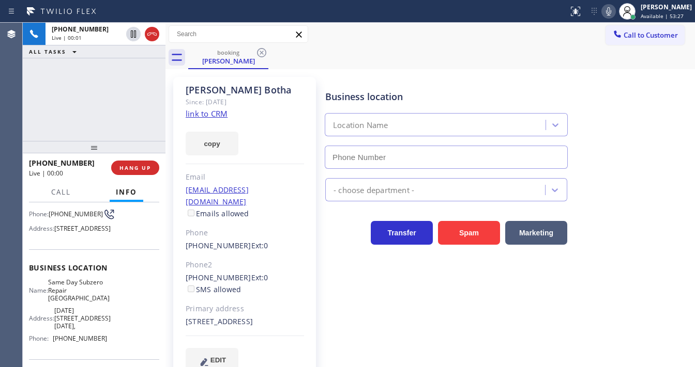
type input "[PHONE_NUMBER]"
click at [220, 116] on link "link to CRM" at bounding box center [207, 114] width 42 height 10
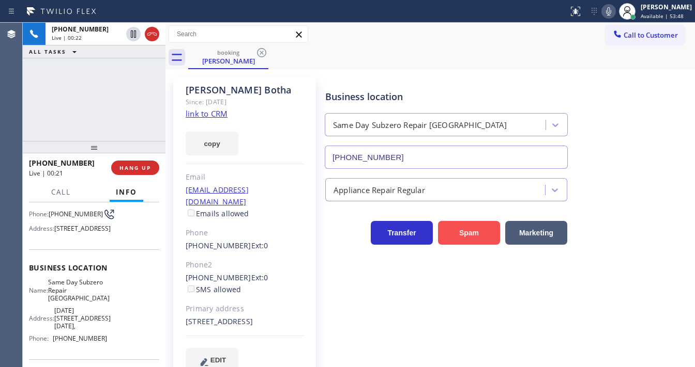
click at [442, 225] on button "Spam" at bounding box center [469, 233] width 62 height 24
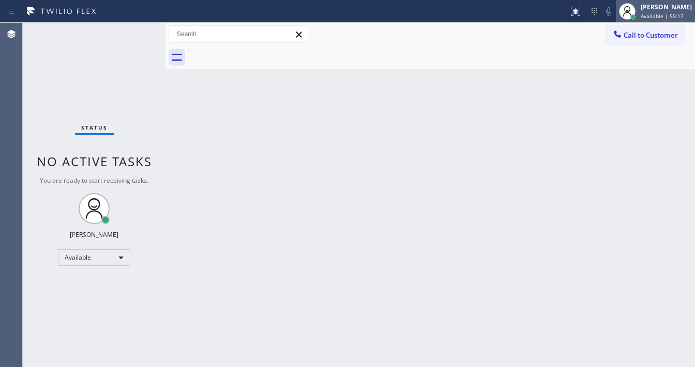
click at [661, 17] on span "Available | 59:17" at bounding box center [661, 15] width 43 height 7
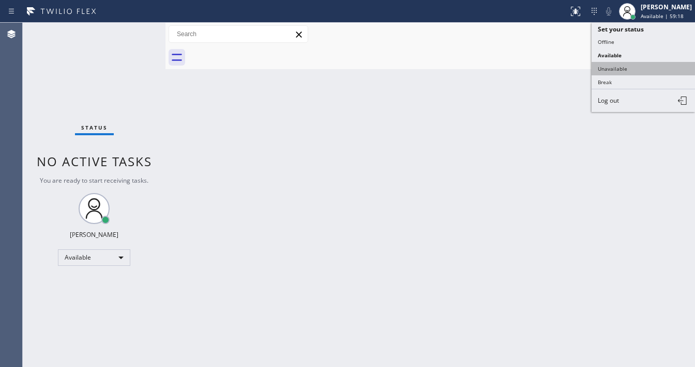
click at [607, 70] on button "Unavailable" at bounding box center [642, 68] width 103 height 13
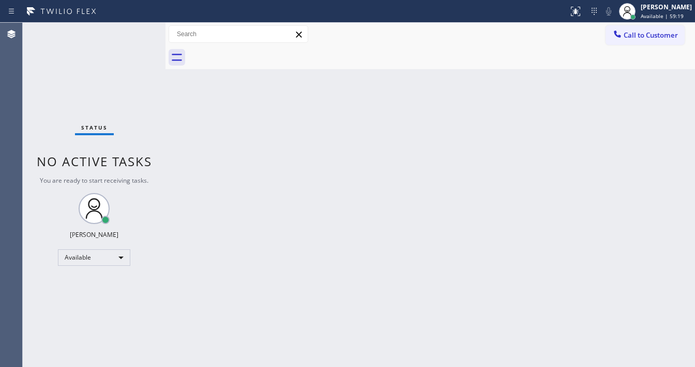
drag, startPoint x: 381, startPoint y: 167, endPoint x: 308, endPoint y: 363, distance: 209.4
click at [379, 169] on div "Back to Dashboard Change Sender ID Customers Technicians Select a contact Outbo…" at bounding box center [429, 195] width 529 height 345
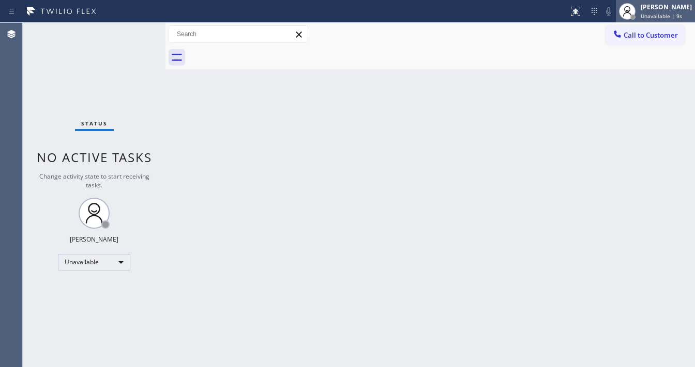
click at [638, 12] on div at bounding box center [626, 11] width 23 height 23
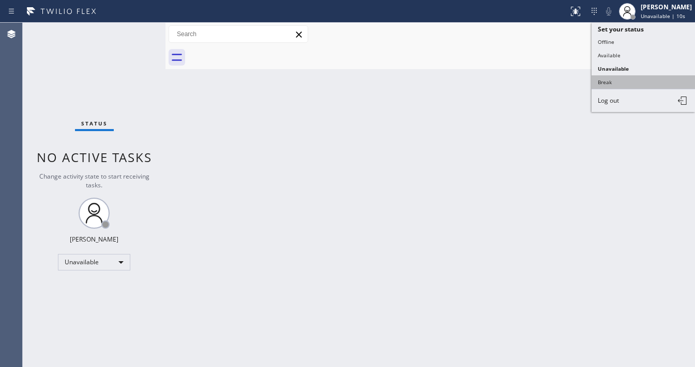
click at [616, 82] on button "Break" at bounding box center [642, 81] width 103 height 13
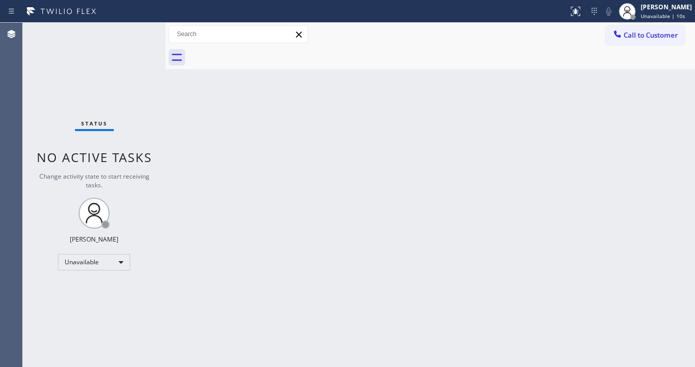
click at [462, 115] on div "Back to Dashboard Change Sender ID Customers Technicians Select a contact Outbo…" at bounding box center [429, 195] width 529 height 345
click at [67, 155] on span "No active tasks" at bounding box center [94, 157] width 115 height 17
click at [112, 258] on div "Break" at bounding box center [94, 262] width 72 height 17
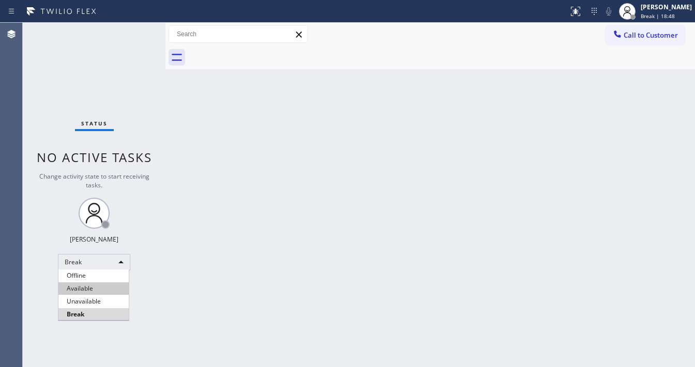
click at [83, 293] on li "Available" at bounding box center [93, 289] width 70 height 12
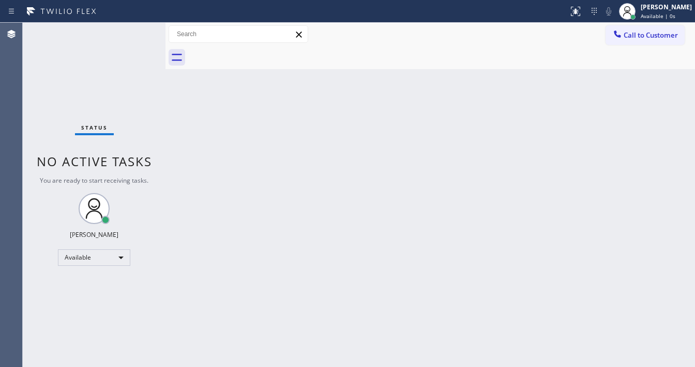
click at [192, 268] on div "Back to Dashboard Change Sender ID Customers Technicians Select a contact Outbo…" at bounding box center [429, 195] width 529 height 345
click at [112, 302] on div "Status No active tasks You are ready to start receiving tasks. [PERSON_NAME]" at bounding box center [94, 195] width 143 height 345
click at [267, 364] on div "Back to Dashboard Change Sender ID Customers Technicians Select a contact Outbo…" at bounding box center [429, 195] width 529 height 345
click at [337, 141] on div "Back to Dashboard Change Sender ID Customers Technicians Select a contact Outbo…" at bounding box center [429, 195] width 529 height 345
click at [638, 14] on div at bounding box center [626, 11] width 23 height 23
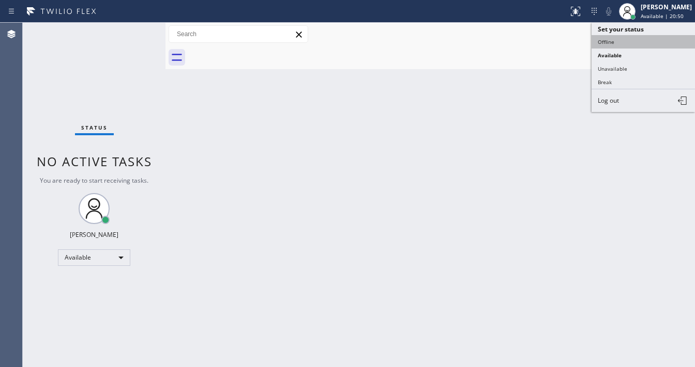
click at [618, 43] on button "Offline" at bounding box center [642, 41] width 103 height 13
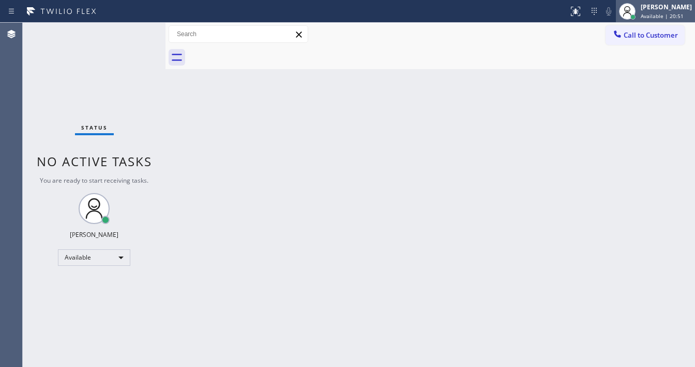
click at [655, 12] on span "Available | 20:51" at bounding box center [661, 15] width 43 height 7
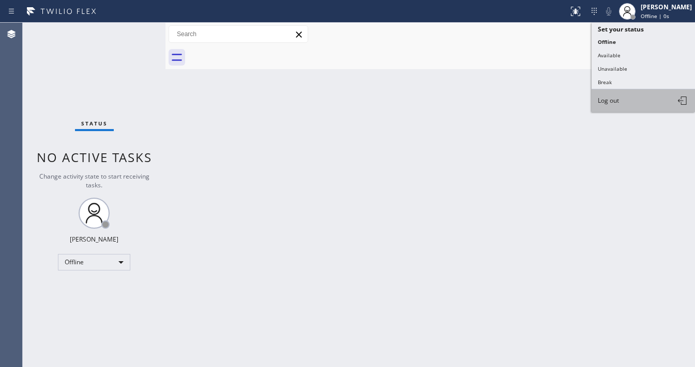
click at [612, 106] on button "Log out" at bounding box center [642, 100] width 103 height 23
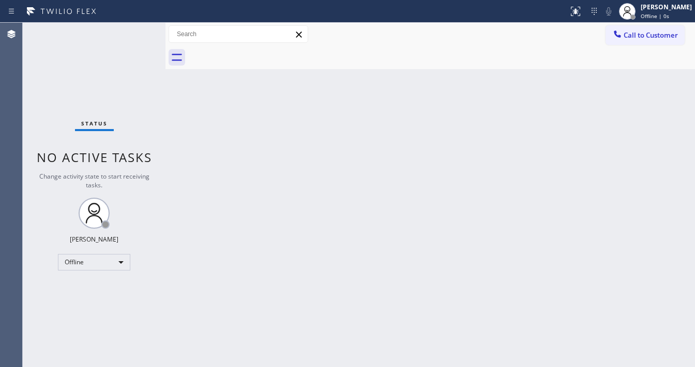
click at [431, 217] on div "Back to Dashboard Change Sender ID Customers Technicians Select a contact Outbo…" at bounding box center [429, 195] width 529 height 345
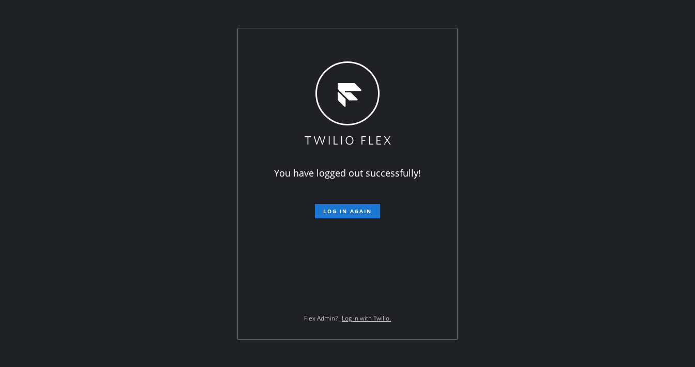
click at [212, 33] on div "You have logged out successfully! Log in again Flex Admin? Log in with Twilio." at bounding box center [347, 183] width 695 height 367
drag, startPoint x: 583, startPoint y: 219, endPoint x: 557, endPoint y: 225, distance: 27.0
